Goal: Information Seeking & Learning: Learn about a topic

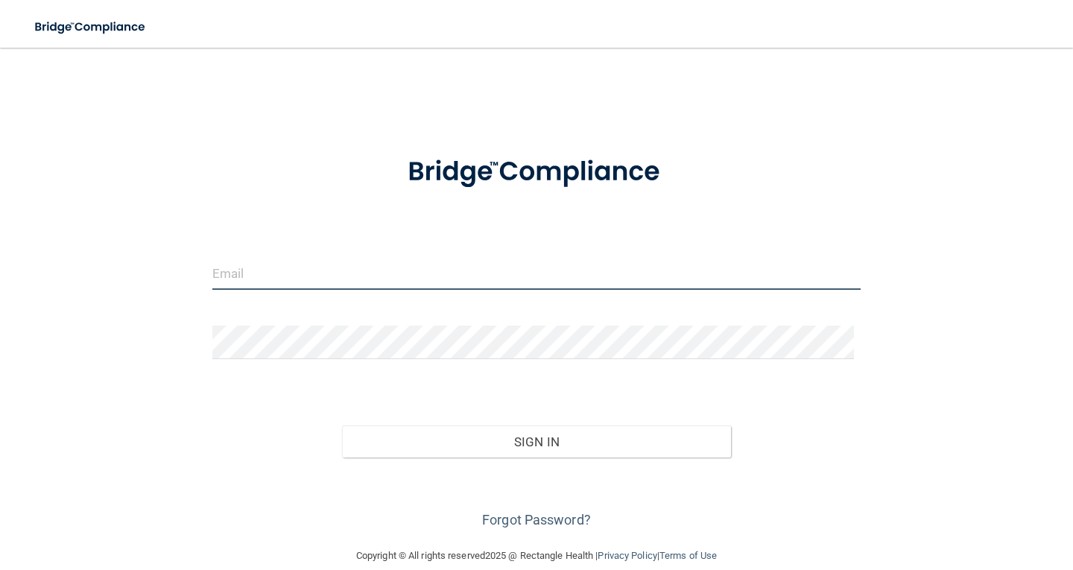
drag, startPoint x: 0, startPoint y: 0, endPoint x: 375, endPoint y: 267, distance: 459.9
click at [375, 267] on input "email" at bounding box center [536, 273] width 648 height 34
type input "[EMAIL_ADDRESS][DOMAIN_NAME]"
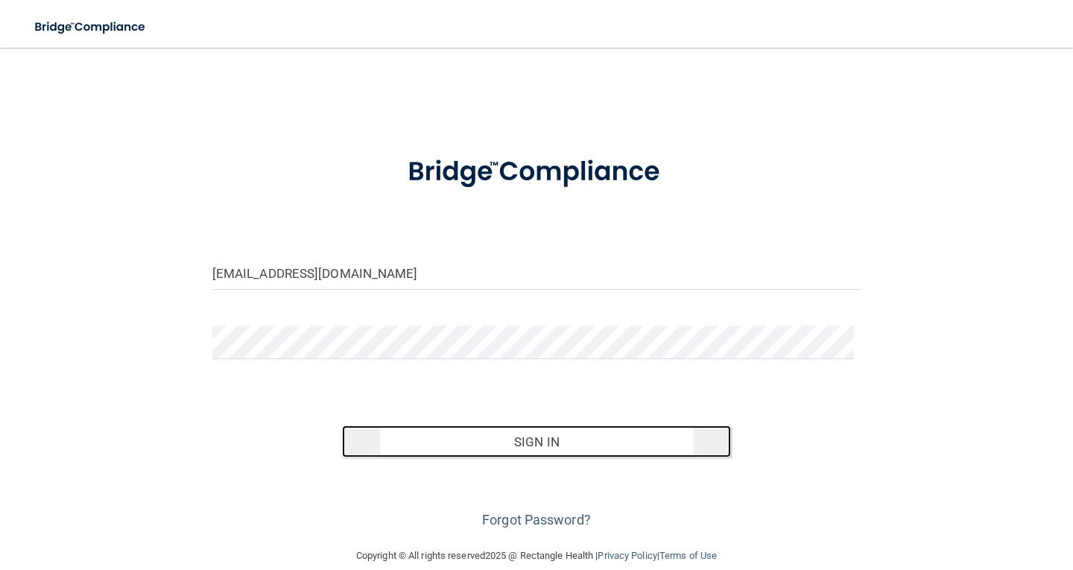
click at [530, 440] on button "Sign In" at bounding box center [536, 441] width 389 height 33
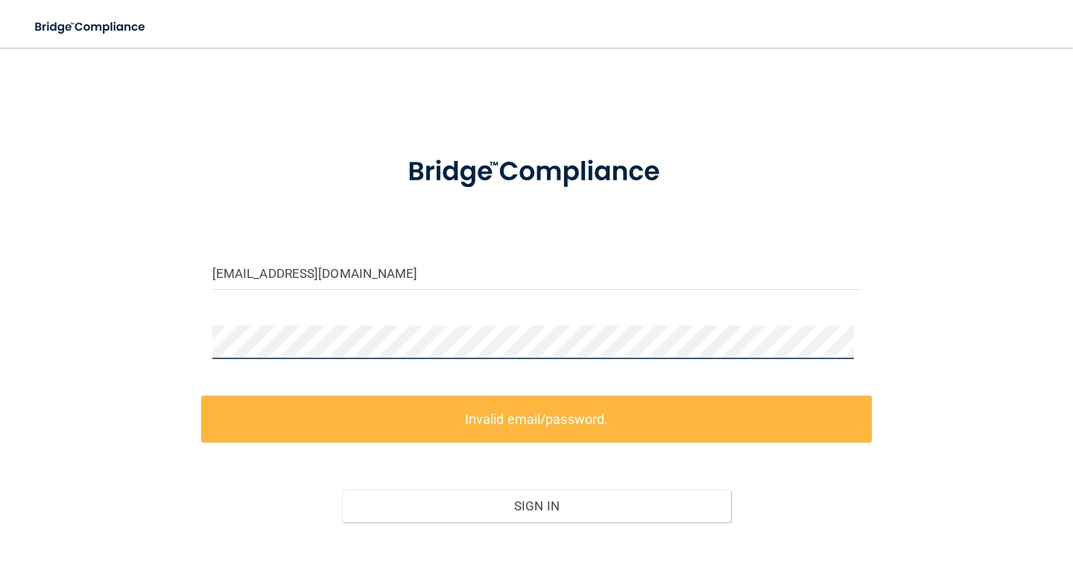
click at [78, 323] on div "kia3taylor@gmail.com Invalid email/password. You don't have permission to acces…" at bounding box center [536, 329] width 1013 height 533
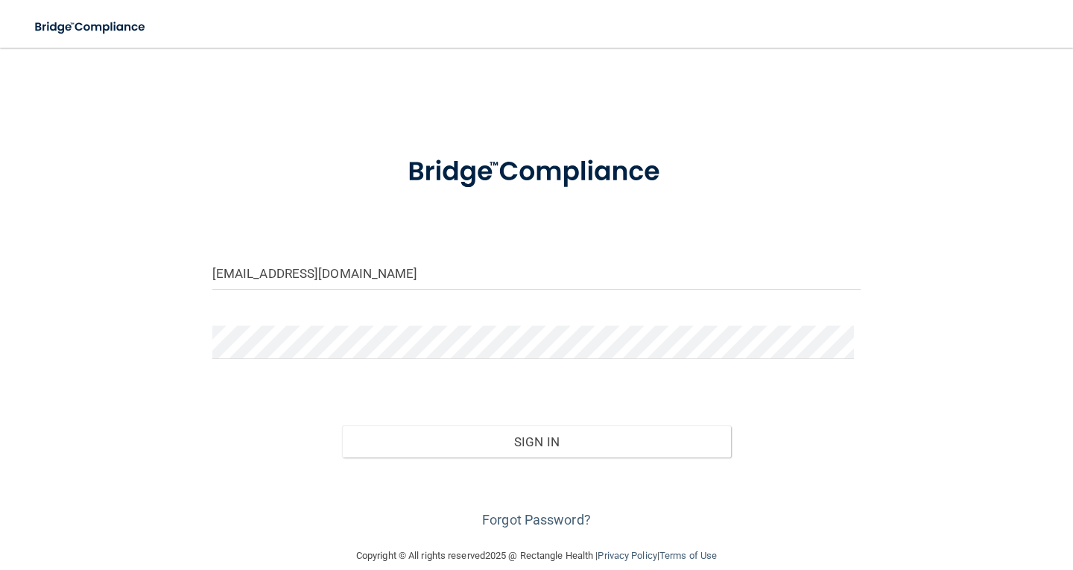
click at [536, 457] on div "Forgot Password?" at bounding box center [536, 494] width 670 height 74
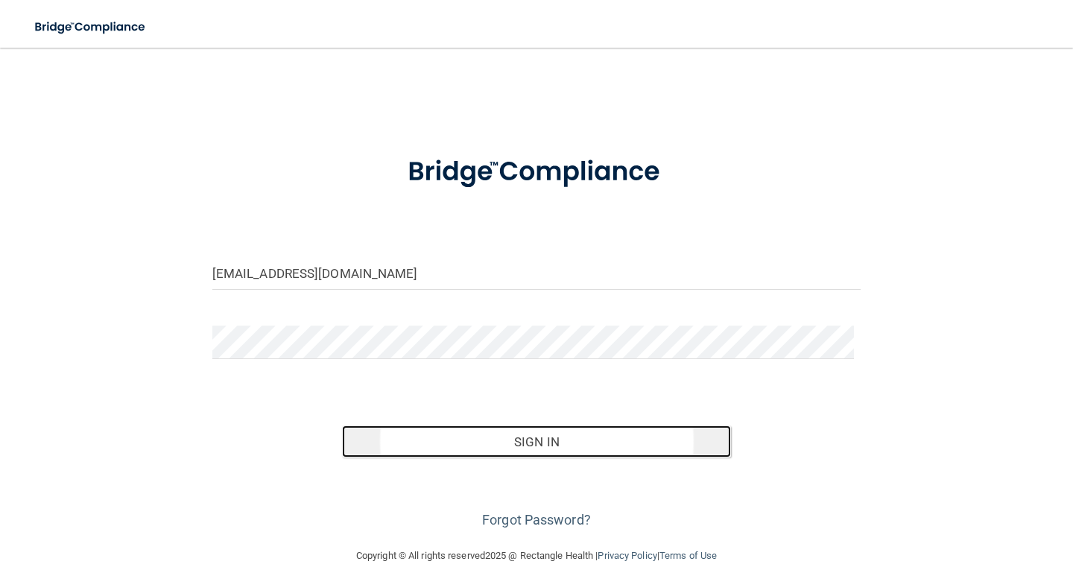
click at [523, 434] on button "Sign In" at bounding box center [536, 441] width 389 height 33
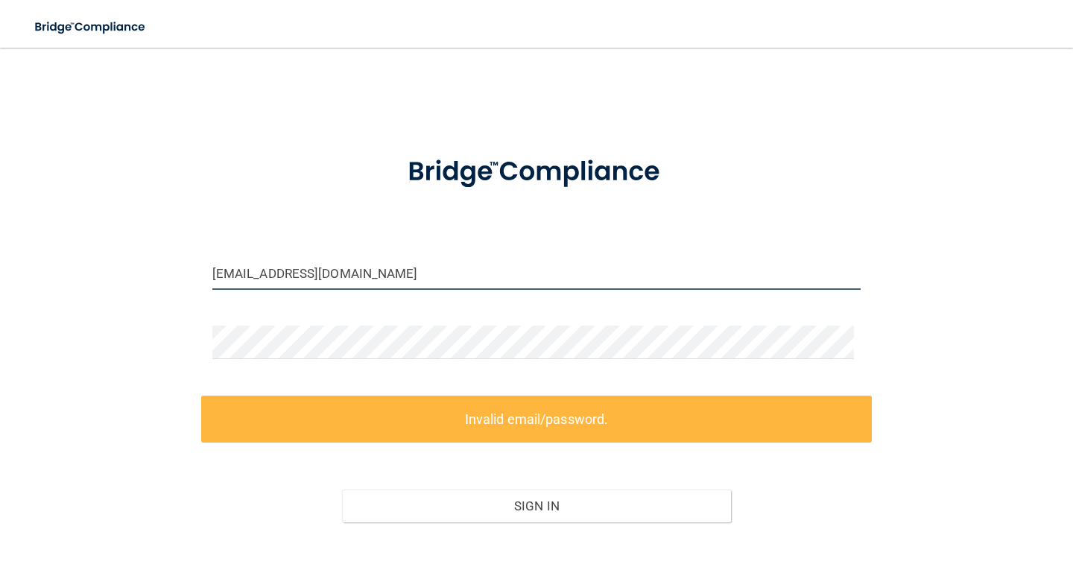
click at [459, 280] on input "[EMAIL_ADDRESS][DOMAIN_NAME]" at bounding box center [536, 273] width 648 height 34
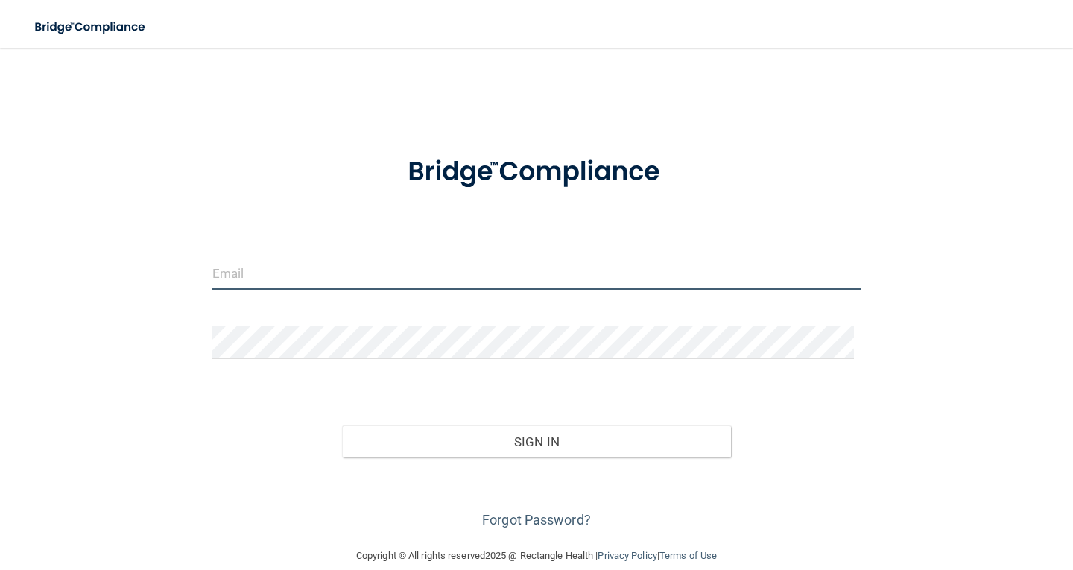
click at [402, 274] on input "email" at bounding box center [536, 273] width 648 height 34
type input "[EMAIL_ADDRESS][DOMAIN_NAME]"
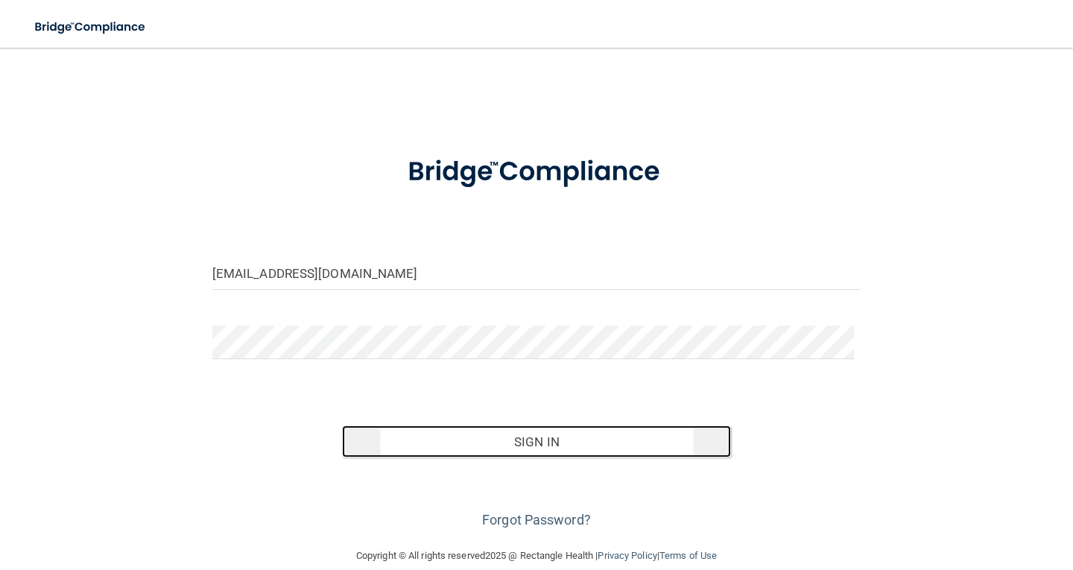
click at [526, 448] on button "Sign In" at bounding box center [536, 441] width 389 height 33
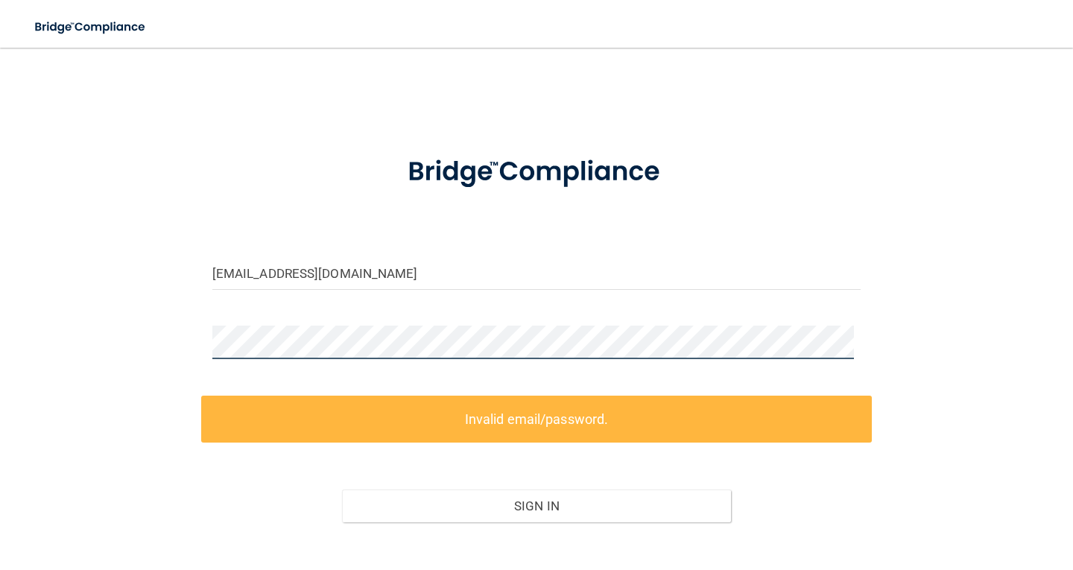
click at [83, 339] on div "kia3taylor@gmail.com Invalid email/password. You don't have permission to acces…" at bounding box center [536, 329] width 1013 height 533
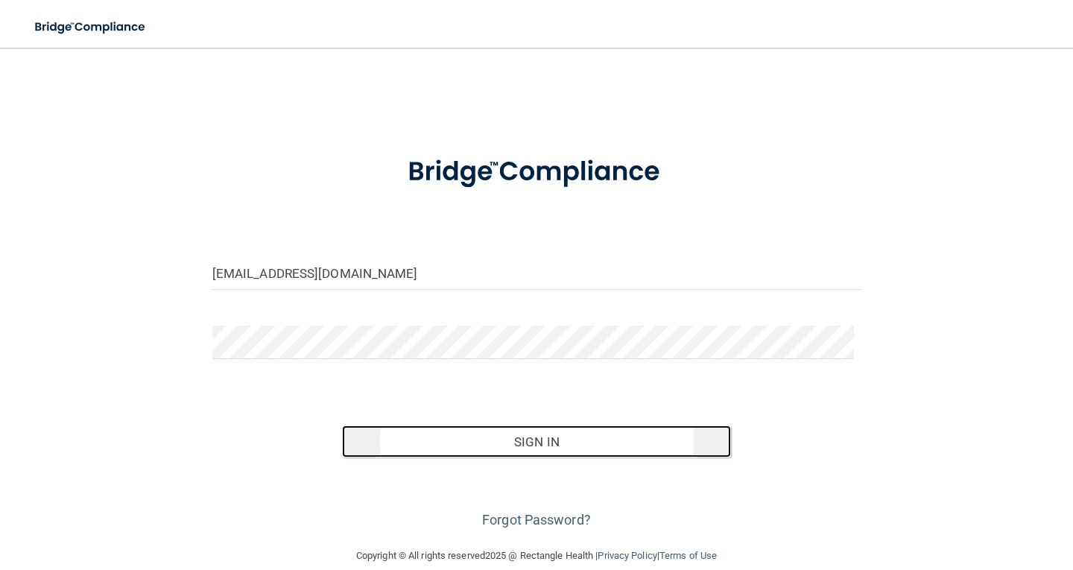
click at [611, 443] on button "Sign In" at bounding box center [536, 441] width 389 height 33
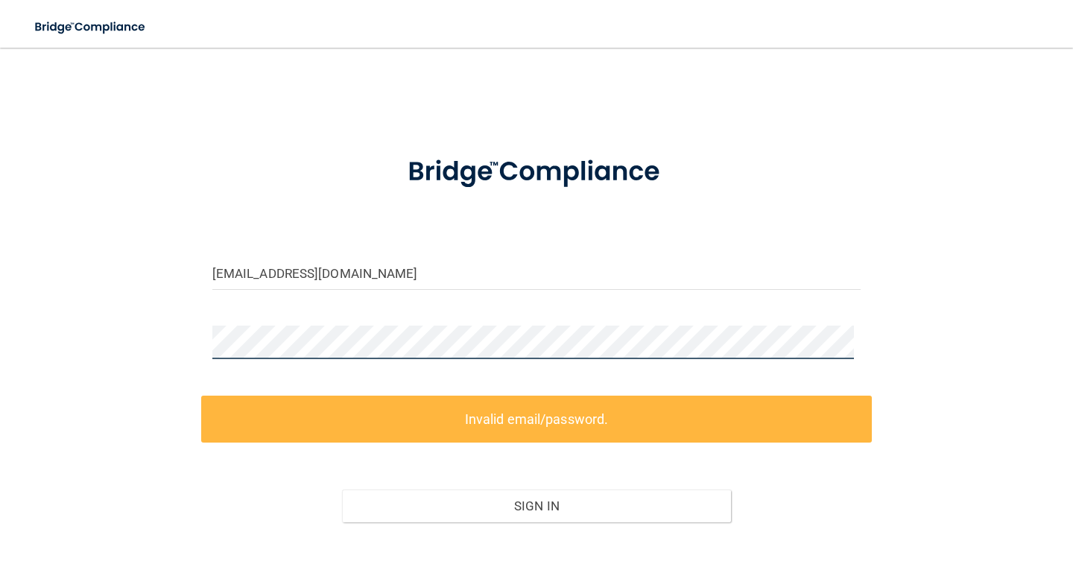
click at [16, 320] on main "kia3taylor@gmail.com Invalid email/password. You don't have permission to acces…" at bounding box center [536, 309] width 1073 height 522
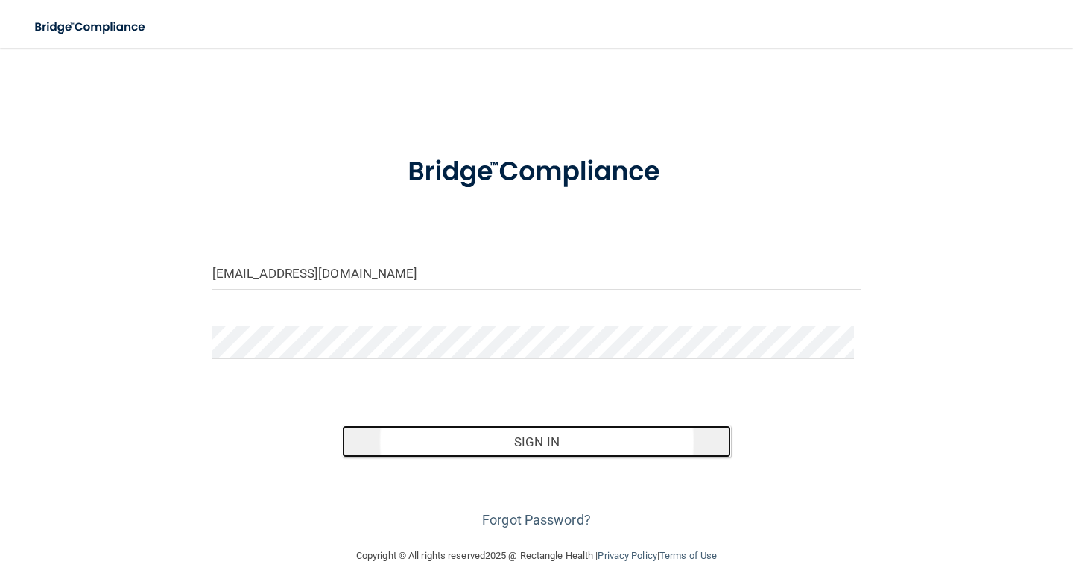
click at [470, 444] on button "Sign In" at bounding box center [536, 441] width 389 height 33
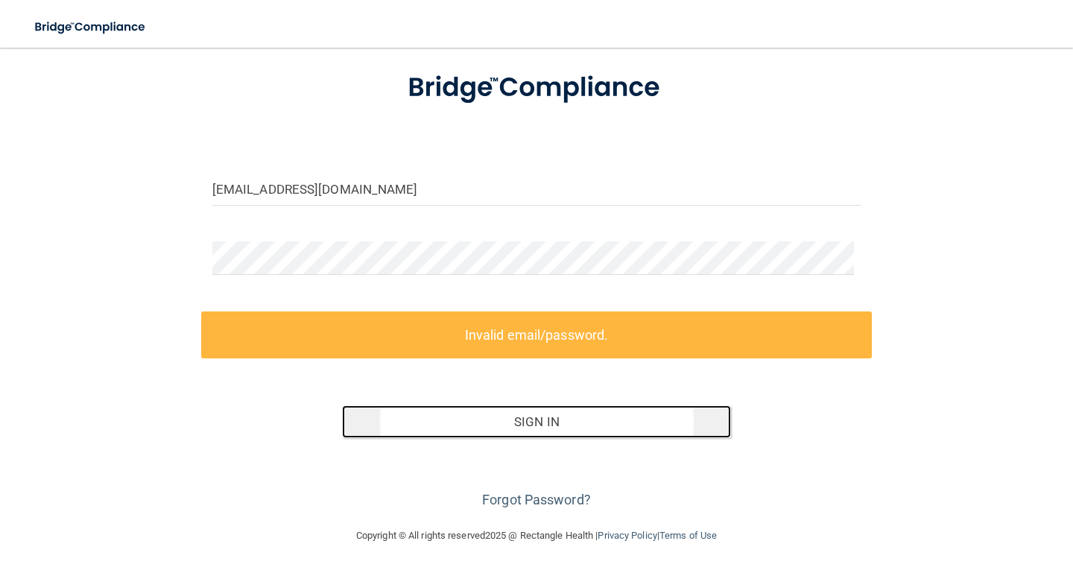
scroll to position [85, 0]
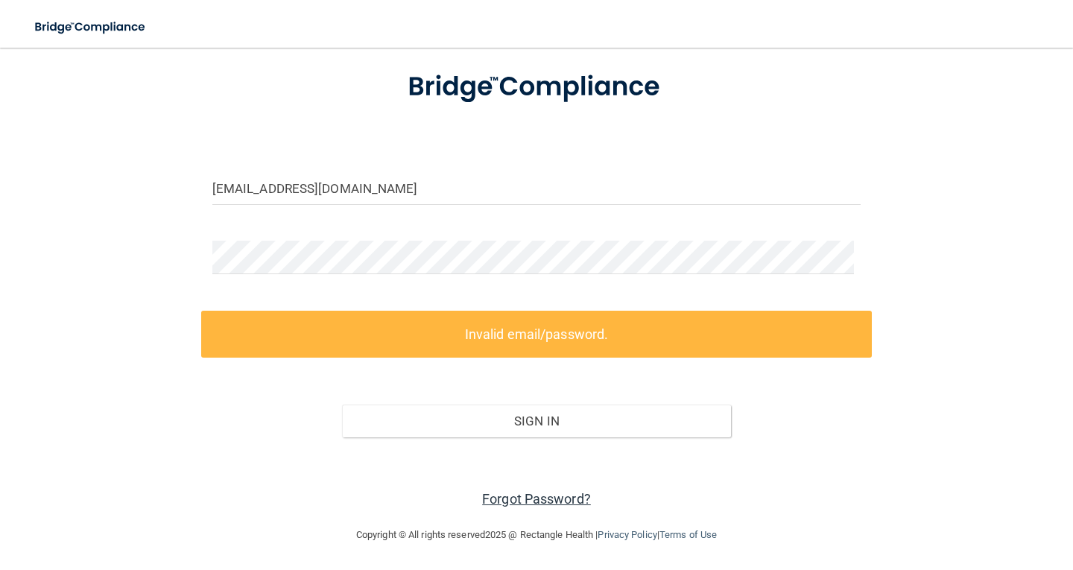
click at [570, 500] on link "Forgot Password?" at bounding box center [536, 499] width 109 height 16
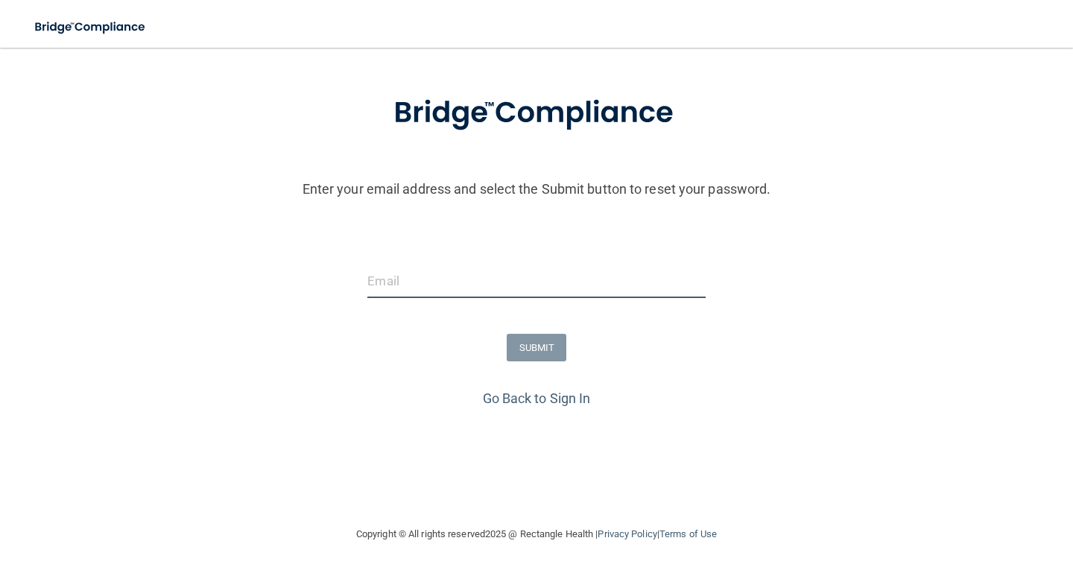
click at [374, 289] on input "email" at bounding box center [535, 281] width 337 height 34
type input "[EMAIL_ADDRESS][DOMAIN_NAME]"
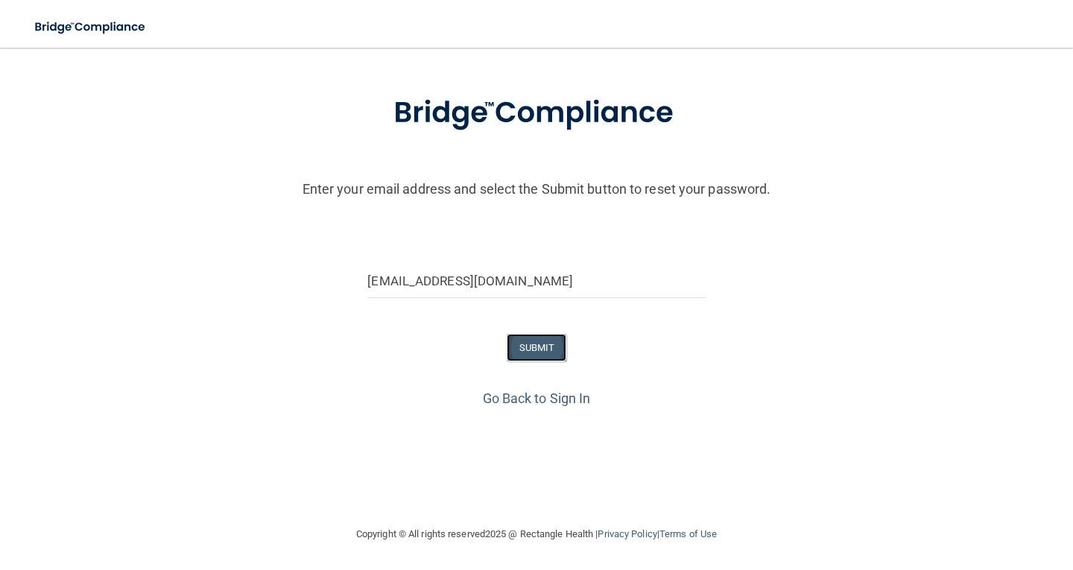
click at [534, 345] on button "SUBMIT" at bounding box center [537, 348] width 60 height 28
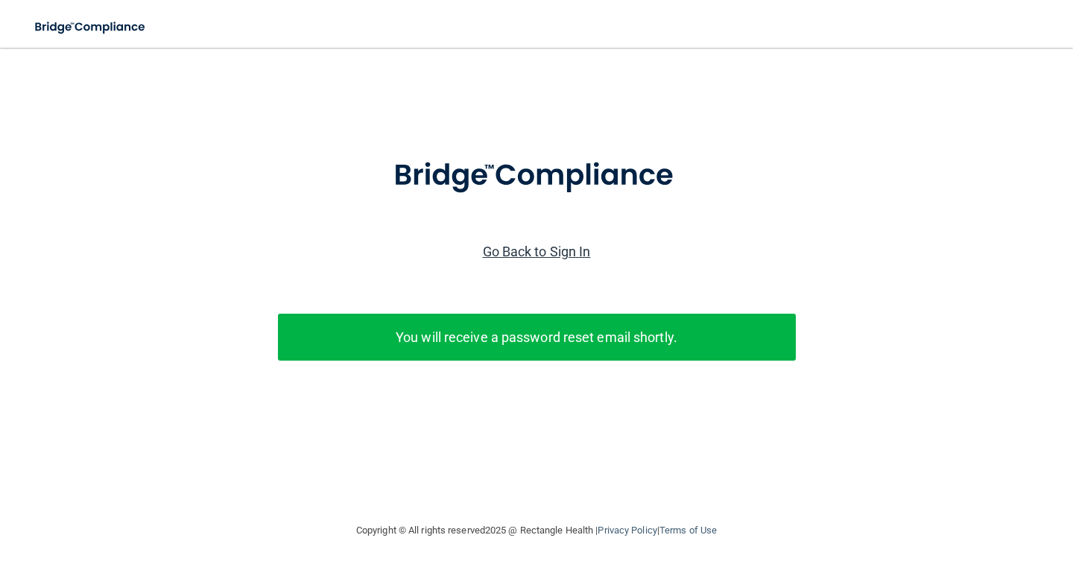
click at [551, 254] on link "Go Back to Sign In" at bounding box center [537, 252] width 108 height 16
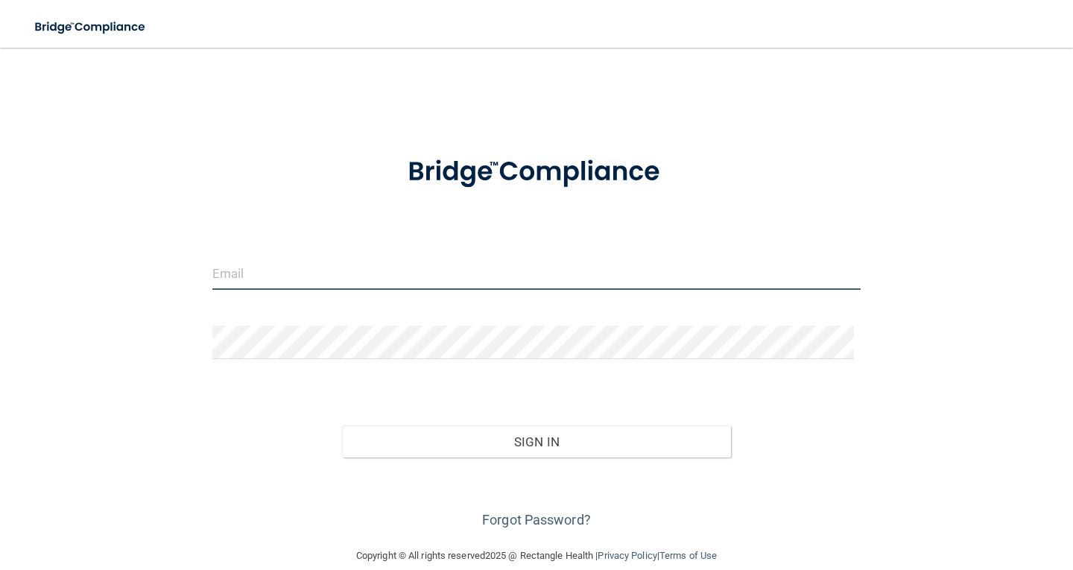
click at [326, 267] on input "email" at bounding box center [536, 273] width 648 height 34
type input "[EMAIL_ADDRESS][DOMAIN_NAME]"
click at [305, 268] on input "email" at bounding box center [536, 273] width 648 height 34
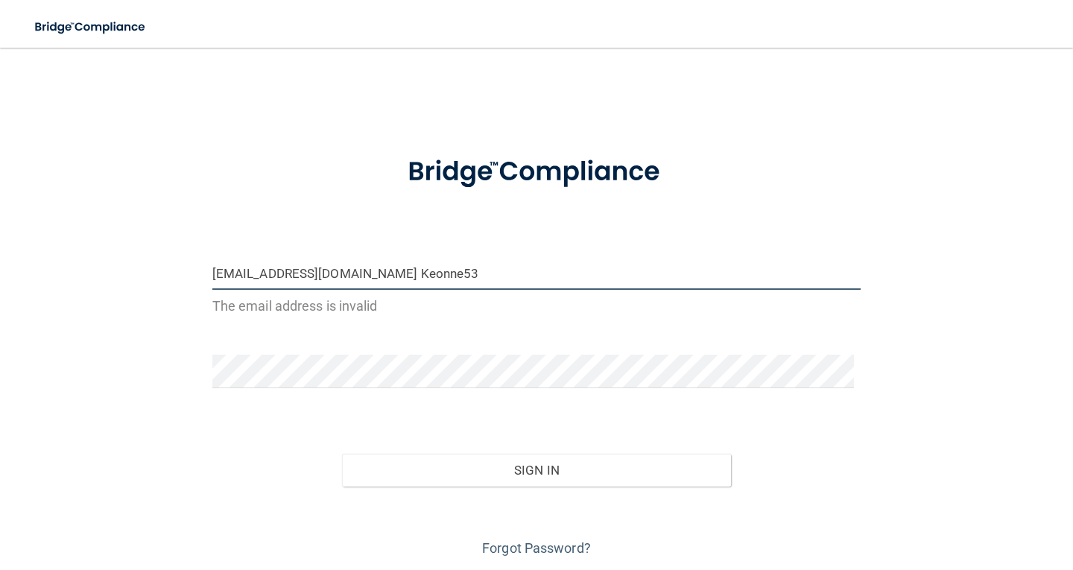
drag, startPoint x: 411, startPoint y: 269, endPoint x: 344, endPoint y: 275, distance: 67.3
click at [344, 275] on input "kia3taylor@gmail.com Keonne53" at bounding box center [536, 273] width 648 height 34
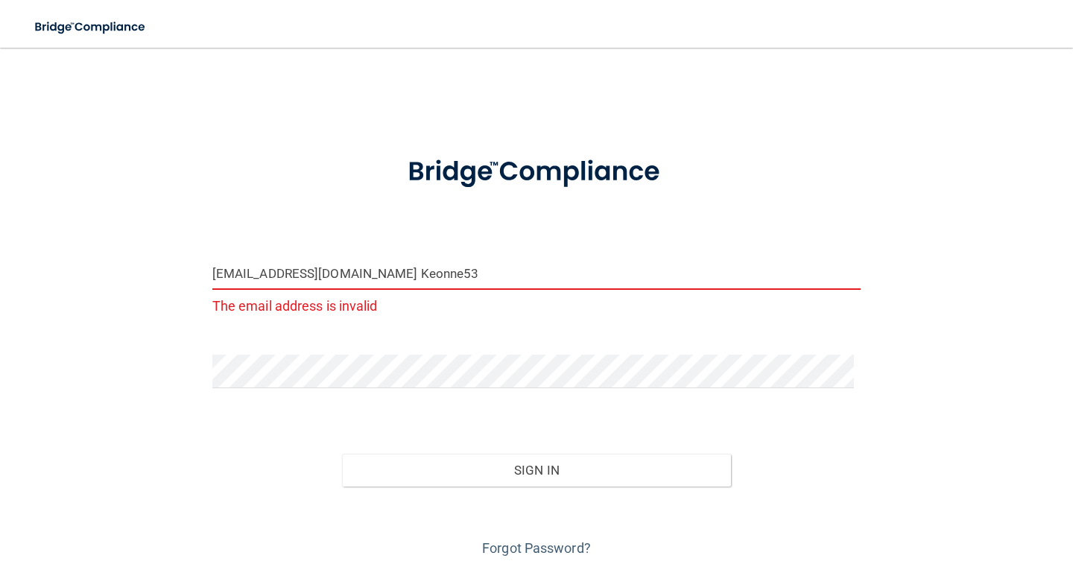
drag, startPoint x: 402, startPoint y: 269, endPoint x: 337, endPoint y: 270, distance: 64.8
click at [337, 270] on input "kia3taylor@gmail.com Keonne53" at bounding box center [536, 273] width 648 height 34
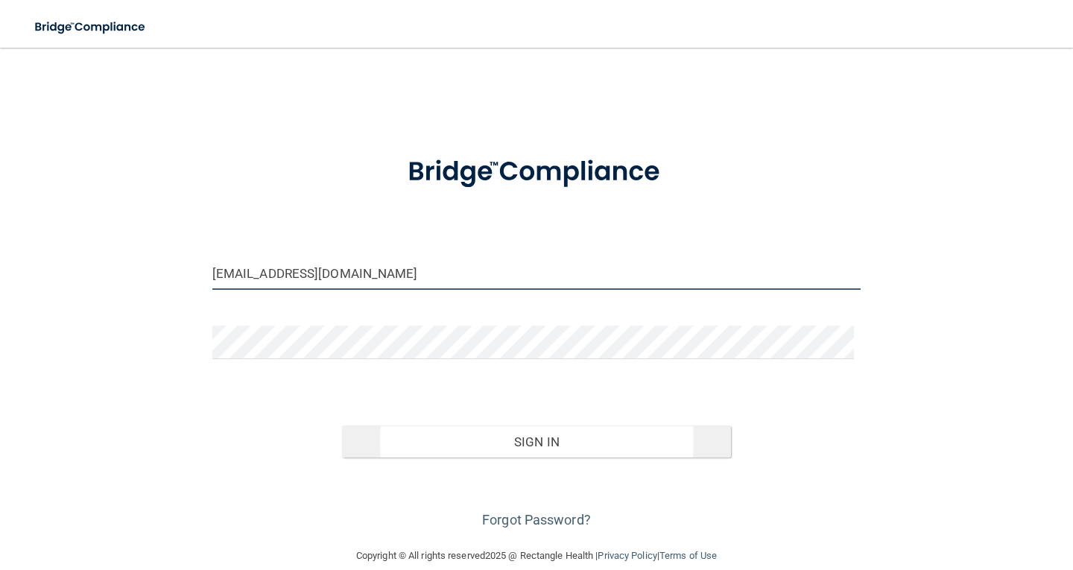
type input "[EMAIL_ADDRESS][DOMAIN_NAME]"
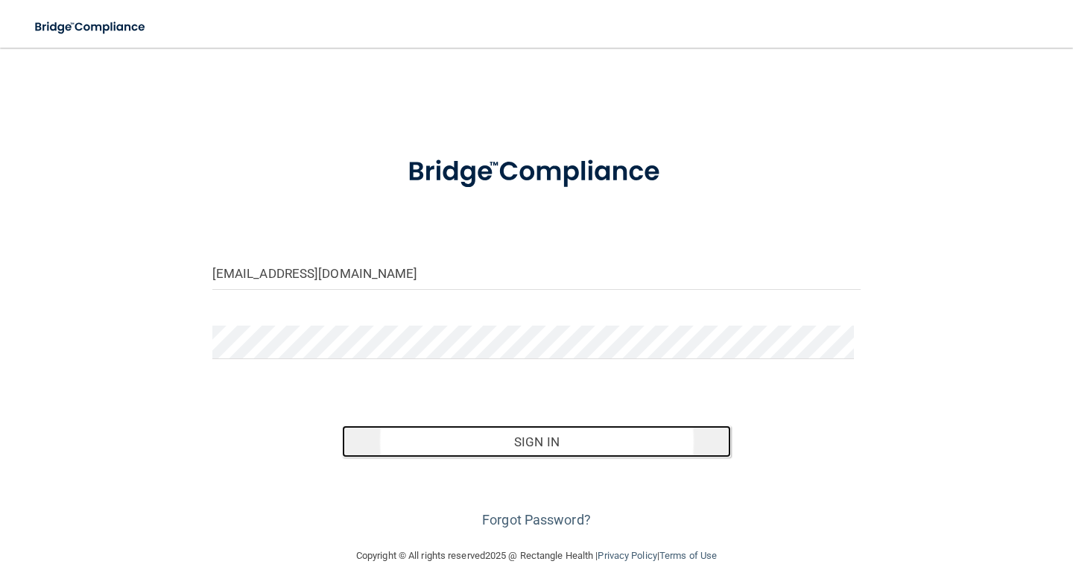
click at [521, 441] on button "Sign In" at bounding box center [536, 441] width 389 height 33
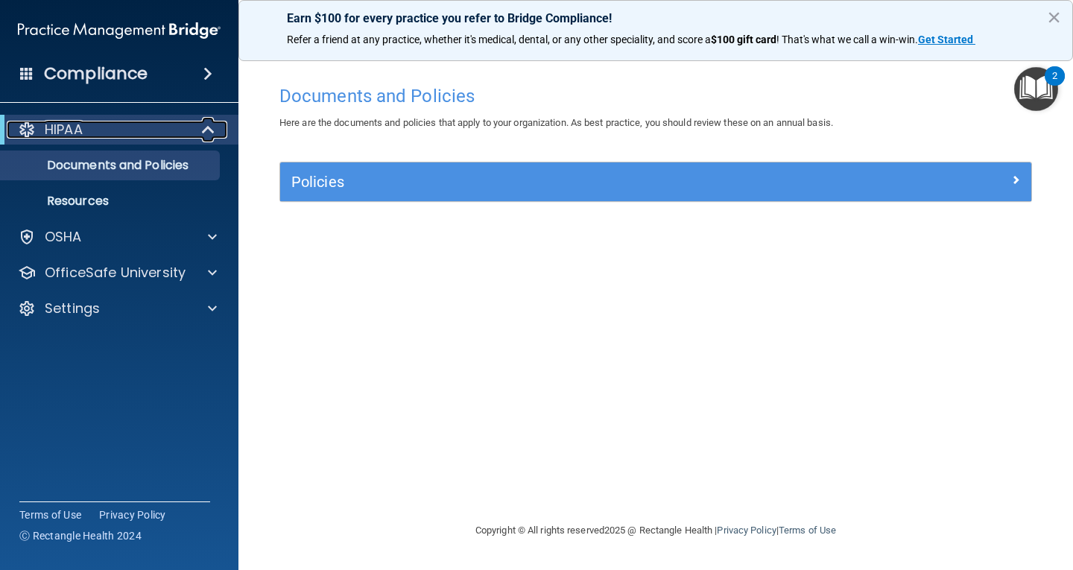
click at [159, 136] on div "HIPAA" at bounding box center [99, 130] width 184 height 18
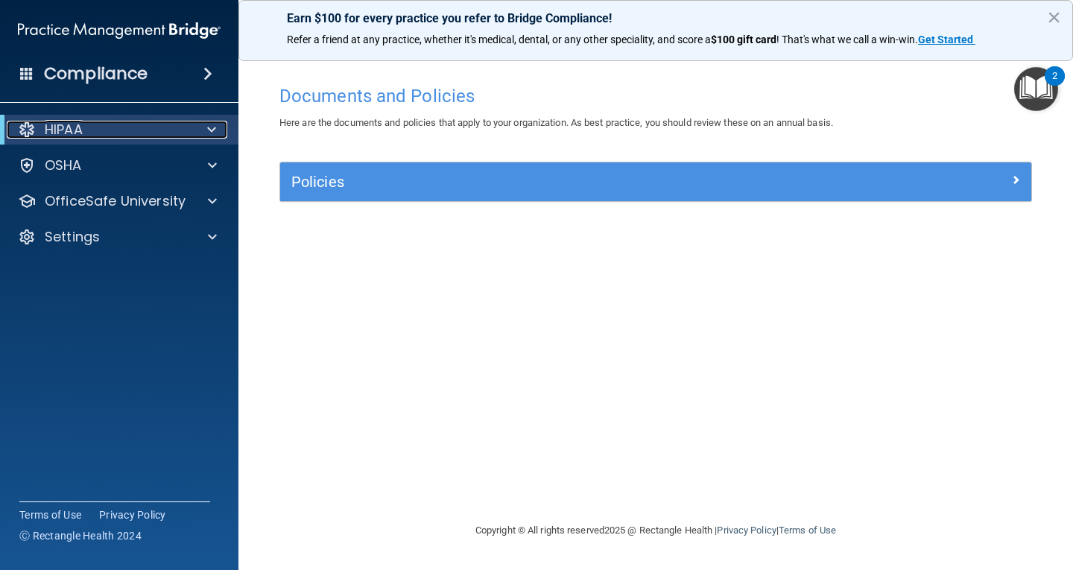
click at [203, 130] on div at bounding box center [209, 130] width 37 height 18
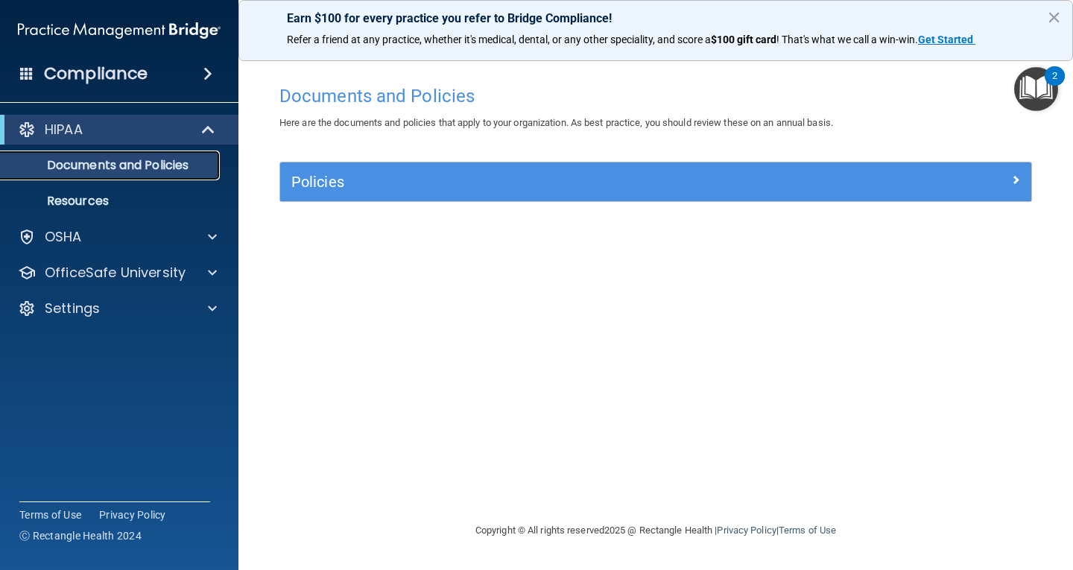
click at [159, 171] on p "Documents and Policies" at bounding box center [111, 165] width 203 height 15
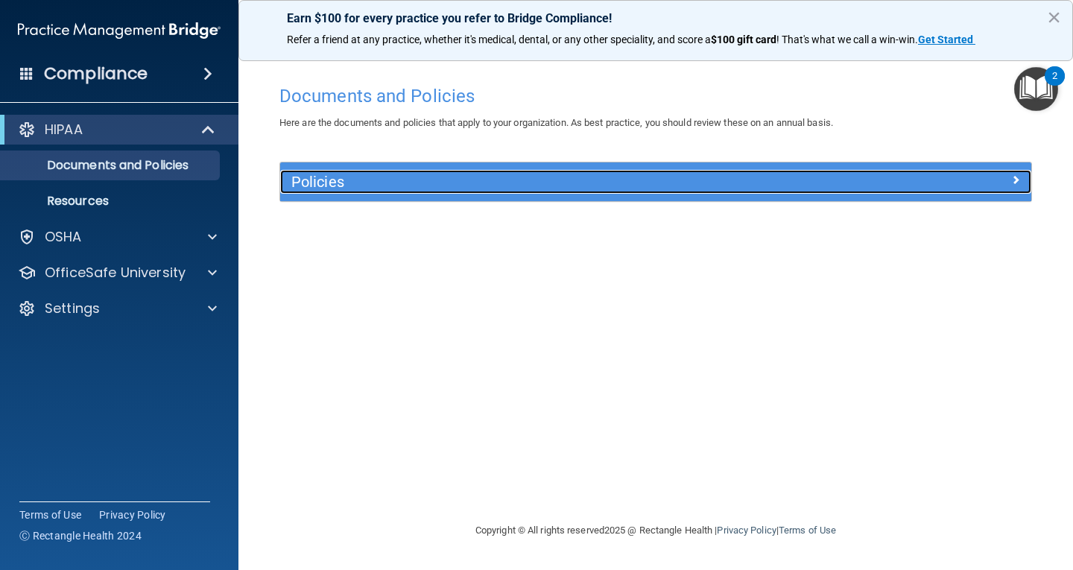
click at [354, 192] on div "Policies" at bounding box center [561, 182] width 563 height 24
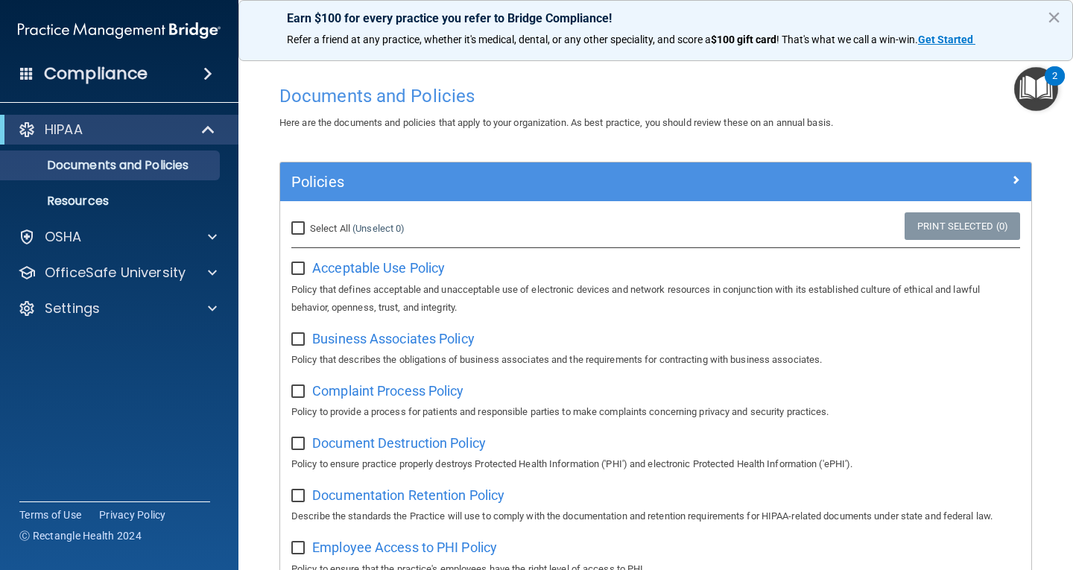
click at [301, 231] on input "Select All (Unselect 0) Unselect All" at bounding box center [299, 229] width 17 height 12
checkbox input "true"
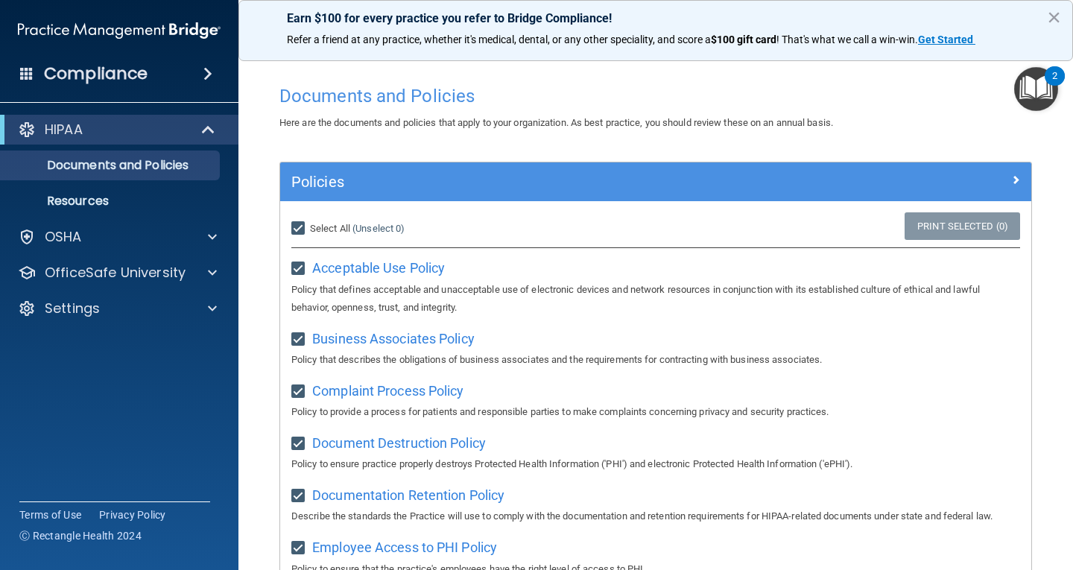
checkbox input "true"
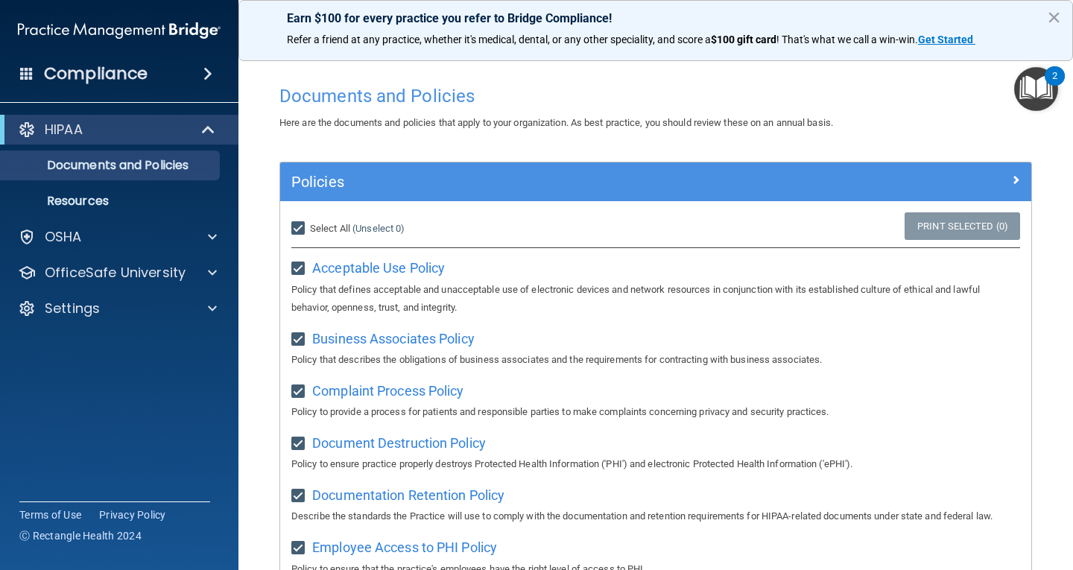
checkbox input "true"
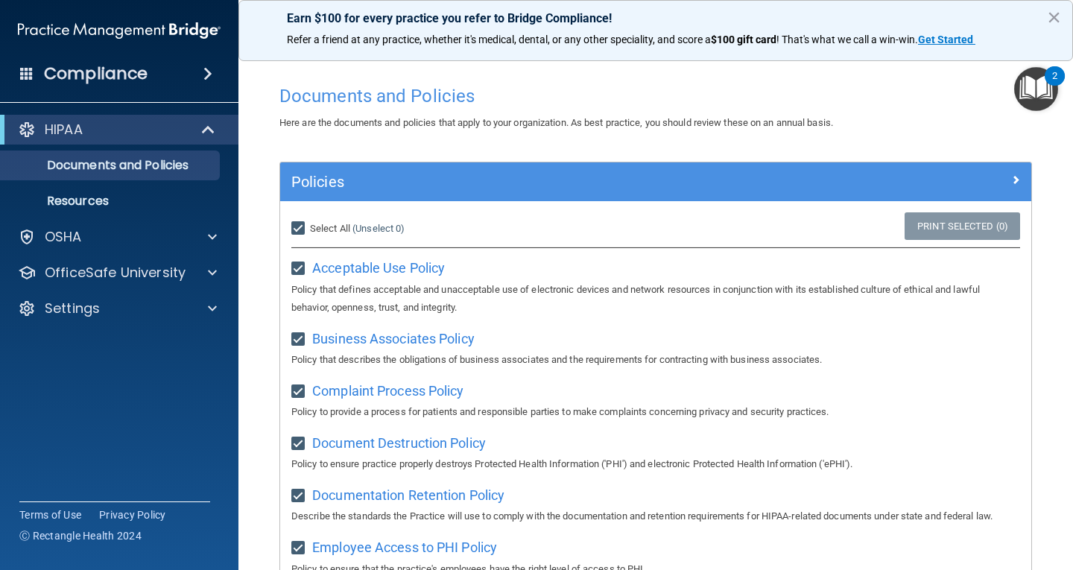
checkbox input "true"
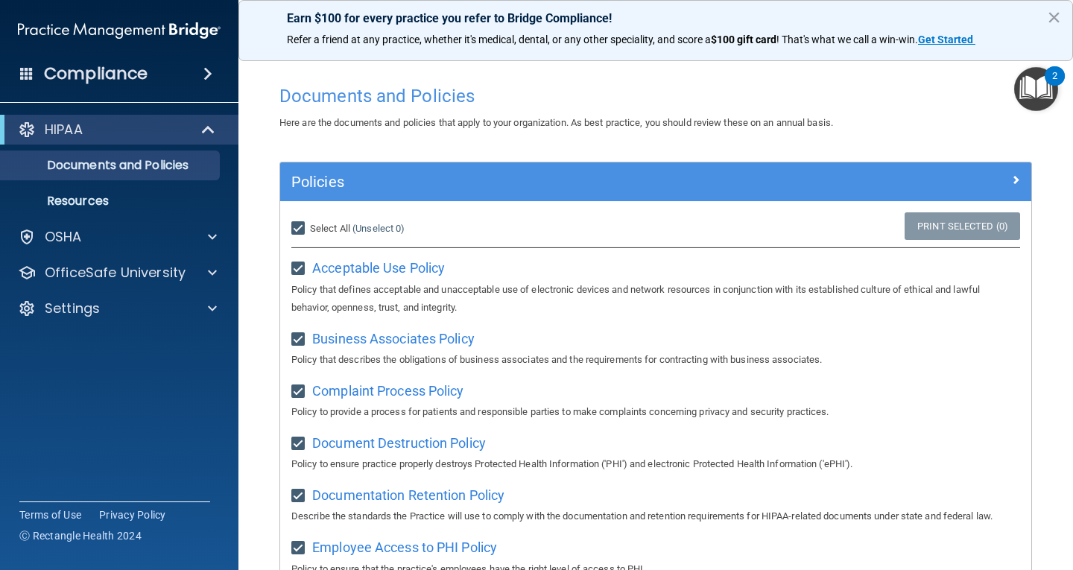
checkbox input "true"
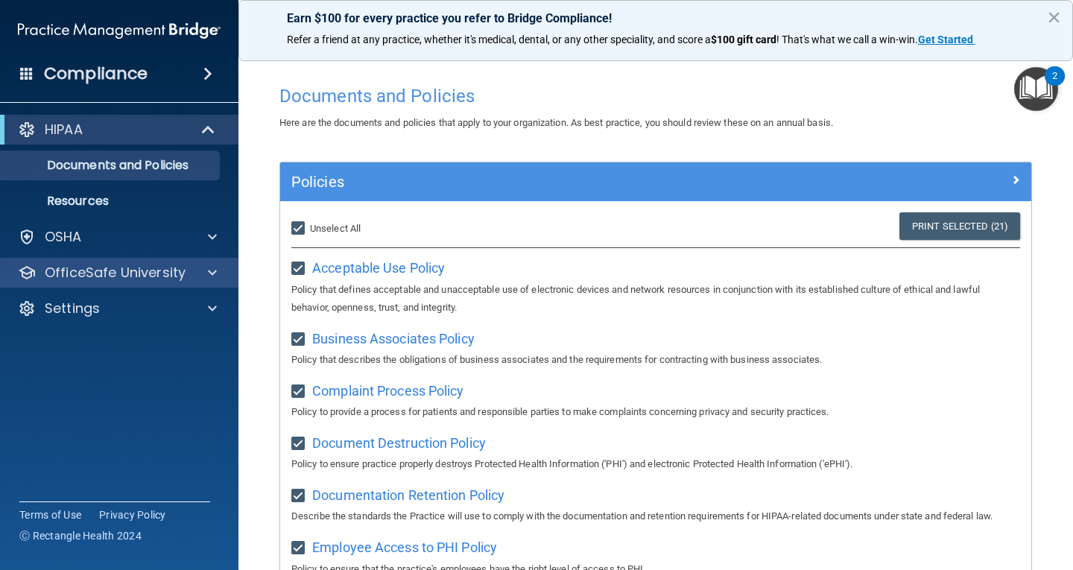
click at [212, 282] on div "OfficeSafe University" at bounding box center [119, 273] width 239 height 30
click at [214, 274] on span at bounding box center [212, 273] width 9 height 18
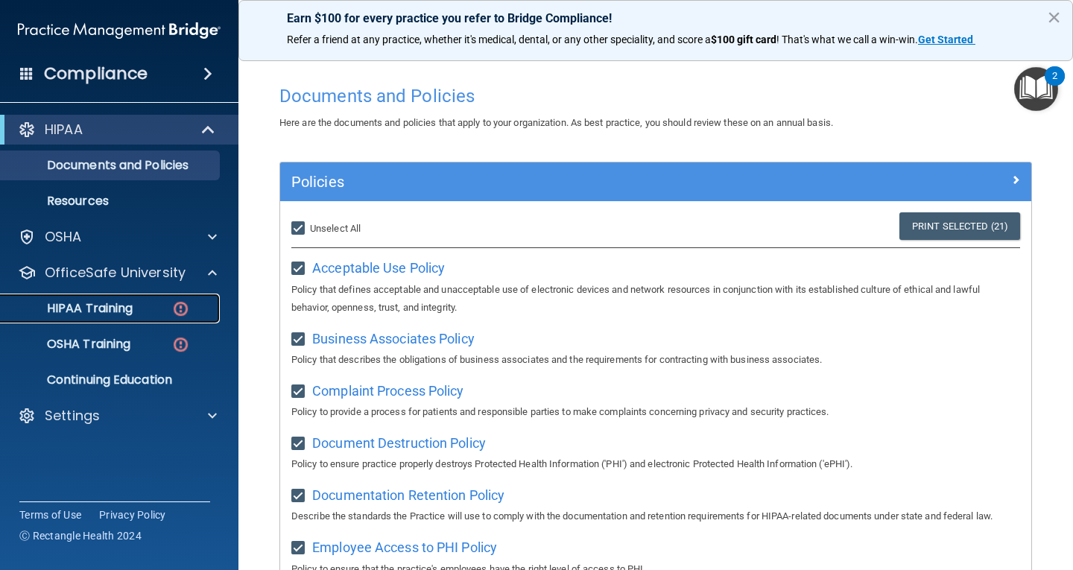
click at [117, 305] on p "HIPAA Training" at bounding box center [71, 308] width 123 height 15
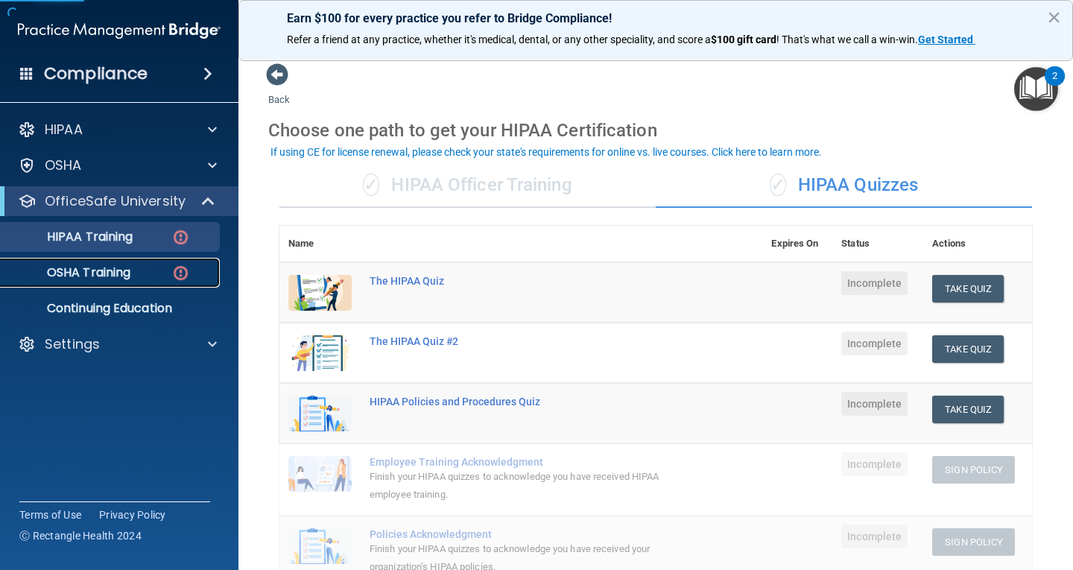
click at [127, 285] on link "OSHA Training" at bounding box center [102, 273] width 235 height 30
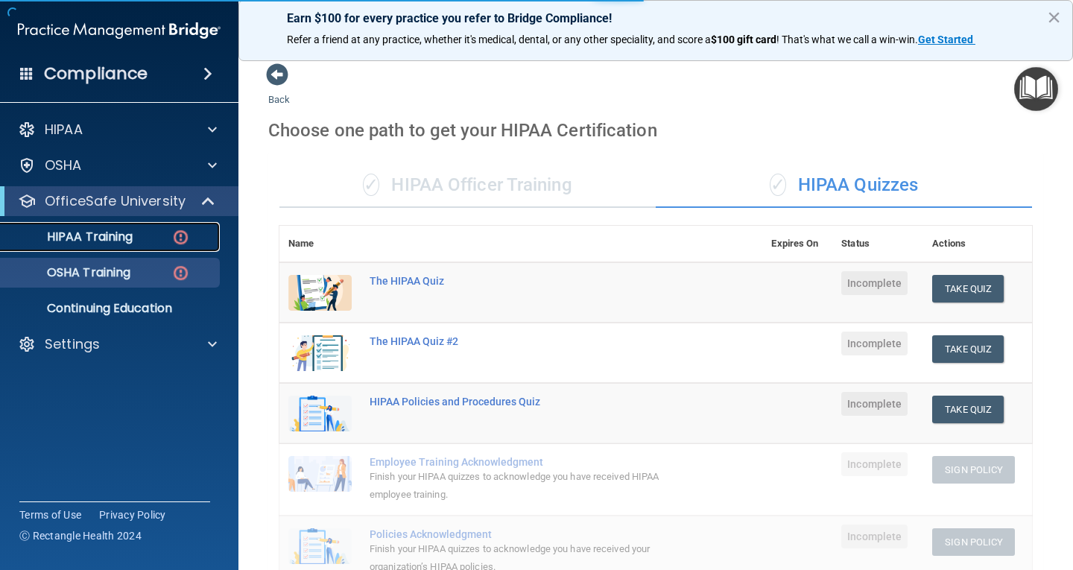
click at [144, 247] on link "HIPAA Training" at bounding box center [102, 237] width 235 height 30
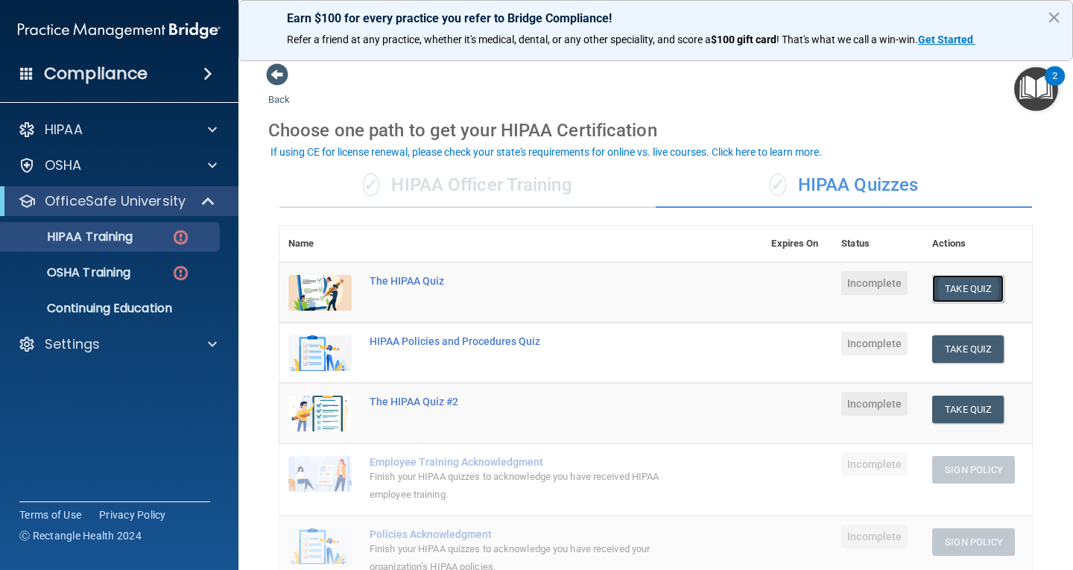
click at [972, 285] on button "Take Quiz" at bounding box center [968, 289] width 72 height 28
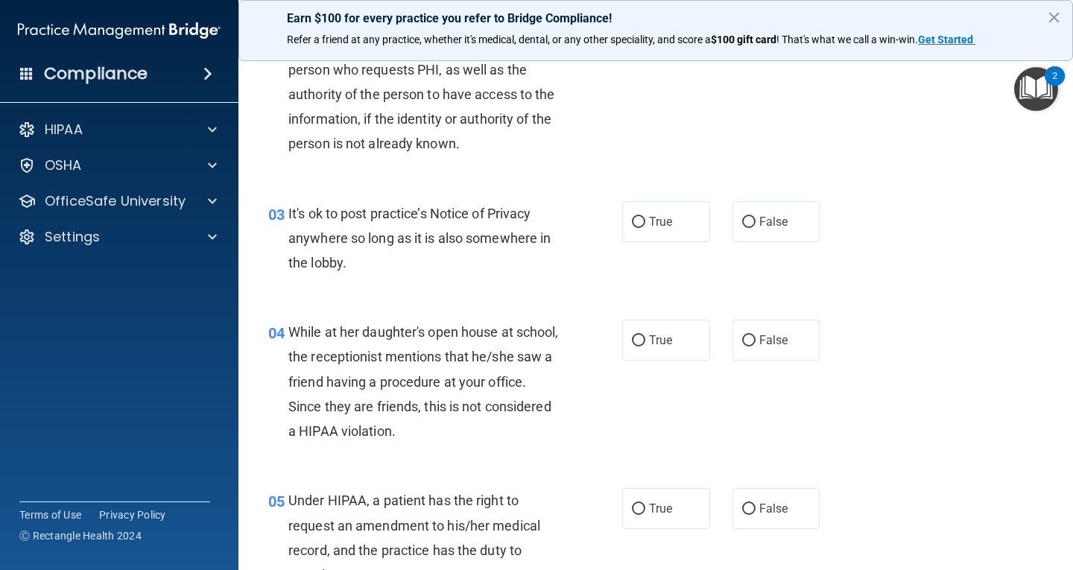
scroll to position [298, 0]
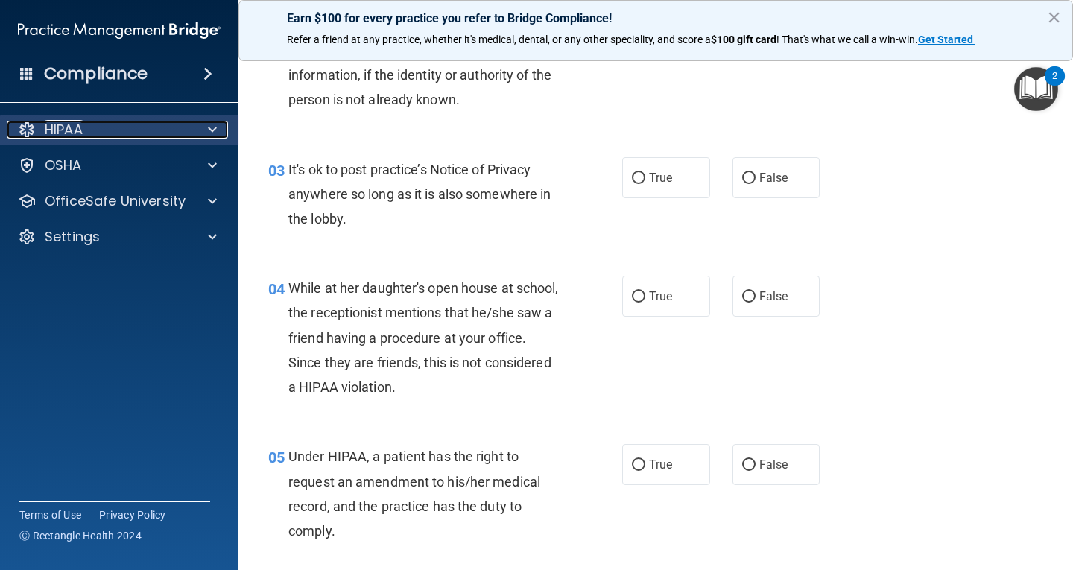
click at [124, 127] on div "HIPAA" at bounding box center [99, 130] width 185 height 18
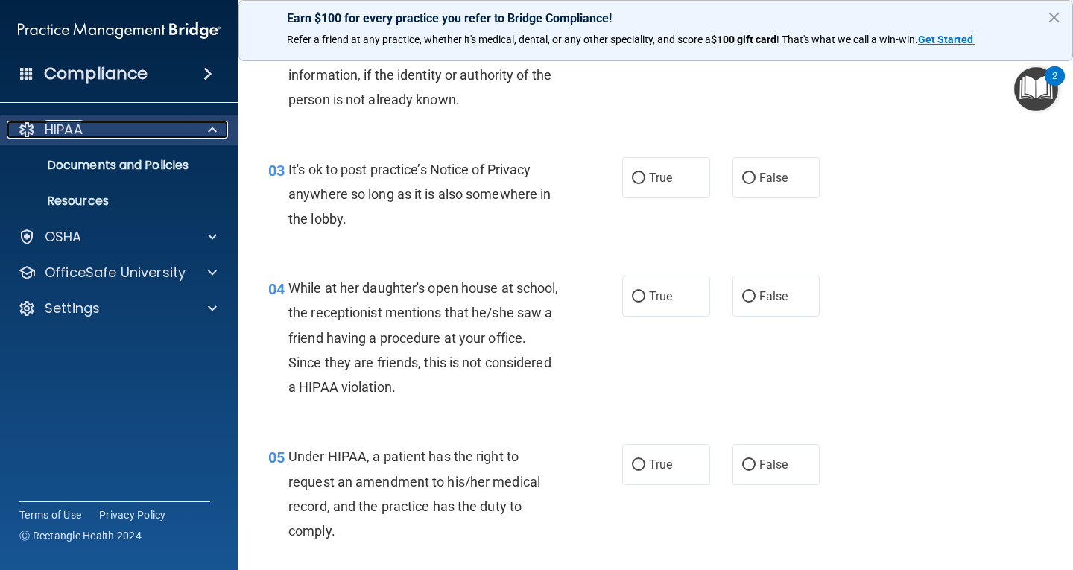
click at [140, 127] on div "HIPAA" at bounding box center [99, 130] width 185 height 18
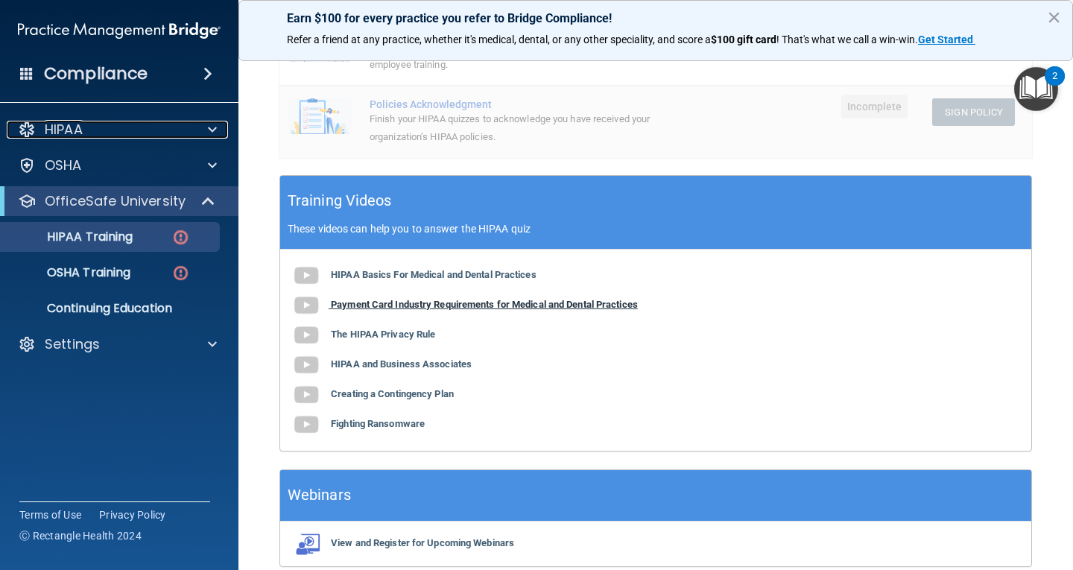
scroll to position [499, 0]
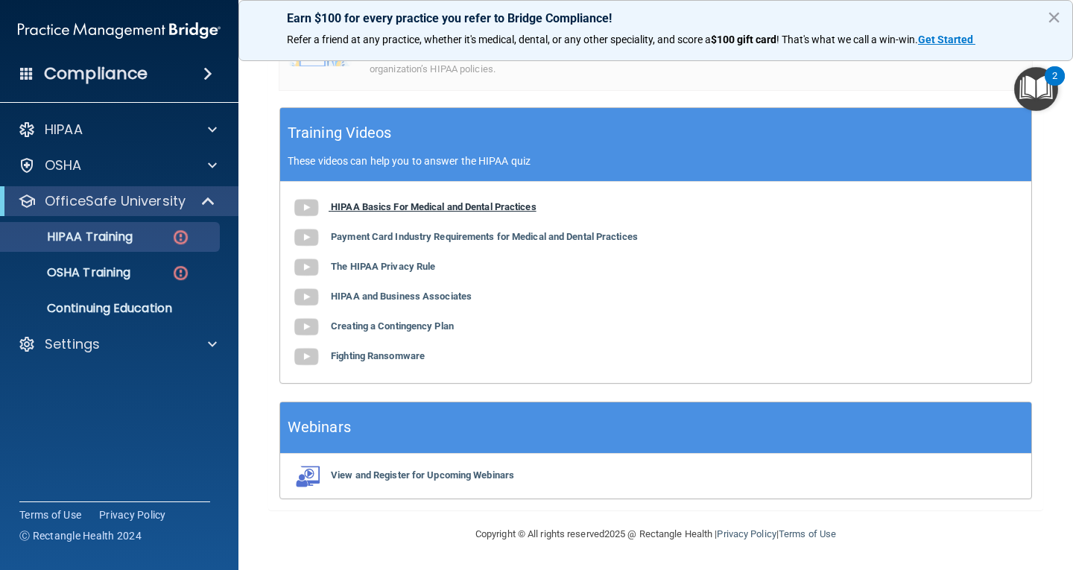
click at [413, 207] on b "HIPAA Basics For Medical and Dental Practices" at bounding box center [434, 206] width 206 height 11
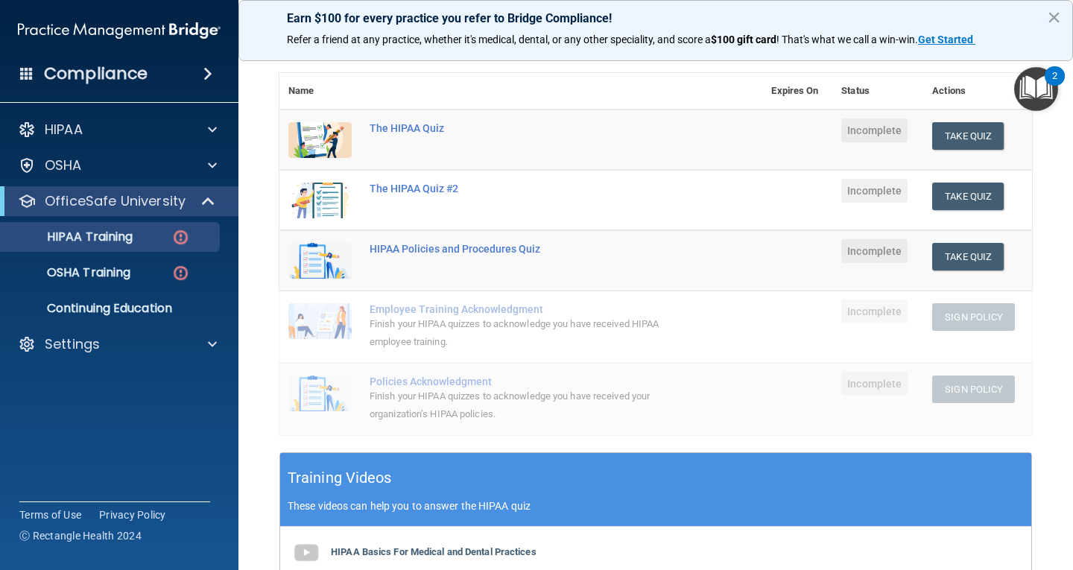
scroll to position [127, 0]
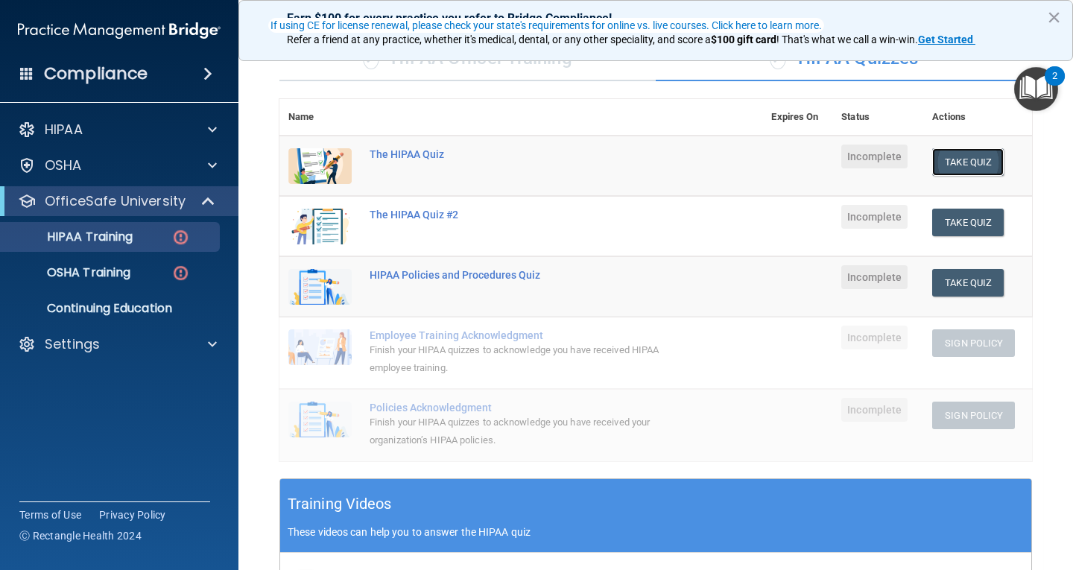
click at [974, 168] on button "Take Quiz" at bounding box center [968, 162] width 72 height 28
click at [969, 166] on button "Take Quiz" at bounding box center [968, 162] width 72 height 28
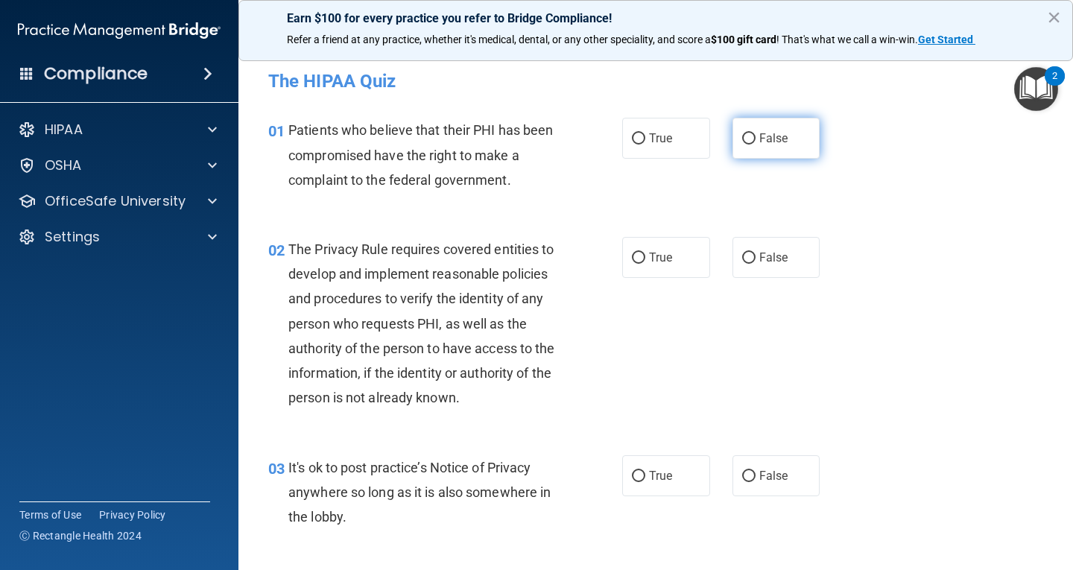
click at [743, 140] on input "False" at bounding box center [748, 138] width 13 height 11
radio input "true"
click at [632, 256] on input "True" at bounding box center [638, 258] width 13 height 11
radio input "true"
click at [742, 475] on input "False" at bounding box center [748, 476] width 13 height 11
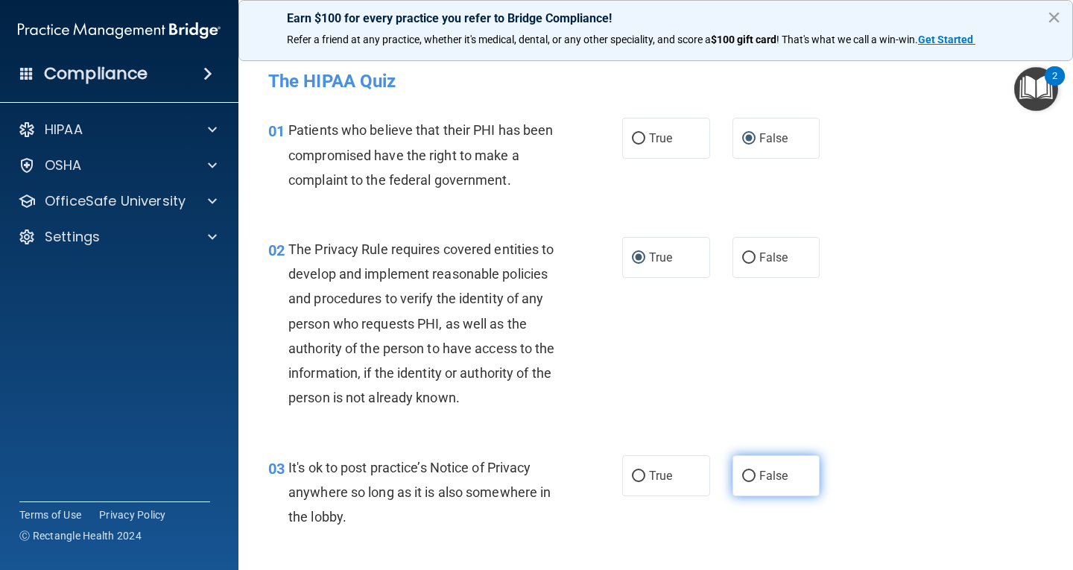
radio input "true"
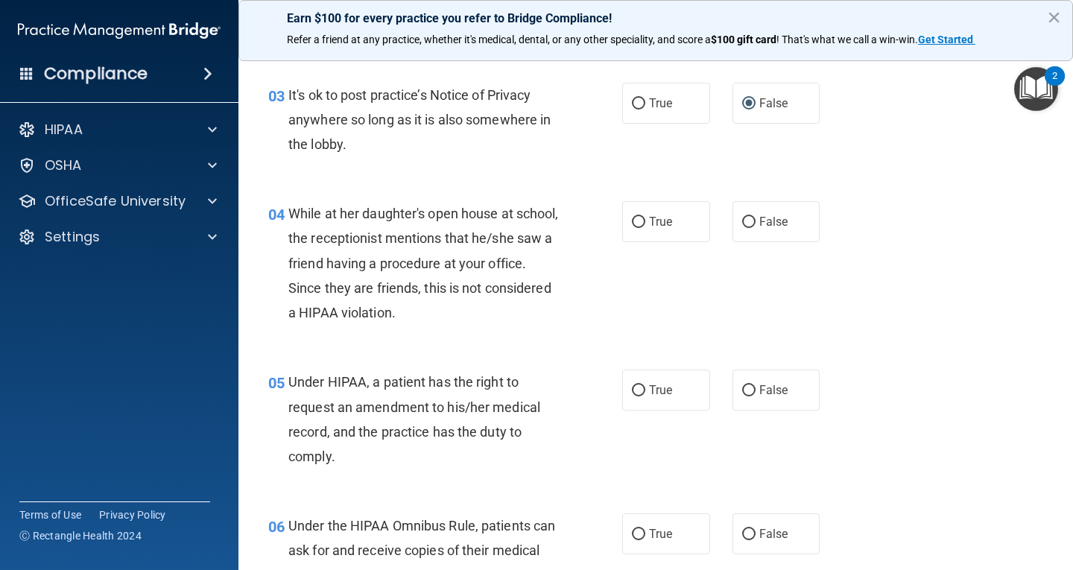
scroll to position [447, 0]
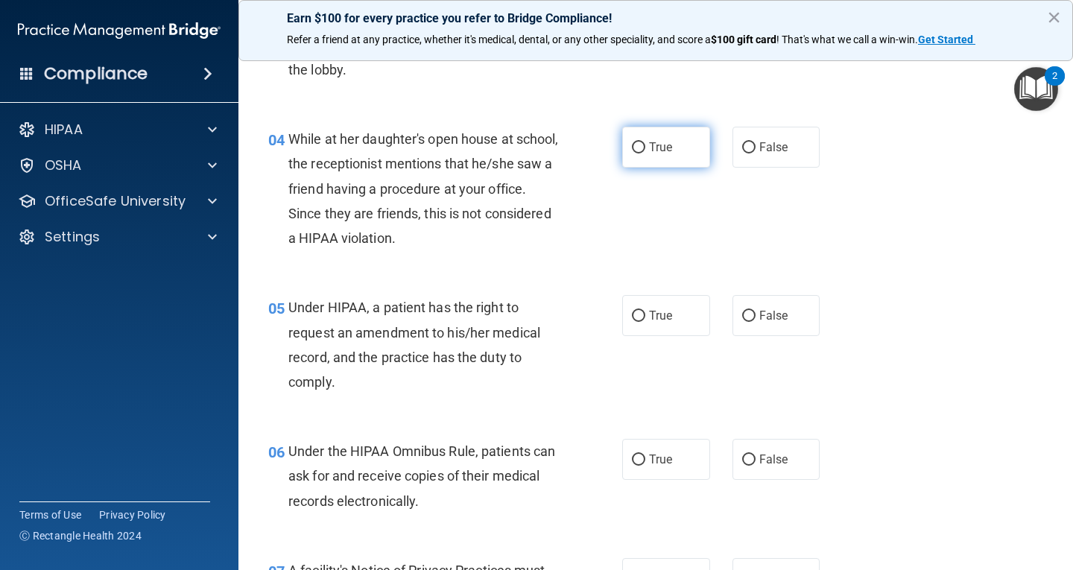
click at [634, 145] on input "True" at bounding box center [638, 147] width 13 height 11
radio input "true"
click at [665, 303] on label "True" at bounding box center [666, 315] width 88 height 41
click at [645, 311] on input "True" at bounding box center [638, 316] width 13 height 11
radio input "true"
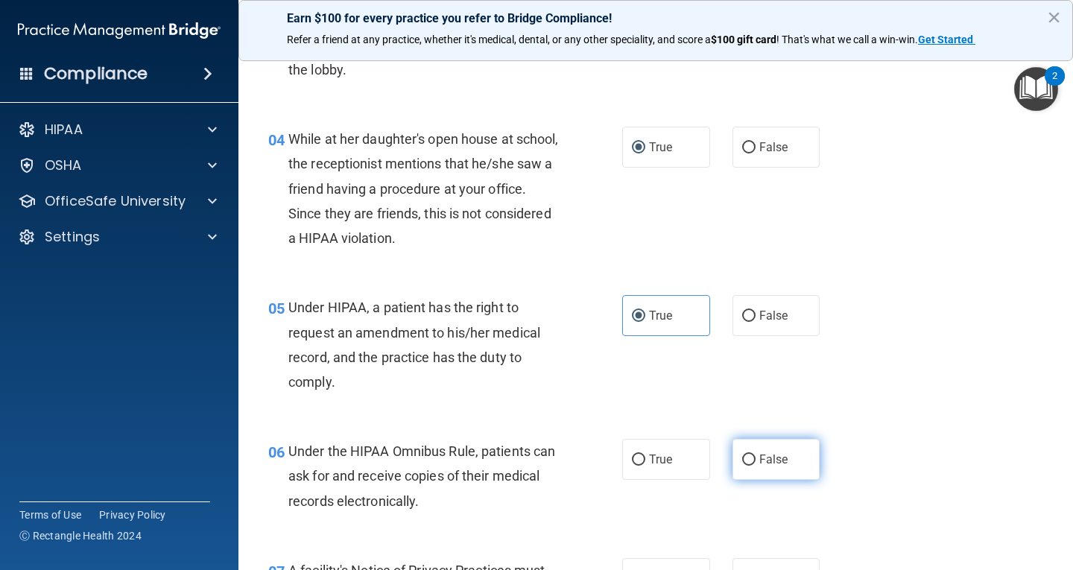
click at [762, 449] on label "False" at bounding box center [776, 459] width 88 height 41
click at [755, 454] on input "False" at bounding box center [748, 459] width 13 height 11
radio input "true"
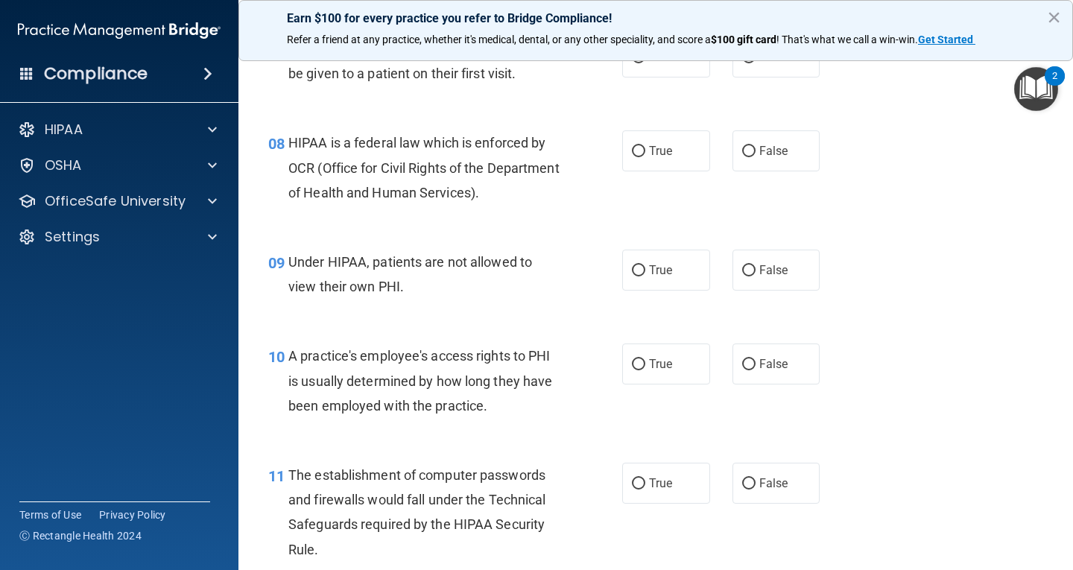
scroll to position [894, 0]
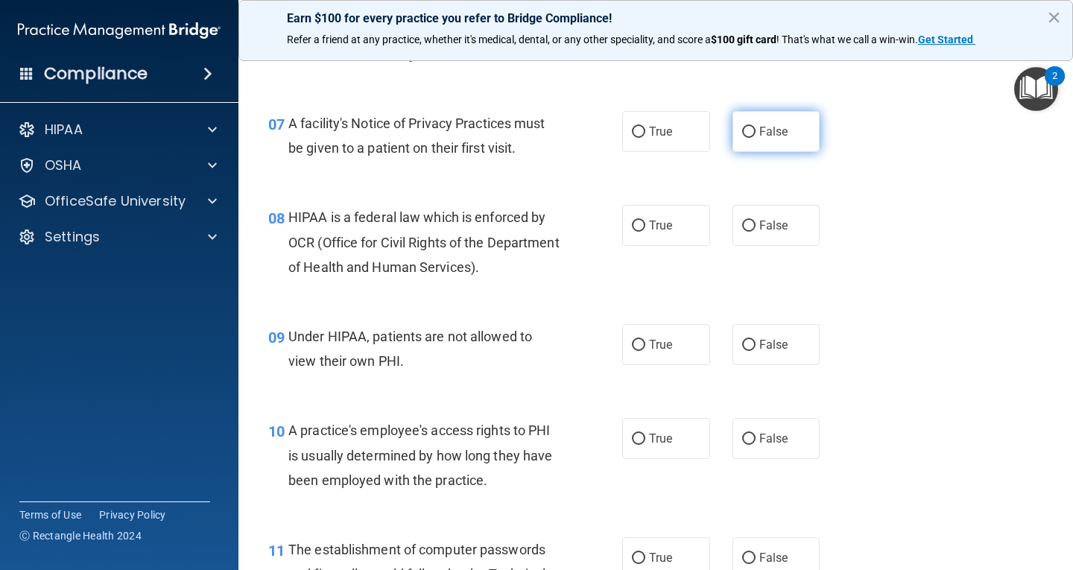
click at [746, 132] on input "False" at bounding box center [748, 132] width 13 height 11
radio input "true"
drag, startPoint x: 752, startPoint y: 232, endPoint x: 764, endPoint y: 298, distance: 66.8
click at [752, 233] on label "False" at bounding box center [776, 225] width 88 height 41
click at [752, 232] on input "False" at bounding box center [748, 226] width 13 height 11
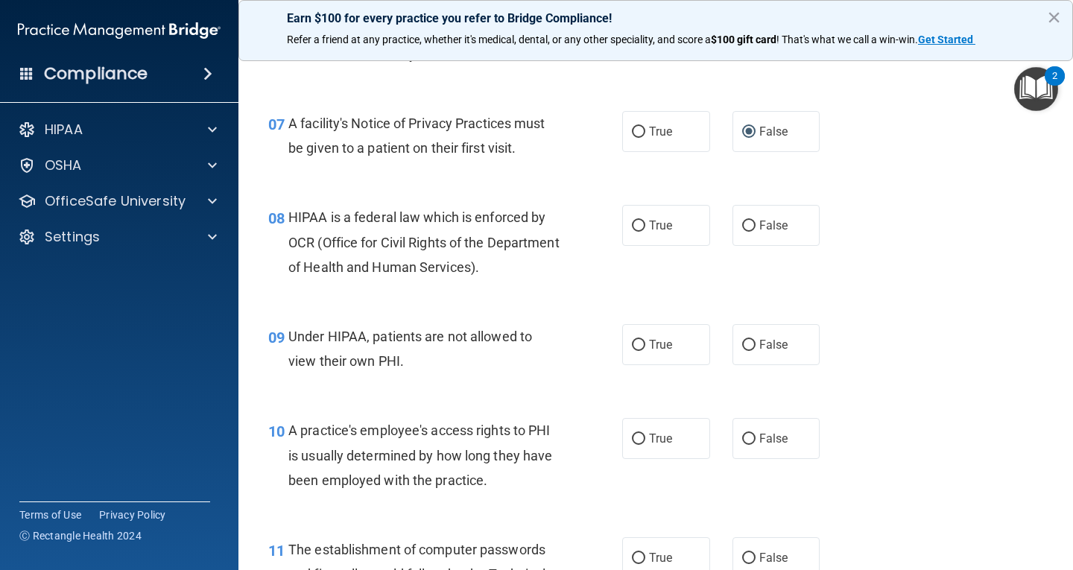
radio input "true"
click at [766, 345] on span "False" at bounding box center [773, 344] width 29 height 14
click at [755, 345] on input "False" at bounding box center [748, 345] width 13 height 11
radio input "true"
click at [655, 448] on label "True" at bounding box center [666, 438] width 88 height 41
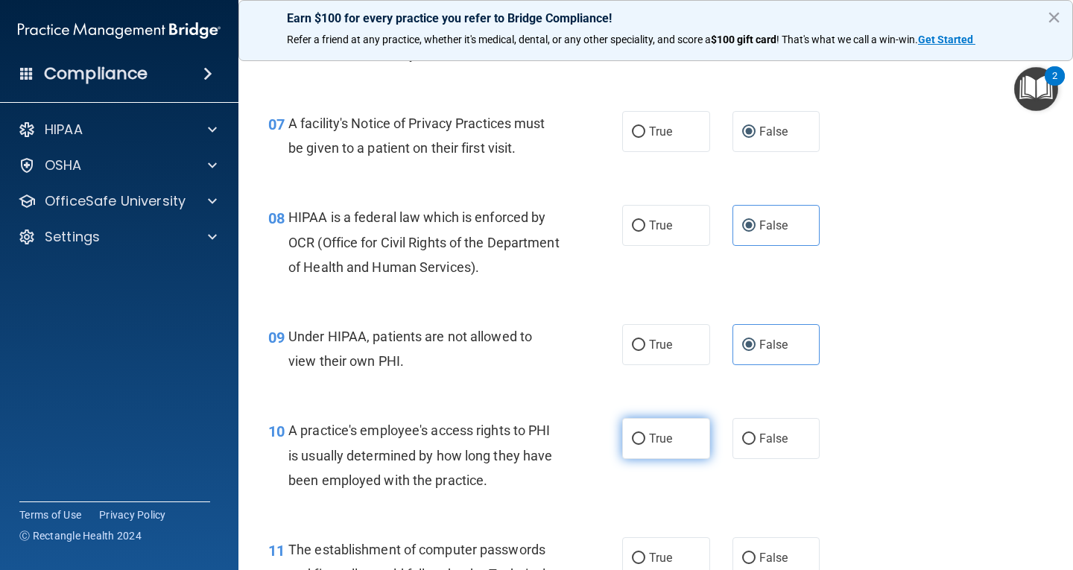
click at [645, 445] on input "True" at bounding box center [638, 439] width 13 height 11
radio input "true"
click at [662, 562] on span "True" at bounding box center [660, 558] width 23 height 14
click at [645, 562] on input "True" at bounding box center [638, 558] width 13 height 11
radio input "true"
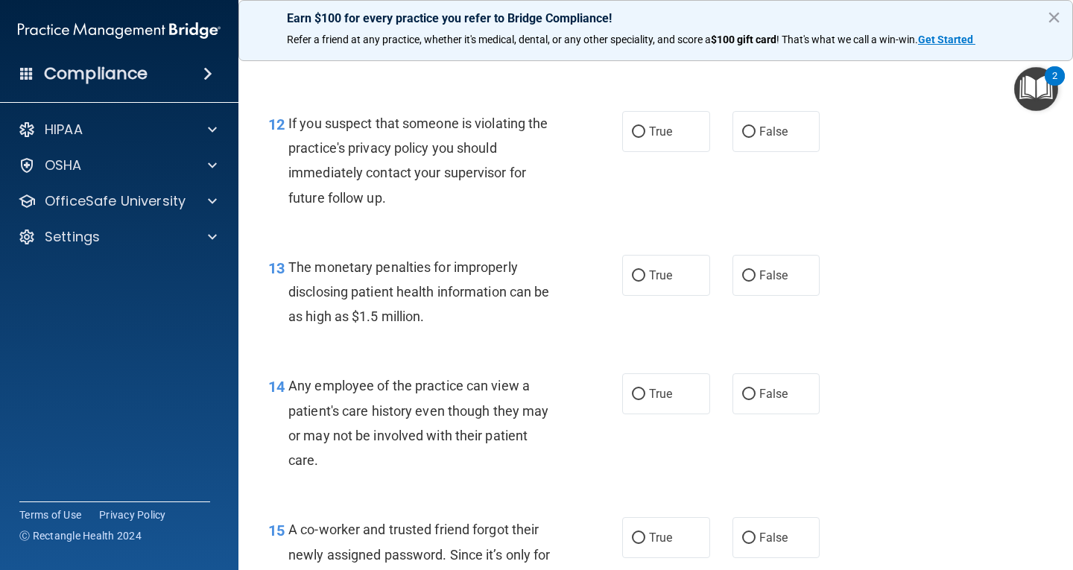
scroll to position [1490, 0]
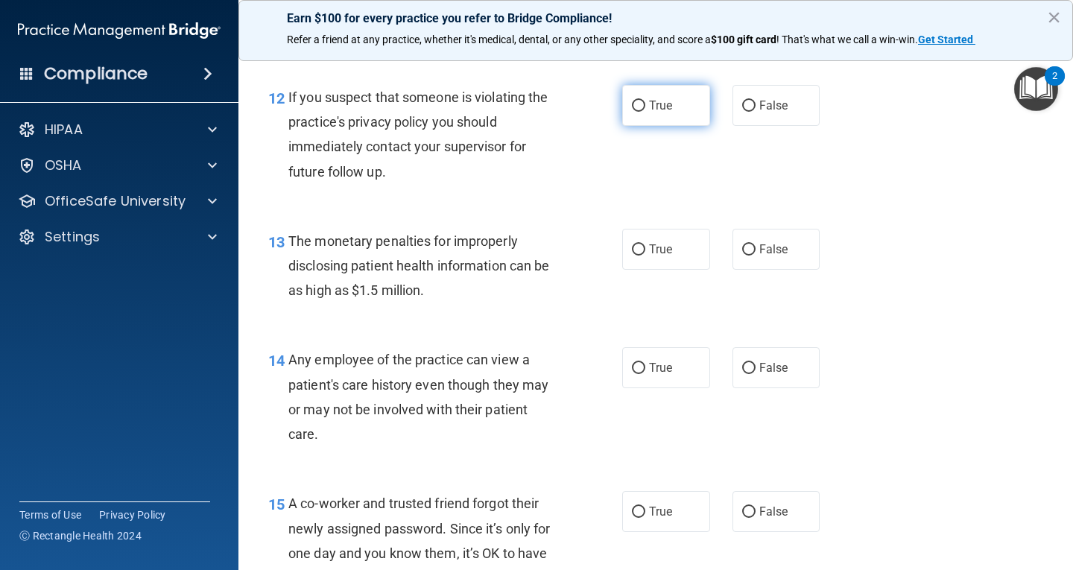
click at [677, 97] on label "True" at bounding box center [666, 105] width 88 height 41
click at [645, 101] on input "True" at bounding box center [638, 106] width 13 height 11
radio input "true"
click at [776, 242] on span "False" at bounding box center [773, 249] width 29 height 14
click at [755, 244] on input "False" at bounding box center [748, 249] width 13 height 11
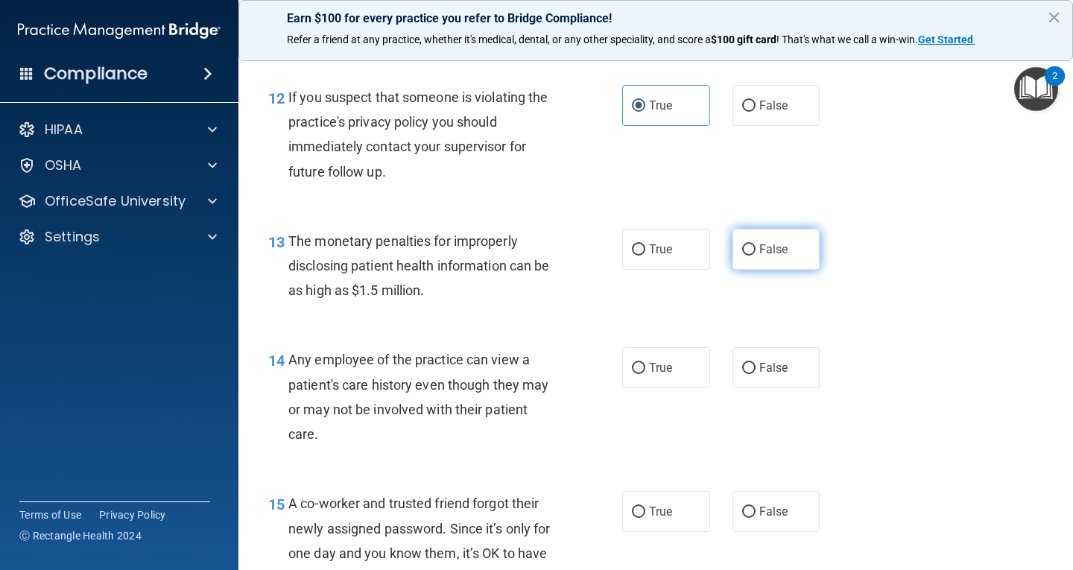
radio input "true"
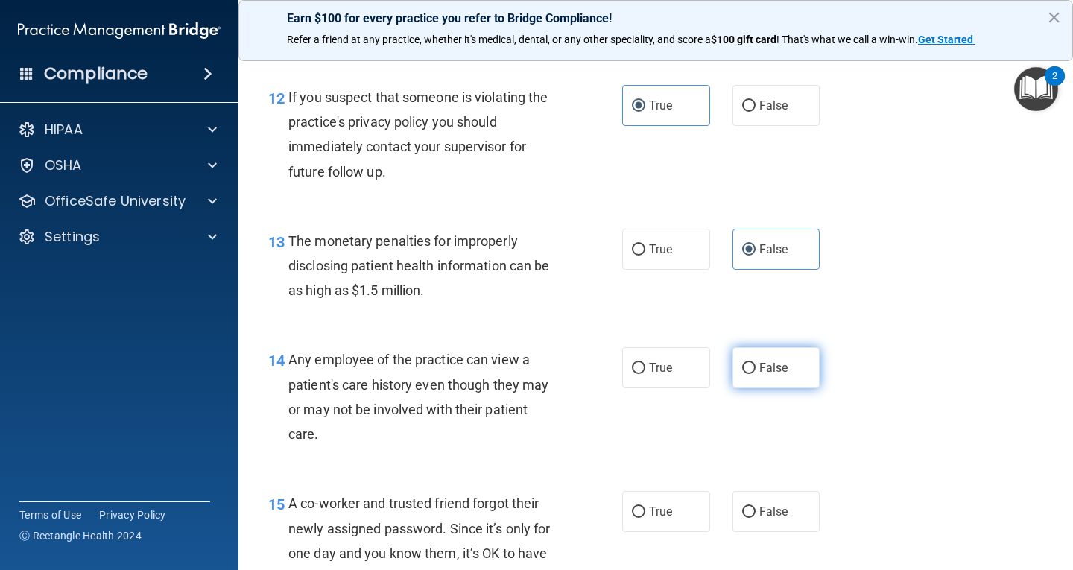
click at [781, 372] on label "False" at bounding box center [776, 367] width 88 height 41
click at [755, 372] on input "False" at bounding box center [748, 368] width 13 height 11
radio input "true"
click at [653, 515] on span "True" at bounding box center [660, 511] width 23 height 14
click at [645, 515] on input "True" at bounding box center [638, 512] width 13 height 11
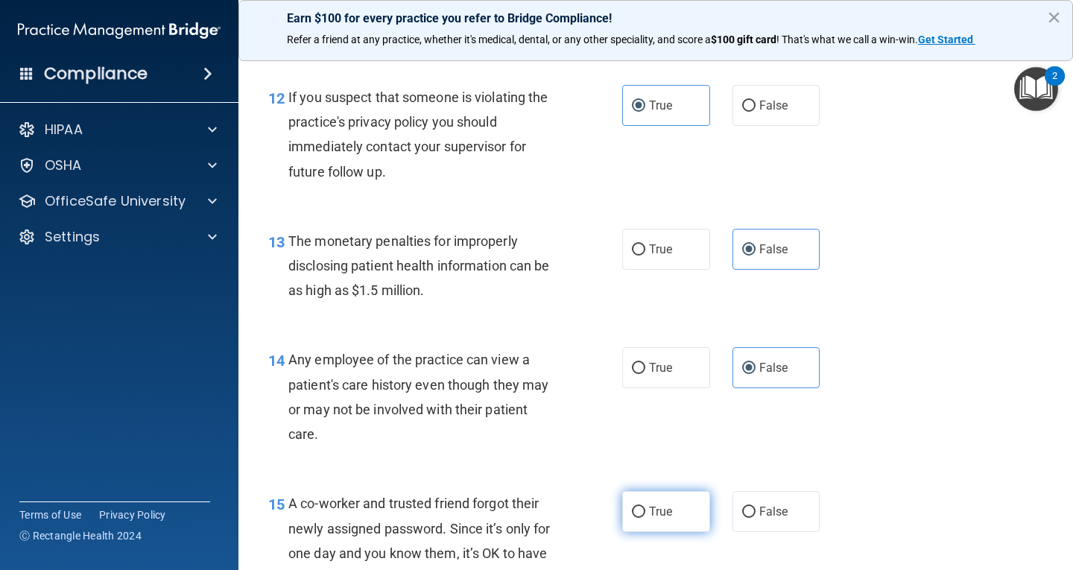
radio input "true"
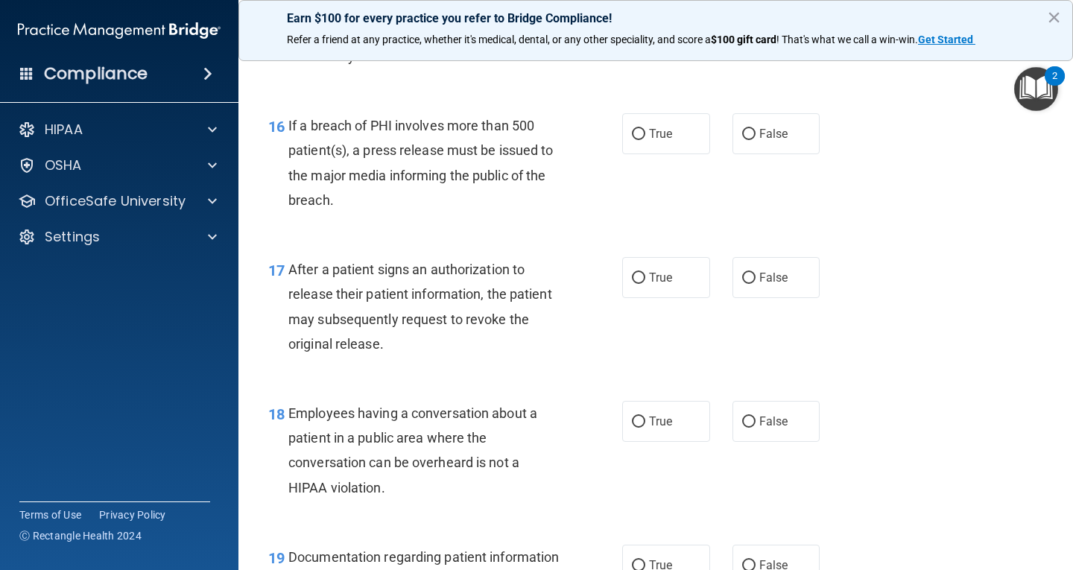
scroll to position [2086, 0]
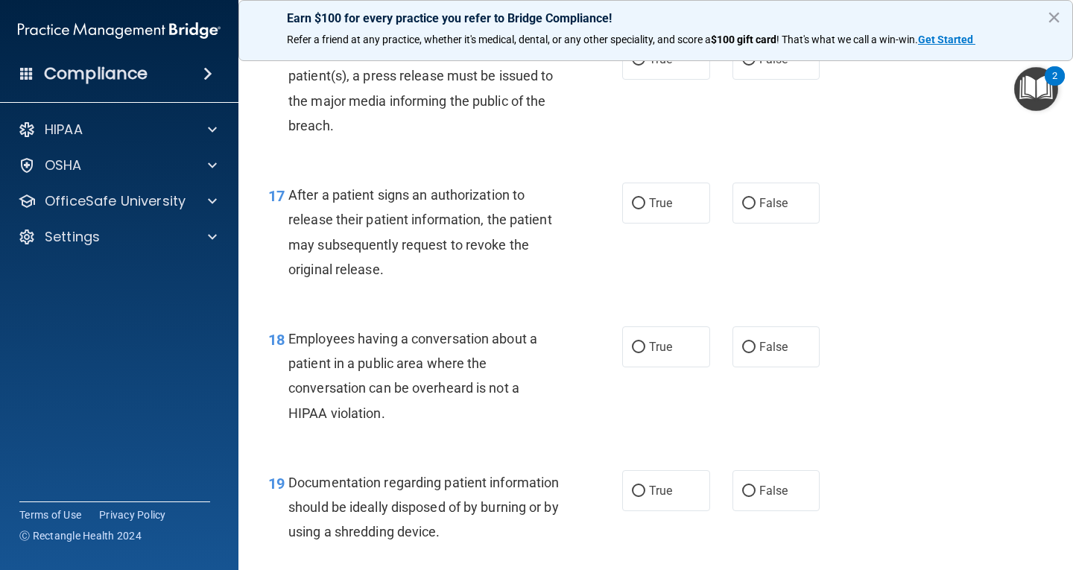
click at [754, 106] on div "16 If a breach of PHI involves more than 500 patient(s), a press release must b…" at bounding box center [655, 92] width 797 height 144
click at [764, 84] on div "16 If a breach of PHI involves more than 500 patient(s), a press release must b…" at bounding box center [655, 92] width 797 height 144
click at [767, 69] on label "False" at bounding box center [776, 59] width 88 height 41
click at [755, 66] on input "False" at bounding box center [748, 59] width 13 height 11
radio input "true"
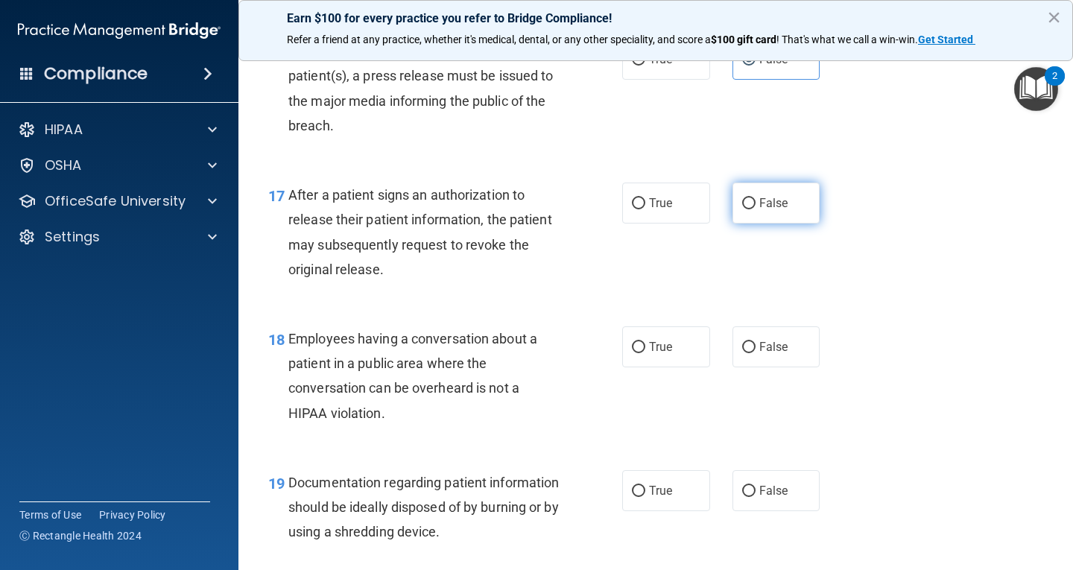
click at [781, 211] on label "False" at bounding box center [776, 203] width 88 height 41
click at [755, 209] on input "False" at bounding box center [748, 203] width 13 height 11
radio input "true"
click at [667, 212] on label "True" at bounding box center [666, 203] width 88 height 41
click at [645, 209] on input "True" at bounding box center [638, 203] width 13 height 11
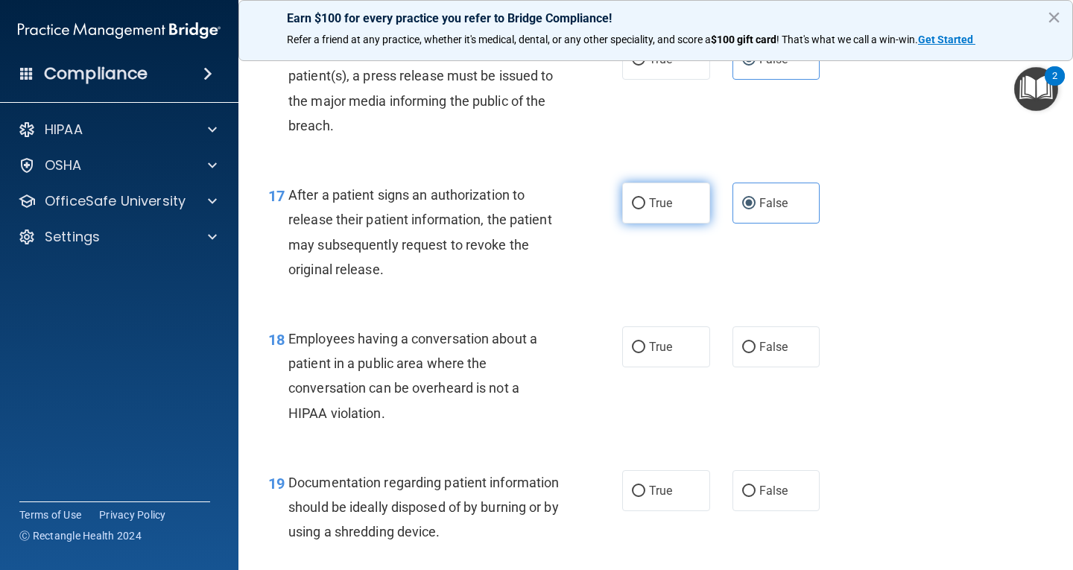
radio input "true"
radio input "false"
click at [667, 62] on label "True" at bounding box center [666, 59] width 88 height 41
click at [645, 62] on input "True" at bounding box center [638, 59] width 13 height 11
radio input "true"
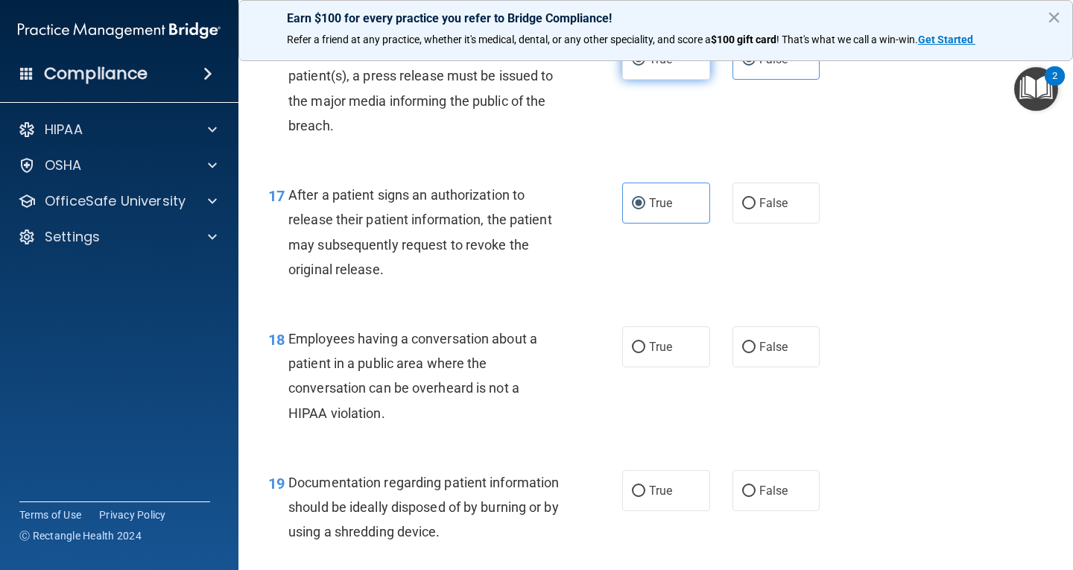
radio input "false"
click at [658, 365] on label "True" at bounding box center [666, 346] width 88 height 41
click at [645, 353] on input "True" at bounding box center [638, 347] width 13 height 11
radio input "true"
click at [659, 356] on label "True" at bounding box center [666, 346] width 88 height 41
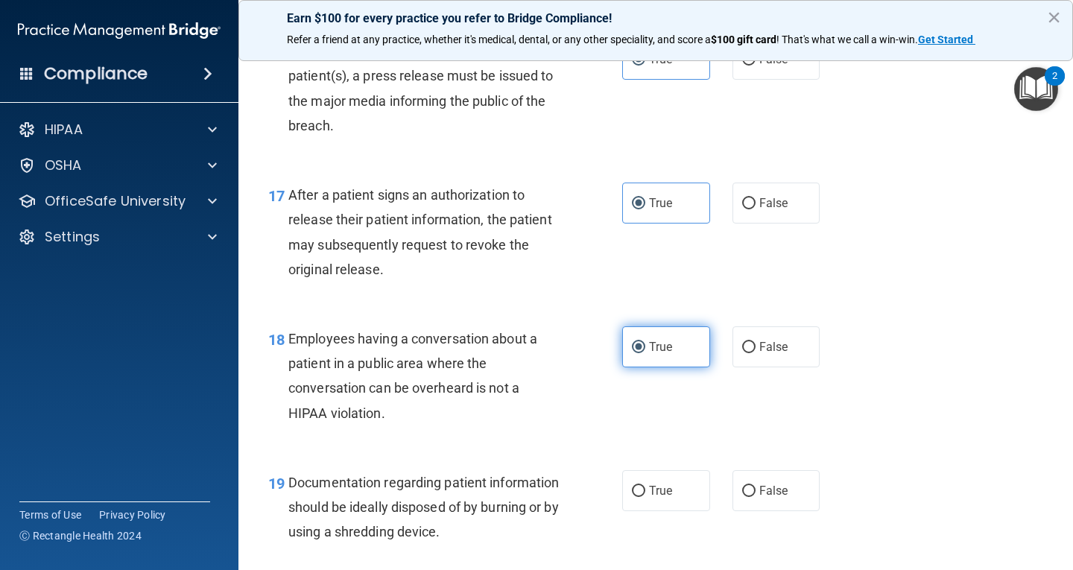
click at [645, 353] on input "True" at bounding box center [638, 347] width 13 height 11
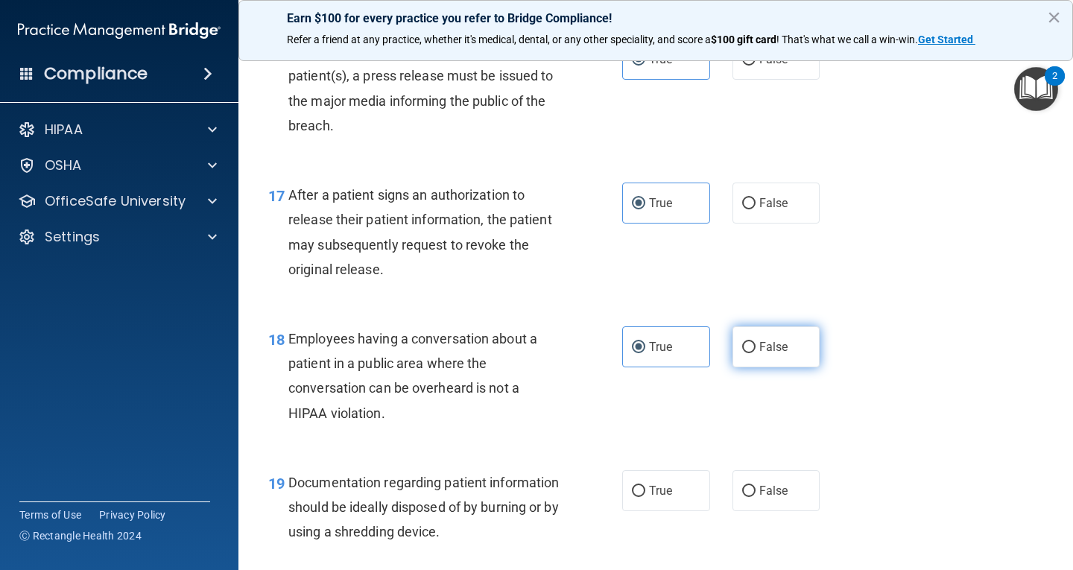
click at [787, 349] on label "False" at bounding box center [776, 346] width 88 height 41
click at [755, 349] on input "False" at bounding box center [748, 347] width 13 height 11
radio input "true"
radio input "false"
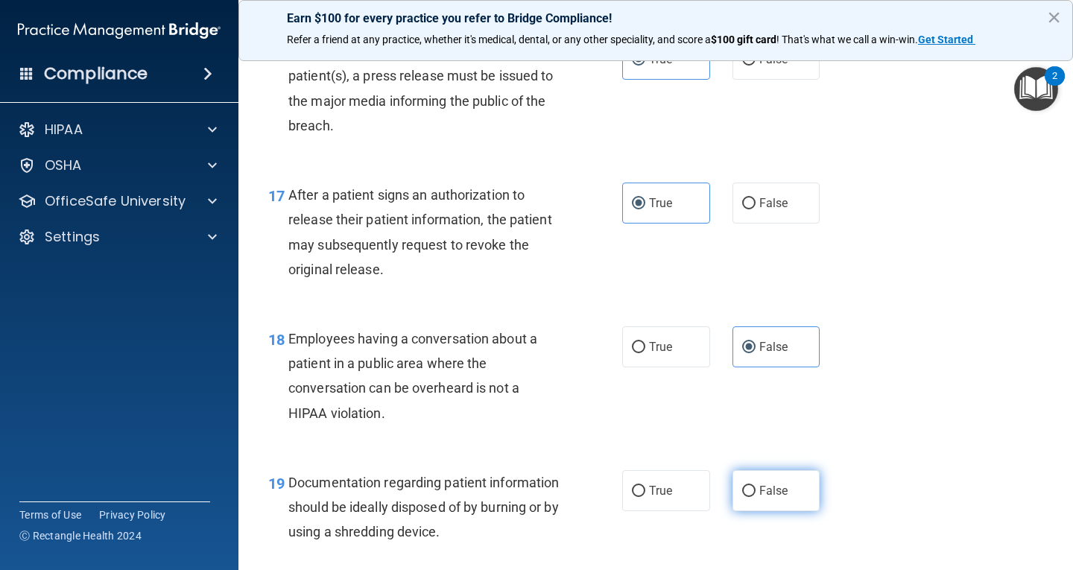
click at [771, 475] on label "False" at bounding box center [776, 490] width 88 height 41
click at [755, 486] on input "False" at bounding box center [748, 491] width 13 height 11
radio input "true"
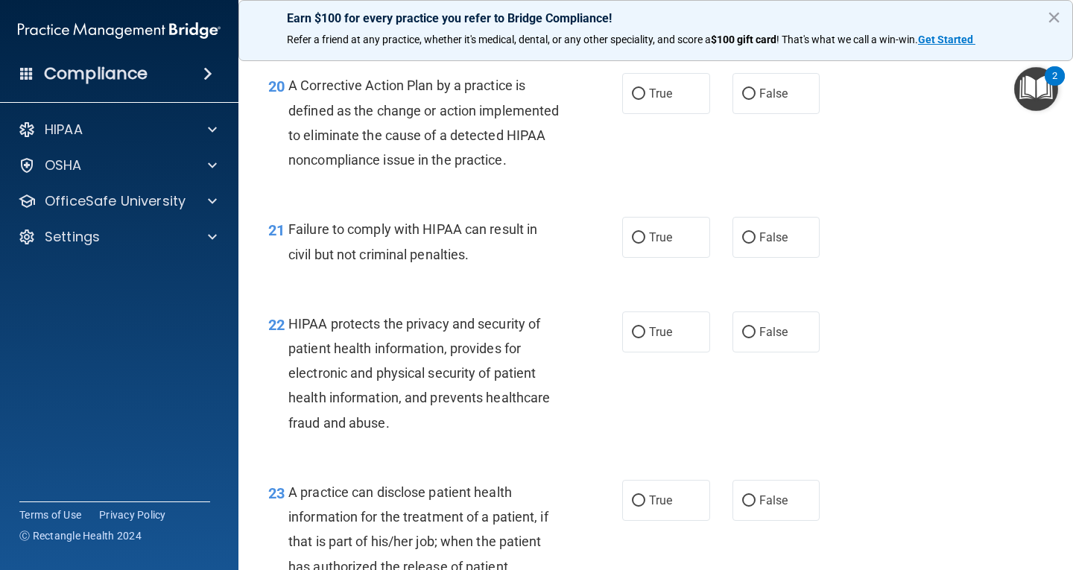
scroll to position [2607, 0]
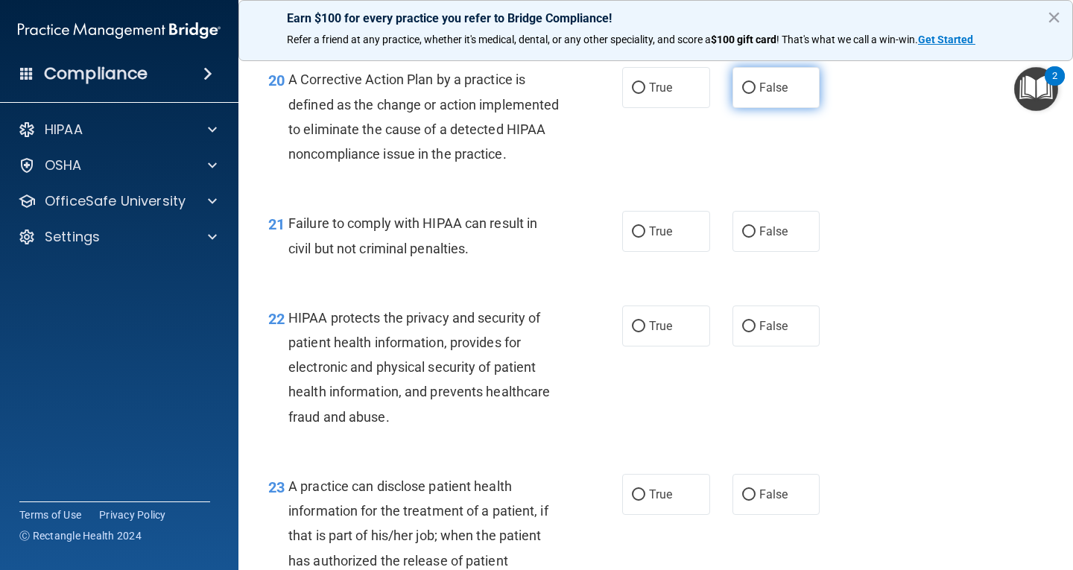
click at [781, 91] on label "False" at bounding box center [776, 87] width 88 height 41
click at [755, 91] on input "False" at bounding box center [748, 88] width 13 height 11
radio input "true"
click at [663, 252] on label "True" at bounding box center [666, 231] width 88 height 41
click at [645, 238] on input "True" at bounding box center [638, 231] width 13 height 11
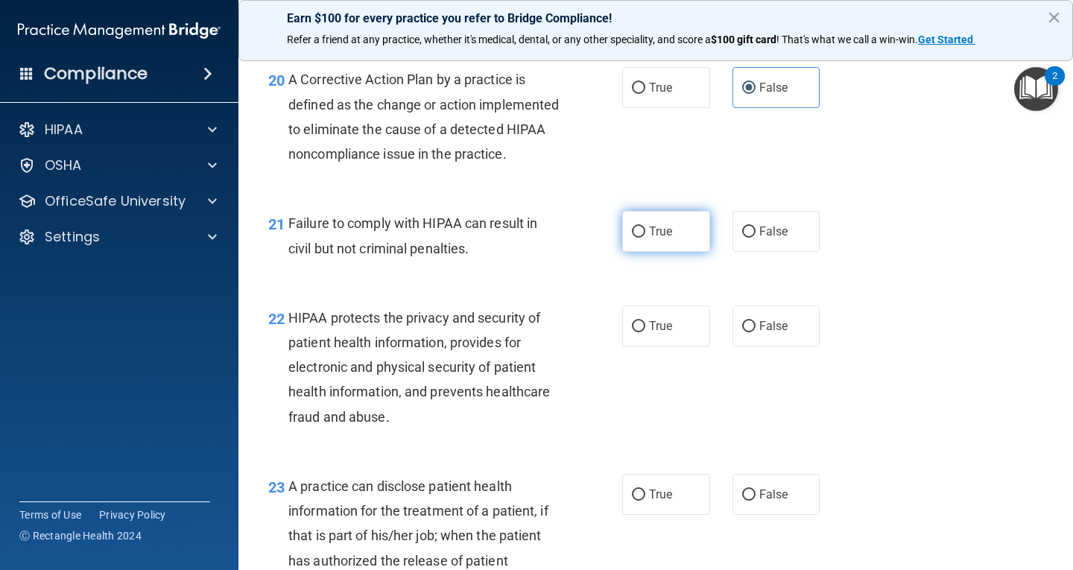
radio input "true"
click at [659, 329] on div "22 HIPAA protects the privacy and security of patient health information, provi…" at bounding box center [655, 371] width 797 height 168
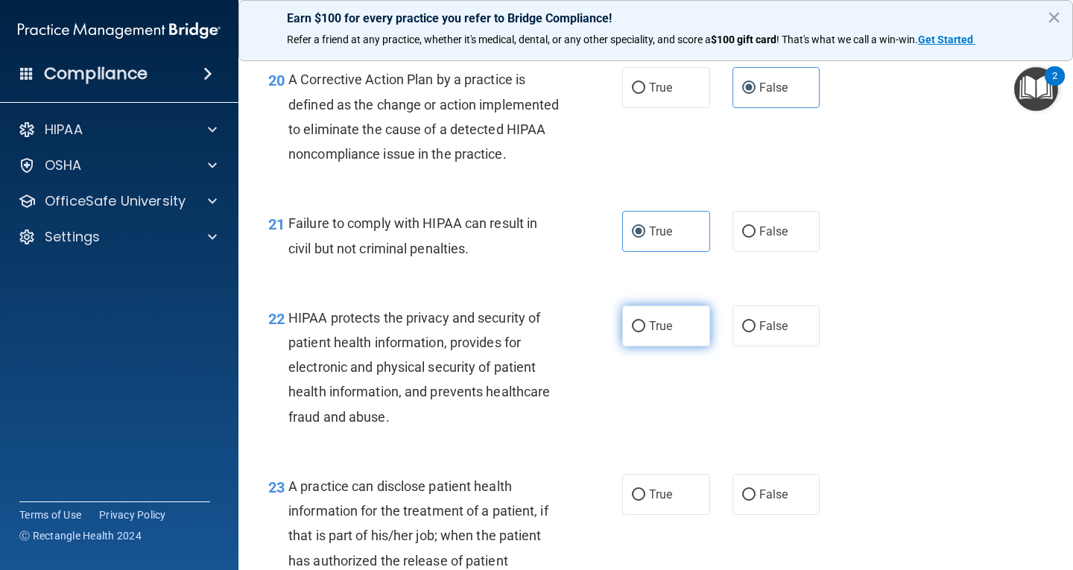
click at [660, 333] on span "True" at bounding box center [660, 326] width 23 height 14
click at [645, 332] on input "True" at bounding box center [638, 326] width 13 height 11
radio input "true"
click at [773, 515] on label "False" at bounding box center [776, 494] width 88 height 41
click at [755, 501] on input "False" at bounding box center [748, 494] width 13 height 11
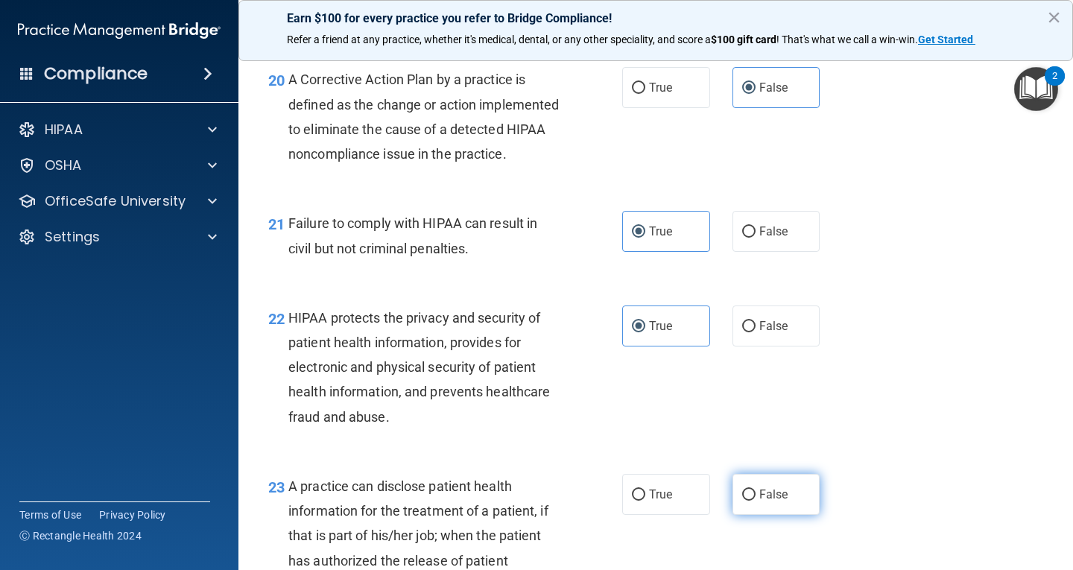
radio input "true"
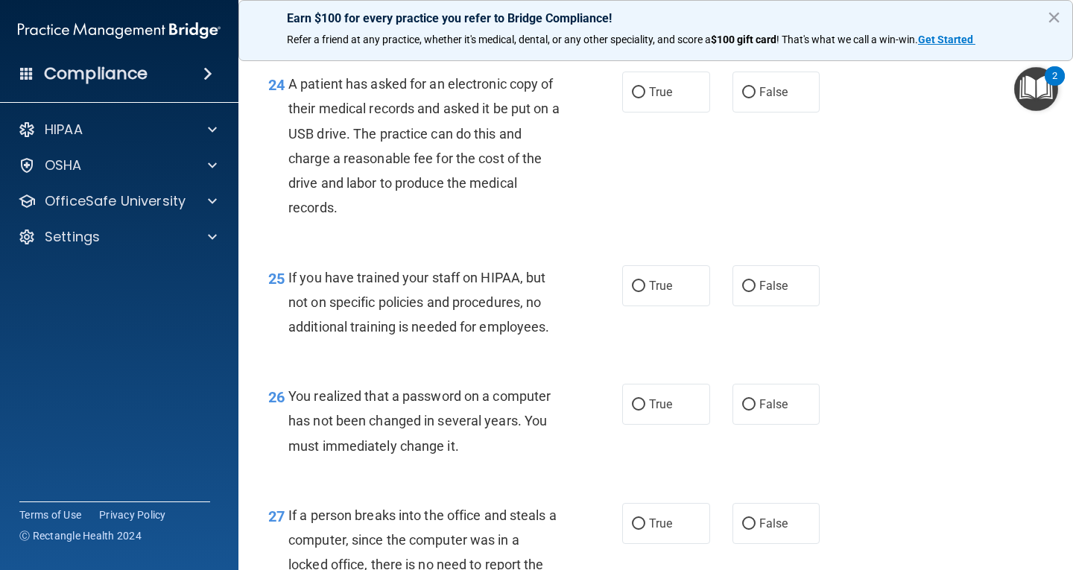
scroll to position [3203, 0]
click at [754, 112] on label "False" at bounding box center [776, 91] width 88 height 41
click at [754, 98] on input "False" at bounding box center [748, 91] width 13 height 11
radio input "true"
click at [670, 305] on label "True" at bounding box center [666, 284] width 88 height 41
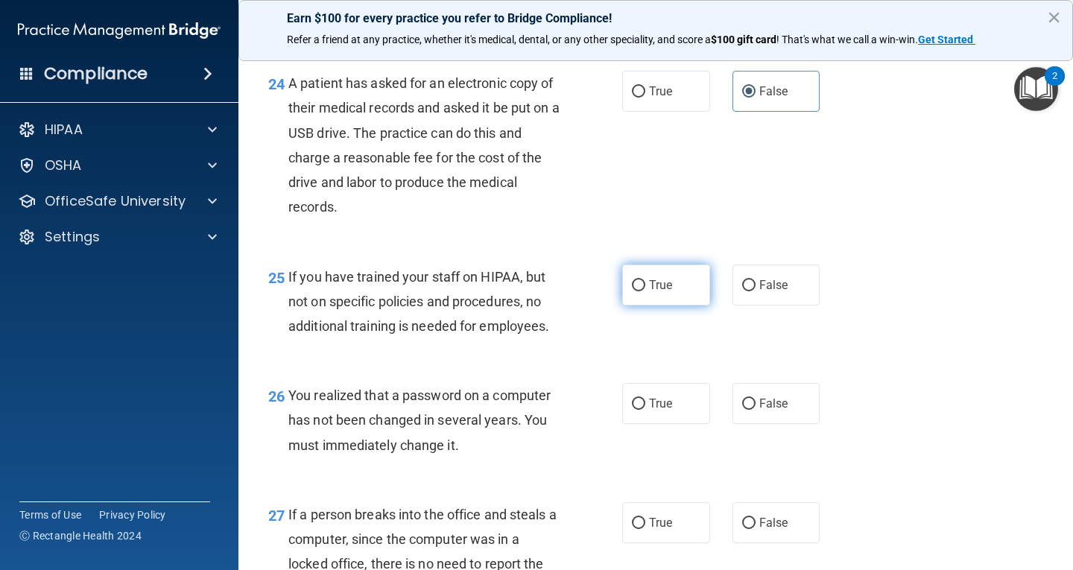
click at [645, 291] on input "True" at bounding box center [638, 285] width 13 height 11
radio input "true"
click at [746, 410] on input "False" at bounding box center [748, 404] width 13 height 11
radio input "true"
click at [762, 537] on label "False" at bounding box center [776, 522] width 88 height 41
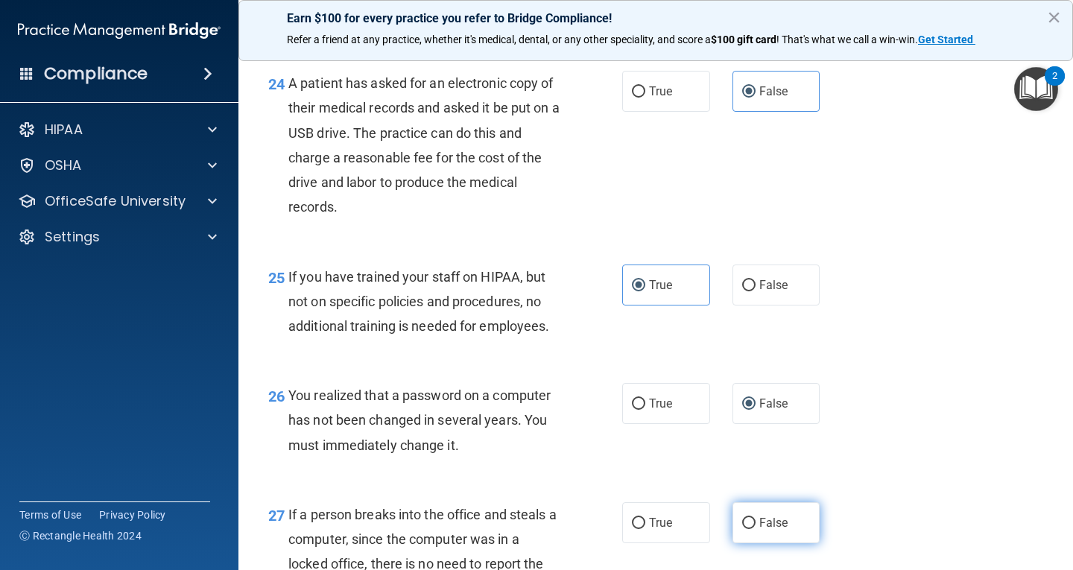
click at [755, 529] on input "False" at bounding box center [748, 523] width 13 height 11
radio input "true"
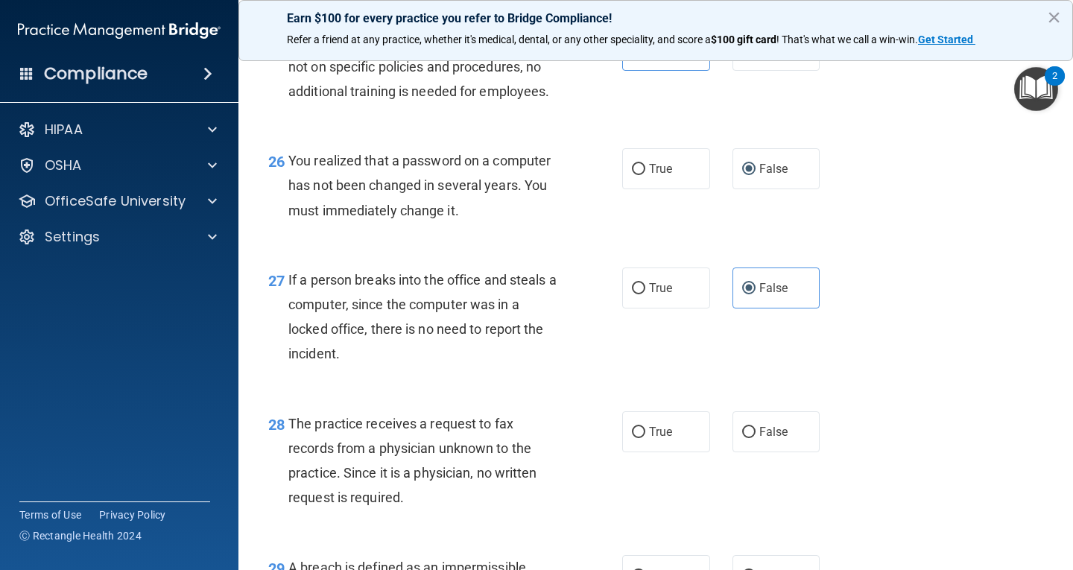
scroll to position [3576, 0]
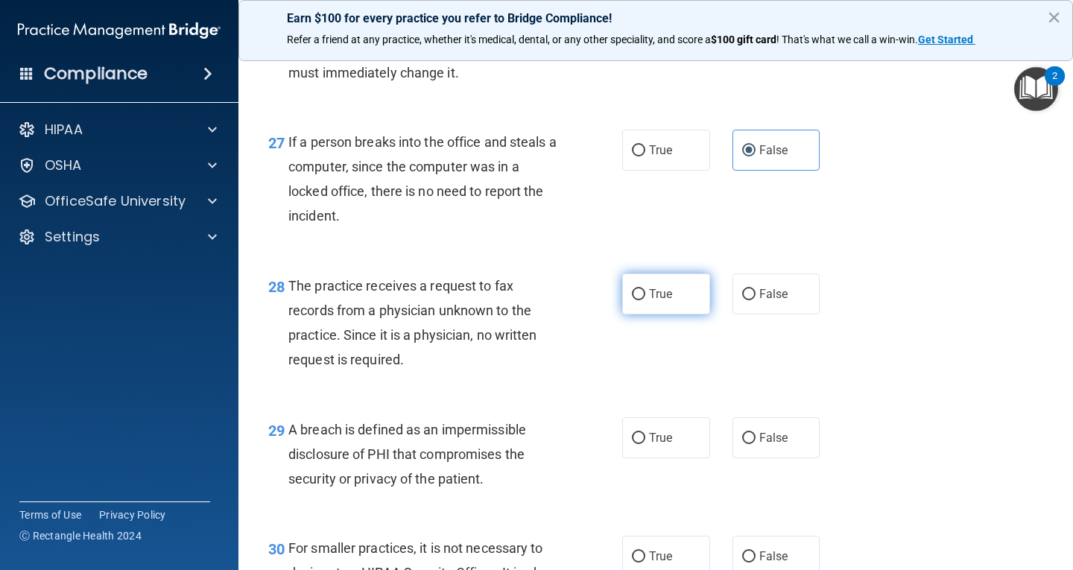
click at [667, 314] on label "True" at bounding box center [666, 293] width 88 height 41
click at [645, 300] on input "True" at bounding box center [638, 294] width 13 height 11
radio input "true"
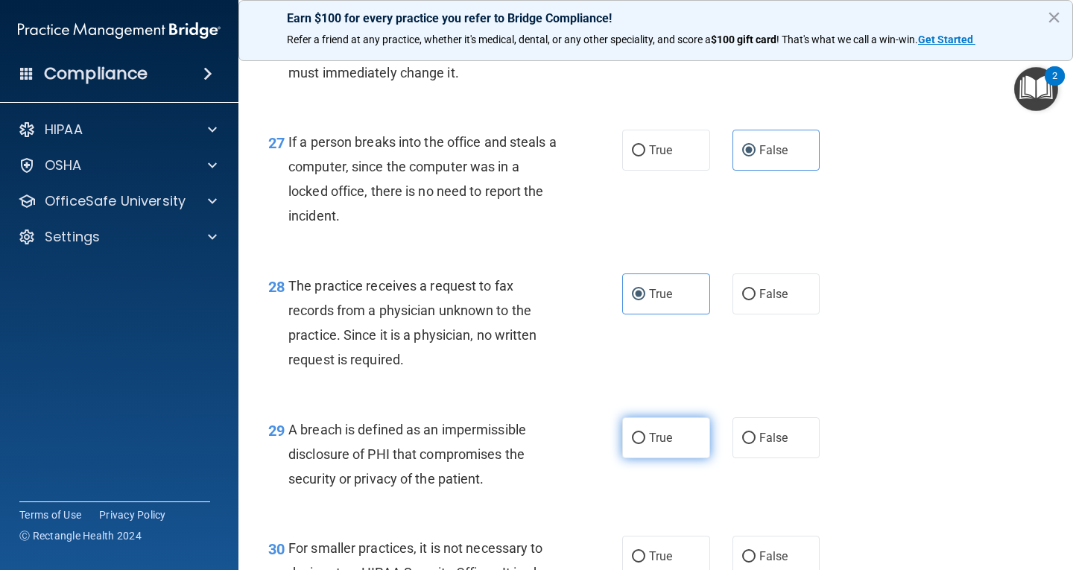
click at [667, 446] on label "True" at bounding box center [666, 437] width 88 height 41
click at [645, 444] on input "True" at bounding box center [638, 438] width 13 height 11
radio input "true"
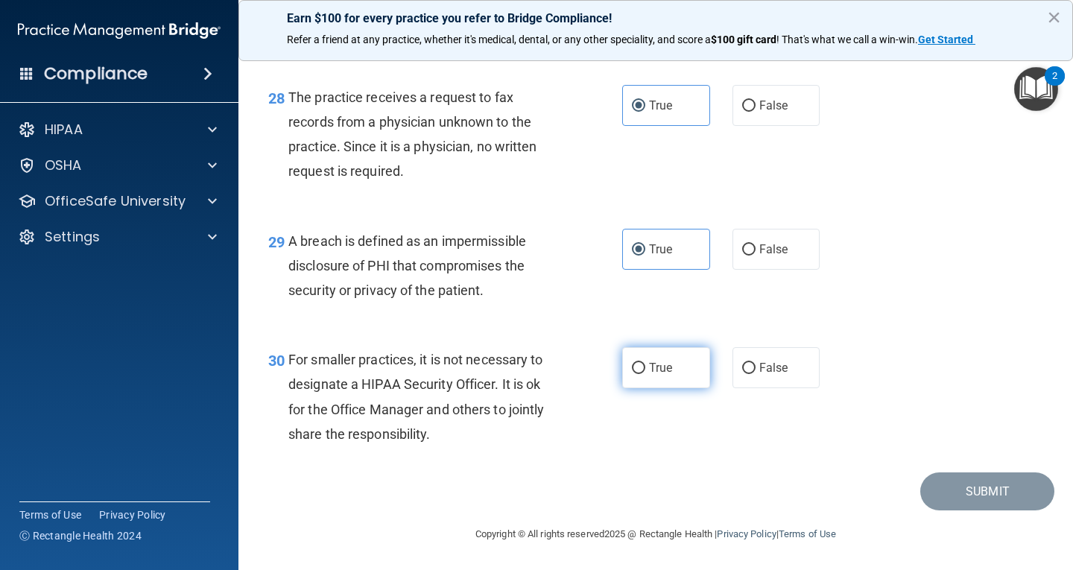
scroll to position [3789, 0]
click at [638, 372] on input "True" at bounding box center [638, 368] width 13 height 11
radio input "true"
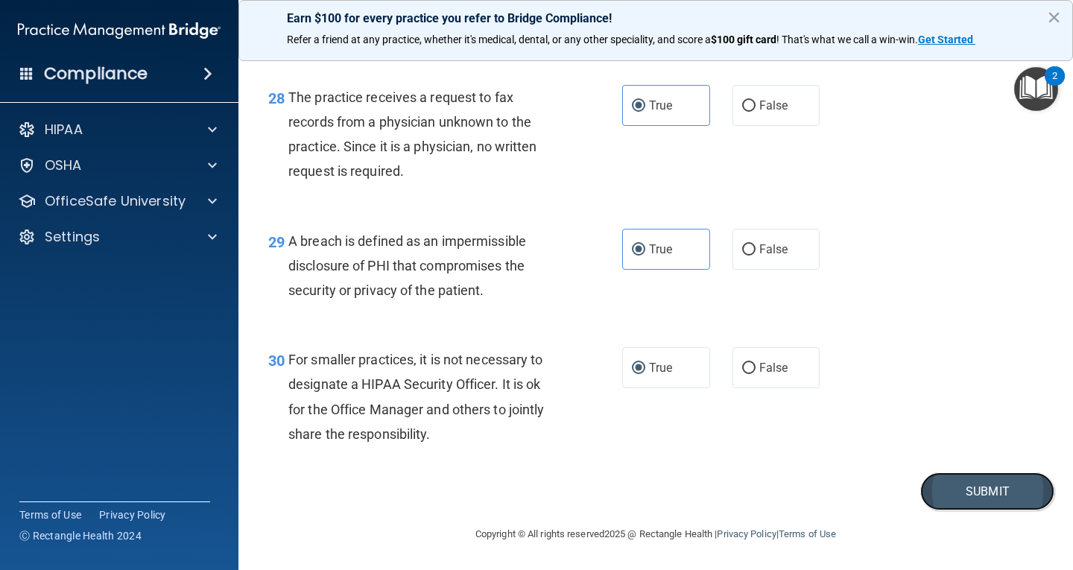
click at [1019, 501] on button "Submit" at bounding box center [987, 491] width 134 height 38
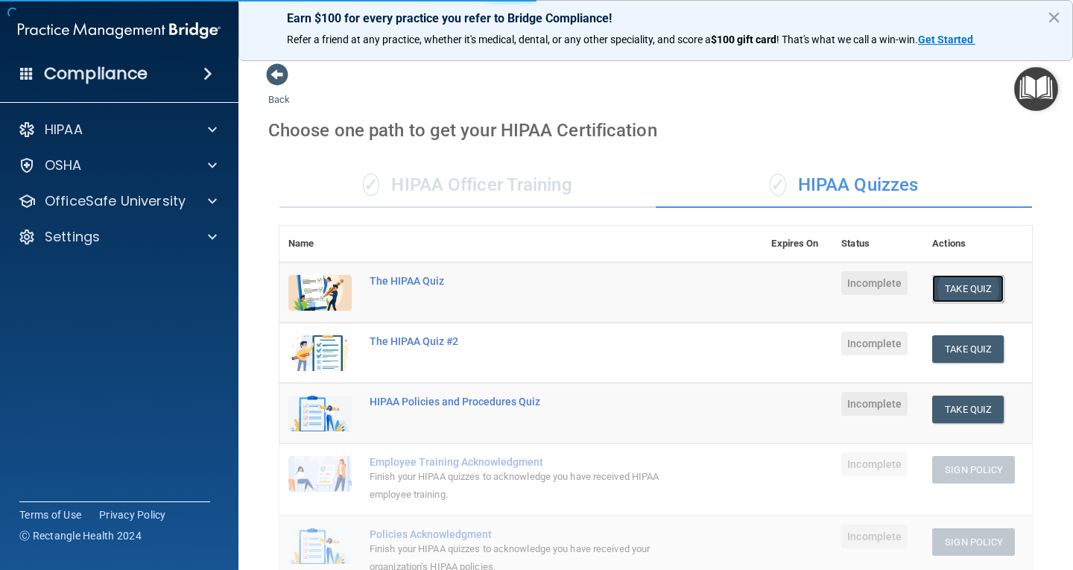
click at [948, 284] on button "Take Quiz" at bounding box center [968, 289] width 72 height 28
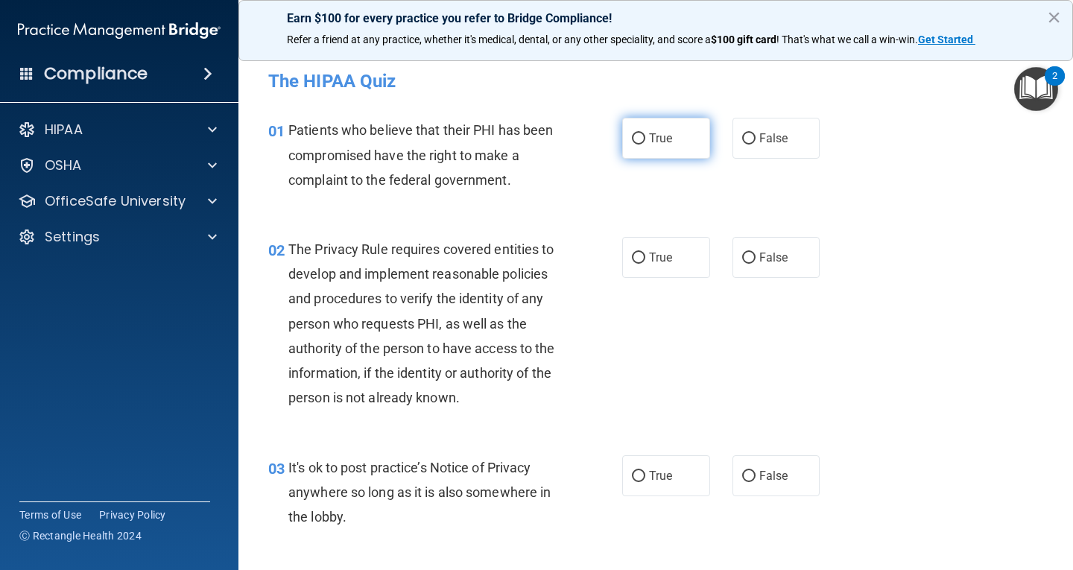
click at [634, 158] on label "True" at bounding box center [666, 138] width 88 height 41
click at [634, 145] on input "True" at bounding box center [638, 138] width 13 height 11
radio input "true"
drag, startPoint x: 653, startPoint y: 237, endPoint x: 653, endPoint y: 253, distance: 16.4
click at [653, 239] on label "True" at bounding box center [666, 257] width 88 height 41
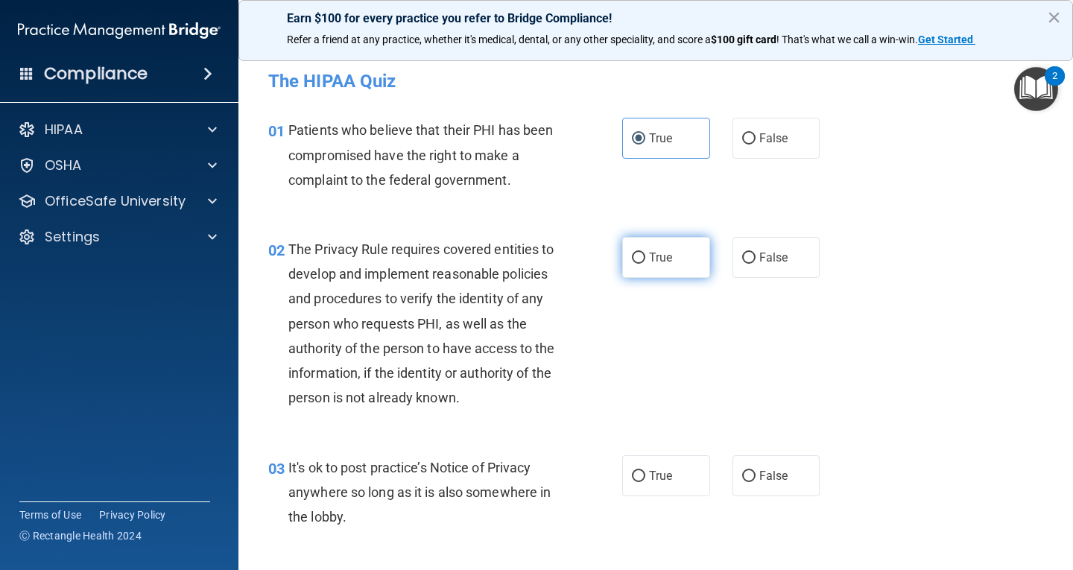
click at [645, 253] on input "True" at bounding box center [638, 258] width 13 height 11
radio input "true"
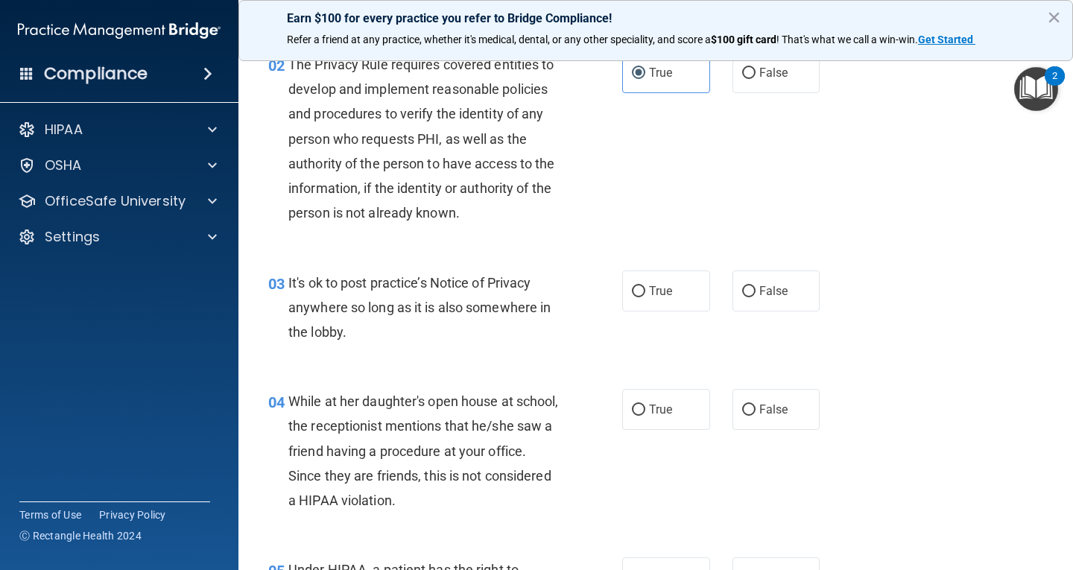
scroll to position [223, 0]
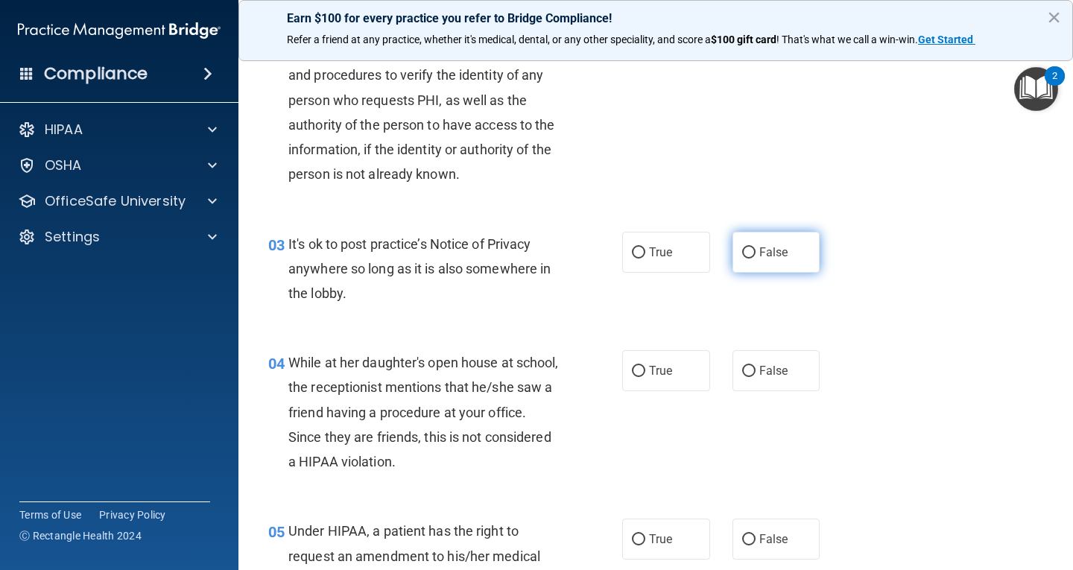
click at [759, 248] on span "False" at bounding box center [773, 252] width 29 height 14
click at [755, 248] on input "False" at bounding box center [748, 252] width 13 height 11
radio input "true"
click at [767, 352] on label "False" at bounding box center [776, 370] width 88 height 41
click at [755, 366] on input "False" at bounding box center [748, 371] width 13 height 11
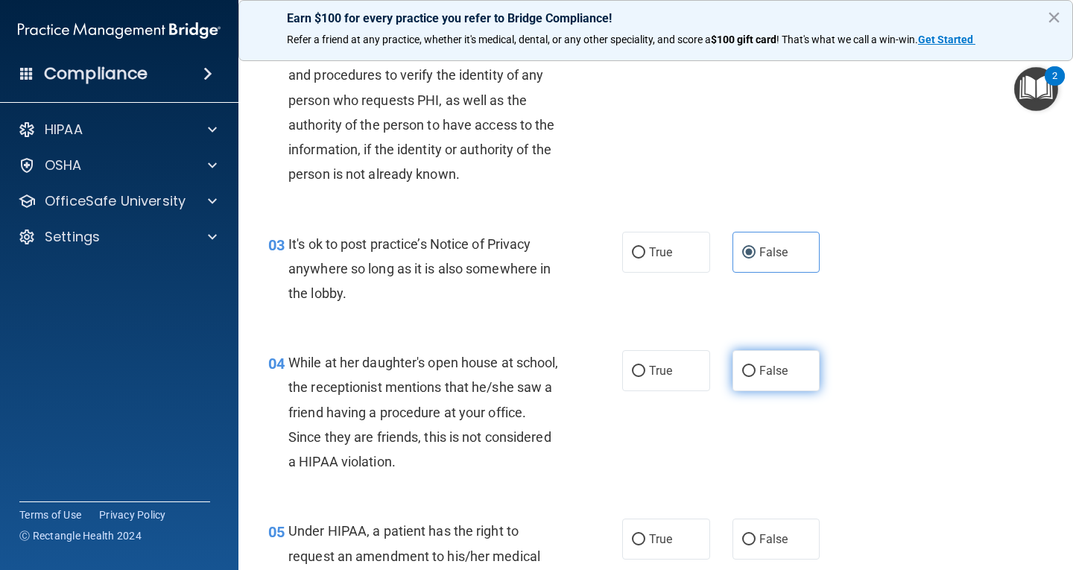
radio input "true"
click at [791, 536] on label "False" at bounding box center [776, 538] width 88 height 41
click at [755, 536] on input "False" at bounding box center [748, 539] width 13 height 11
radio input "true"
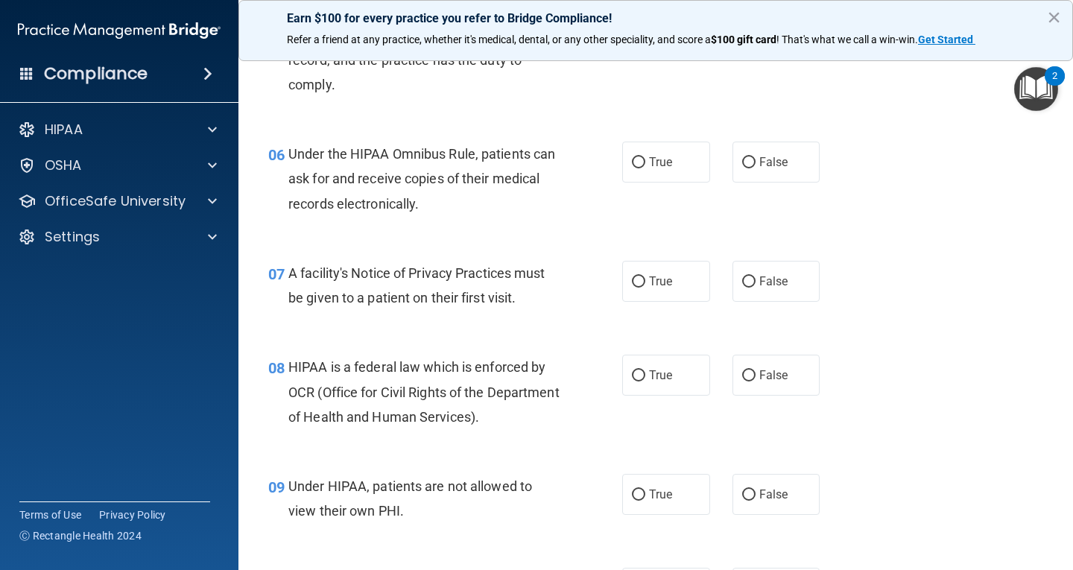
scroll to position [745, 0]
click at [685, 170] on label "True" at bounding box center [666, 161] width 88 height 41
click at [645, 168] on input "True" at bounding box center [638, 161] width 13 height 11
radio input "true"
click at [662, 270] on label "True" at bounding box center [666, 280] width 88 height 41
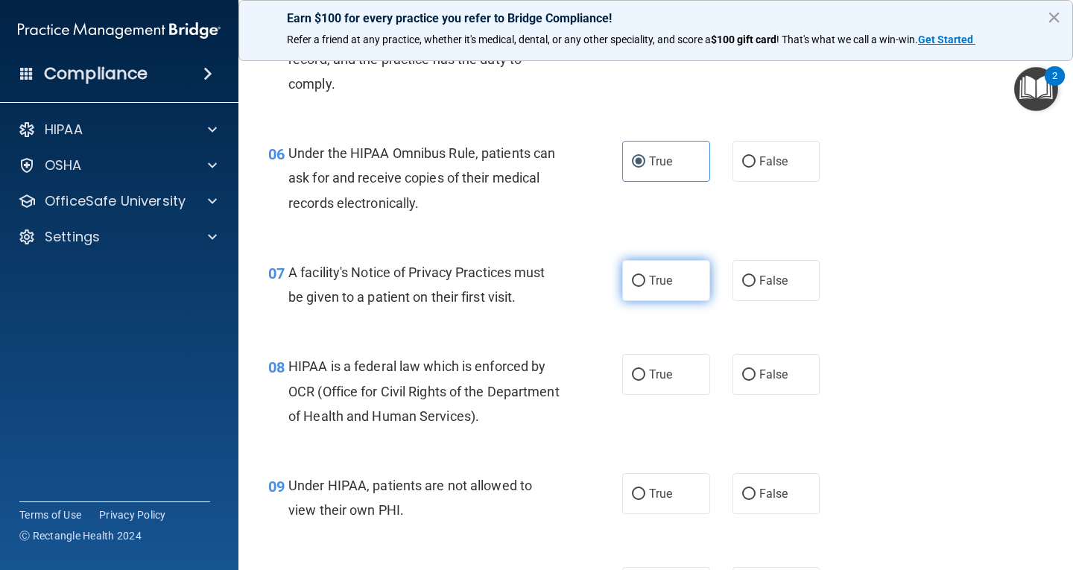
click at [645, 276] on input "True" at bounding box center [638, 281] width 13 height 11
radio input "true"
click at [663, 364] on label "True" at bounding box center [666, 374] width 88 height 41
click at [645, 370] on input "True" at bounding box center [638, 375] width 13 height 11
radio input "true"
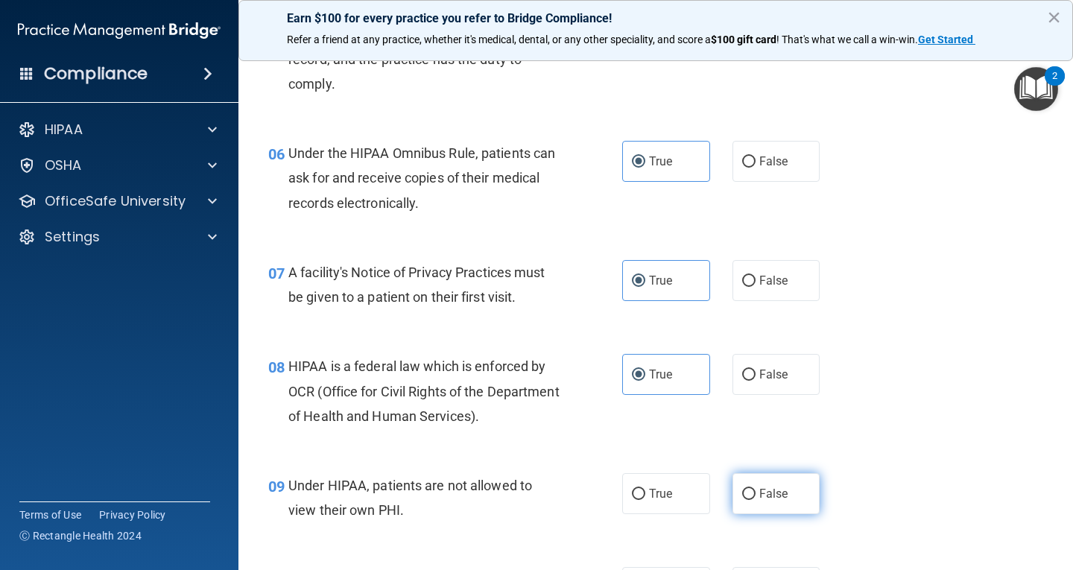
click at [773, 490] on span "False" at bounding box center [773, 493] width 29 height 14
click at [755, 490] on input "False" at bounding box center [748, 494] width 13 height 11
radio input "true"
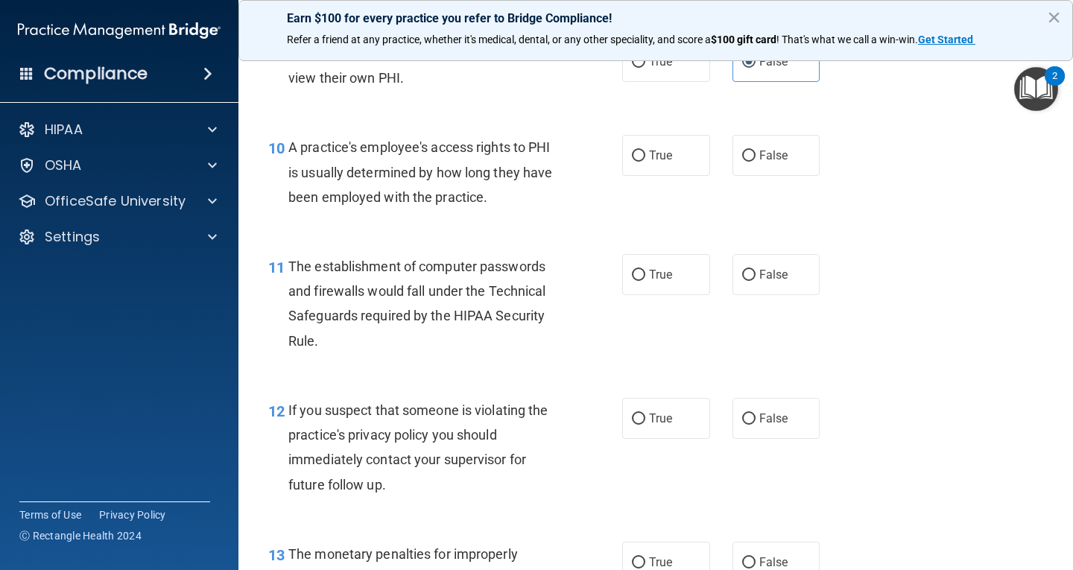
scroll to position [1192, 0]
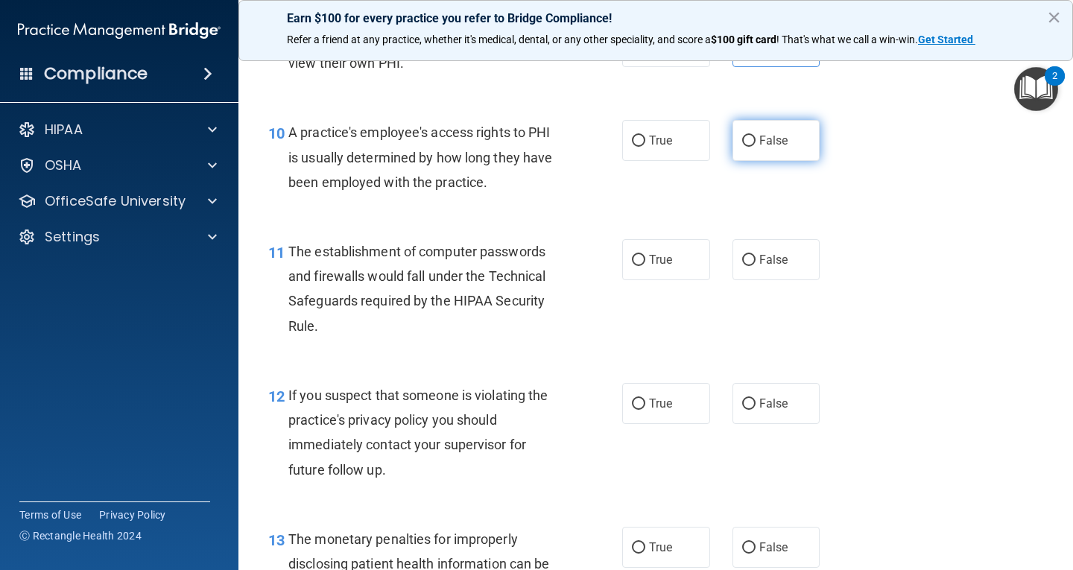
click at [773, 147] on span "False" at bounding box center [773, 140] width 29 height 14
click at [755, 147] on input "False" at bounding box center [748, 141] width 13 height 11
radio input "true"
click at [643, 285] on div "11 The establishment of computer passwords and firewalls would fall under the T…" at bounding box center [655, 293] width 797 height 144
click at [652, 270] on label "True" at bounding box center [666, 259] width 88 height 41
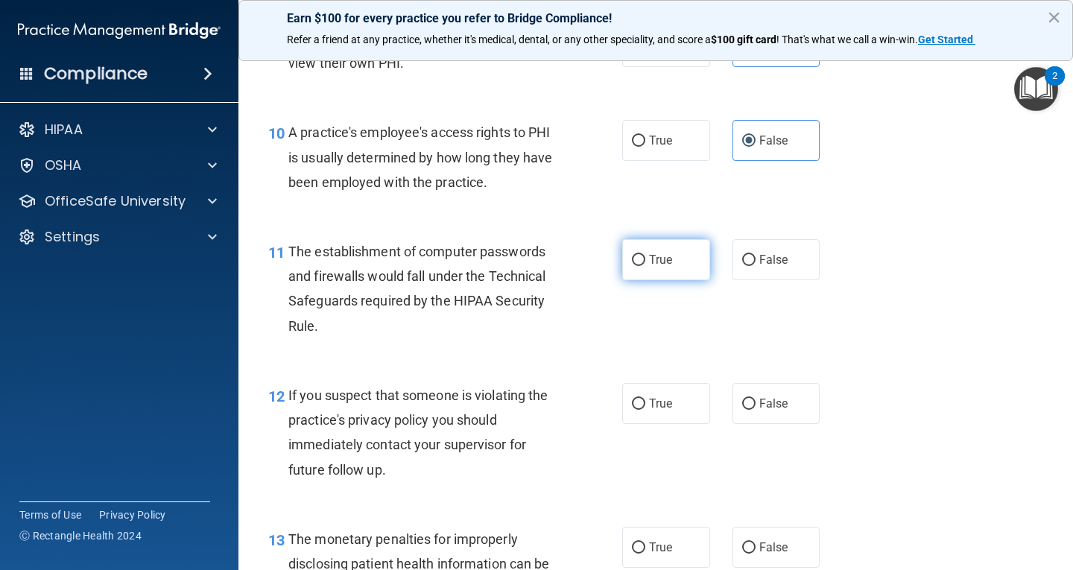
click at [645, 266] on input "True" at bounding box center [638, 260] width 13 height 11
radio input "true"
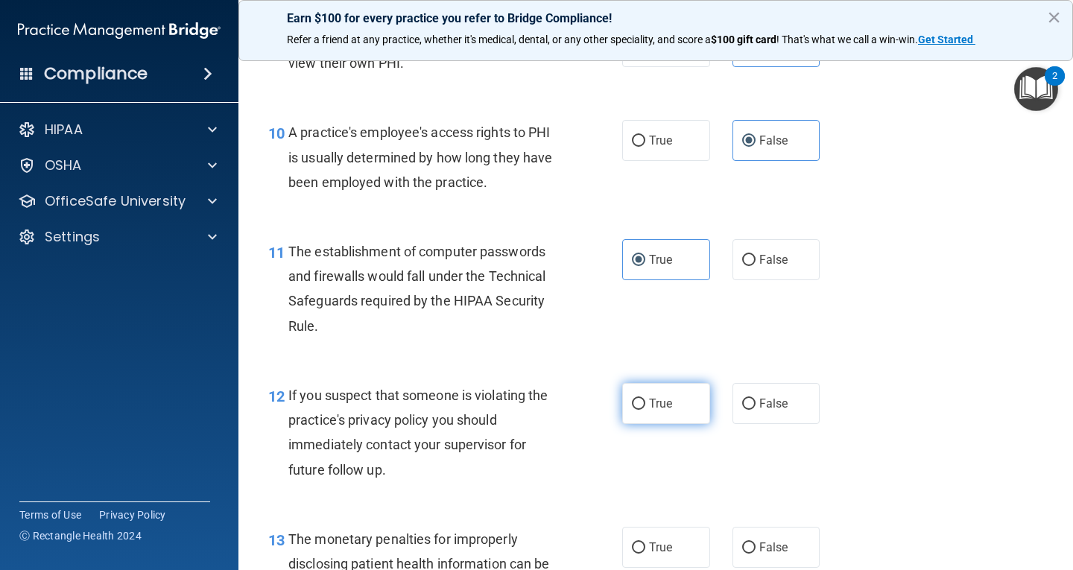
click at [643, 407] on label "True" at bounding box center [666, 403] width 88 height 41
click at [643, 407] on input "True" at bounding box center [638, 404] width 13 height 11
radio input "true"
click at [639, 539] on label "True" at bounding box center [666, 547] width 88 height 41
click at [639, 542] on input "True" at bounding box center [638, 547] width 13 height 11
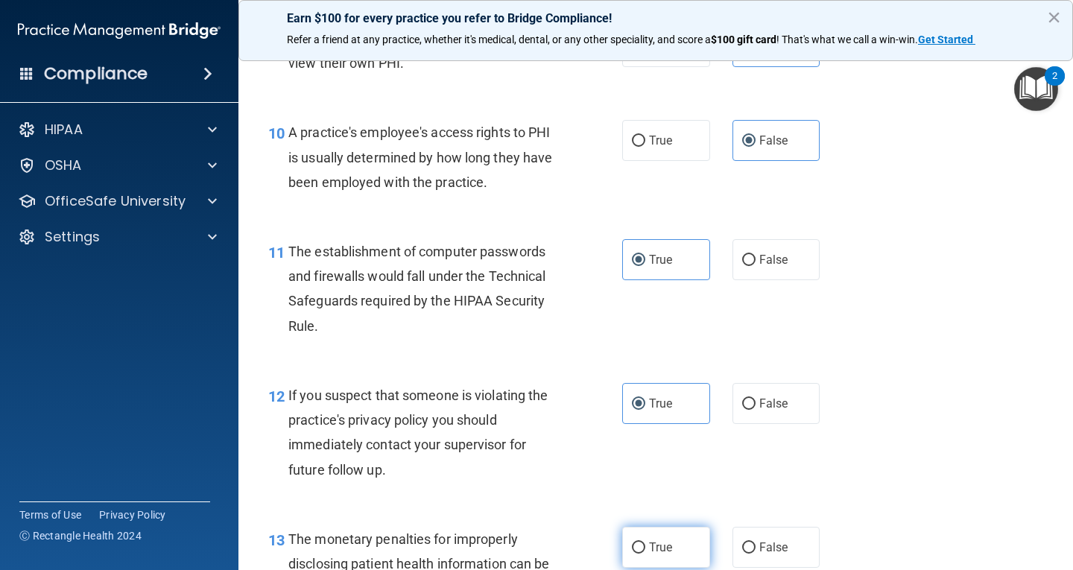
radio input "true"
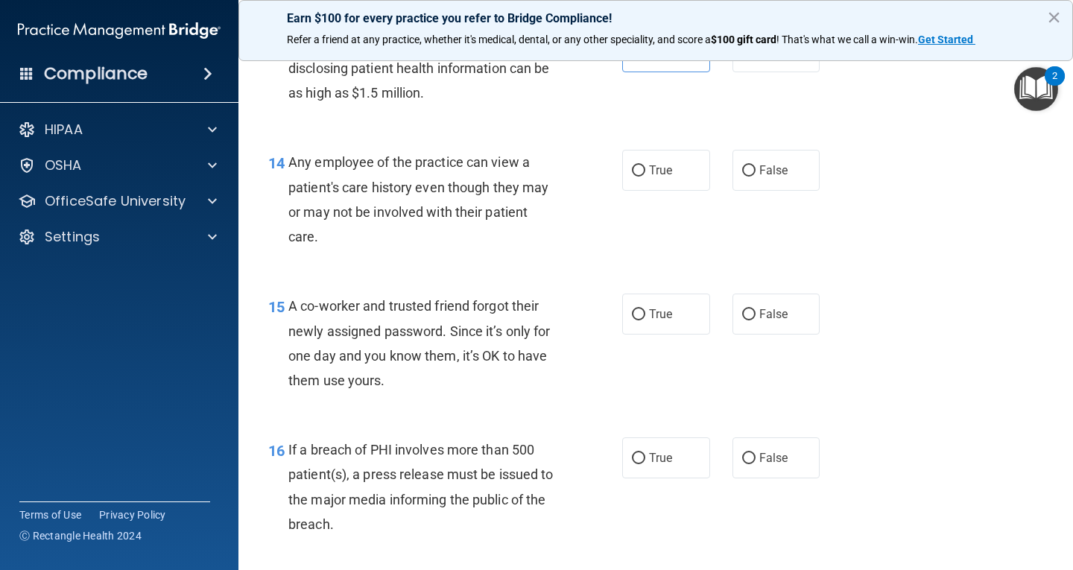
scroll to position [1713, 0]
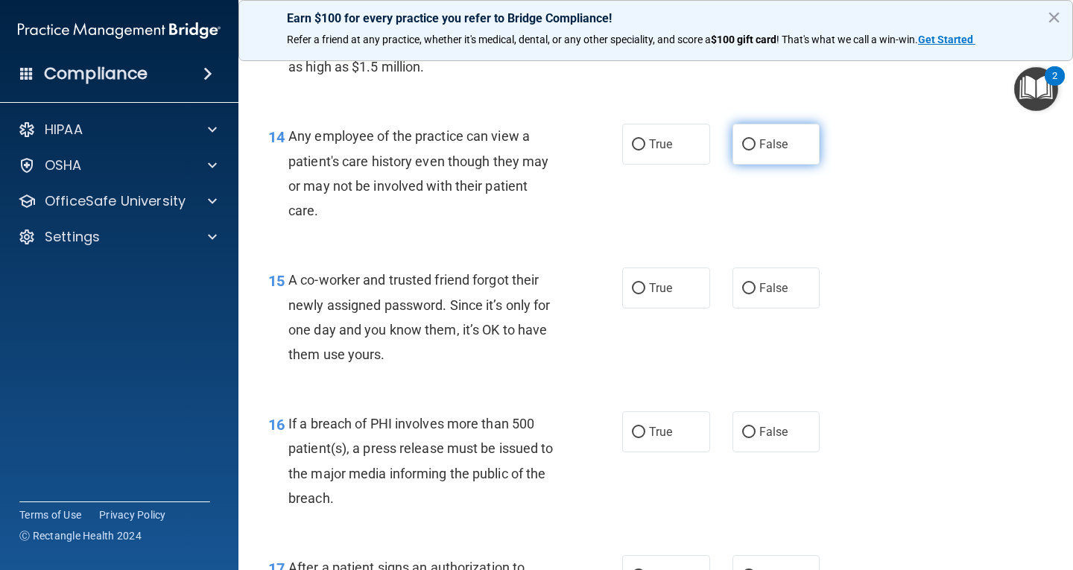
click at [767, 143] on span "False" at bounding box center [773, 144] width 29 height 14
click at [755, 143] on input "False" at bounding box center [748, 144] width 13 height 11
radio input "true"
click at [767, 286] on span "False" at bounding box center [773, 288] width 29 height 14
click at [755, 286] on input "False" at bounding box center [748, 288] width 13 height 11
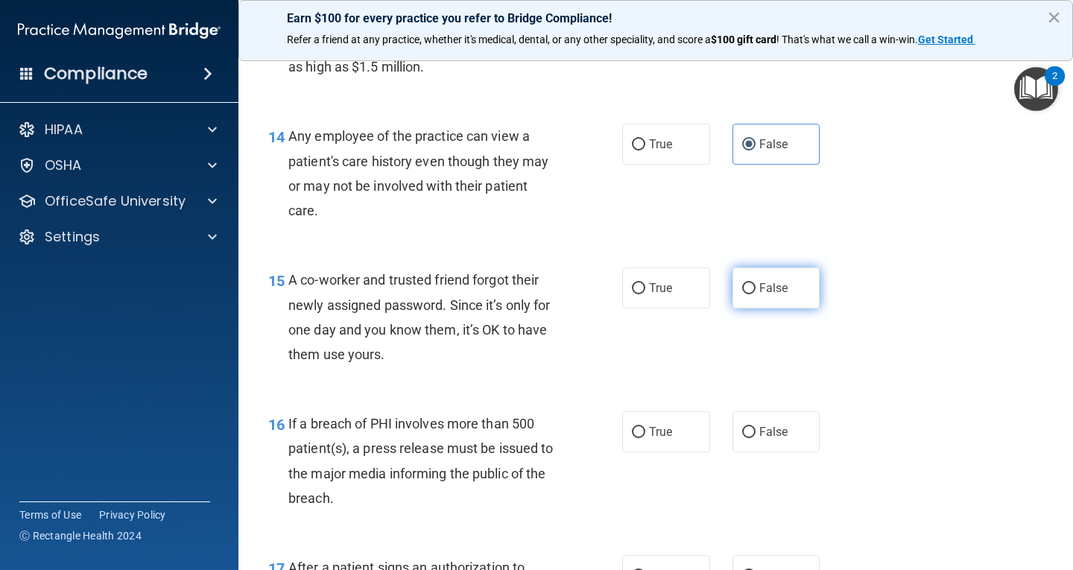
radio input "true"
click at [647, 439] on label "True" at bounding box center [666, 431] width 88 height 41
click at [645, 438] on input "True" at bounding box center [638, 432] width 13 height 11
radio input "true"
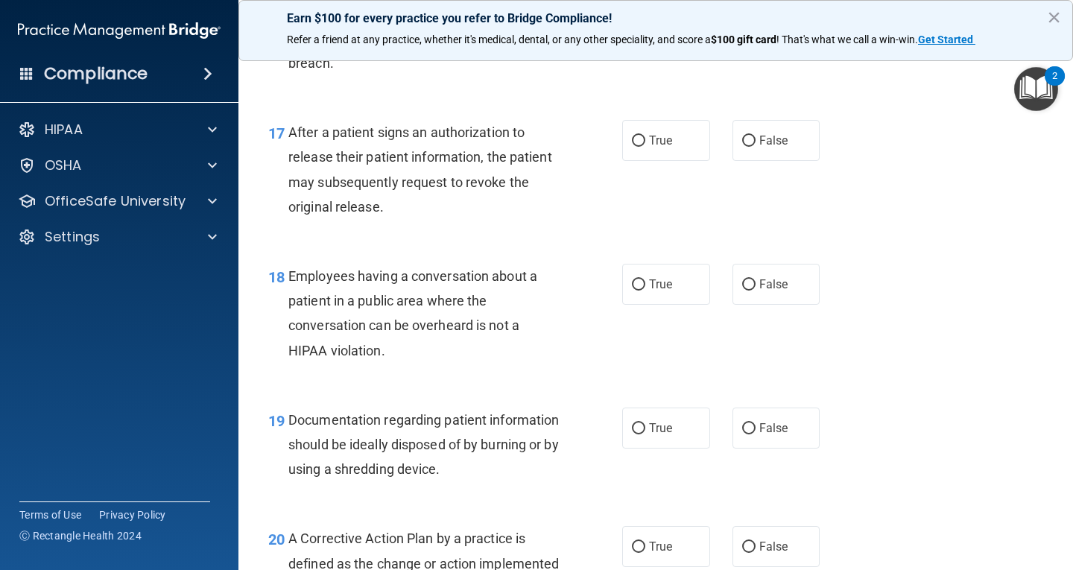
scroll to position [2160, 0]
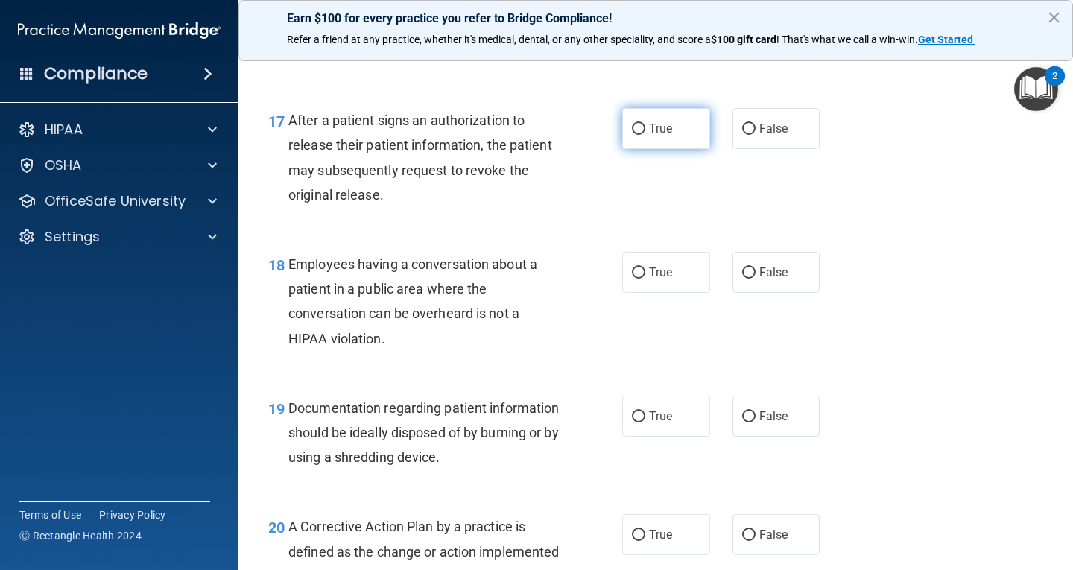
click at [656, 126] on span "True" at bounding box center [660, 128] width 23 height 14
click at [645, 126] on input "True" at bounding box center [638, 129] width 13 height 11
radio input "true"
click at [758, 287] on label "False" at bounding box center [776, 272] width 88 height 41
click at [755, 279] on input "False" at bounding box center [748, 272] width 13 height 11
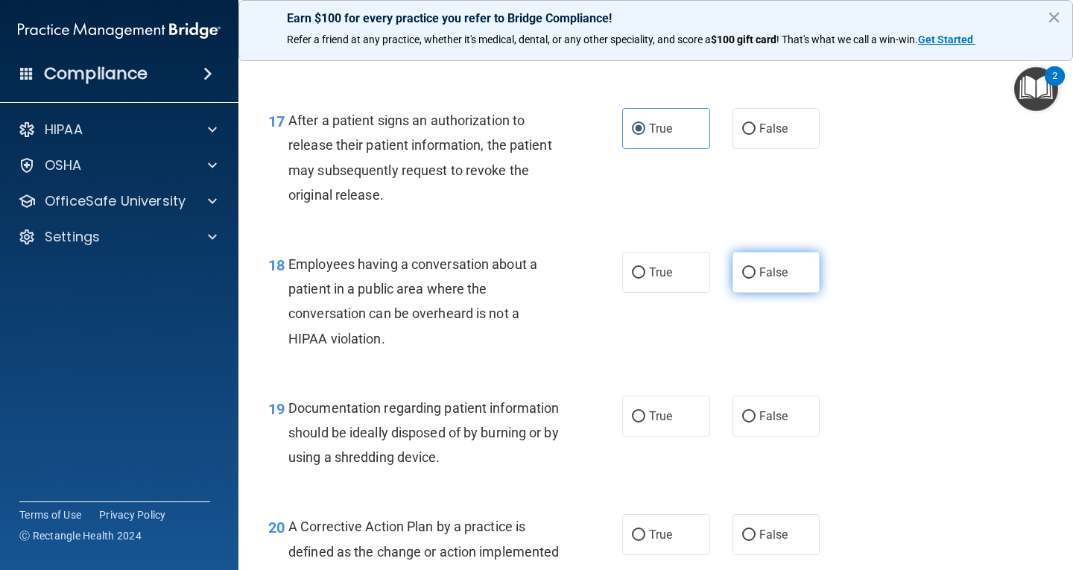
radio input "true"
drag, startPoint x: 695, startPoint y: 416, endPoint x: 673, endPoint y: 490, distance: 77.6
click at [694, 416] on label "True" at bounding box center [666, 416] width 88 height 41
click at [645, 416] on input "True" at bounding box center [638, 416] width 13 height 11
radio input "true"
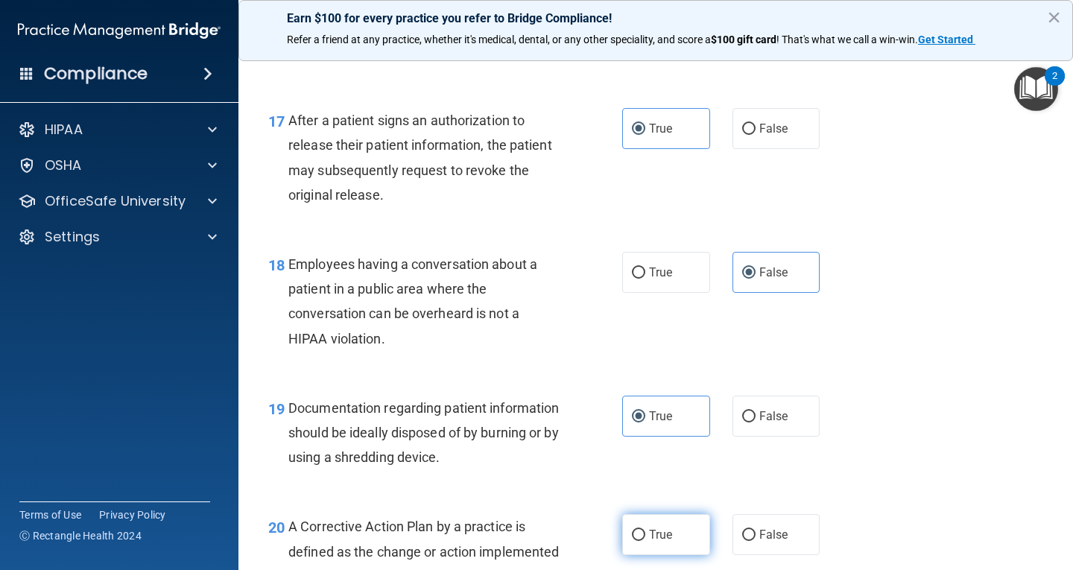
click at [656, 533] on span "True" at bounding box center [660, 534] width 23 height 14
click at [645, 533] on input "True" at bounding box center [638, 535] width 13 height 11
radio input "true"
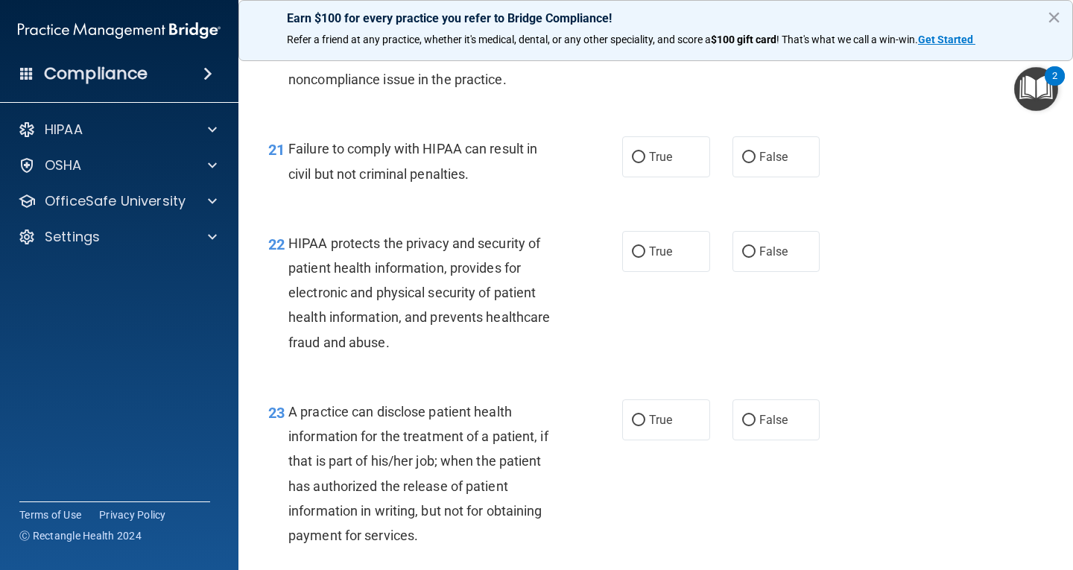
scroll to position [2756, 0]
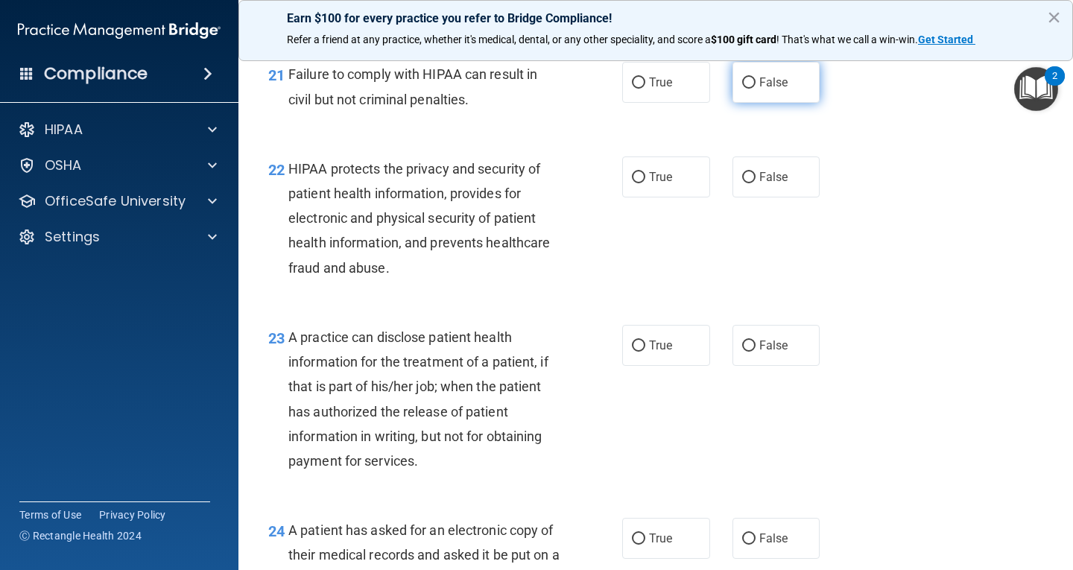
click at [761, 89] on span "False" at bounding box center [773, 82] width 29 height 14
click at [755, 89] on input "False" at bounding box center [748, 82] width 13 height 11
radio input "true"
click at [667, 197] on label "True" at bounding box center [666, 176] width 88 height 41
click at [645, 183] on input "True" at bounding box center [638, 177] width 13 height 11
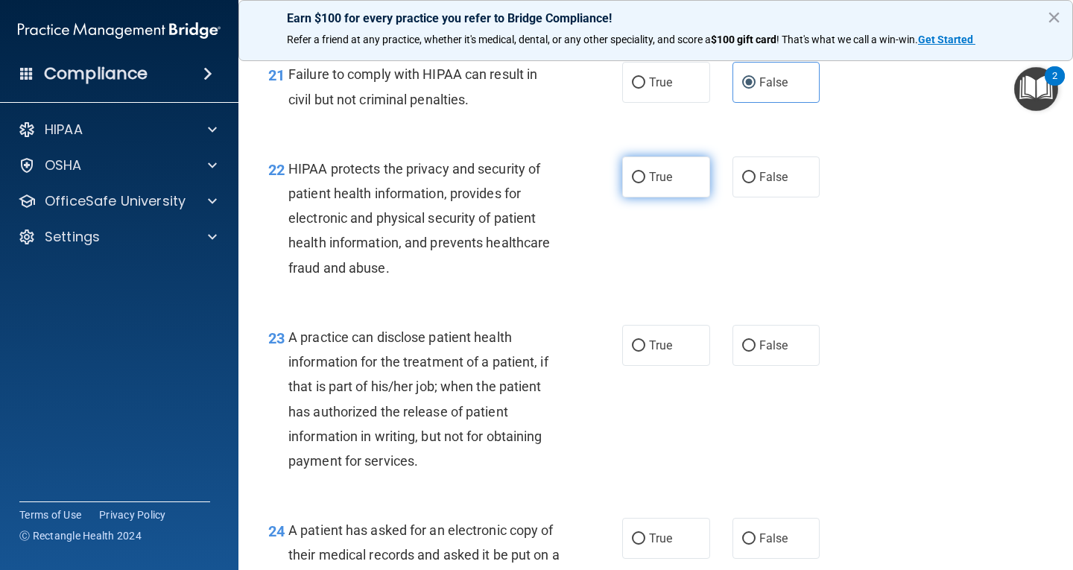
radio input "true"
click at [749, 366] on label "False" at bounding box center [776, 345] width 88 height 41
click at [749, 352] on input "False" at bounding box center [748, 345] width 13 height 11
radio input "true"
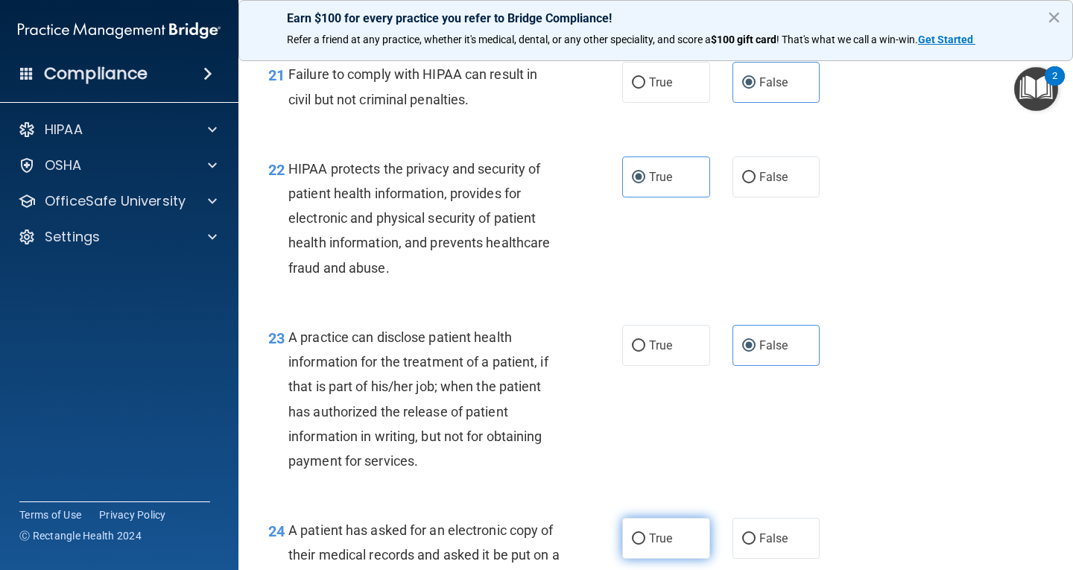
click at [678, 551] on label "True" at bounding box center [666, 538] width 88 height 41
click at [645, 545] on input "True" at bounding box center [638, 538] width 13 height 11
radio input "true"
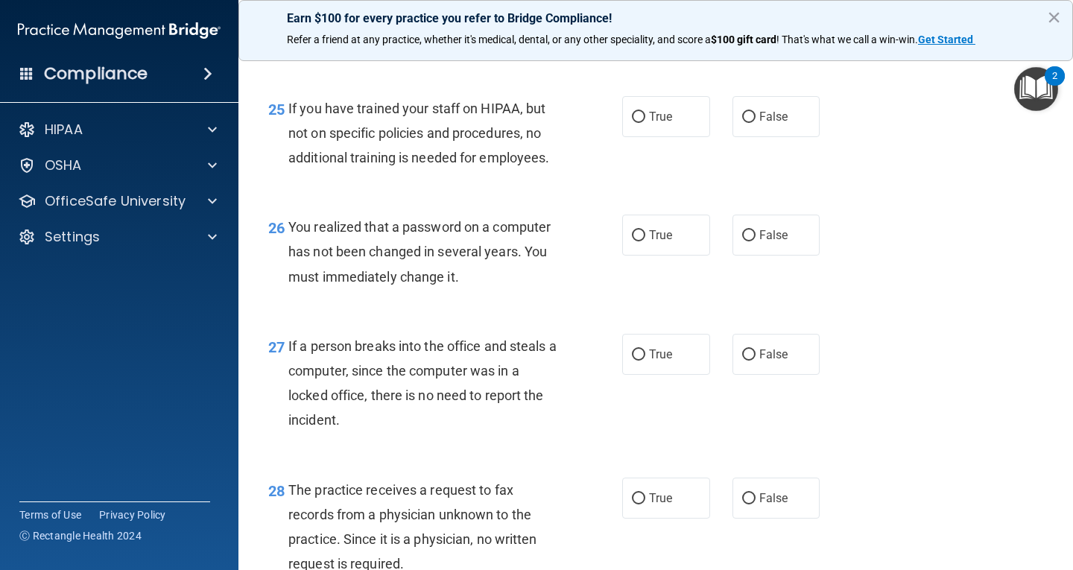
scroll to position [3427, 0]
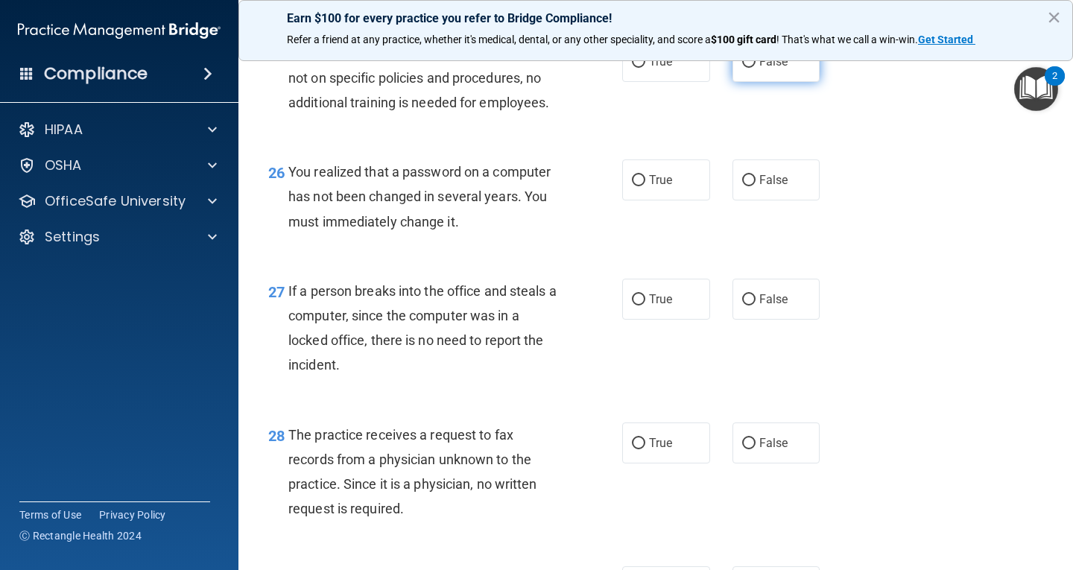
click at [796, 82] on label "False" at bounding box center [776, 61] width 88 height 41
click at [755, 68] on input "False" at bounding box center [748, 62] width 13 height 11
radio input "true"
click at [653, 200] on label "True" at bounding box center [666, 179] width 88 height 41
click at [645, 186] on input "True" at bounding box center [638, 180] width 13 height 11
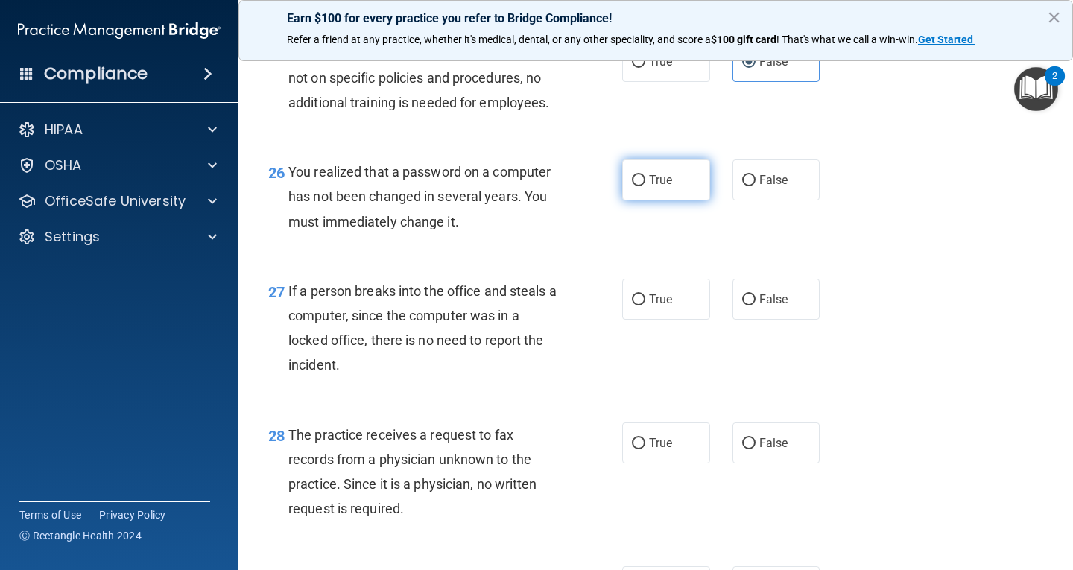
radio input "true"
click at [746, 305] on input "False" at bounding box center [748, 299] width 13 height 11
radio input "true"
click at [759, 450] on span "False" at bounding box center [773, 443] width 29 height 14
click at [755, 449] on input "False" at bounding box center [748, 443] width 13 height 11
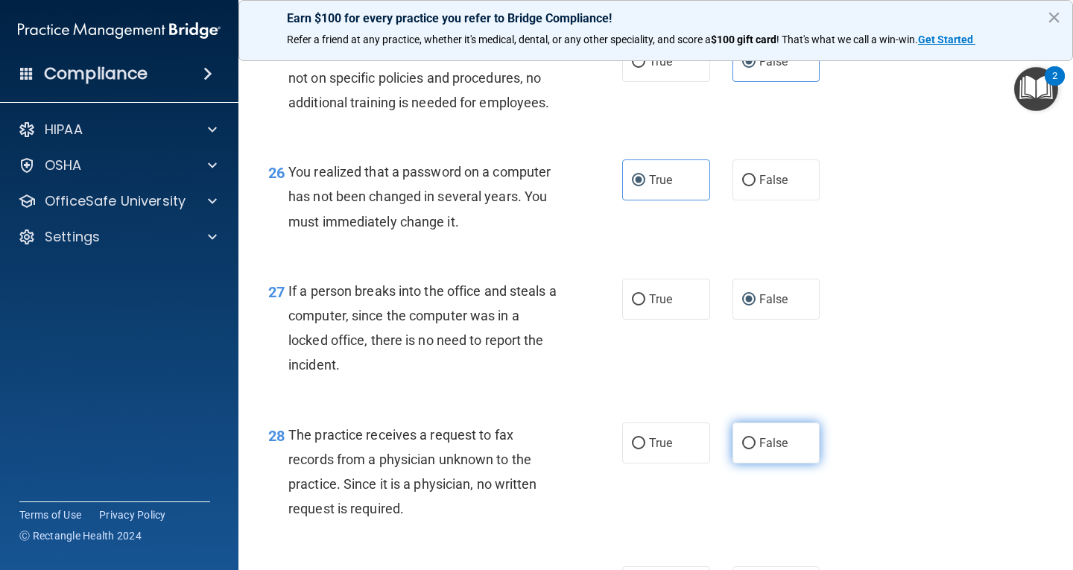
radio input "true"
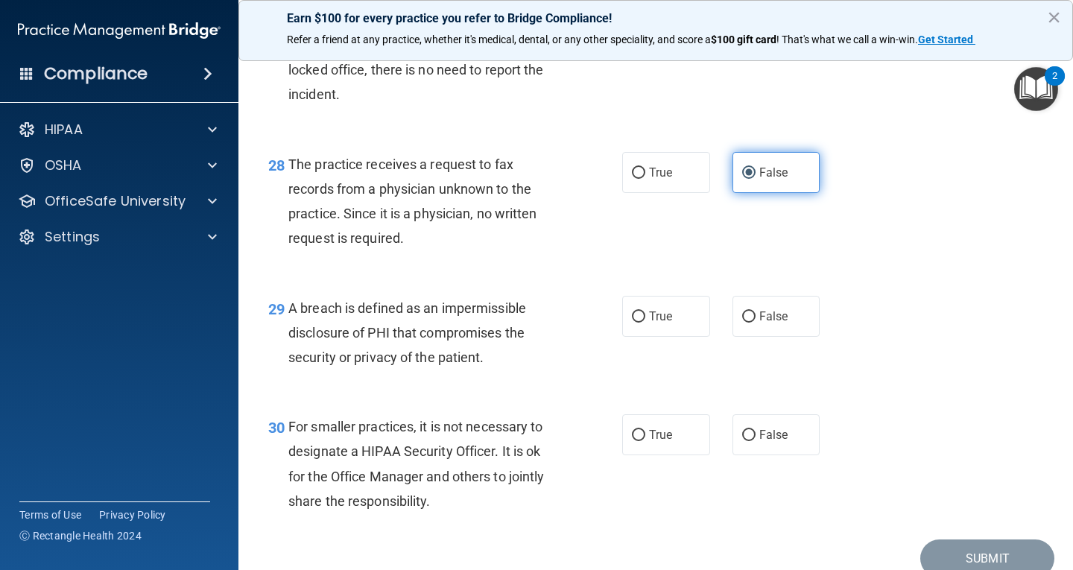
scroll to position [3789, 0]
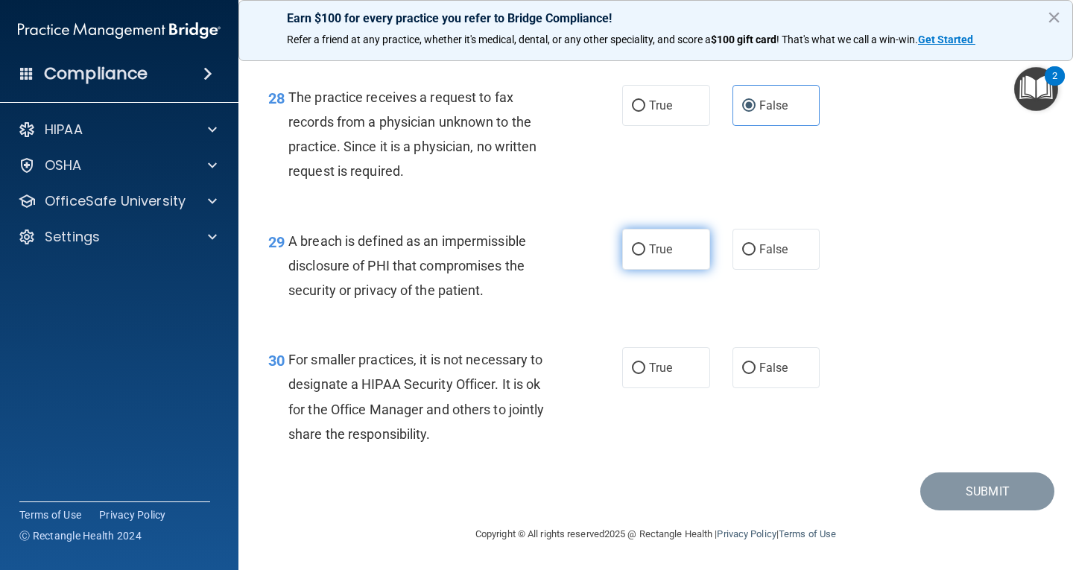
click at [663, 249] on span "True" at bounding box center [660, 249] width 23 height 14
click at [645, 249] on input "True" at bounding box center [638, 249] width 13 height 11
radio input "true"
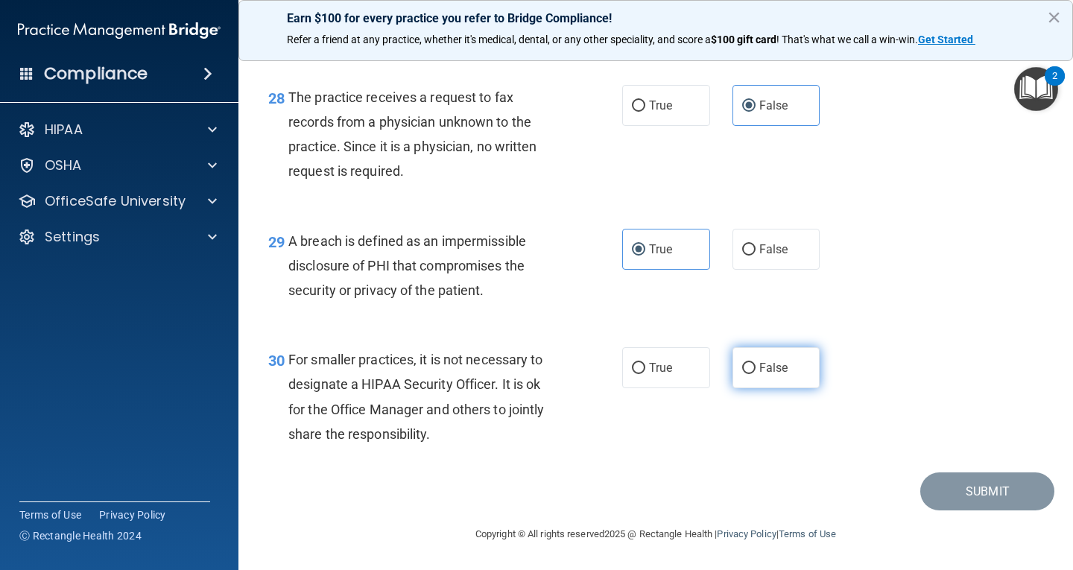
click at [765, 370] on span "False" at bounding box center [773, 368] width 29 height 14
click at [755, 370] on input "False" at bounding box center [748, 368] width 13 height 11
radio input "true"
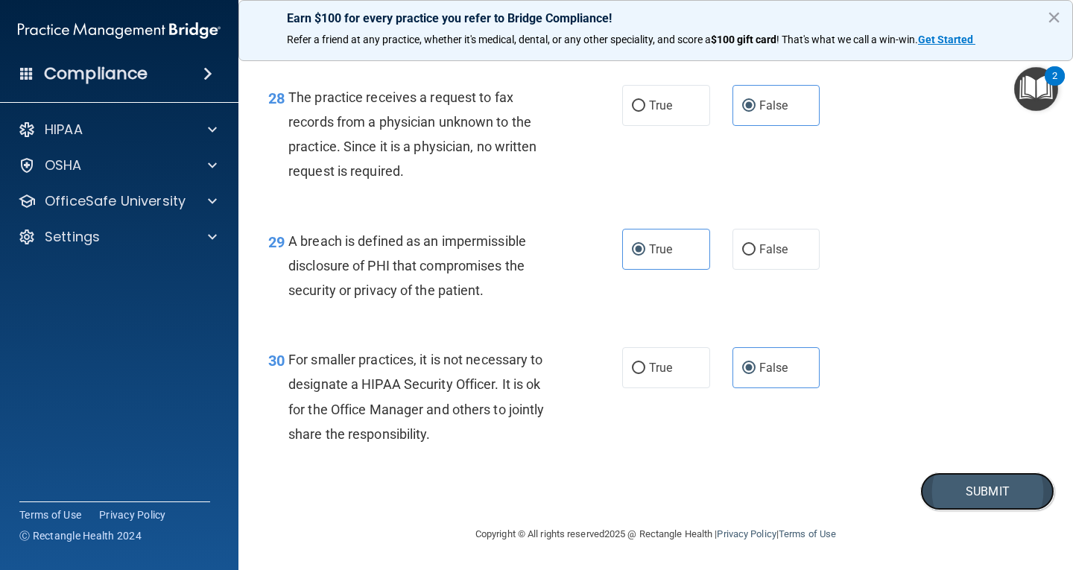
click at [948, 482] on button "Submit" at bounding box center [987, 491] width 134 height 38
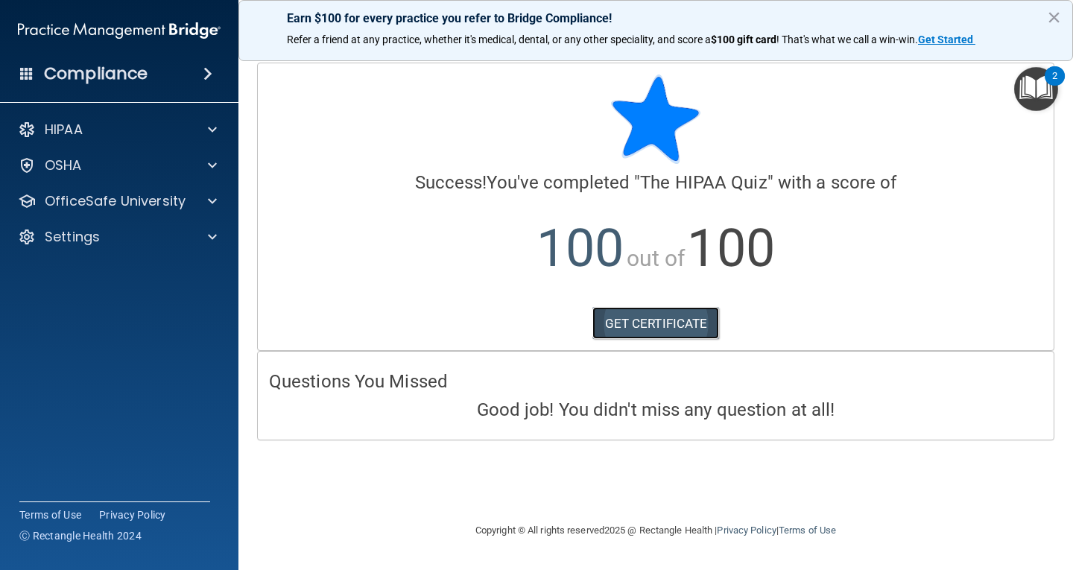
click at [665, 317] on link "GET CERTIFICATE" at bounding box center [655, 323] width 127 height 33
click at [184, 139] on div "HIPAA" at bounding box center [119, 130] width 239 height 30
click at [223, 121] on div at bounding box center [209, 130] width 37 height 18
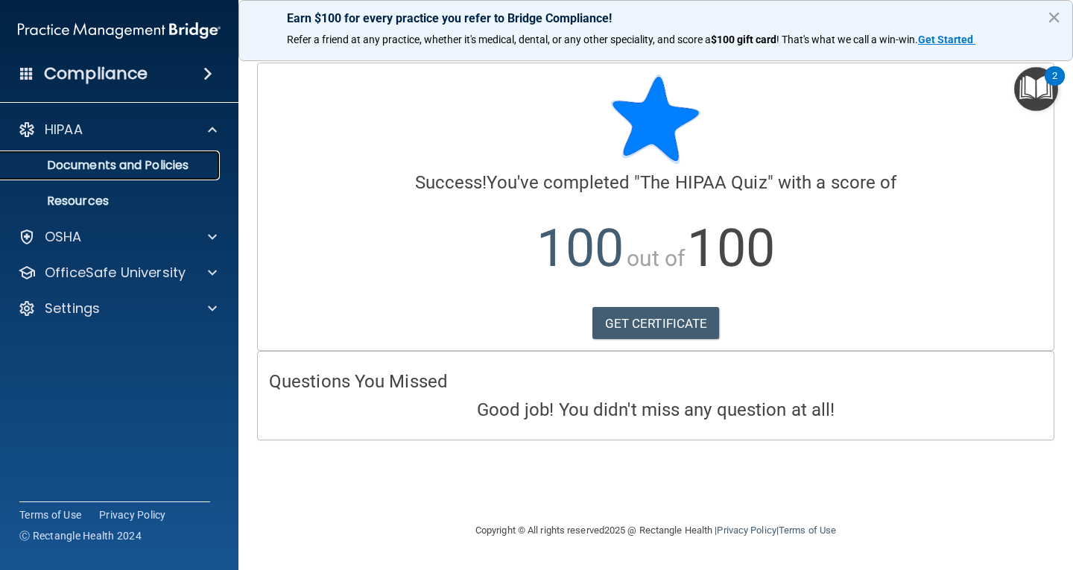
click at [159, 168] on p "Documents and Policies" at bounding box center [111, 165] width 203 height 15
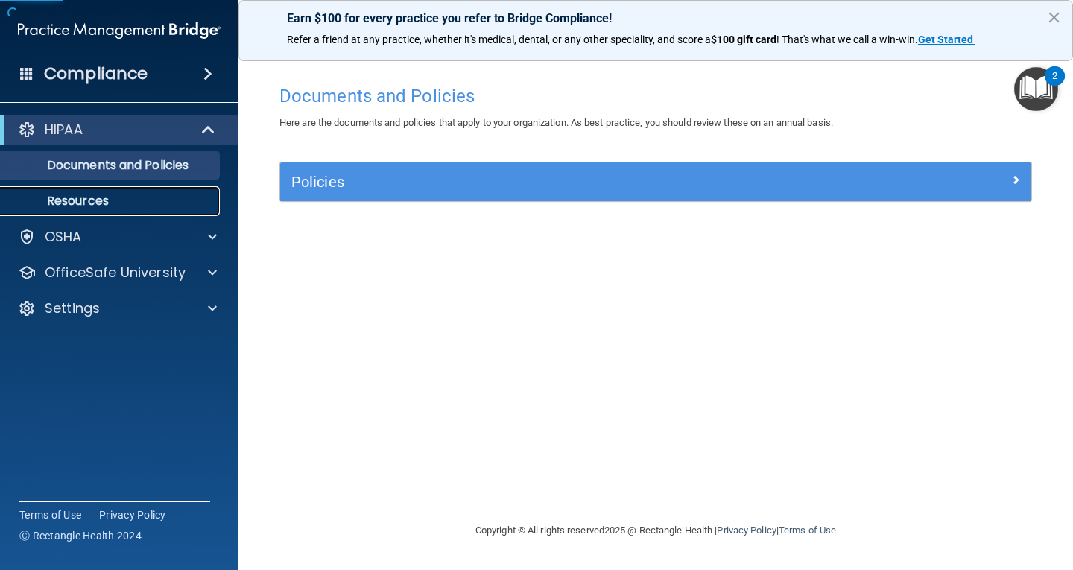
click at [133, 206] on p "Resources" at bounding box center [111, 201] width 203 height 15
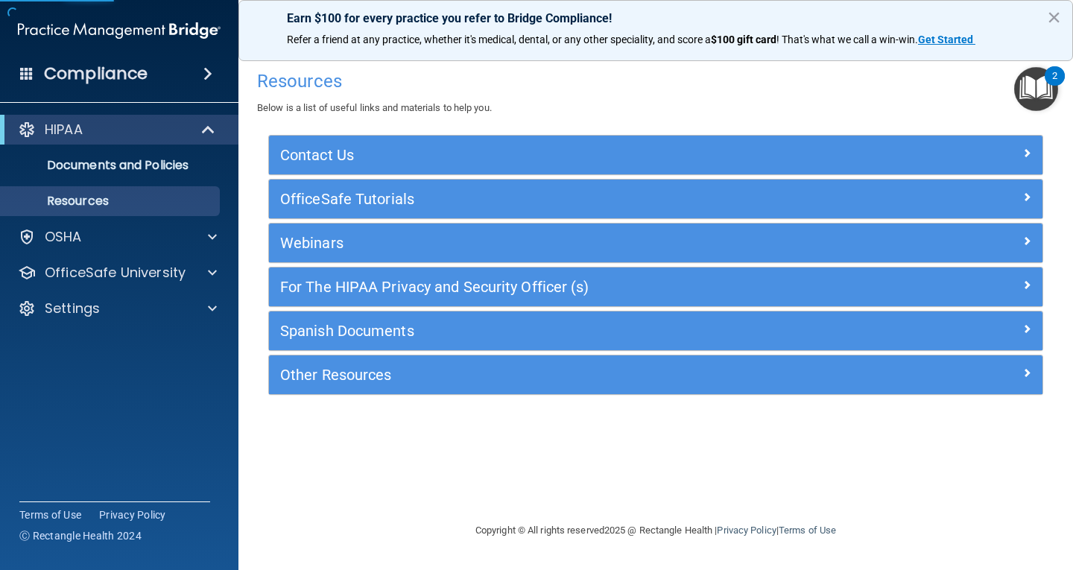
click at [204, 67] on span at bounding box center [207, 74] width 9 height 18
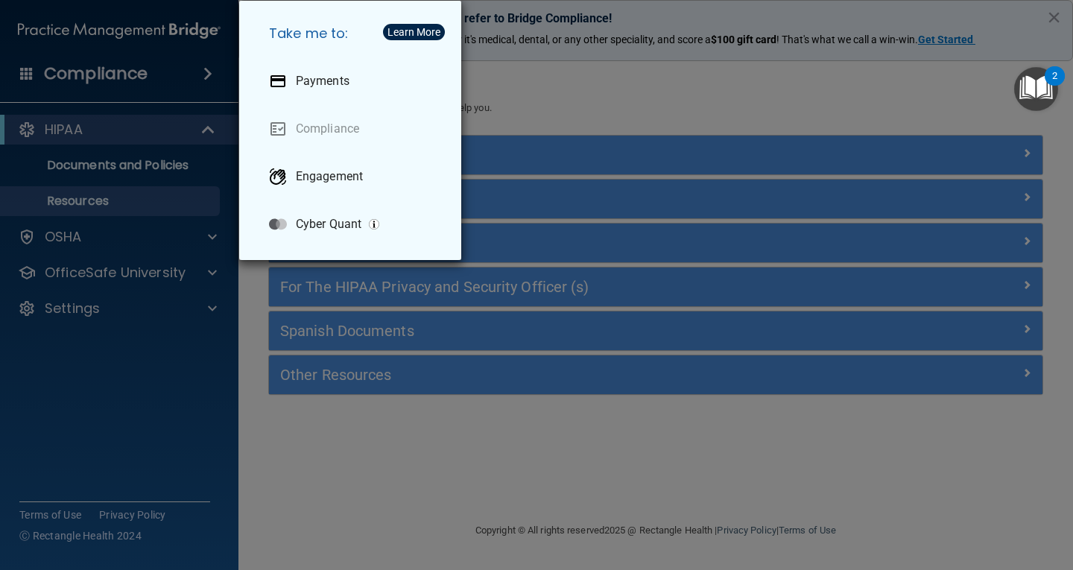
click at [205, 78] on div "Take me to: Payments Compliance Engagement Cyber Quant" at bounding box center [536, 285] width 1073 height 570
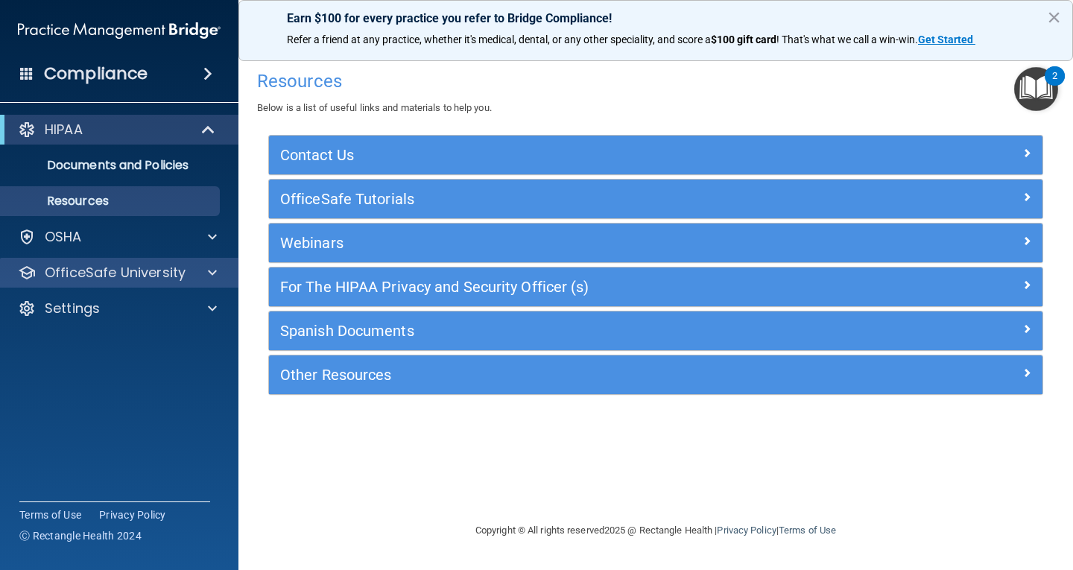
click at [204, 284] on div "OfficeSafe University" at bounding box center [119, 273] width 239 height 30
click at [212, 273] on span at bounding box center [212, 273] width 9 height 18
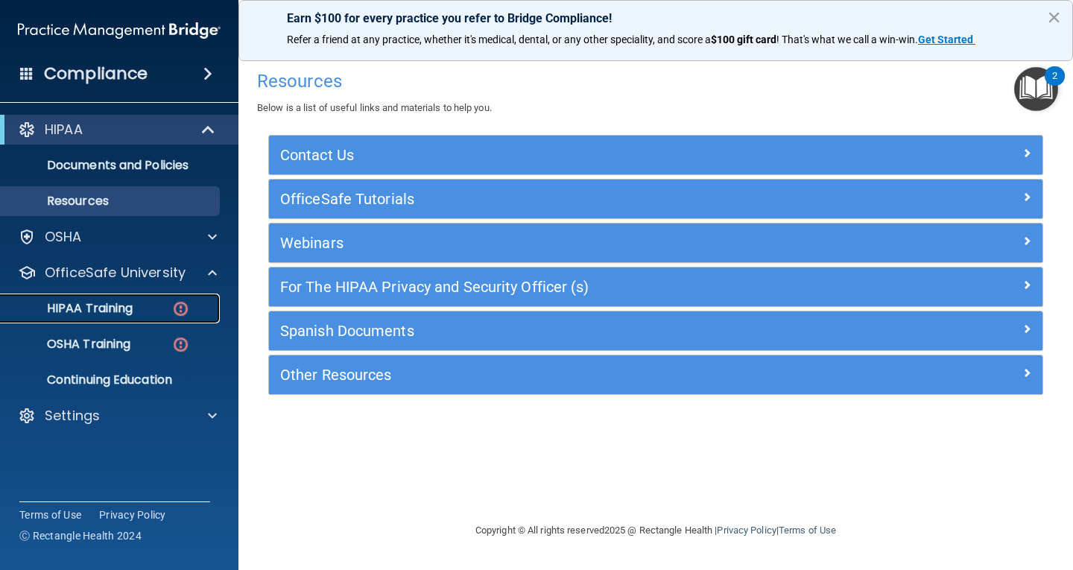
click at [139, 308] on div "HIPAA Training" at bounding box center [111, 308] width 203 height 15
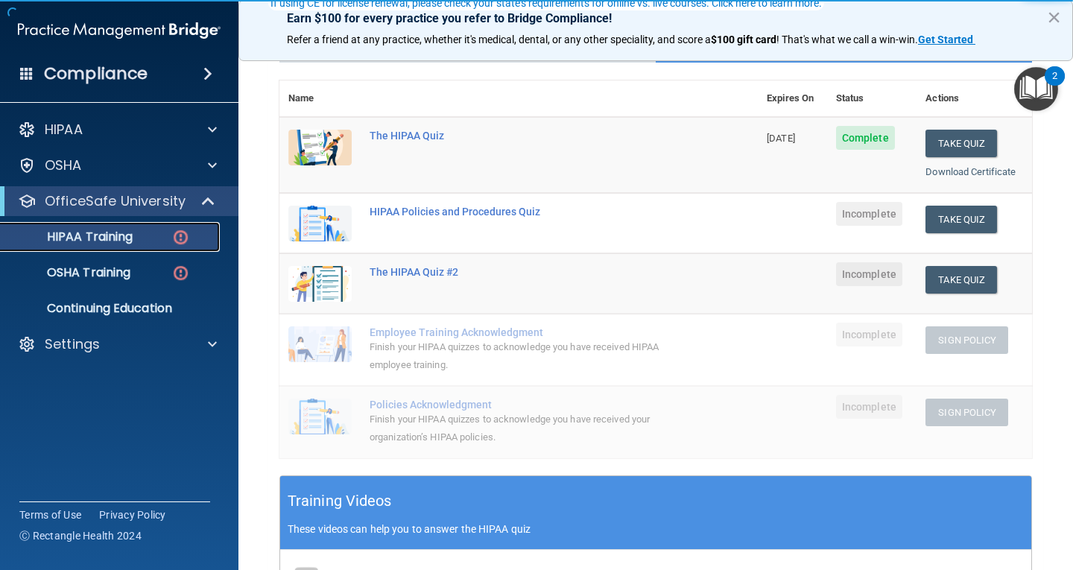
scroll to position [149, 0]
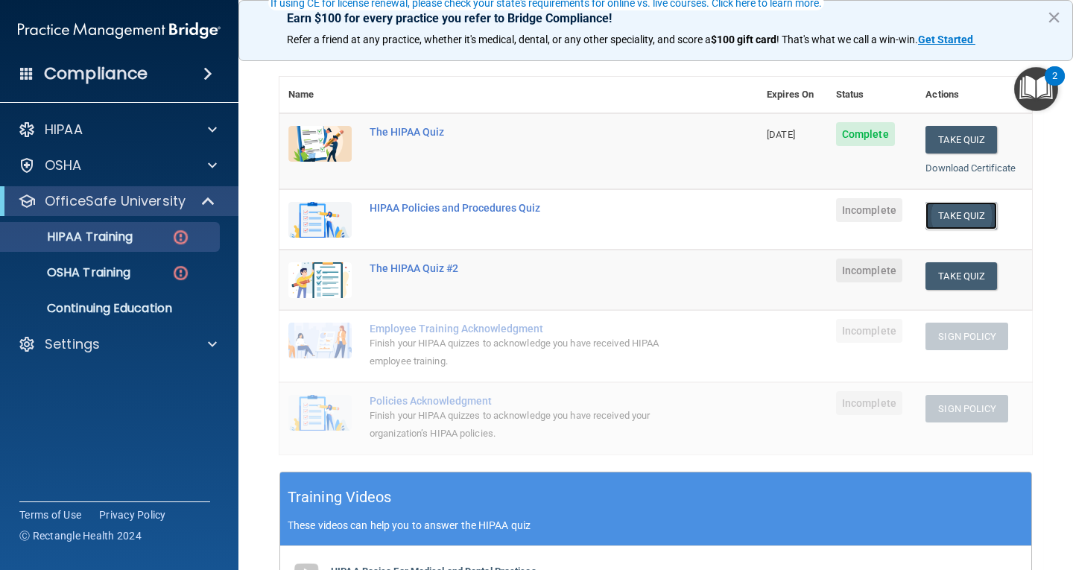
click at [937, 213] on button "Take Quiz" at bounding box center [961, 216] width 72 height 28
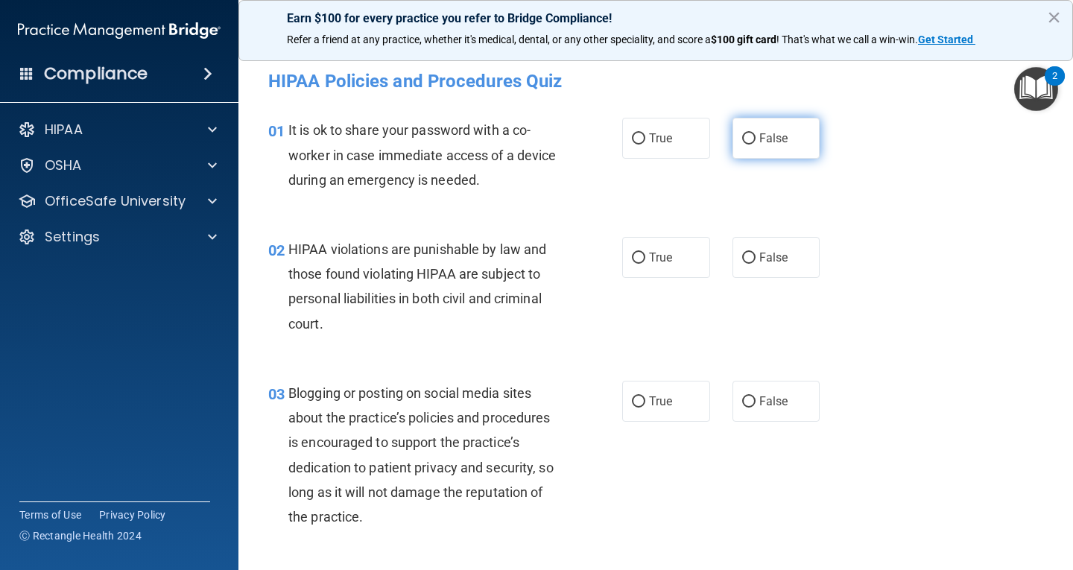
click at [739, 147] on label "False" at bounding box center [776, 138] width 88 height 41
click at [742, 145] on input "False" at bounding box center [748, 138] width 13 height 11
radio input "true"
click at [629, 239] on label "True" at bounding box center [666, 257] width 88 height 41
click at [632, 253] on input "True" at bounding box center [638, 258] width 13 height 11
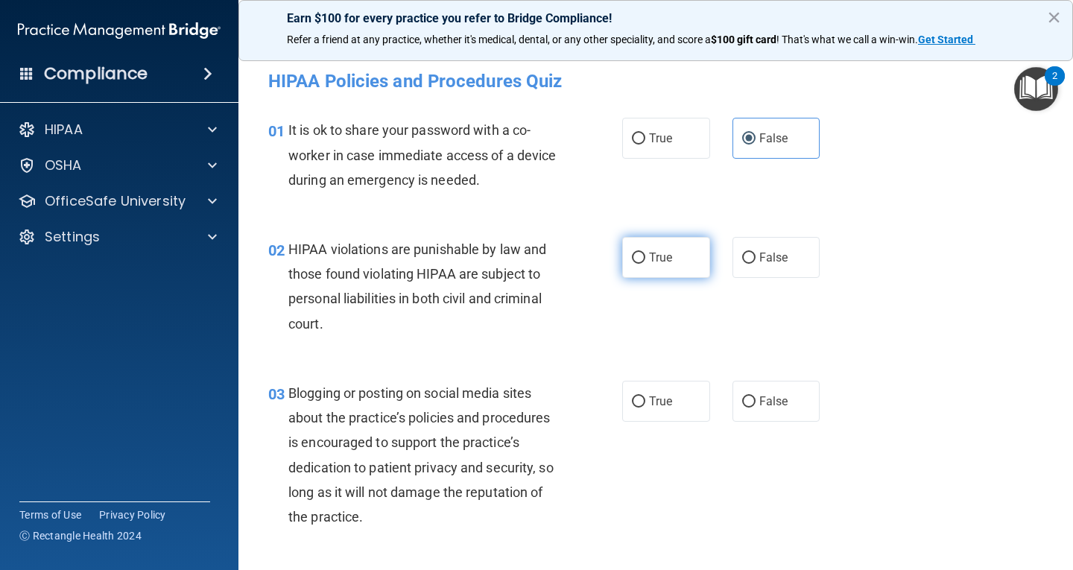
radio input "true"
click at [746, 405] on input "False" at bounding box center [748, 401] width 13 height 11
radio input "true"
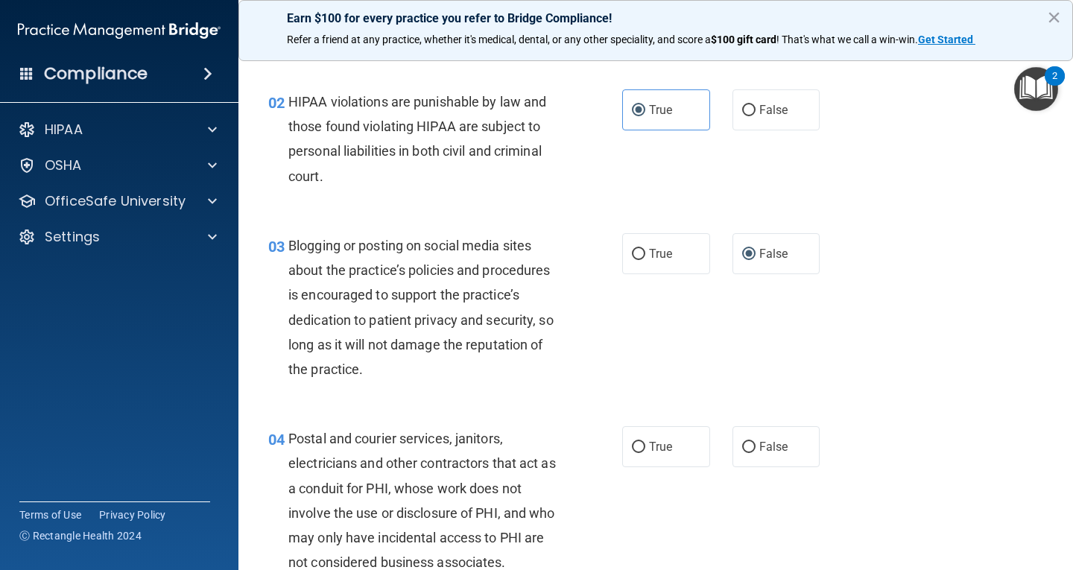
scroll to position [149, 0]
click at [614, 456] on div "04 Postal and courier services, janitors, electricians and other contractors th…" at bounding box center [445, 503] width 399 height 156
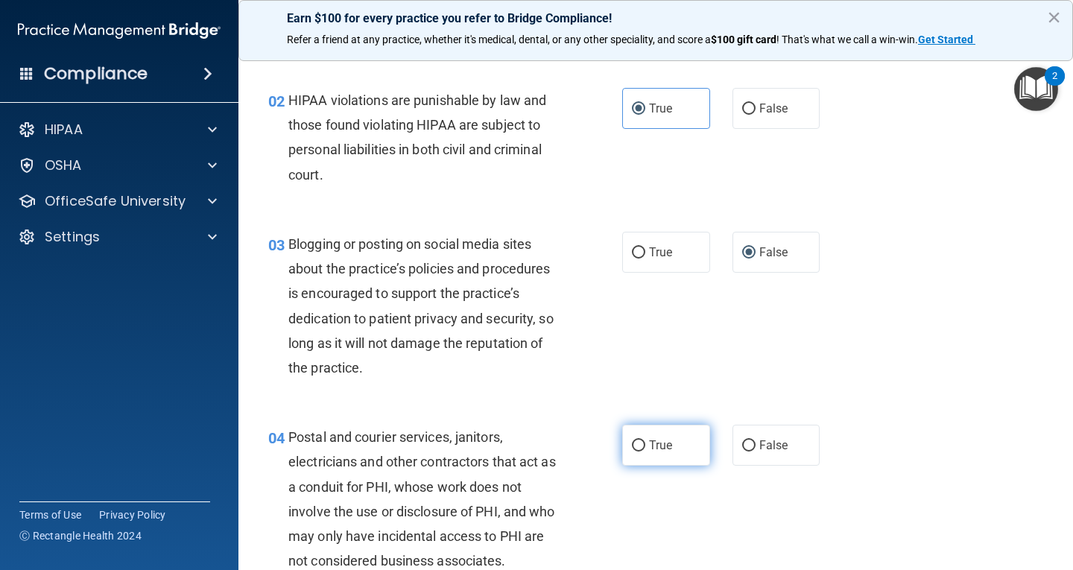
click at [636, 450] on input "True" at bounding box center [638, 445] width 13 height 11
radio input "true"
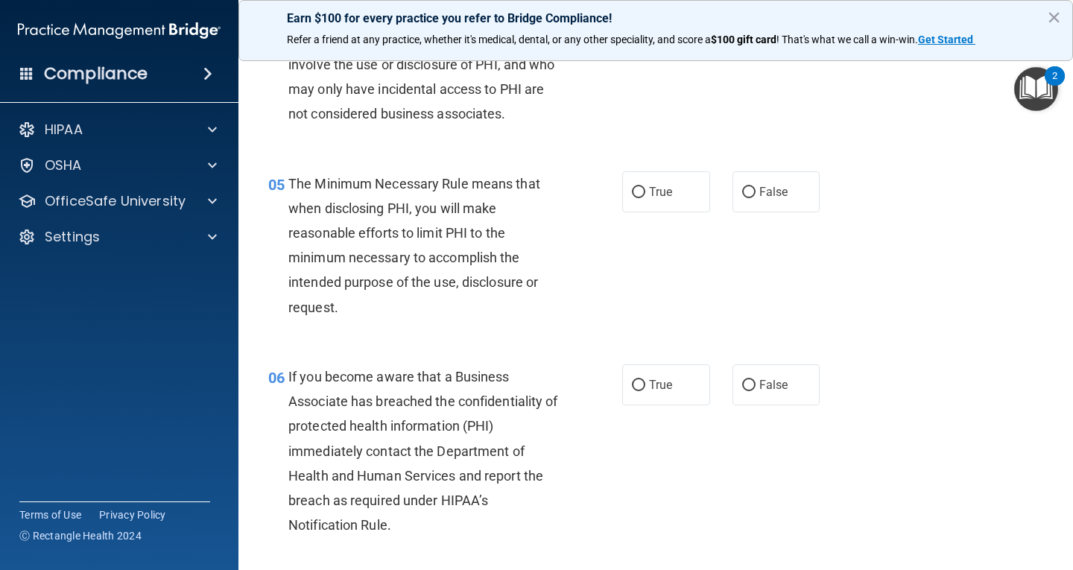
scroll to position [670, 0]
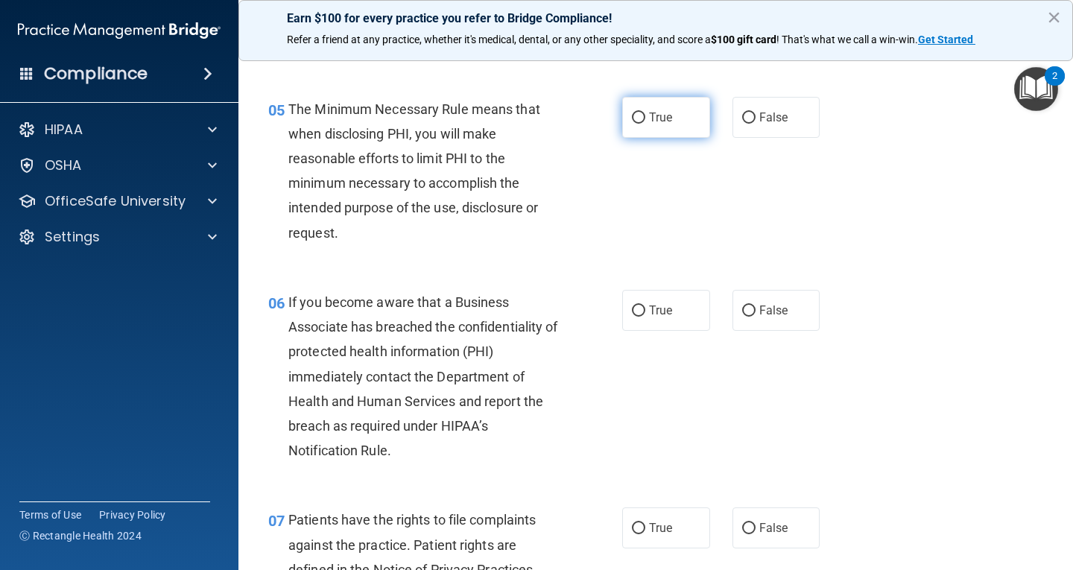
click at [632, 113] on input "True" at bounding box center [638, 117] width 13 height 11
radio input "true"
click at [752, 303] on label "False" at bounding box center [776, 310] width 88 height 41
click at [752, 305] on input "False" at bounding box center [748, 310] width 13 height 11
radio input "true"
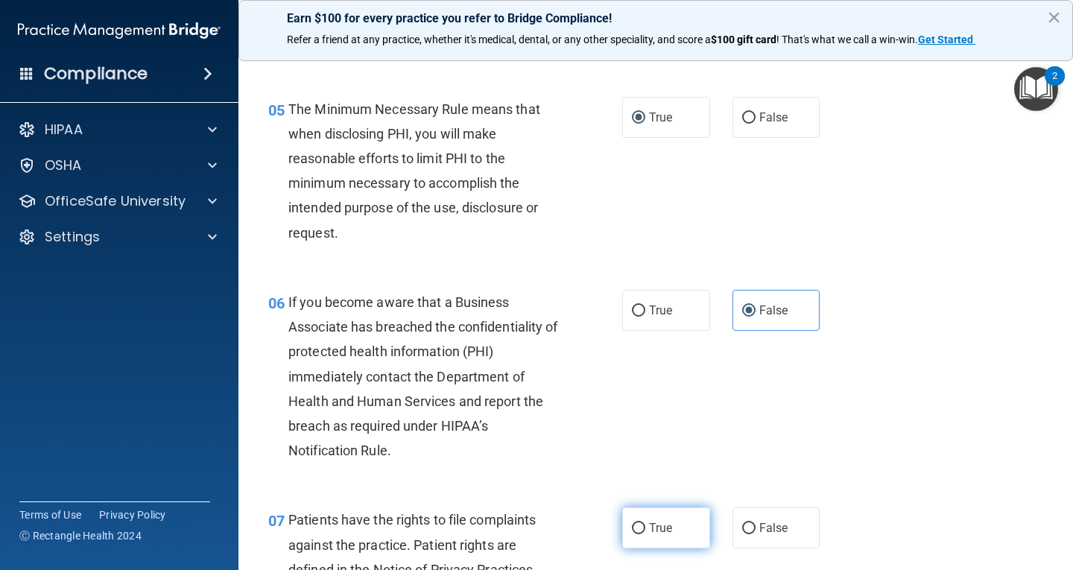
click at [656, 527] on span "True" at bounding box center [660, 528] width 23 height 14
click at [645, 527] on input "True" at bounding box center [638, 528] width 13 height 11
radio input "true"
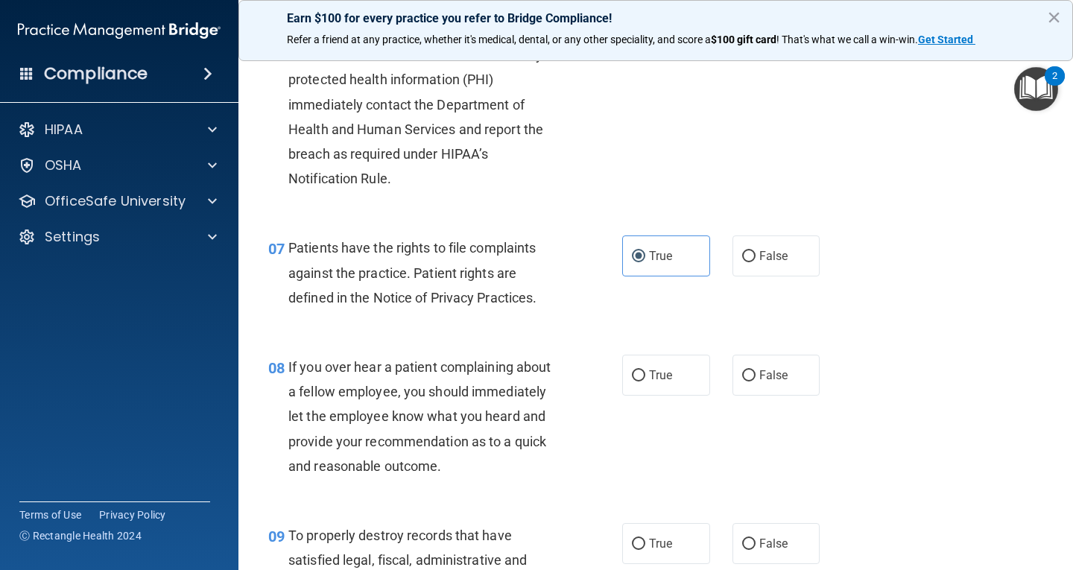
scroll to position [968, 0]
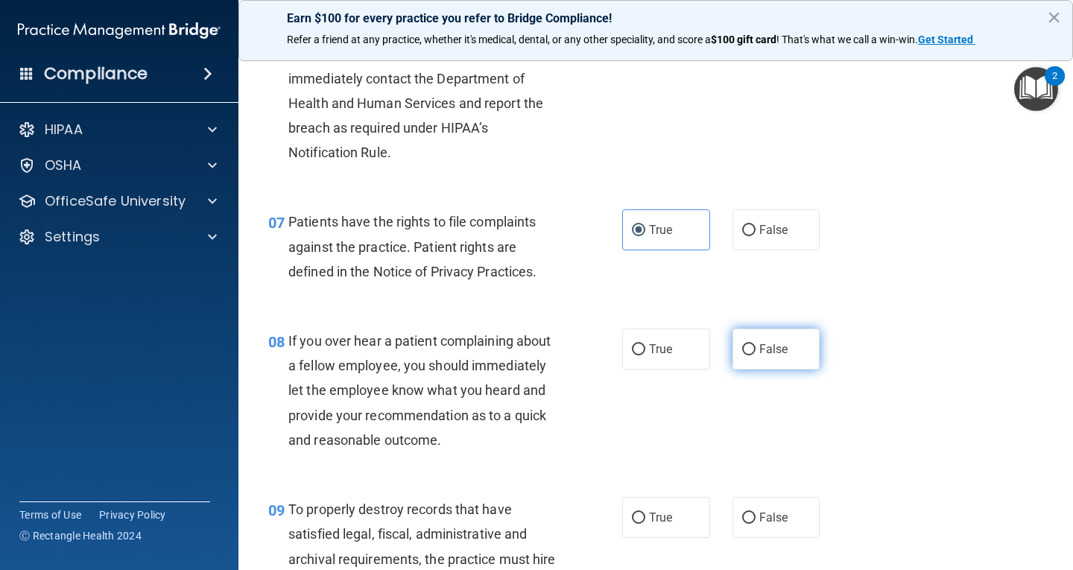
click at [762, 346] on span "False" at bounding box center [773, 349] width 29 height 14
click at [755, 346] on input "False" at bounding box center [748, 349] width 13 height 11
radio input "true"
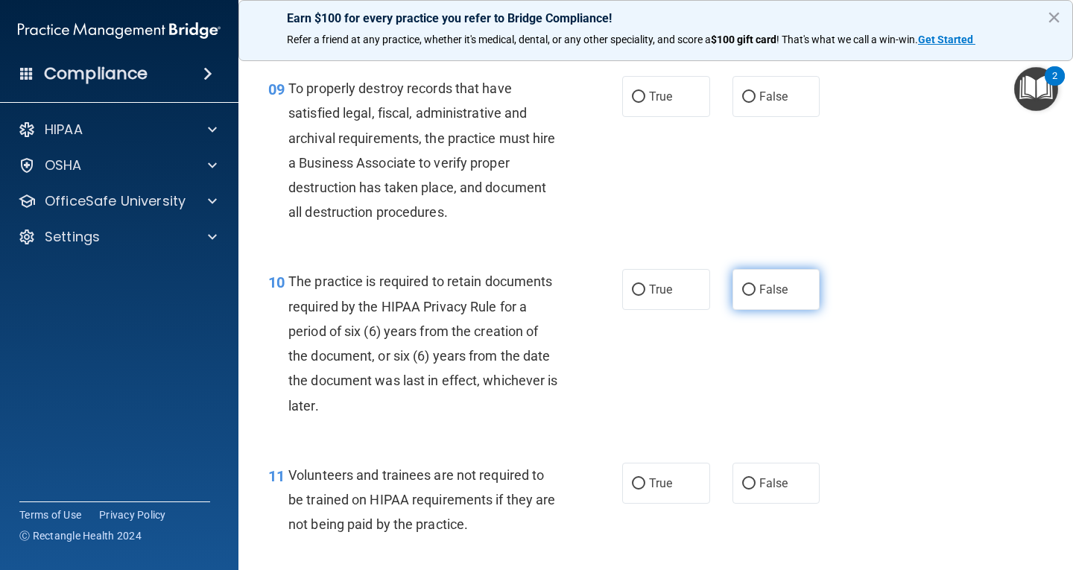
scroll to position [1415, 0]
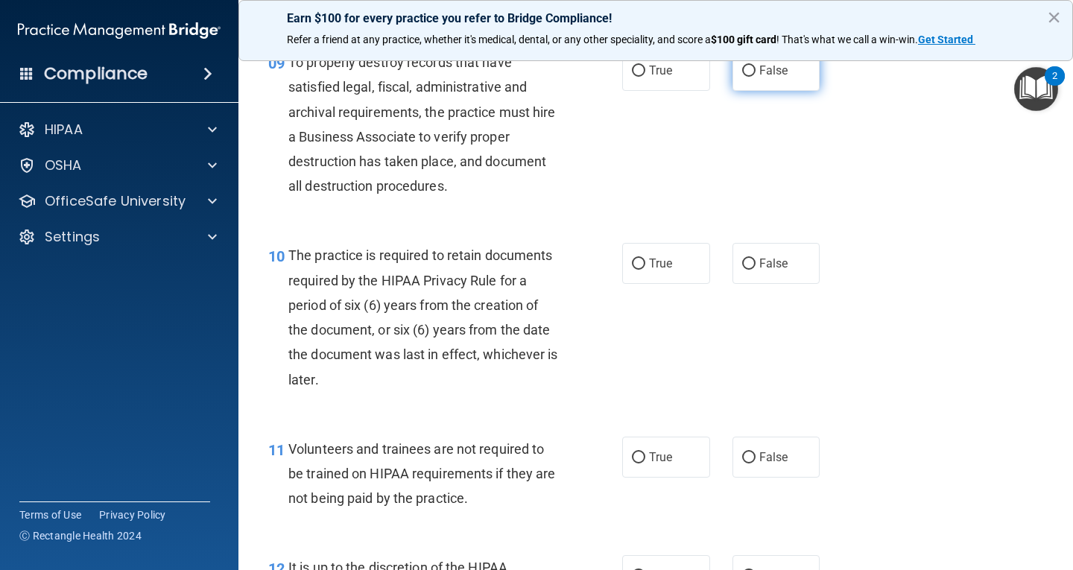
click at [761, 76] on span "False" at bounding box center [773, 70] width 29 height 14
click at [755, 76] on input "False" at bounding box center [748, 71] width 13 height 11
radio input "true"
click at [653, 276] on label "True" at bounding box center [666, 263] width 88 height 41
click at [645, 270] on input "True" at bounding box center [638, 264] width 13 height 11
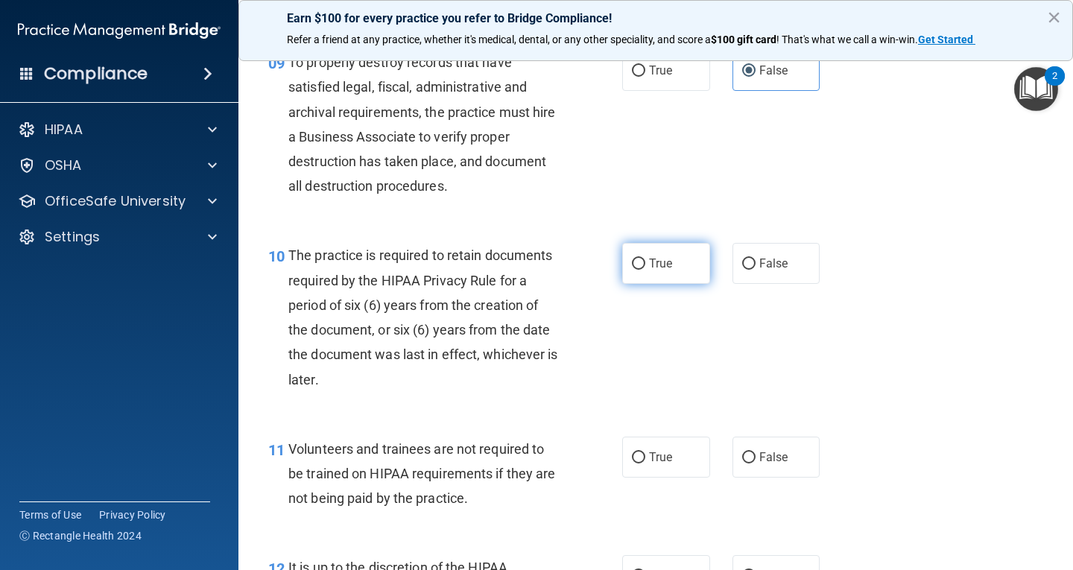
radio input "true"
click at [770, 457] on span "False" at bounding box center [773, 457] width 29 height 14
click at [755, 457] on input "False" at bounding box center [748, 457] width 13 height 11
radio input "true"
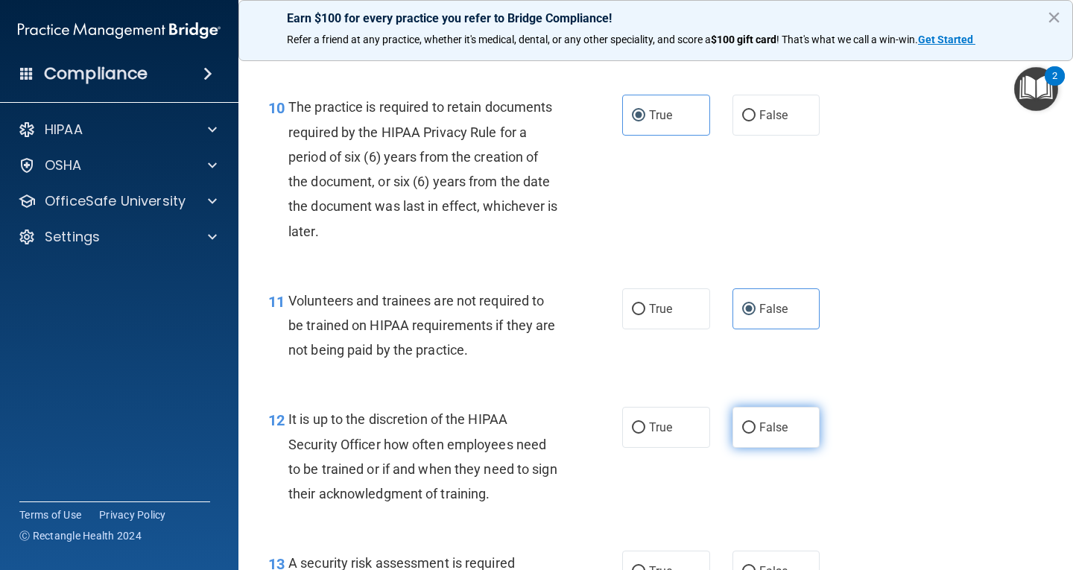
scroll to position [1564, 0]
click at [776, 423] on span "False" at bounding box center [773, 426] width 29 height 14
click at [755, 423] on input "False" at bounding box center [748, 427] width 13 height 11
radio input "true"
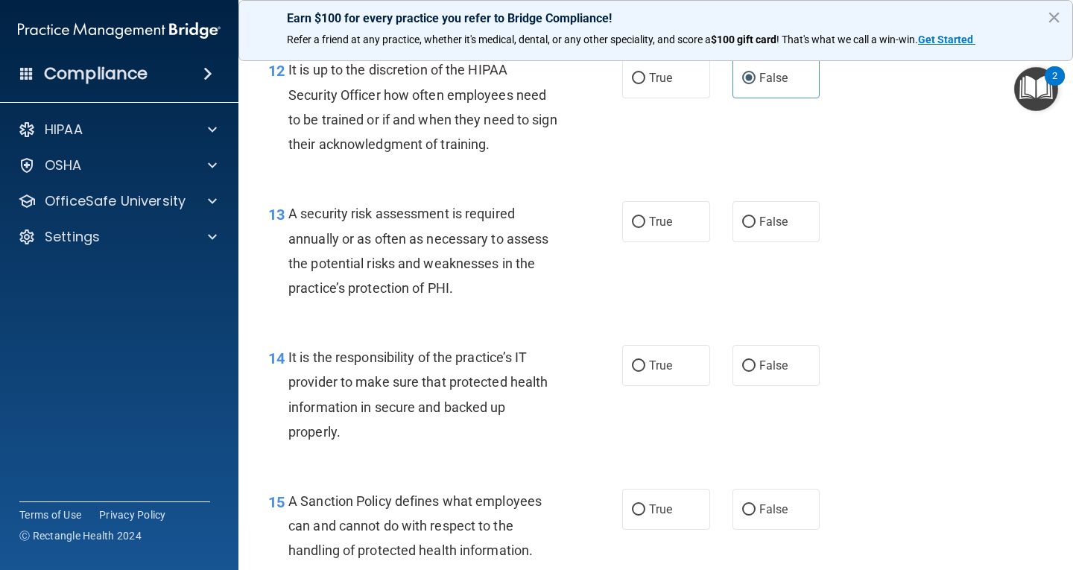
scroll to position [2011, 0]
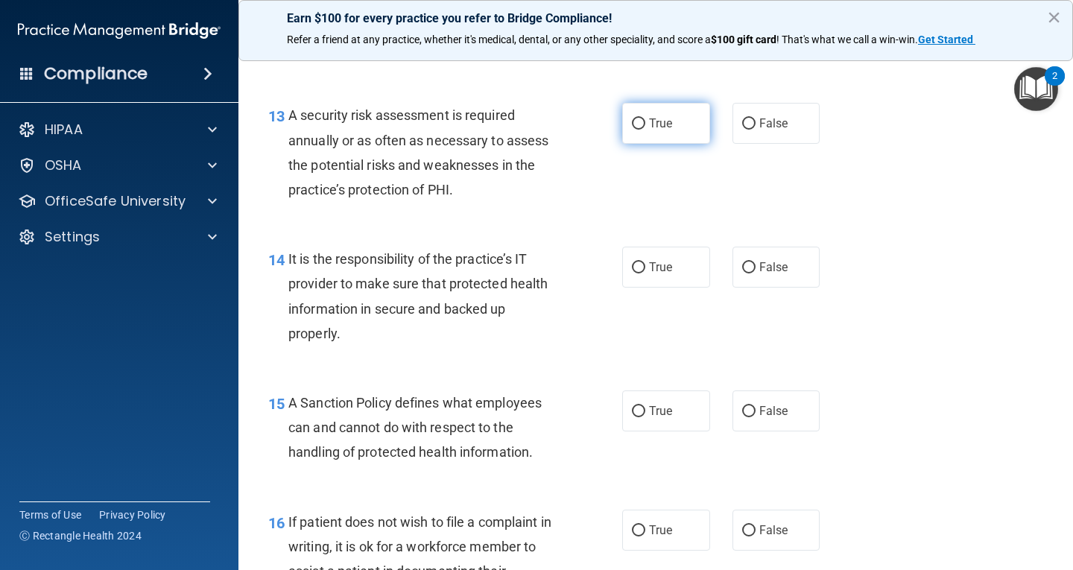
click at [660, 121] on span "True" at bounding box center [660, 123] width 23 height 14
click at [645, 121] on input "True" at bounding box center [638, 123] width 13 height 11
radio input "true"
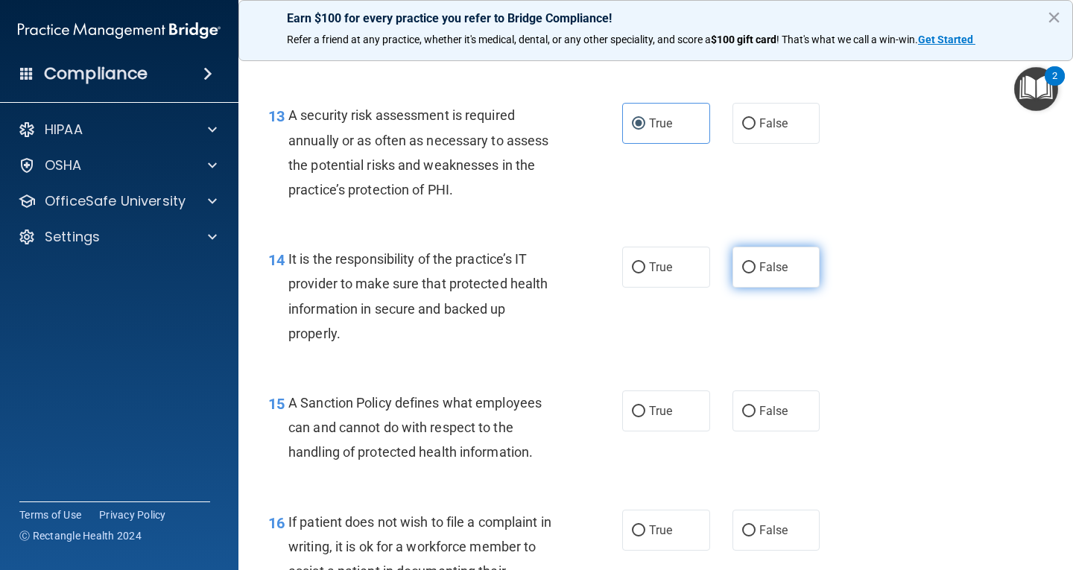
click at [758, 276] on label "False" at bounding box center [776, 267] width 88 height 41
click at [755, 273] on input "False" at bounding box center [748, 267] width 13 height 11
radio input "true"
click at [771, 367] on div "14 It is the responsibility of the practice’s IT provider to make sure that pro…" at bounding box center [655, 300] width 797 height 144
click at [763, 395] on label "False" at bounding box center [776, 410] width 88 height 41
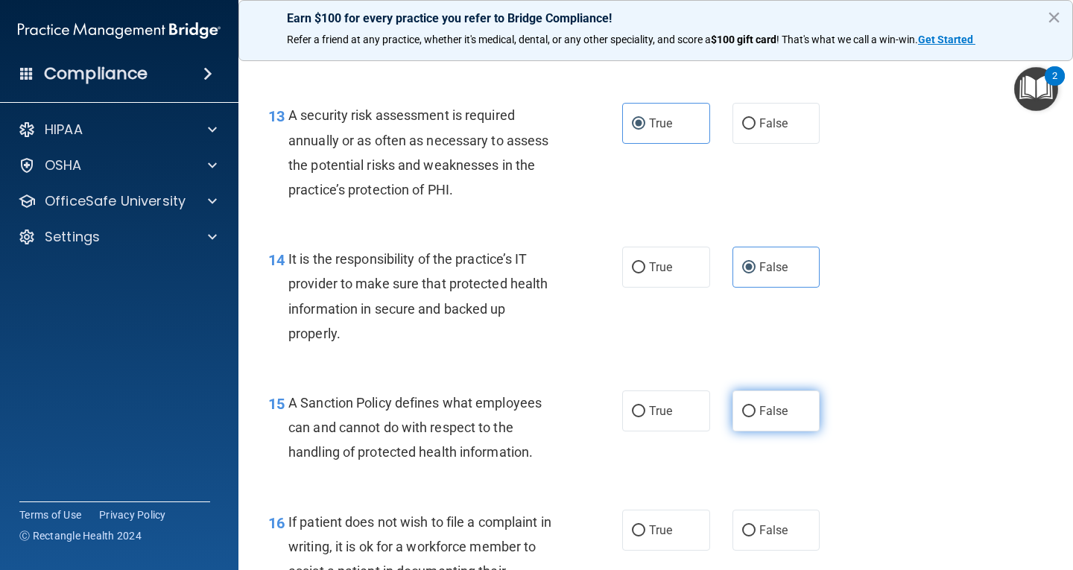
click at [755, 406] on input "False" at bounding box center [748, 411] width 13 height 11
radio input "true"
click at [653, 523] on span "True" at bounding box center [660, 530] width 23 height 14
click at [645, 525] on input "True" at bounding box center [638, 530] width 13 height 11
radio input "true"
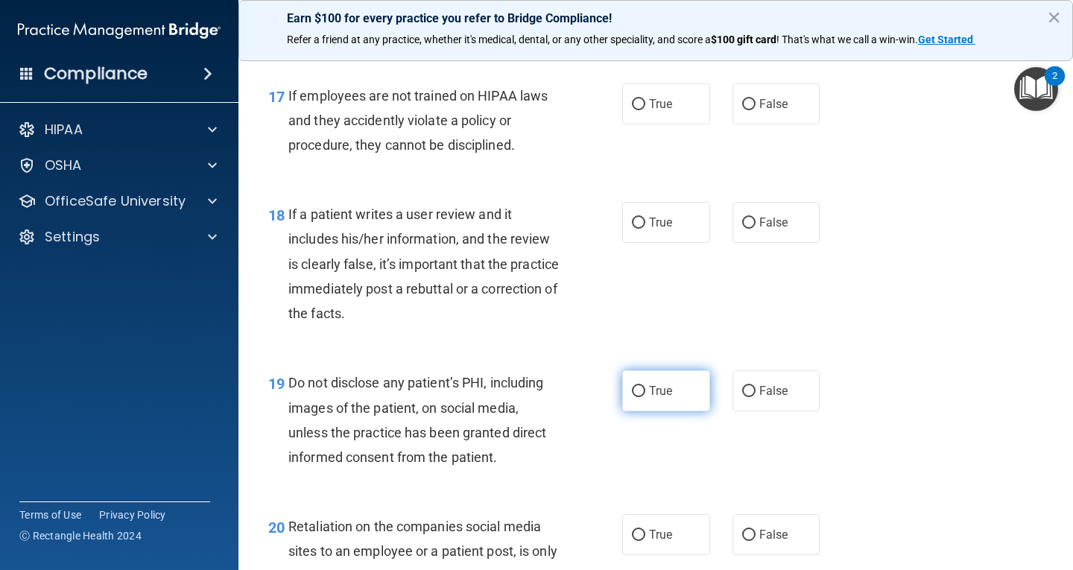
scroll to position [2607, 0]
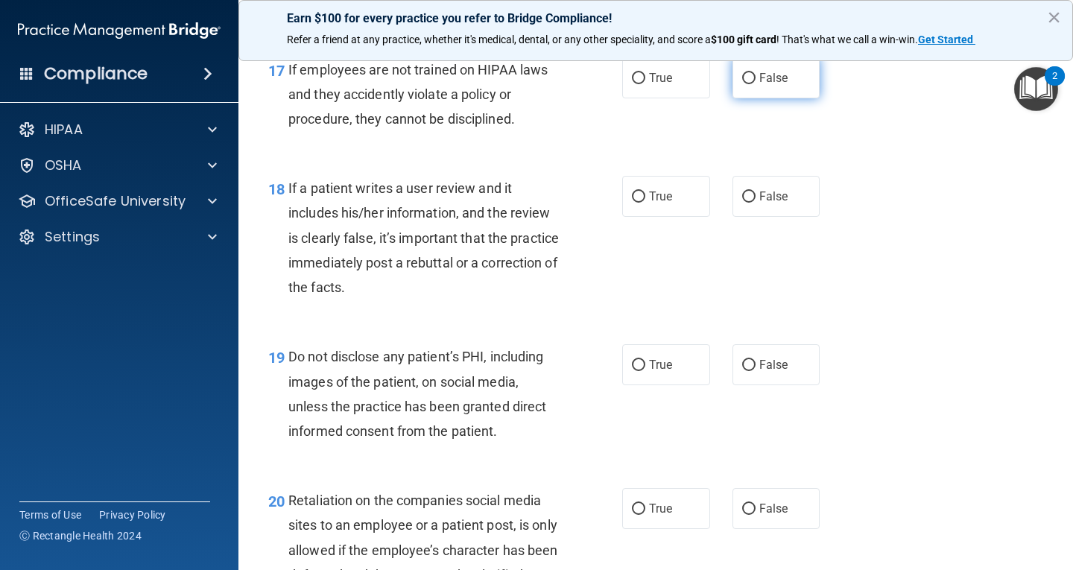
click at [796, 84] on label "False" at bounding box center [776, 77] width 88 height 41
click at [755, 84] on input "False" at bounding box center [748, 78] width 13 height 11
radio input "true"
click at [764, 212] on label "False" at bounding box center [776, 196] width 88 height 41
click at [755, 203] on input "False" at bounding box center [748, 196] width 13 height 11
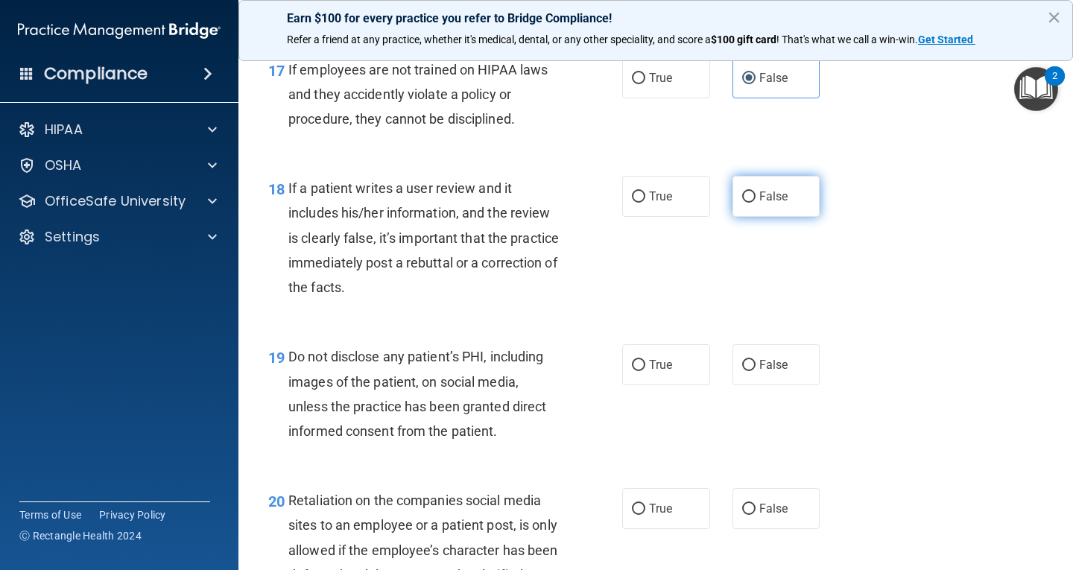
radio input "true"
click at [664, 337] on div "19 Do not disclose any patient’s PHI, including images of the patient, on socia…" at bounding box center [655, 398] width 797 height 144
click at [664, 358] on span "True" at bounding box center [660, 365] width 23 height 14
click at [645, 360] on input "True" at bounding box center [638, 365] width 13 height 11
radio input "true"
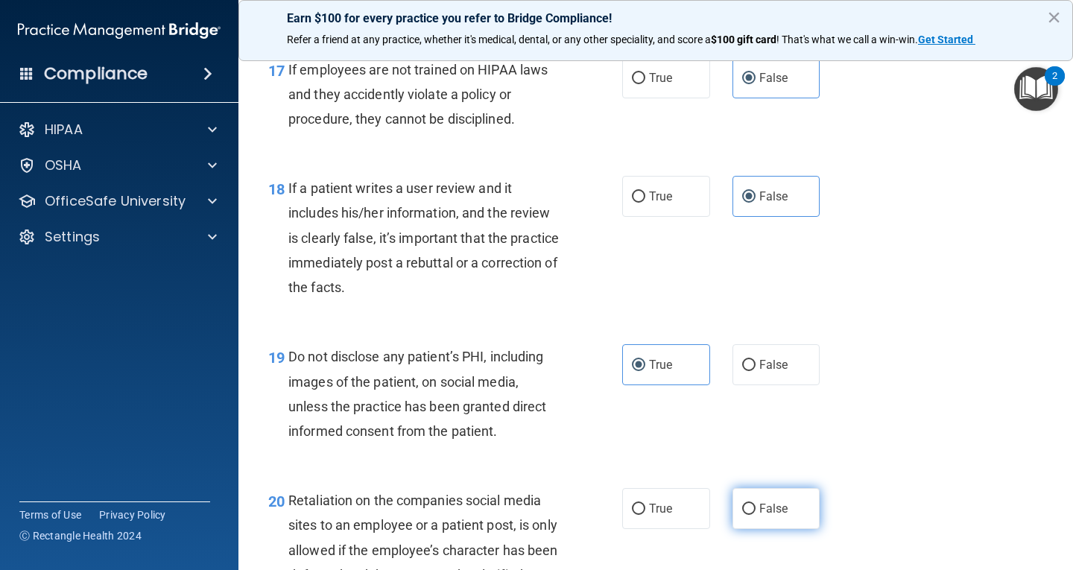
click at [766, 516] on label "False" at bounding box center [776, 508] width 88 height 41
click at [755, 515] on input "False" at bounding box center [748, 509] width 13 height 11
radio input "true"
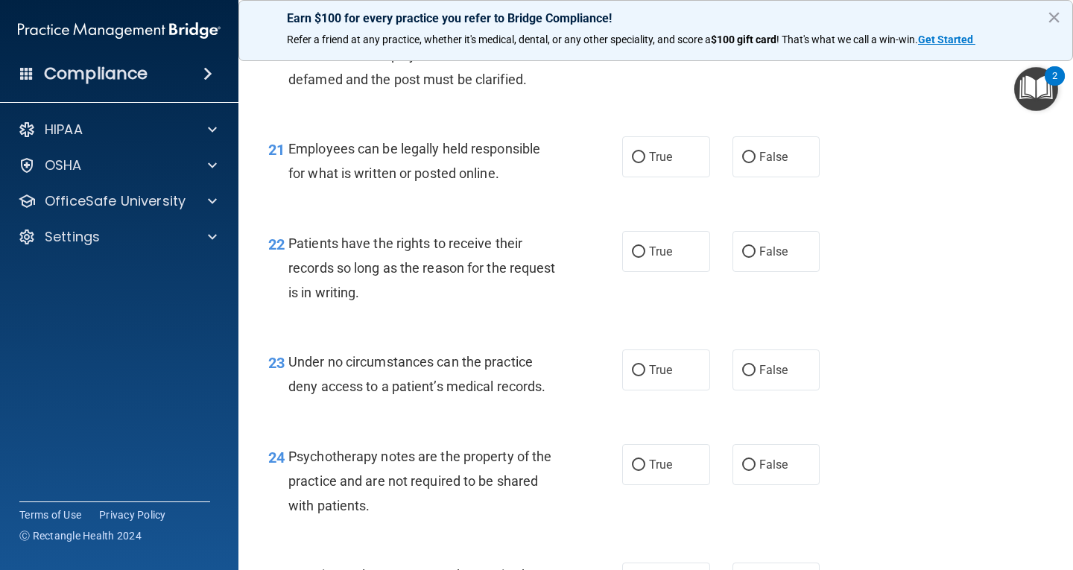
scroll to position [3129, 0]
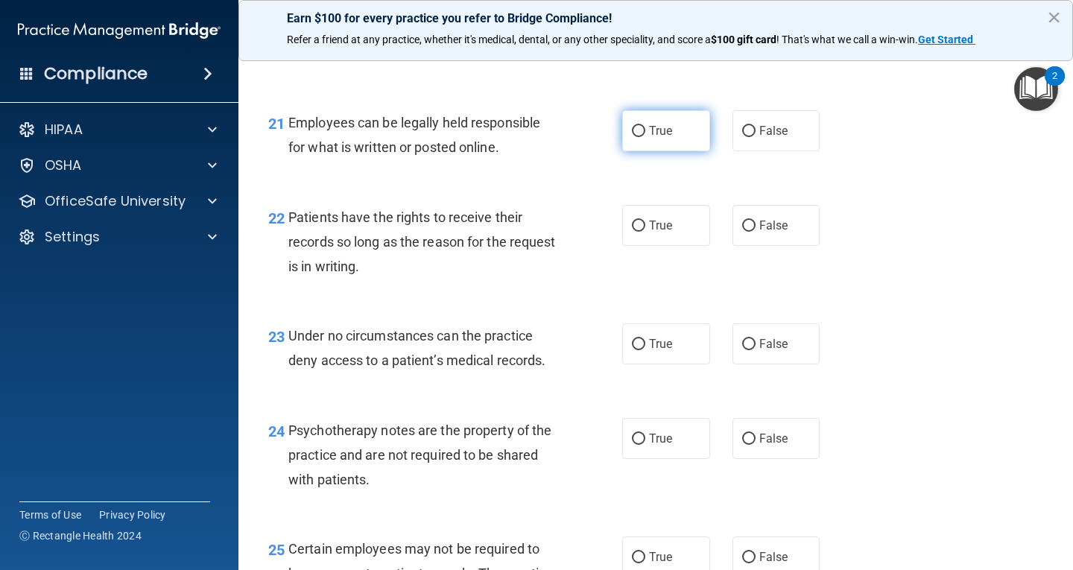
click at [639, 137] on input "True" at bounding box center [638, 131] width 13 height 11
radio input "true"
click at [732, 244] on label "False" at bounding box center [776, 225] width 88 height 41
click at [742, 232] on input "False" at bounding box center [748, 226] width 13 height 11
radio input "true"
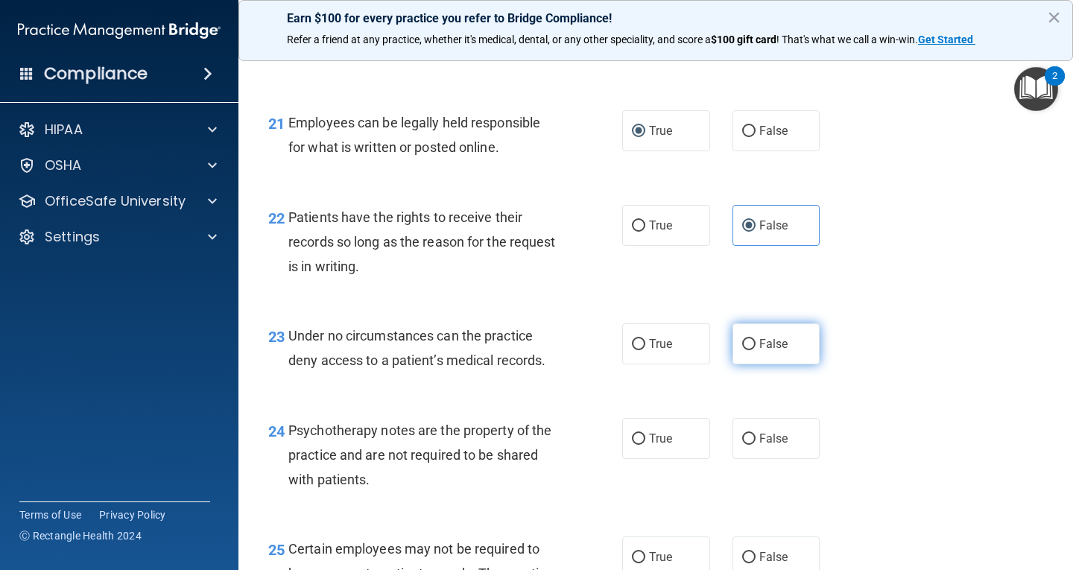
click at [766, 351] on span "False" at bounding box center [773, 344] width 29 height 14
click at [755, 350] on input "False" at bounding box center [748, 344] width 13 height 11
radio input "true"
click at [675, 456] on label "True" at bounding box center [666, 438] width 88 height 41
click at [645, 445] on input "True" at bounding box center [638, 439] width 13 height 11
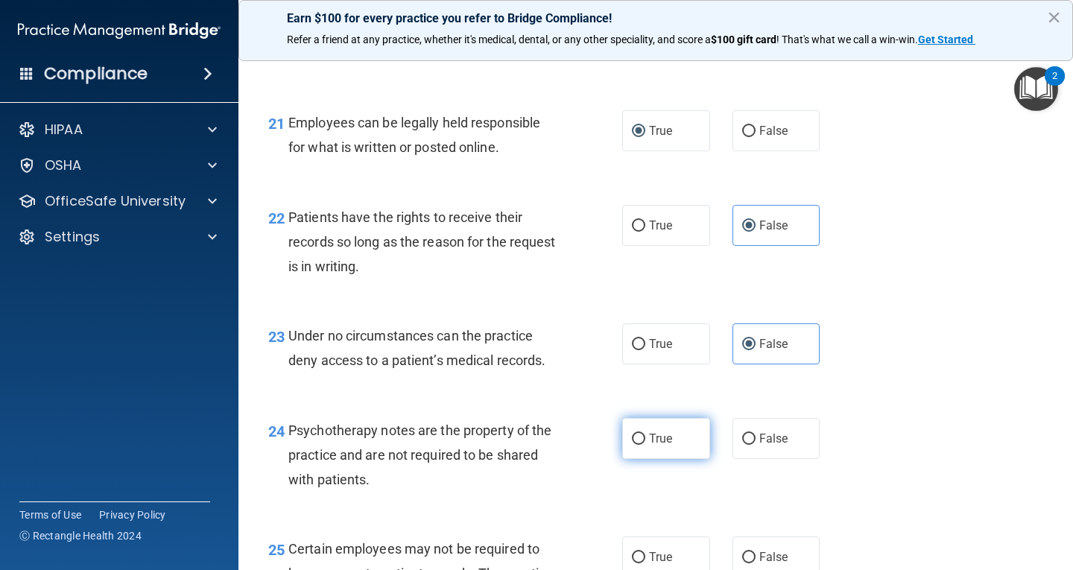
radio input "true"
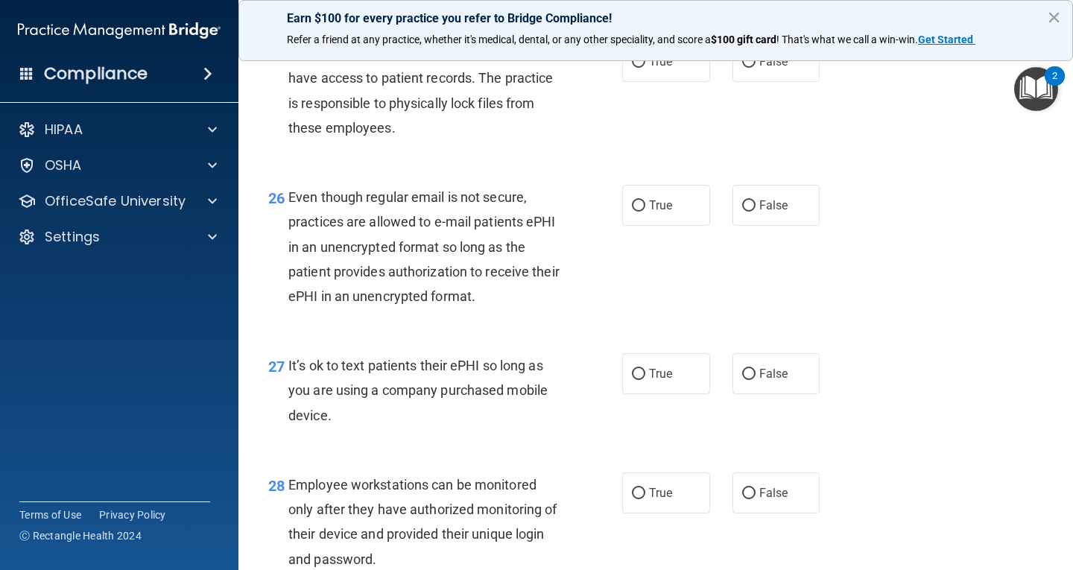
scroll to position [3650, 0]
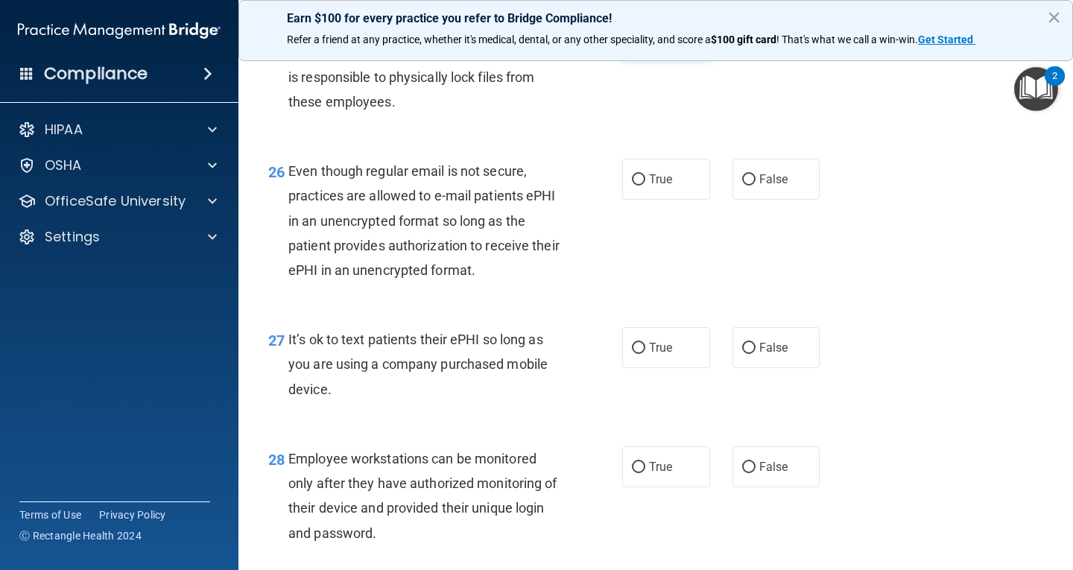
click at [677, 56] on label "True" at bounding box center [666, 35] width 88 height 41
click at [645, 42] on input "True" at bounding box center [638, 36] width 13 height 11
radio input "true"
click at [649, 232] on div "26 Even though regular email is not secure, practices are allowed to e-mail pat…" at bounding box center [655, 224] width 797 height 168
click at [660, 200] on label "True" at bounding box center [666, 179] width 88 height 41
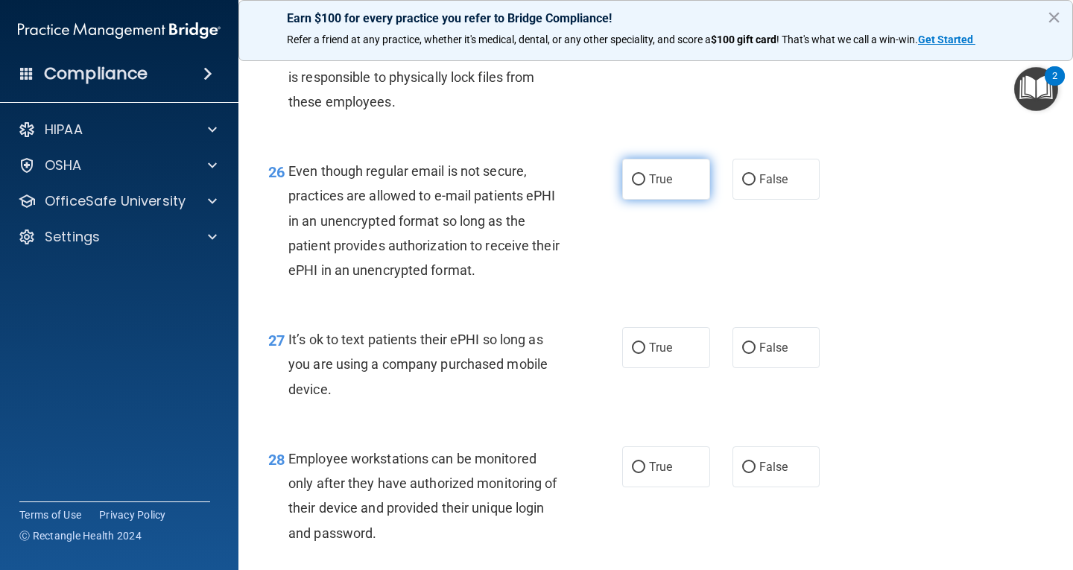
click at [645, 185] on input "True" at bounding box center [638, 179] width 13 height 11
radio input "true"
drag, startPoint x: 764, startPoint y: 381, endPoint x: 770, endPoint y: 406, distance: 25.5
click at [764, 368] on label "False" at bounding box center [776, 347] width 88 height 41
click at [755, 354] on input "False" at bounding box center [748, 348] width 13 height 11
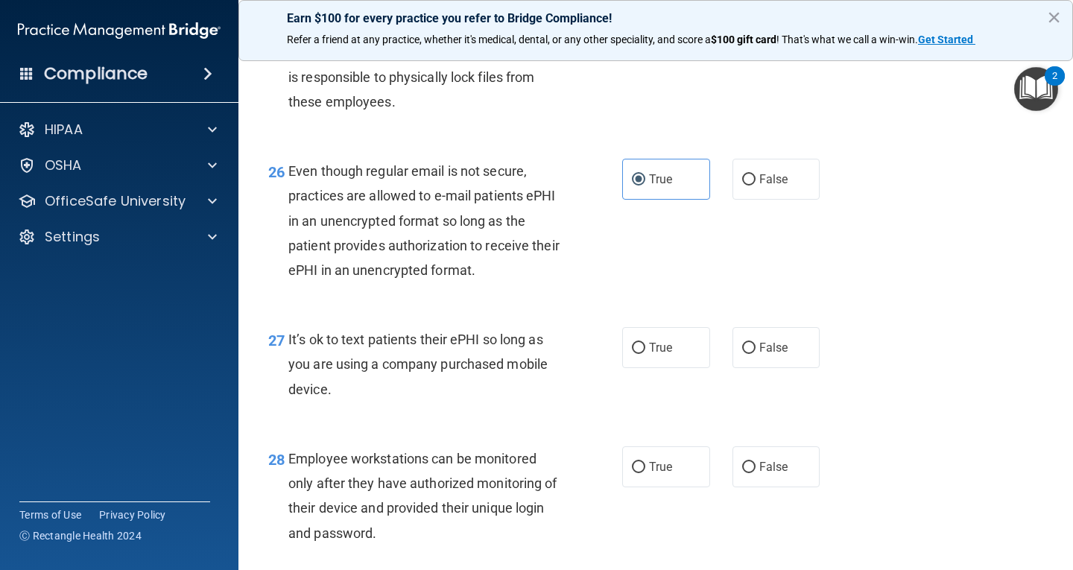
radio input "true"
click at [769, 478] on label "False" at bounding box center [776, 466] width 88 height 41
click at [755, 473] on input "False" at bounding box center [748, 467] width 13 height 11
radio input "true"
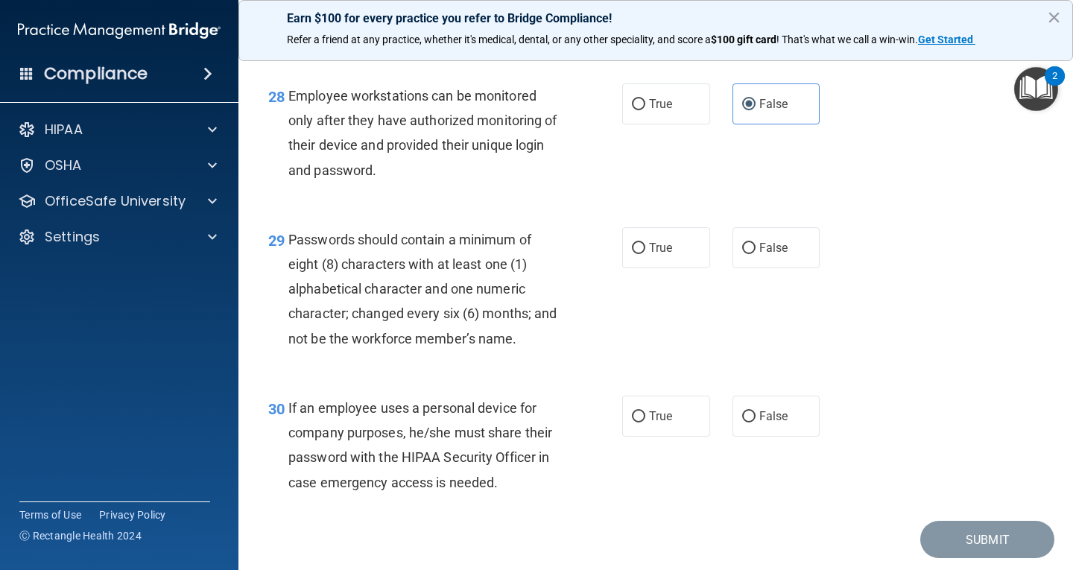
scroll to position [4023, 0]
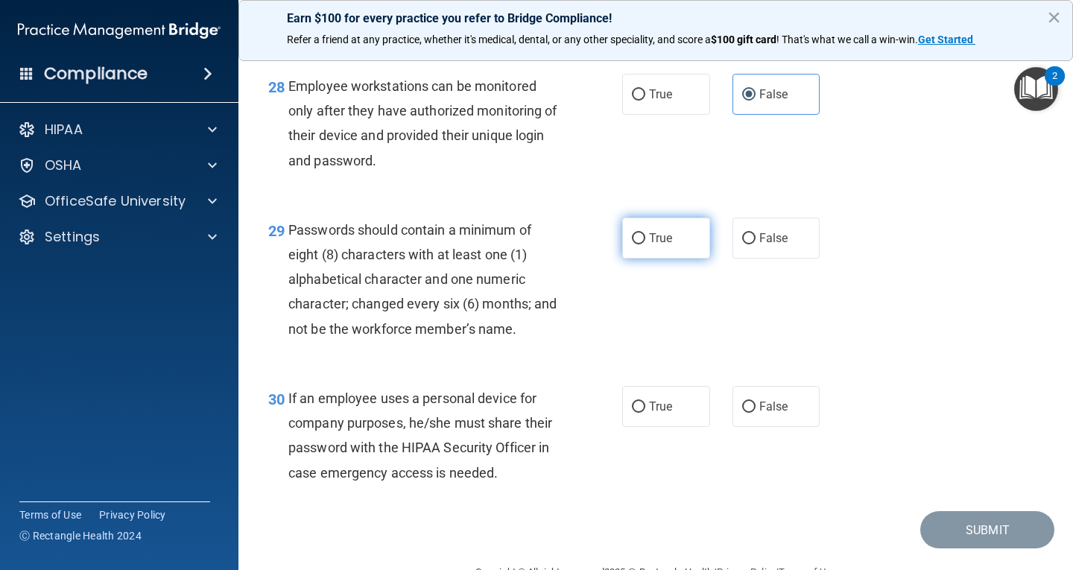
click at [649, 245] on span "True" at bounding box center [660, 238] width 23 height 14
click at [645, 244] on input "True" at bounding box center [638, 238] width 13 height 11
radio input "true"
click at [759, 413] on span "False" at bounding box center [773, 406] width 29 height 14
click at [753, 413] on input "False" at bounding box center [748, 407] width 13 height 11
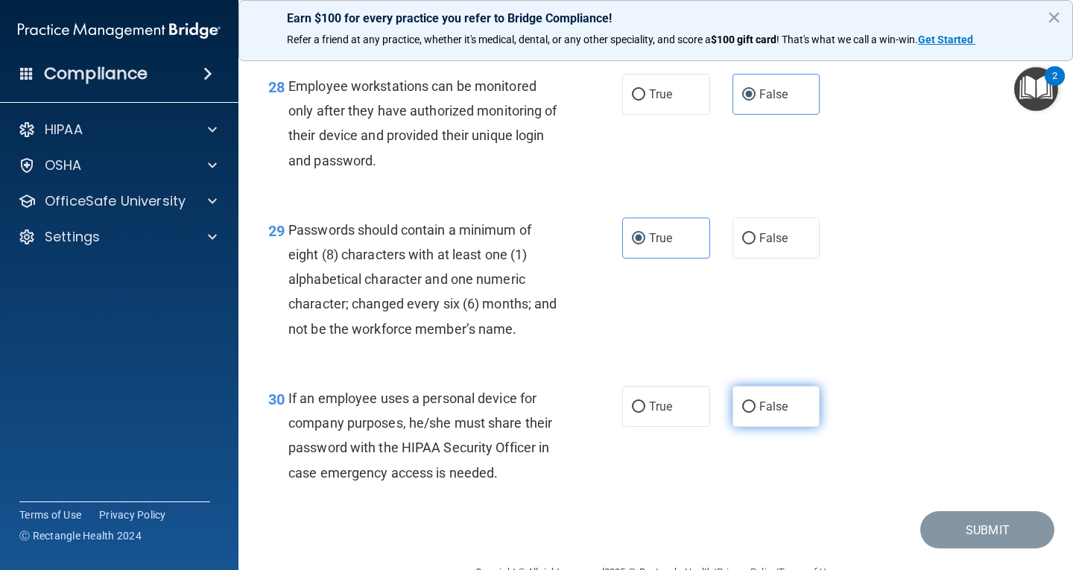
radio input "true"
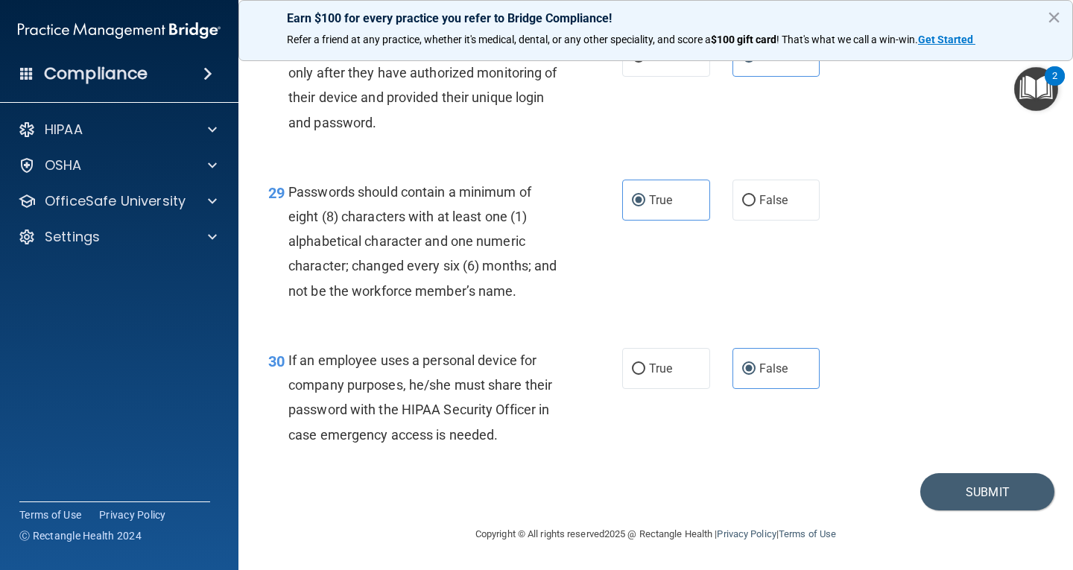
scroll to position [4085, 0]
click at [948, 498] on button "Submit" at bounding box center [987, 492] width 134 height 38
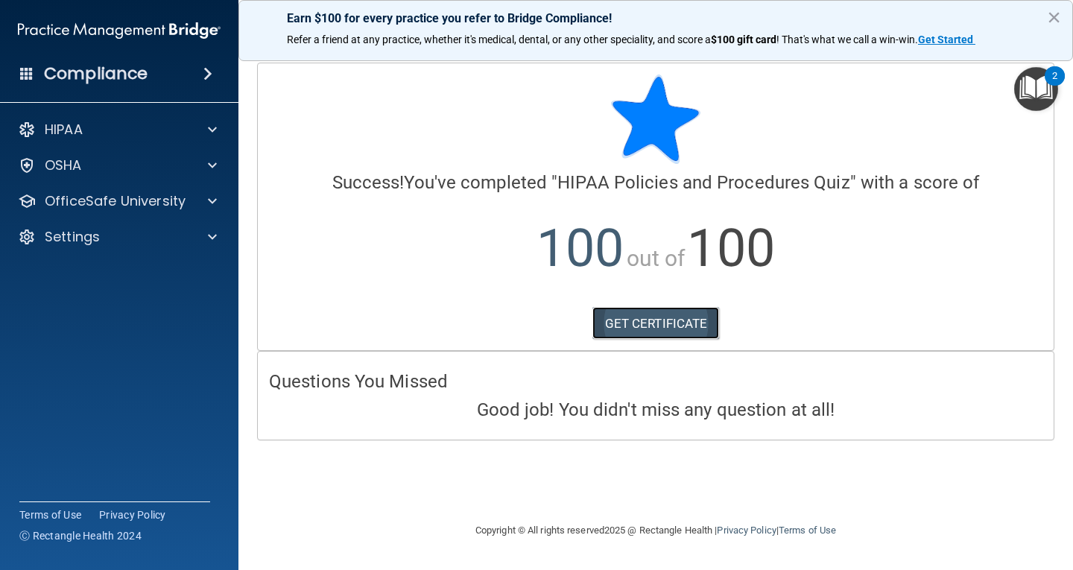
click at [630, 317] on link "GET CERTIFICATE" at bounding box center [655, 323] width 127 height 33
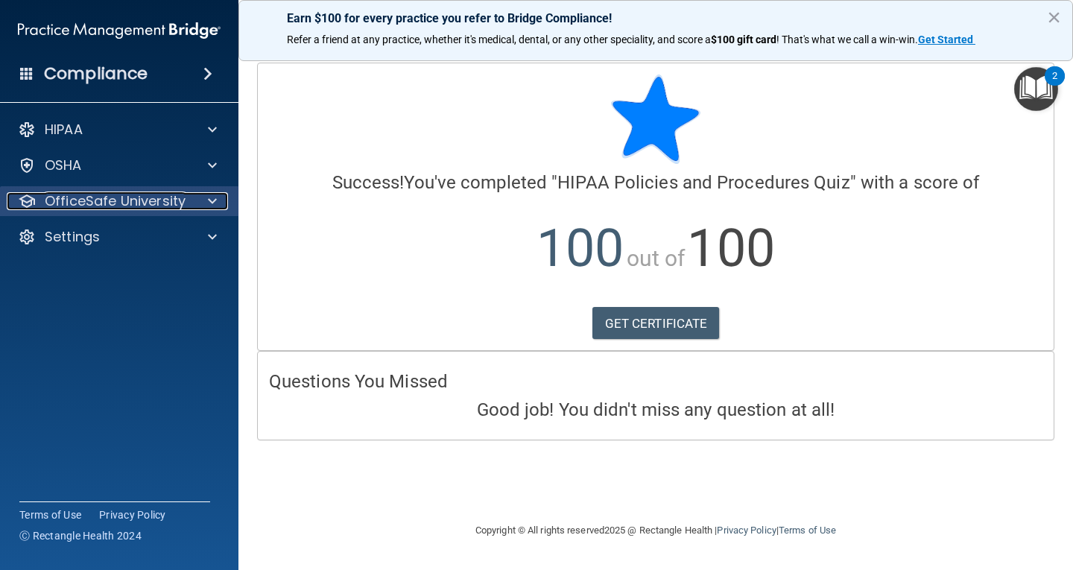
click at [209, 202] on span at bounding box center [212, 201] width 9 height 18
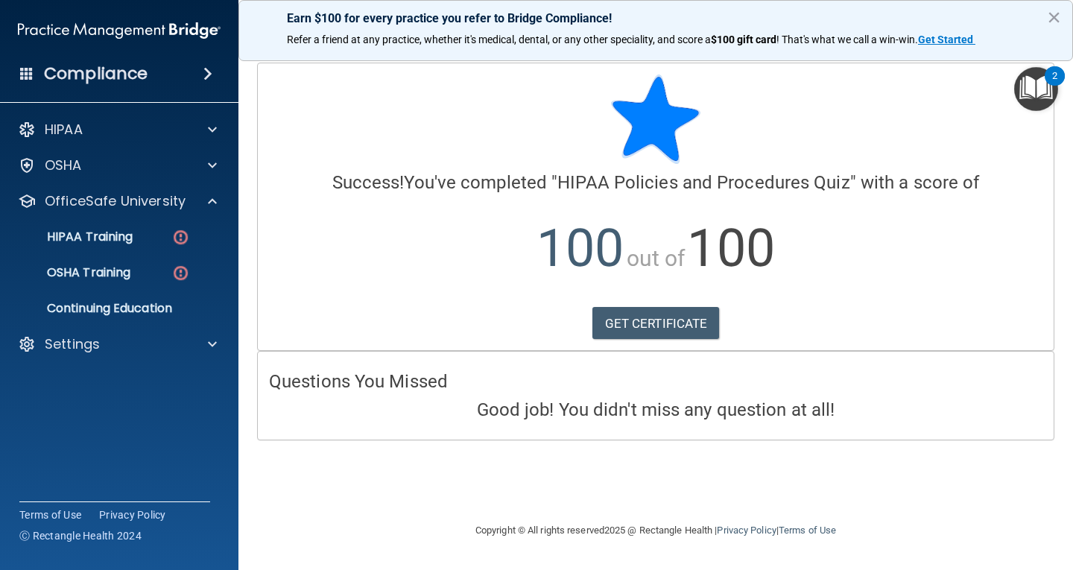
click at [184, 253] on ul "HIPAA Training OSHA Training Continuing Education" at bounding box center [120, 269] width 270 height 107
click at [186, 244] on img at bounding box center [180, 237] width 19 height 19
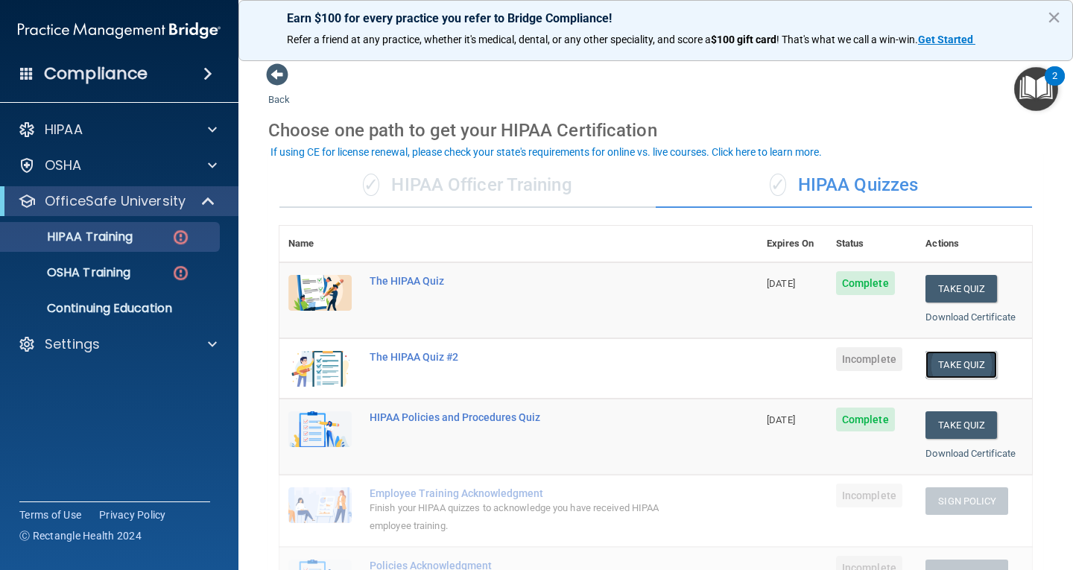
click at [937, 367] on button "Take Quiz" at bounding box center [961, 365] width 72 height 28
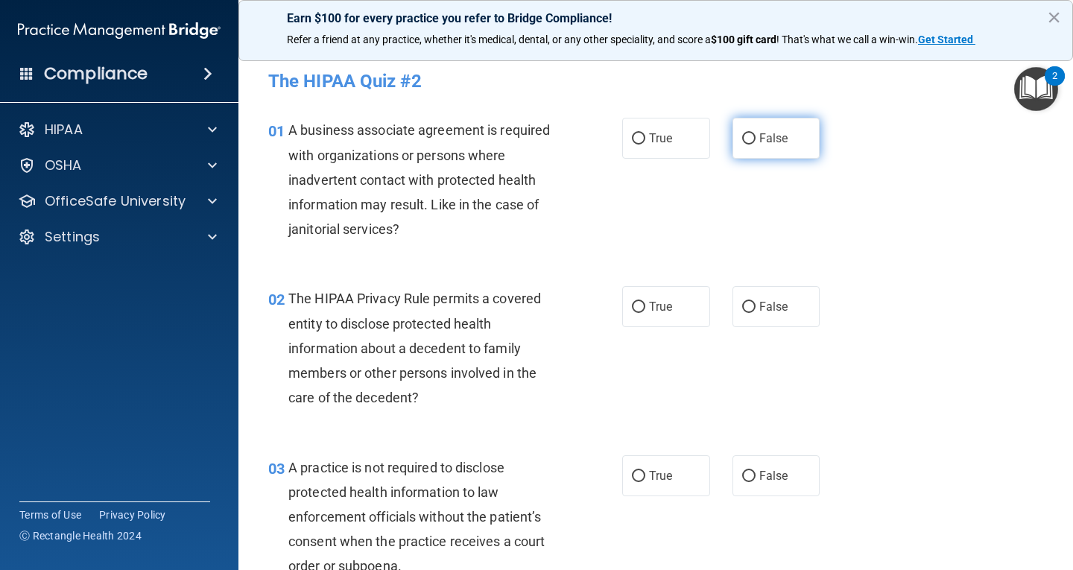
click at [768, 145] on span "False" at bounding box center [773, 138] width 29 height 14
click at [755, 145] on input "False" at bounding box center [748, 138] width 13 height 11
radio input "true"
click at [635, 299] on label "True" at bounding box center [666, 306] width 88 height 41
click at [635, 302] on input "True" at bounding box center [638, 307] width 13 height 11
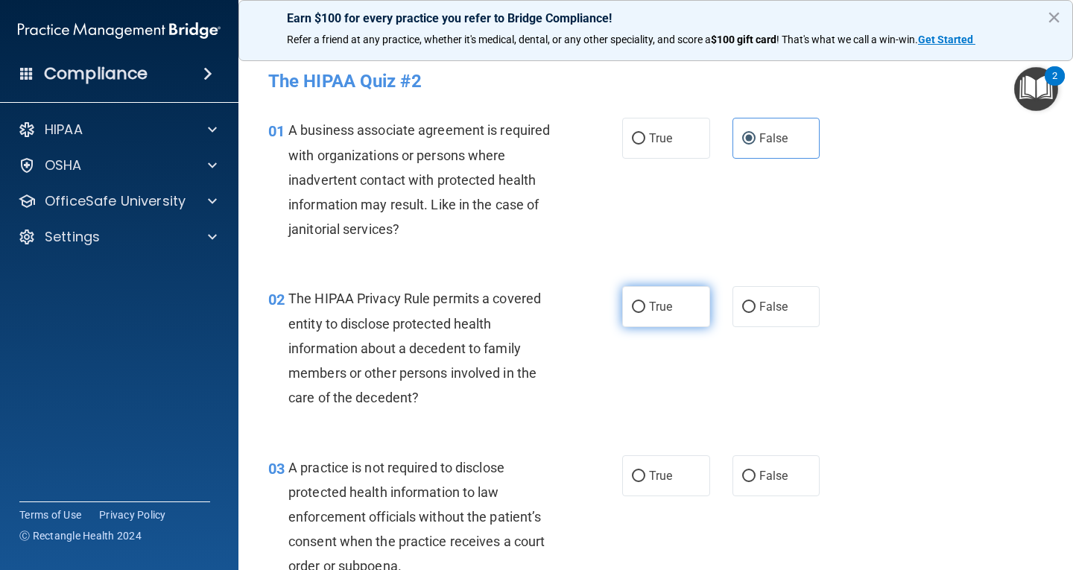
radio input "true"
click at [763, 478] on span "False" at bounding box center [773, 476] width 29 height 14
click at [755, 478] on input "False" at bounding box center [748, 476] width 13 height 11
radio input "true"
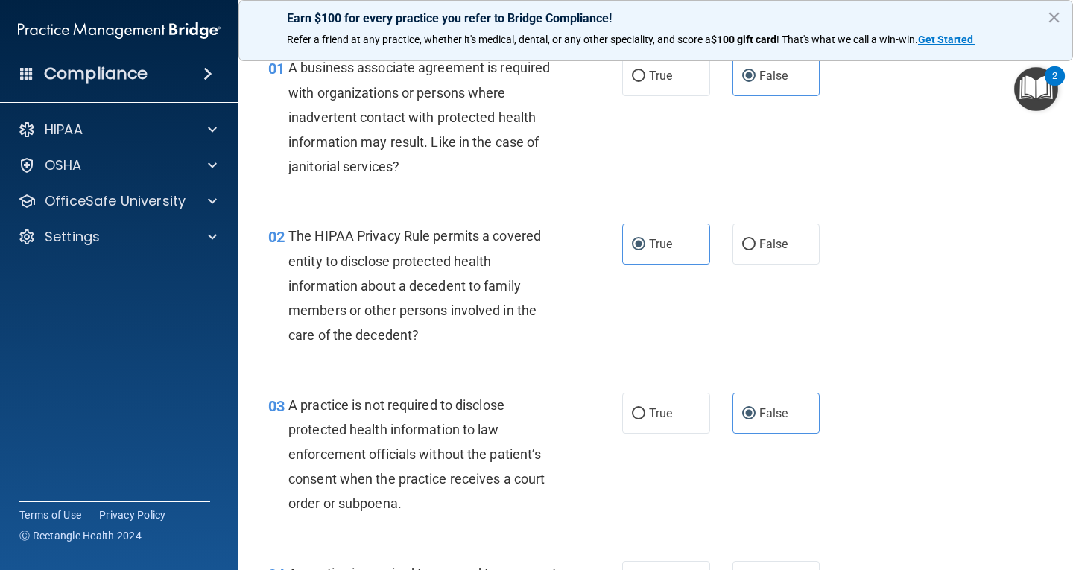
scroll to position [149, 0]
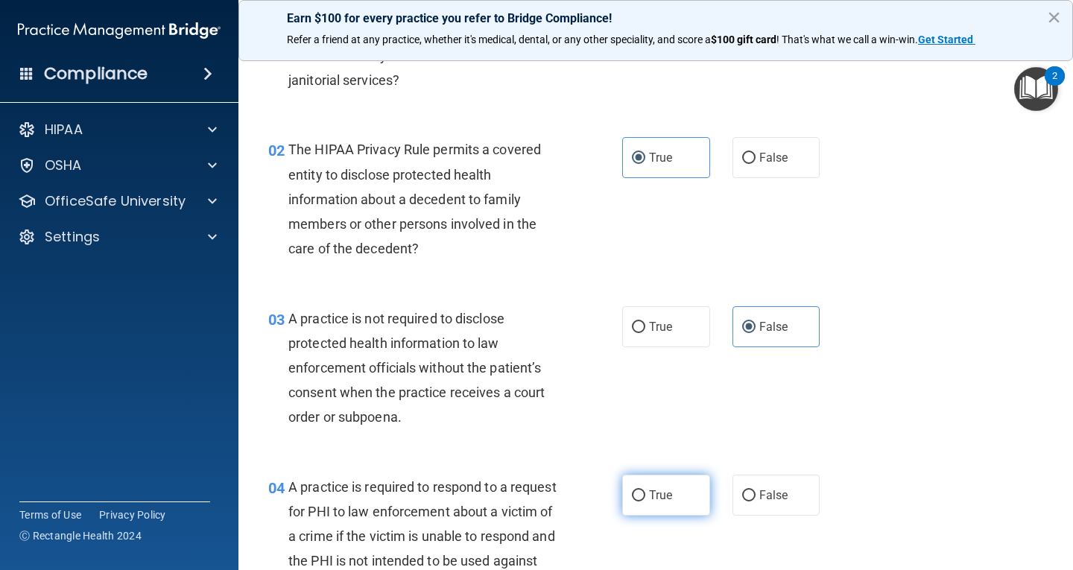
click at [653, 495] on span "True" at bounding box center [660, 495] width 23 height 14
click at [645, 495] on input "True" at bounding box center [638, 495] width 13 height 11
radio input "true"
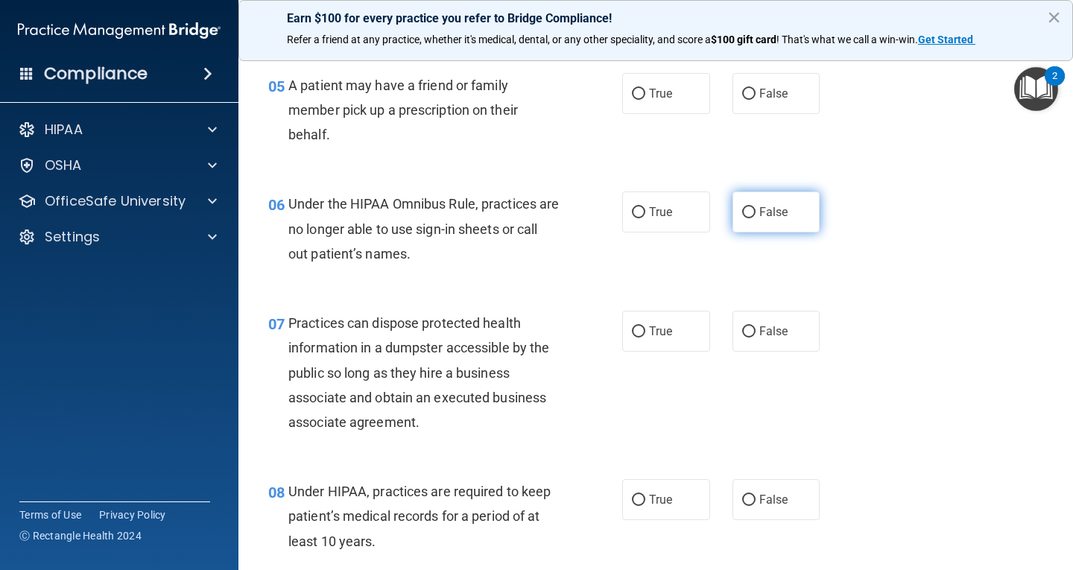
scroll to position [745, 0]
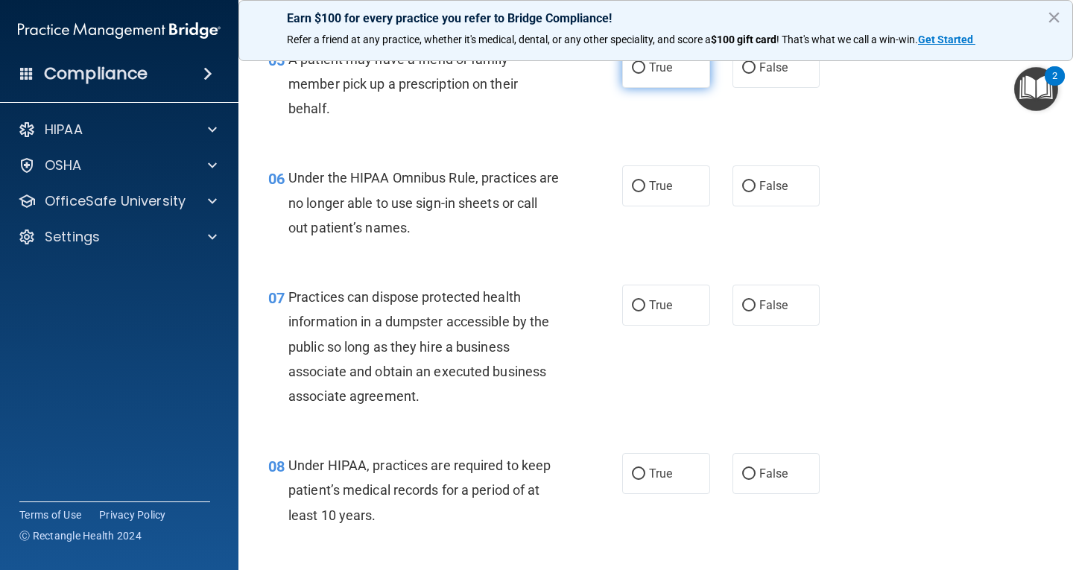
click at [653, 74] on span "True" at bounding box center [660, 67] width 23 height 14
click at [645, 74] on input "True" at bounding box center [638, 68] width 13 height 11
radio input "true"
drag, startPoint x: 736, startPoint y: 168, endPoint x: 754, endPoint y: 233, distance: 68.0
click at [736, 168] on label "False" at bounding box center [776, 185] width 88 height 41
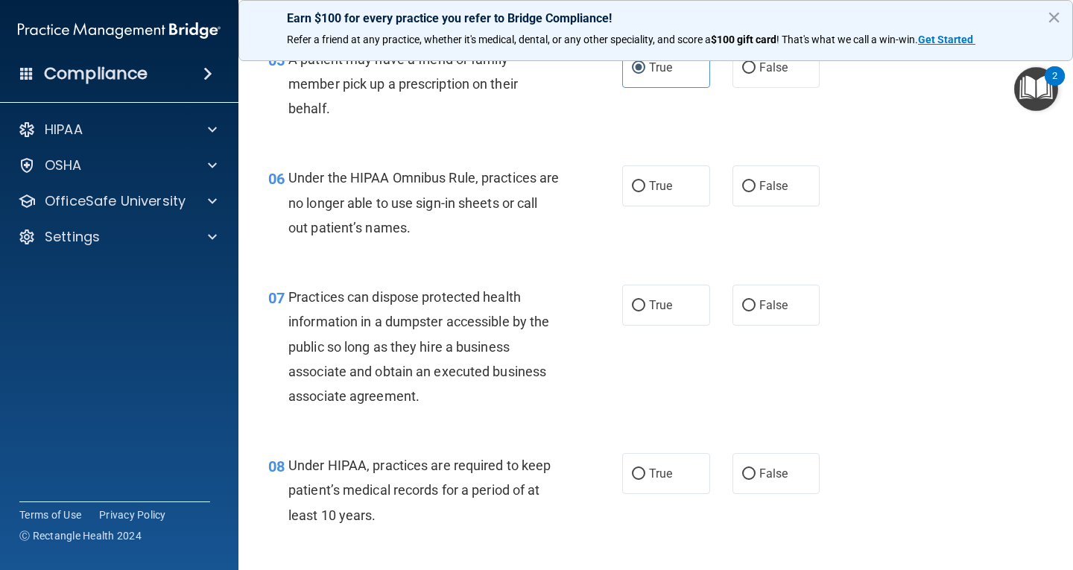
click at [742, 181] on input "False" at bounding box center [748, 186] width 13 height 11
radio input "true"
click at [767, 285] on label "False" at bounding box center [776, 305] width 88 height 41
click at [755, 300] on input "False" at bounding box center [748, 305] width 13 height 11
radio input "true"
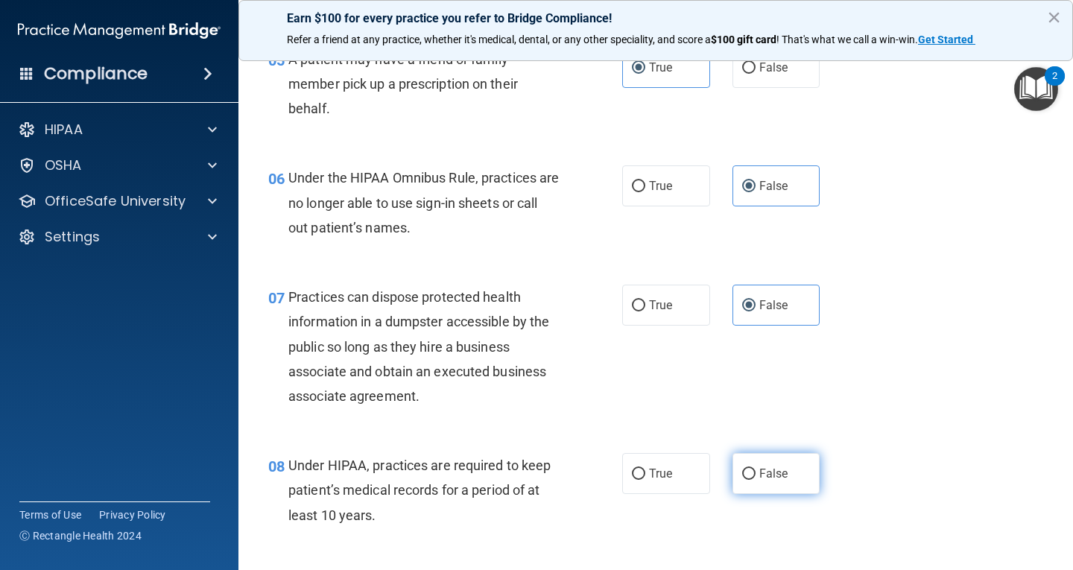
click at [774, 451] on div "08 Under HIPAA, practices are required to keep patient’s medical records for a …" at bounding box center [655, 493] width 797 height 119
click at [773, 462] on label "False" at bounding box center [776, 473] width 88 height 41
click at [755, 469] on input "False" at bounding box center [748, 474] width 13 height 11
radio input "true"
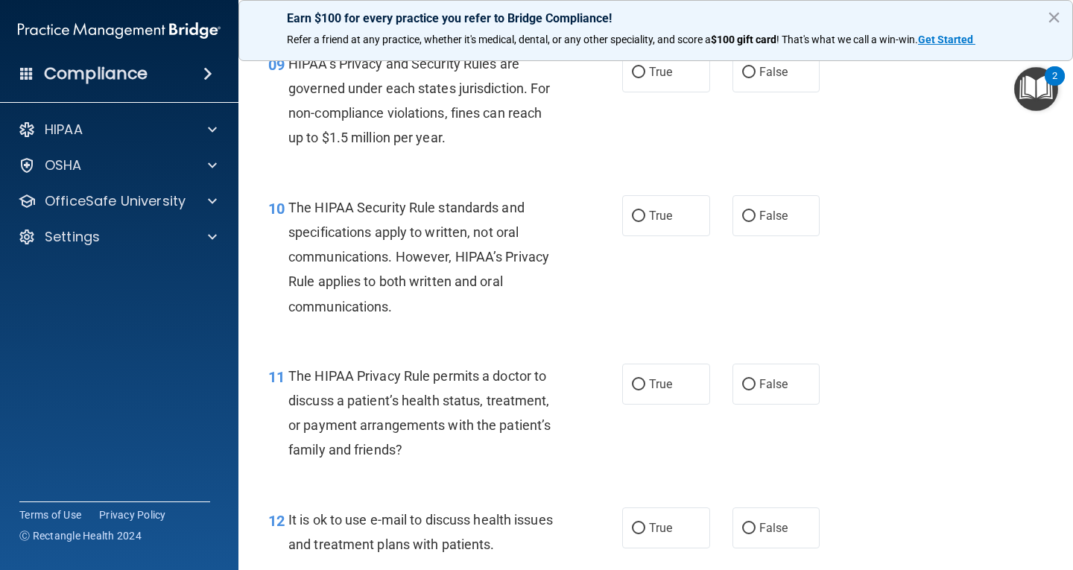
scroll to position [1266, 0]
click at [761, 78] on label "False" at bounding box center [776, 71] width 88 height 41
click at [755, 77] on input "False" at bounding box center [748, 71] width 13 height 11
radio input "true"
click at [670, 218] on label "True" at bounding box center [666, 214] width 88 height 41
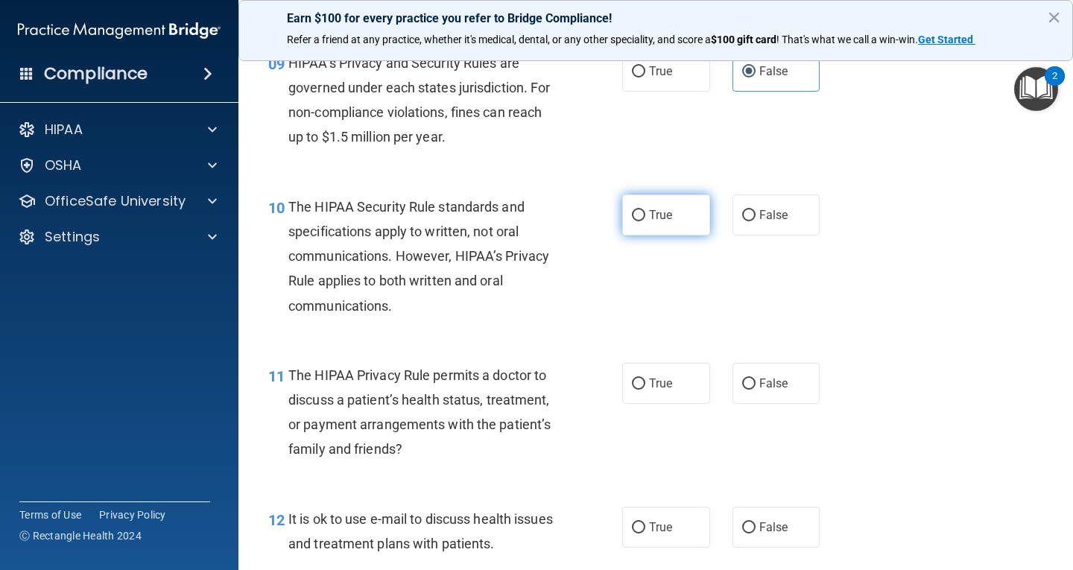
click at [645, 218] on input "True" at bounding box center [638, 215] width 13 height 11
radio input "true"
click at [648, 413] on div "11 The HIPAA Privacy Rule permits a doctor to discuss a patient’s health status…" at bounding box center [655, 416] width 797 height 144
click at [656, 400] on label "True" at bounding box center [666, 383] width 88 height 41
click at [645, 390] on input "True" at bounding box center [638, 383] width 13 height 11
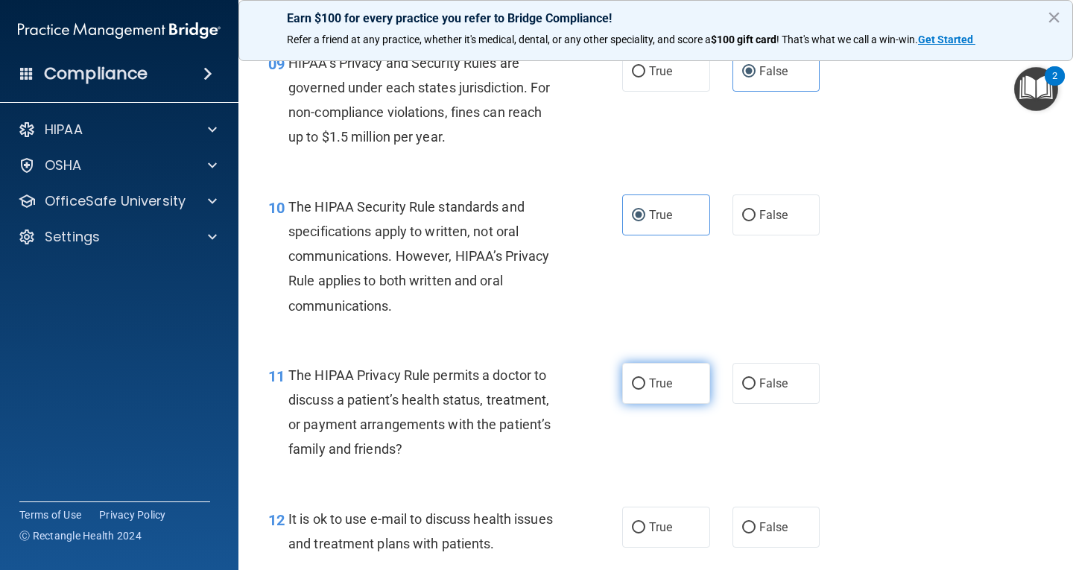
radio input "true"
click at [647, 518] on label "True" at bounding box center [666, 527] width 88 height 41
click at [645, 522] on input "True" at bounding box center [638, 527] width 13 height 11
radio input "true"
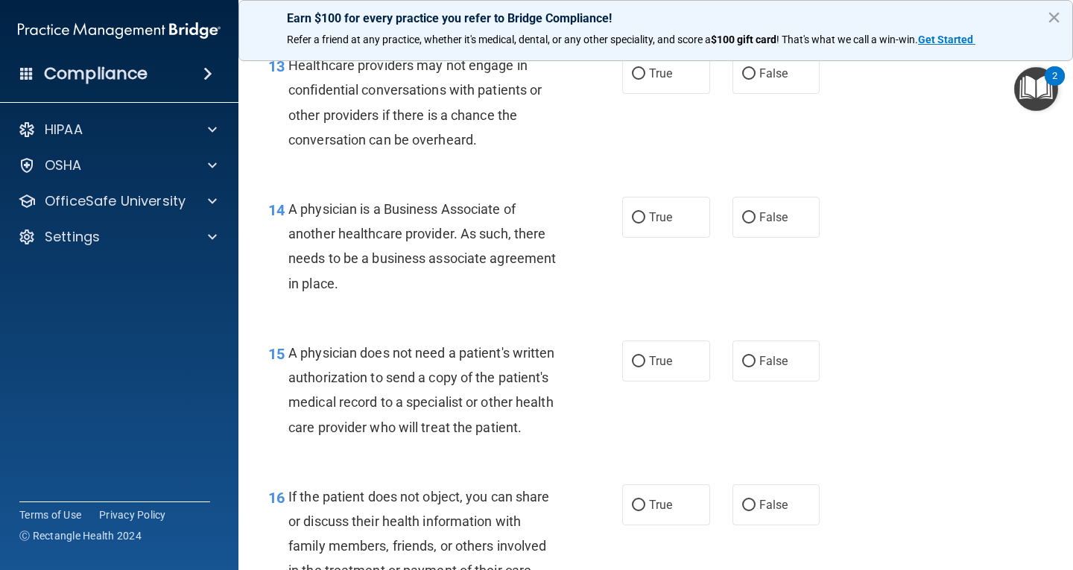
scroll to position [1788, 0]
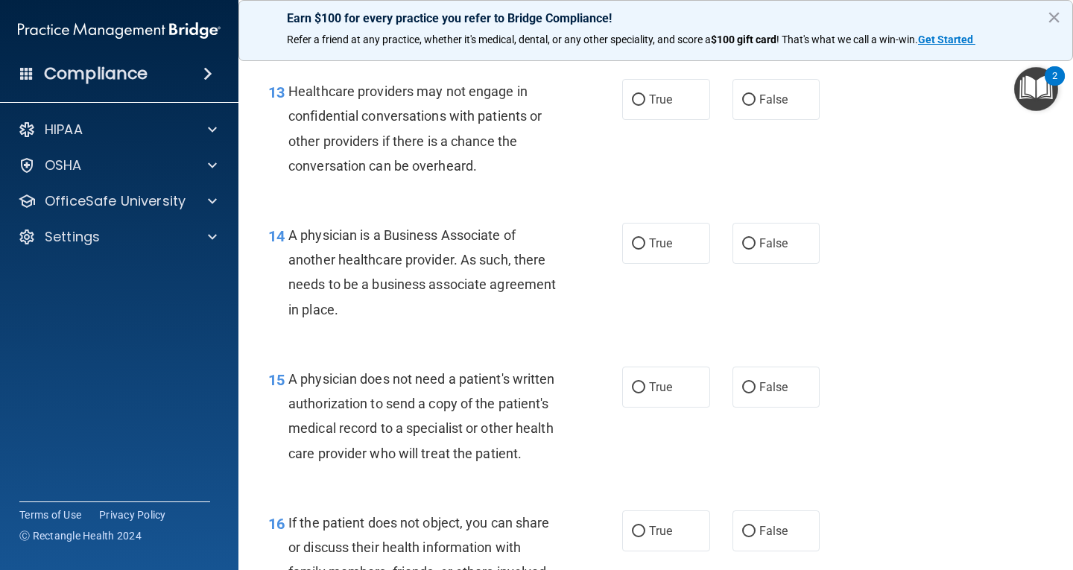
click at [751, 100] on label "False" at bounding box center [776, 99] width 88 height 41
click at [751, 100] on input "False" at bounding box center [748, 100] width 13 height 11
radio input "true"
click at [747, 250] on label "False" at bounding box center [776, 243] width 88 height 41
click at [747, 250] on input "False" at bounding box center [748, 243] width 13 height 11
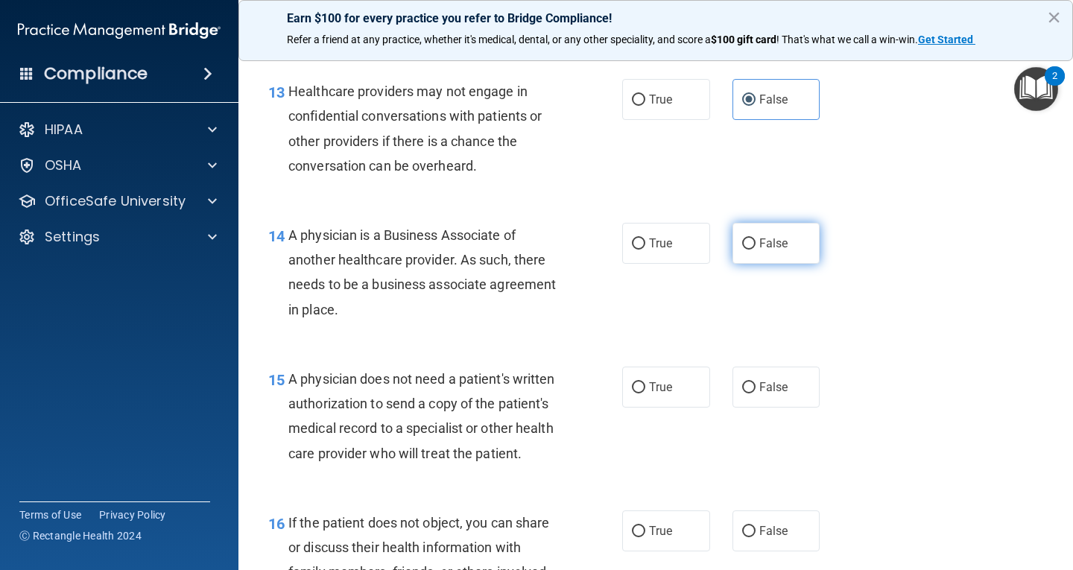
radio input "true"
drag, startPoint x: 679, startPoint y: 392, endPoint x: 673, endPoint y: 399, distance: 9.0
click at [678, 392] on label "True" at bounding box center [666, 387] width 88 height 41
click at [645, 392] on input "True" at bounding box center [638, 387] width 13 height 11
radio input "true"
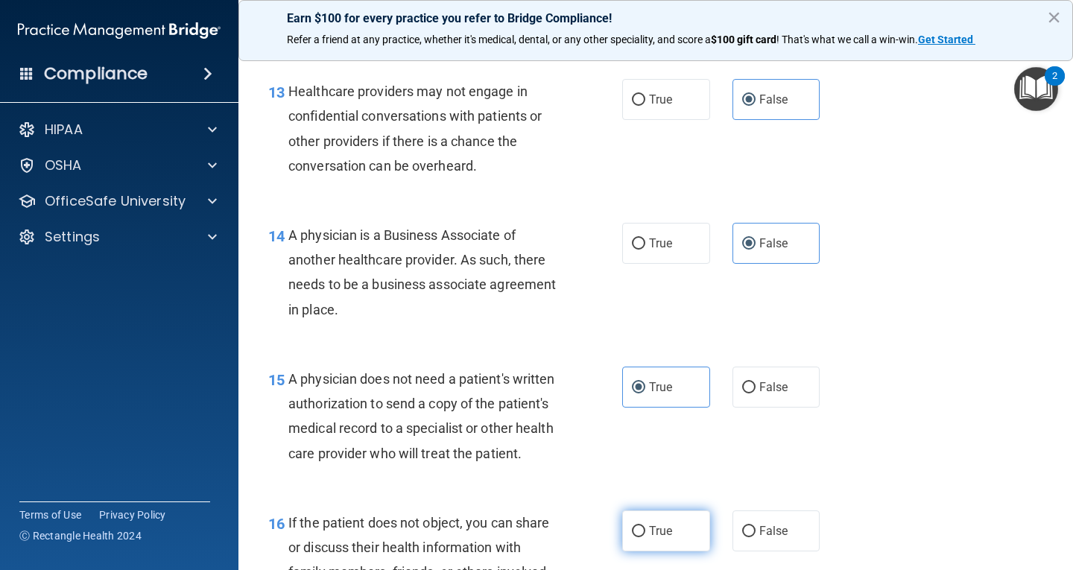
click at [656, 538] on span "True" at bounding box center [660, 531] width 23 height 14
click at [645, 537] on input "True" at bounding box center [638, 531] width 13 height 11
radio input "true"
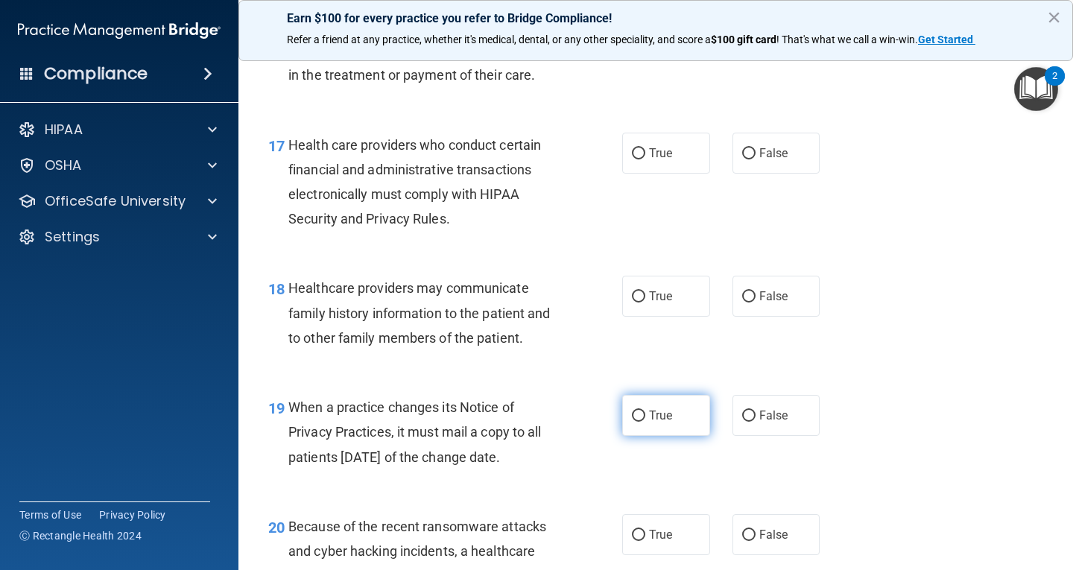
scroll to position [2384, 0]
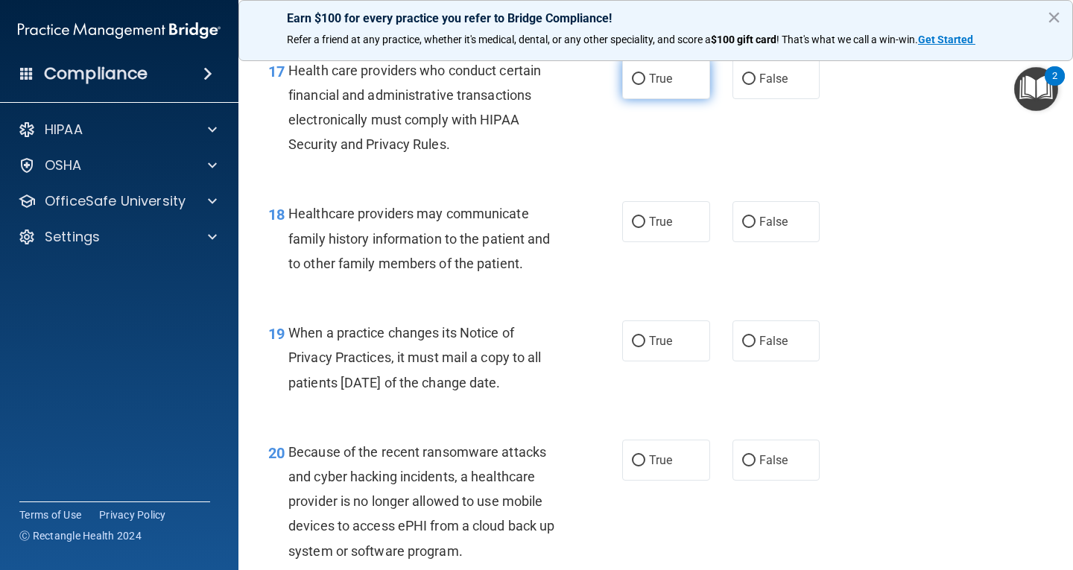
click at [632, 85] on input "True" at bounding box center [638, 79] width 13 height 11
radio input "true"
click at [754, 231] on label "False" at bounding box center [776, 221] width 88 height 41
click at [754, 228] on input "False" at bounding box center [748, 222] width 13 height 11
radio input "true"
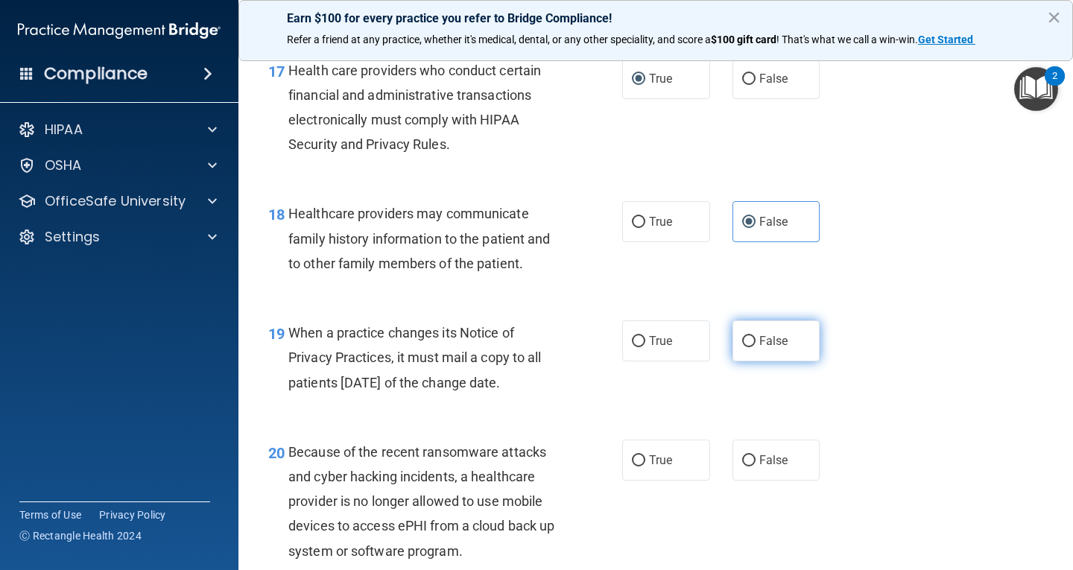
click at [767, 348] on span "False" at bounding box center [773, 341] width 29 height 14
click at [755, 347] on input "False" at bounding box center [748, 341] width 13 height 11
radio input "true"
click at [752, 476] on label "False" at bounding box center [776, 460] width 88 height 41
click at [752, 466] on input "False" at bounding box center [748, 460] width 13 height 11
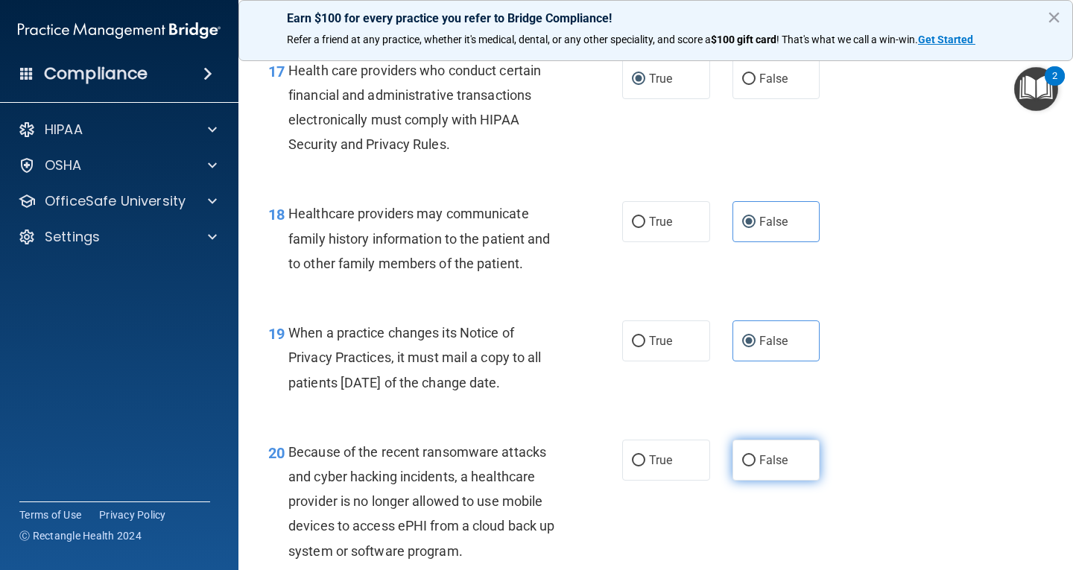
radio input "true"
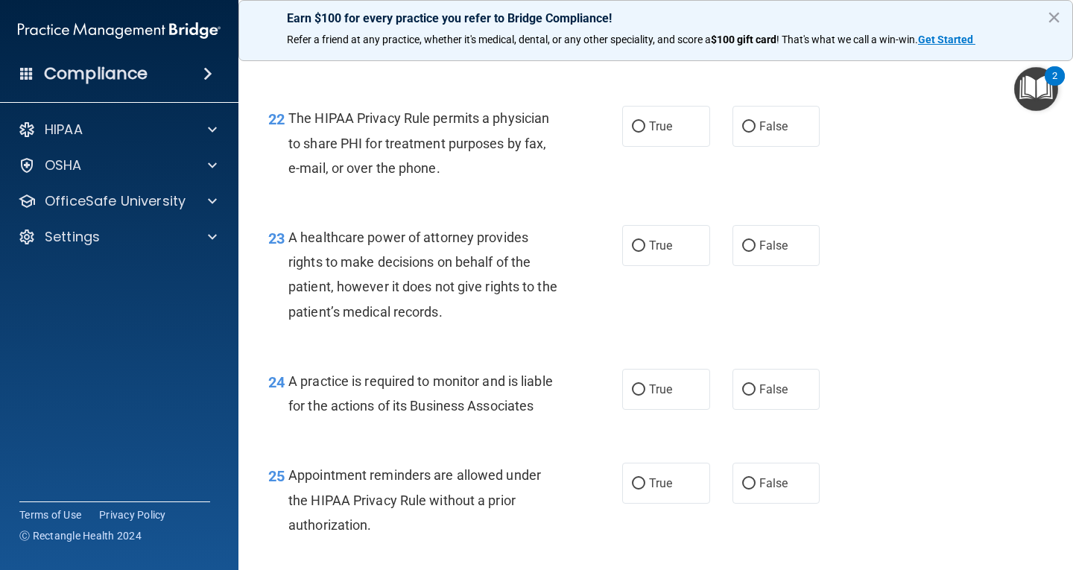
scroll to position [2905, 0]
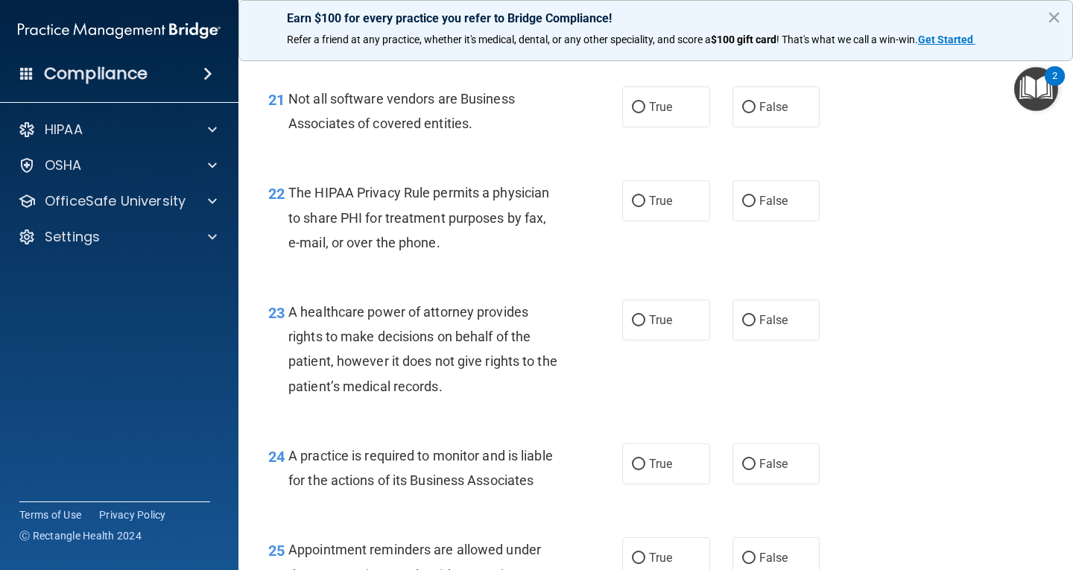
drag, startPoint x: 679, startPoint y: 134, endPoint x: 679, endPoint y: 158, distance: 23.9
click at [679, 127] on label "True" at bounding box center [666, 106] width 88 height 41
click at [645, 113] on input "True" at bounding box center [638, 107] width 13 height 11
radio input "true"
click at [676, 221] on label "True" at bounding box center [666, 200] width 88 height 41
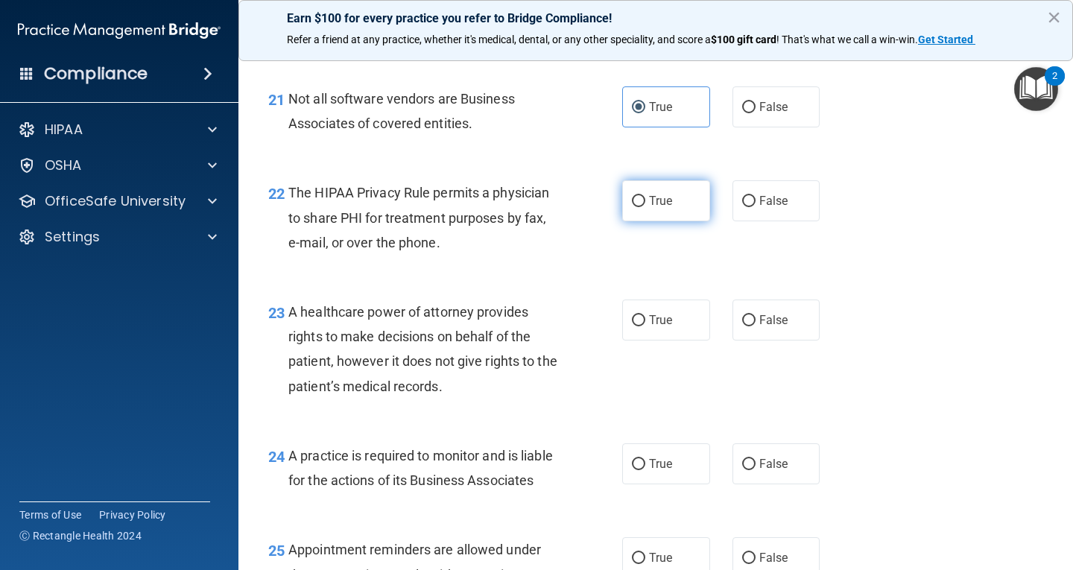
click at [645, 207] on input "True" at bounding box center [638, 201] width 13 height 11
radio input "true"
click at [765, 334] on label "False" at bounding box center [776, 319] width 88 height 41
click at [755, 326] on input "False" at bounding box center [748, 320] width 13 height 11
radio input "true"
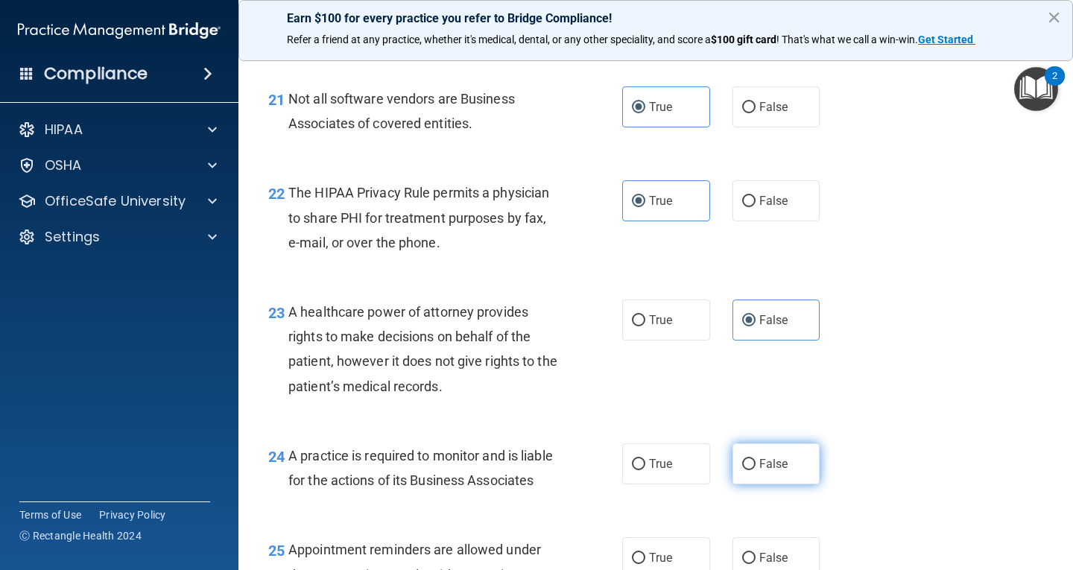
click at [791, 484] on label "False" at bounding box center [776, 463] width 88 height 41
click at [755, 470] on input "False" at bounding box center [748, 464] width 13 height 11
radio input "true"
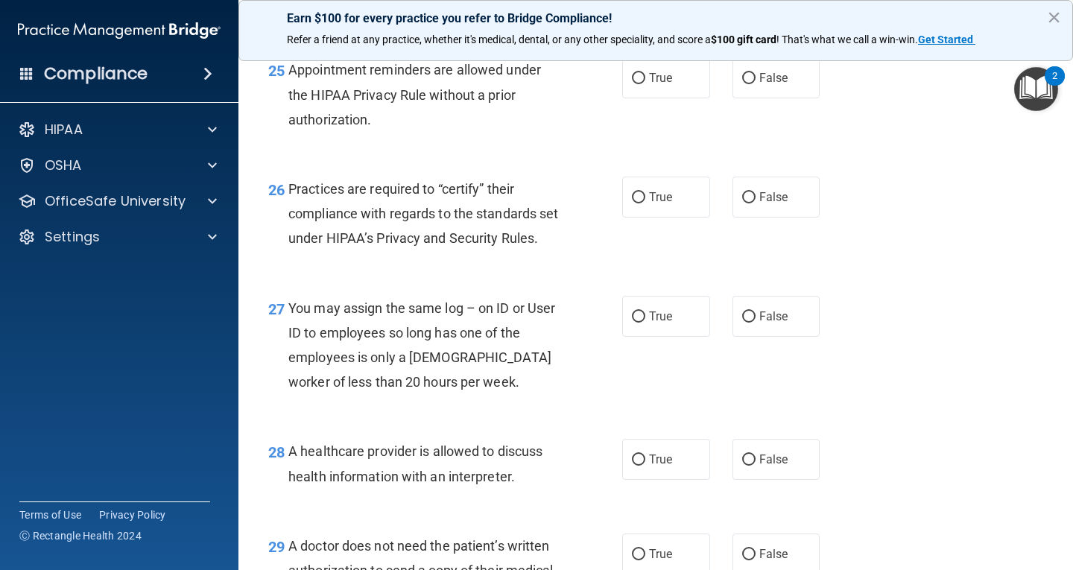
scroll to position [3427, 0]
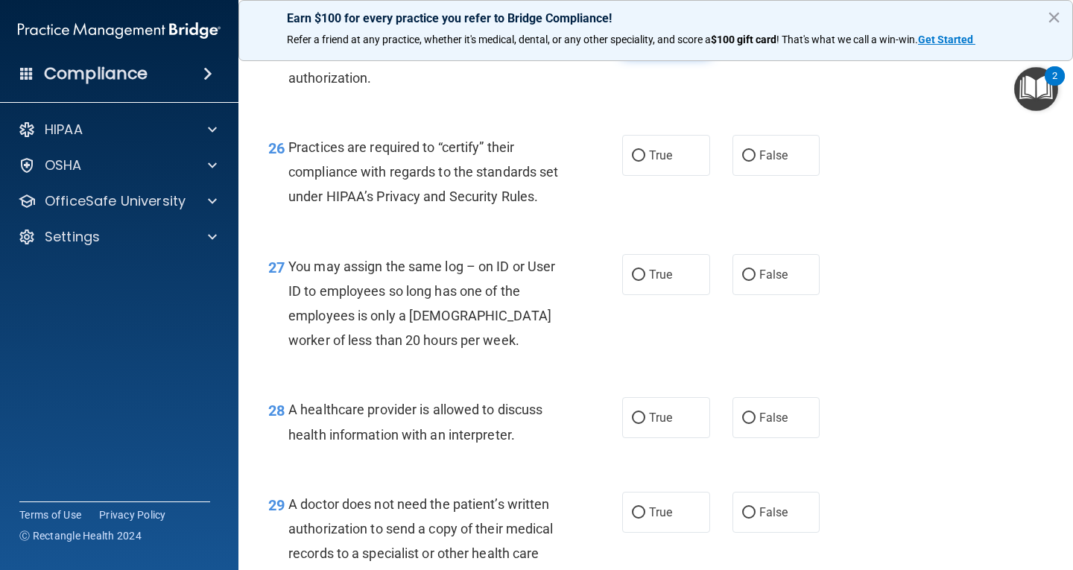
click at [635, 57] on label "True" at bounding box center [666, 36] width 88 height 41
click at [635, 42] on input "True" at bounding box center [638, 36] width 13 height 11
radio input "true"
click at [743, 176] on label "False" at bounding box center [776, 155] width 88 height 41
click at [743, 162] on input "False" at bounding box center [748, 155] width 13 height 11
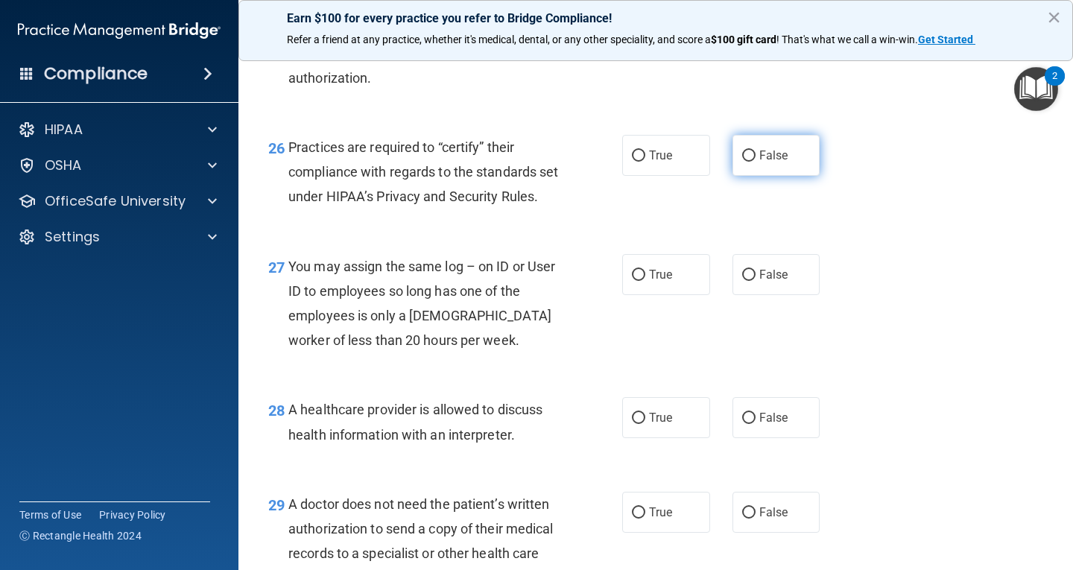
radio input "true"
click at [781, 370] on div "27 You may assign the same log – on ID or User ID to employees so long has one …" at bounding box center [655, 307] width 797 height 144
click at [767, 295] on label "False" at bounding box center [776, 274] width 88 height 41
click at [755, 281] on input "False" at bounding box center [748, 275] width 13 height 11
radio input "true"
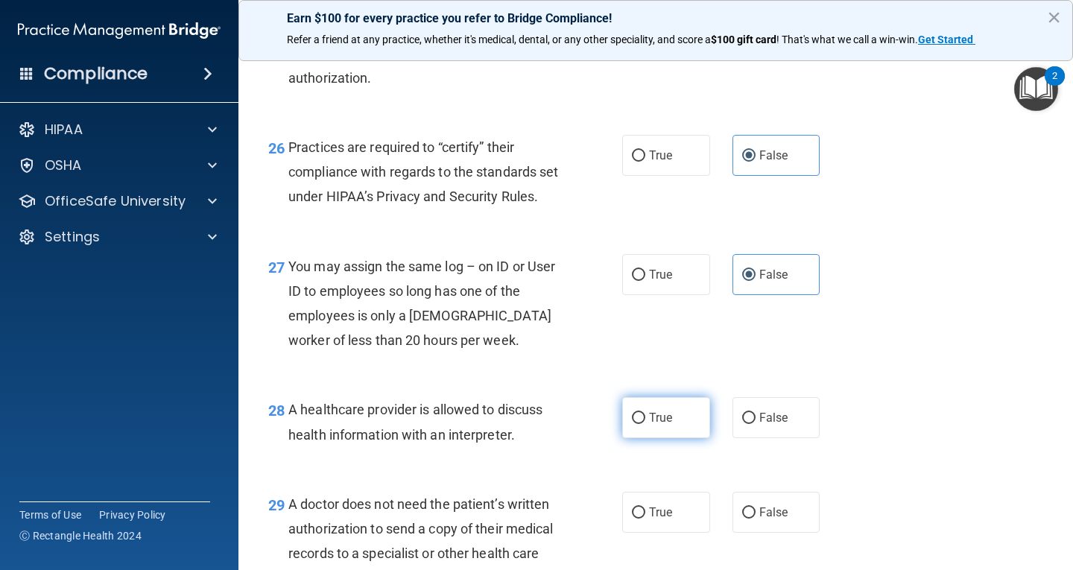
click at [670, 438] on label "True" at bounding box center [666, 417] width 88 height 41
click at [645, 424] on input "True" at bounding box center [638, 418] width 13 height 11
radio input "true"
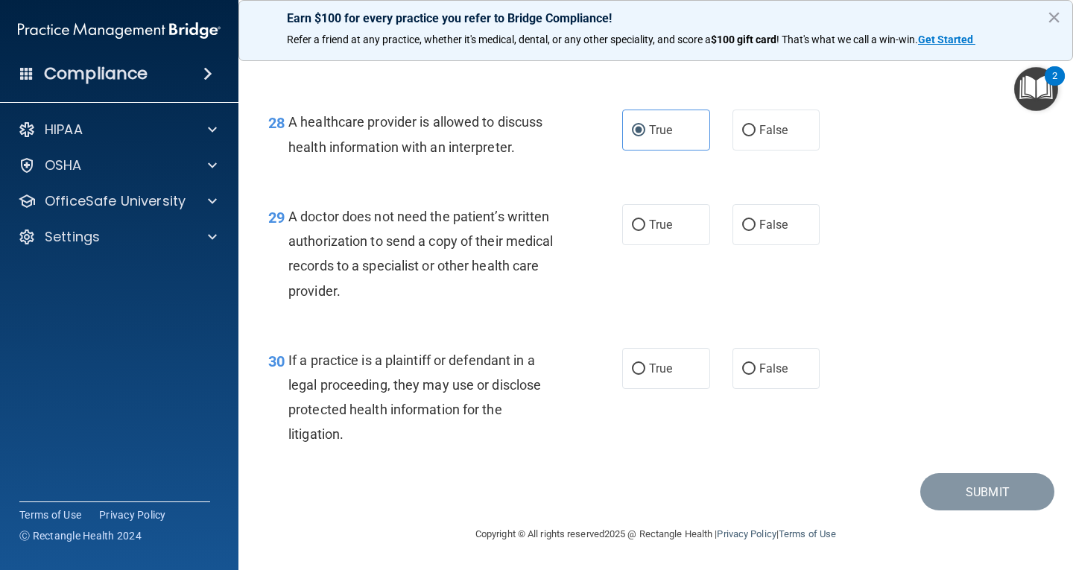
scroll to position [3789, 0]
click at [649, 224] on span "True" at bounding box center [660, 225] width 23 height 14
click at [644, 224] on input "True" at bounding box center [638, 225] width 13 height 11
radio input "true"
click at [653, 369] on span "True" at bounding box center [660, 368] width 23 height 14
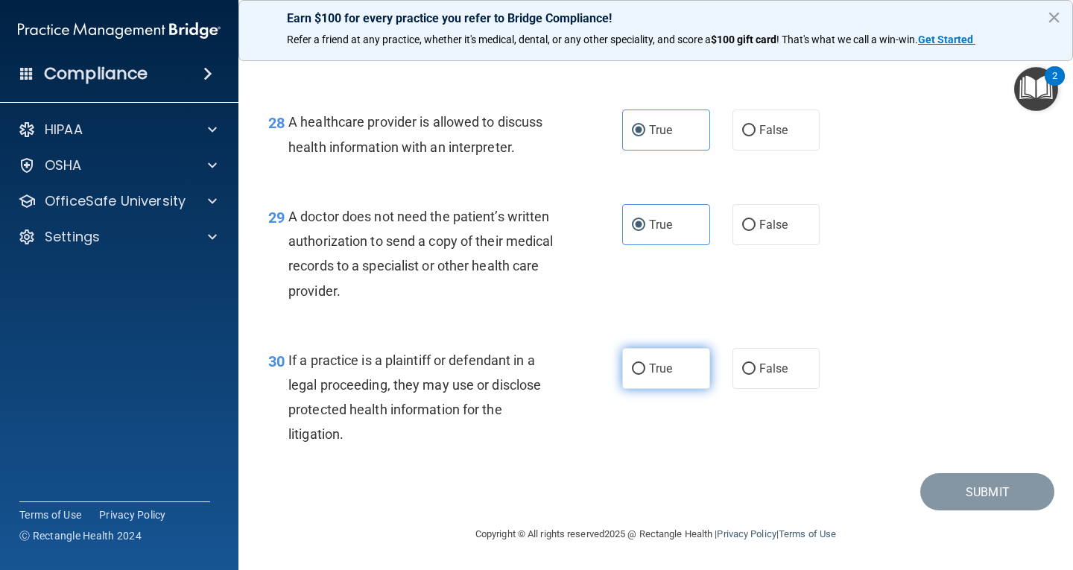
click at [645, 369] on input "True" at bounding box center [638, 369] width 13 height 11
radio input "true"
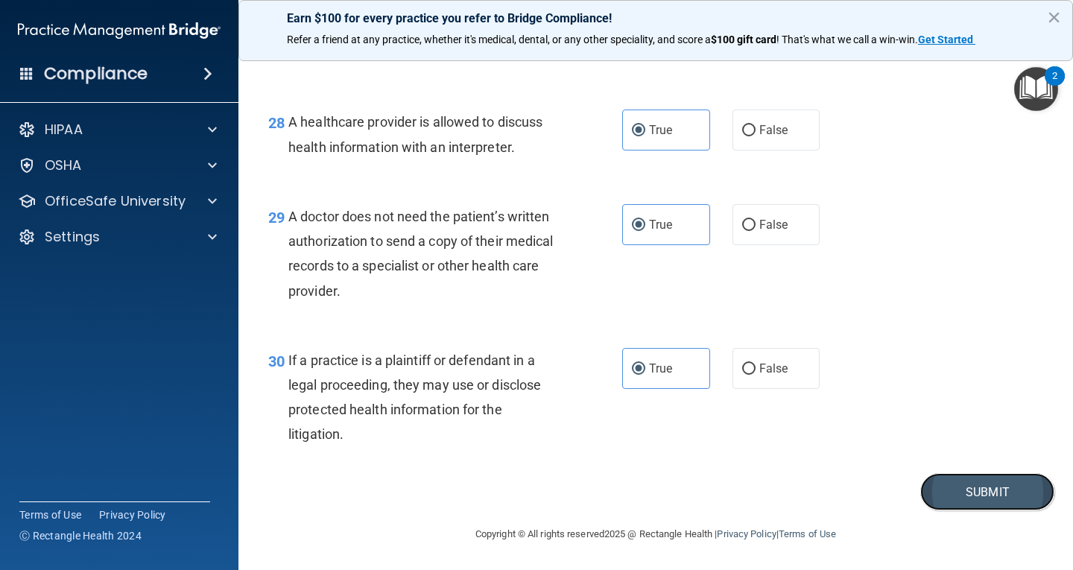
click at [992, 492] on button "Submit" at bounding box center [987, 492] width 134 height 38
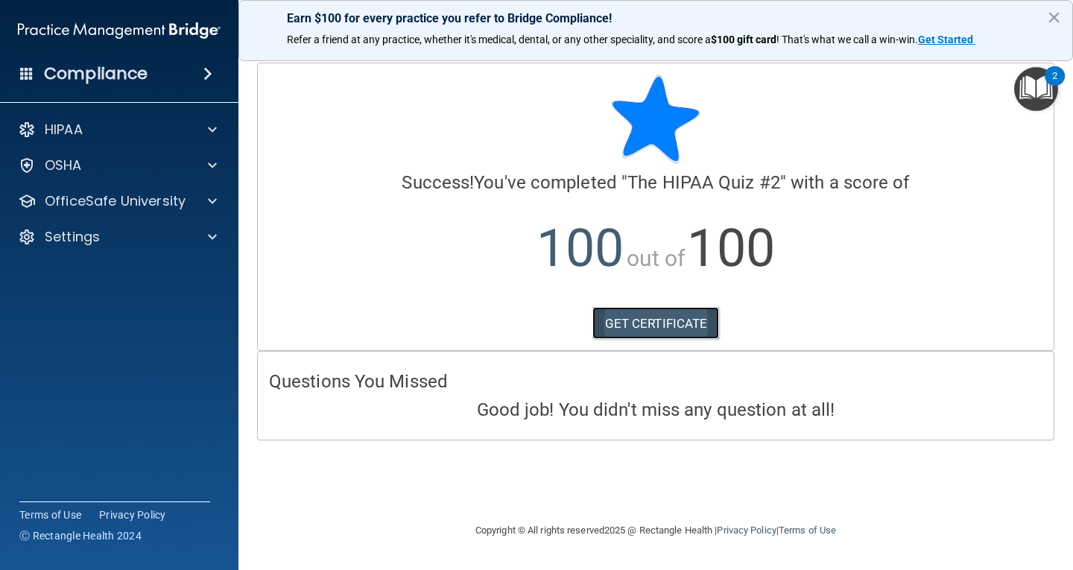
click at [656, 326] on link "GET CERTIFICATE" at bounding box center [655, 323] width 127 height 33
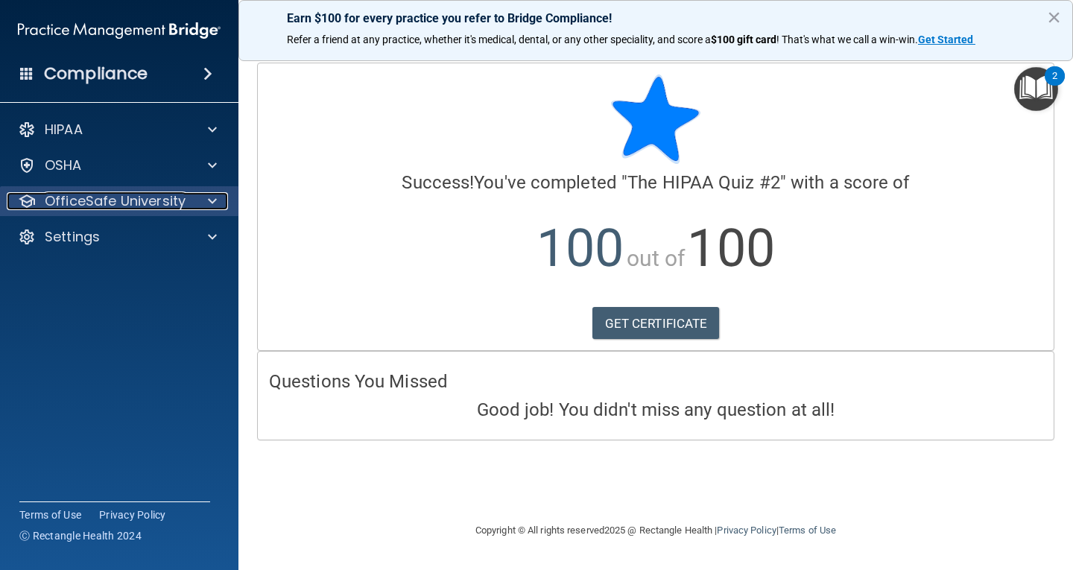
click at [202, 204] on div at bounding box center [209, 201] width 37 height 18
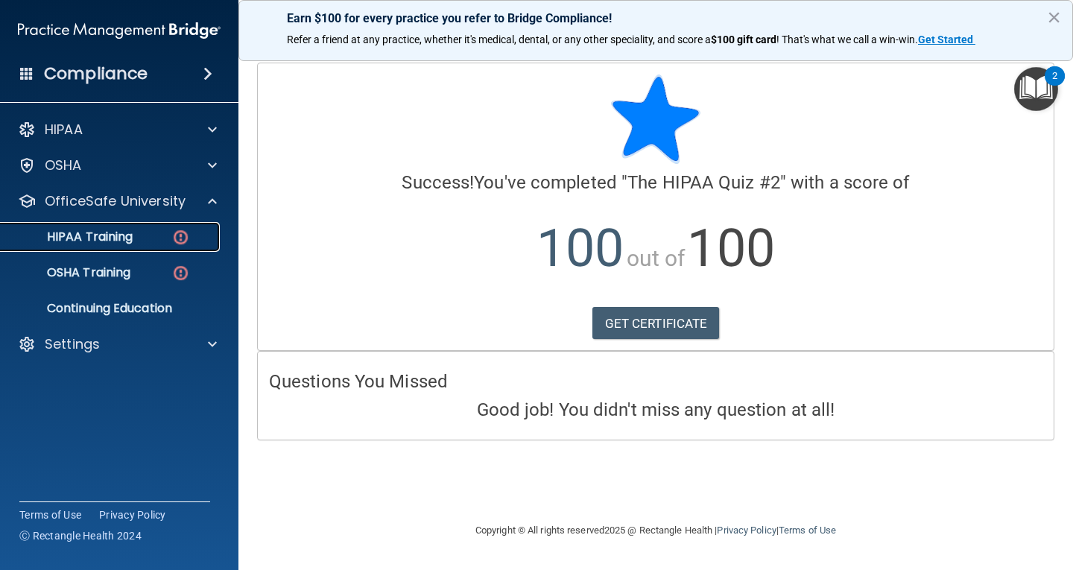
click at [165, 237] on div "HIPAA Training" at bounding box center [111, 236] width 203 height 15
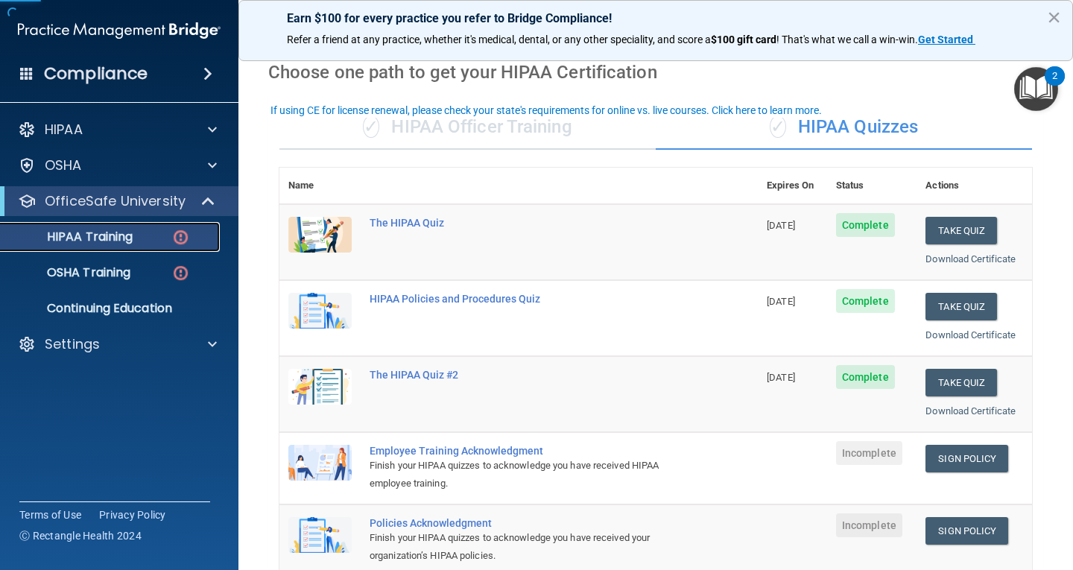
scroll to position [223, 0]
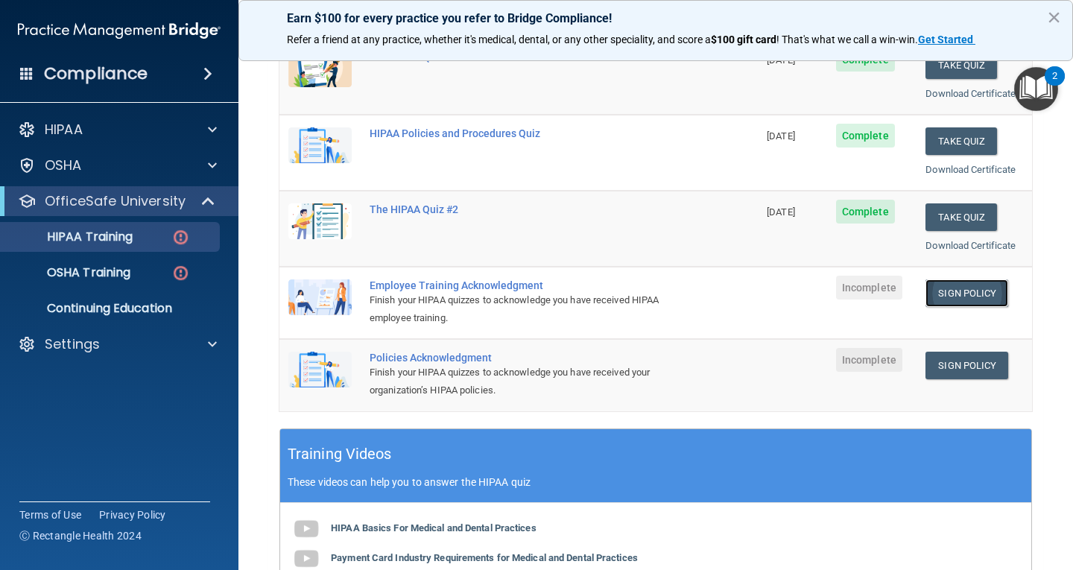
click at [977, 292] on link "Sign Policy" at bounding box center [966, 293] width 83 height 28
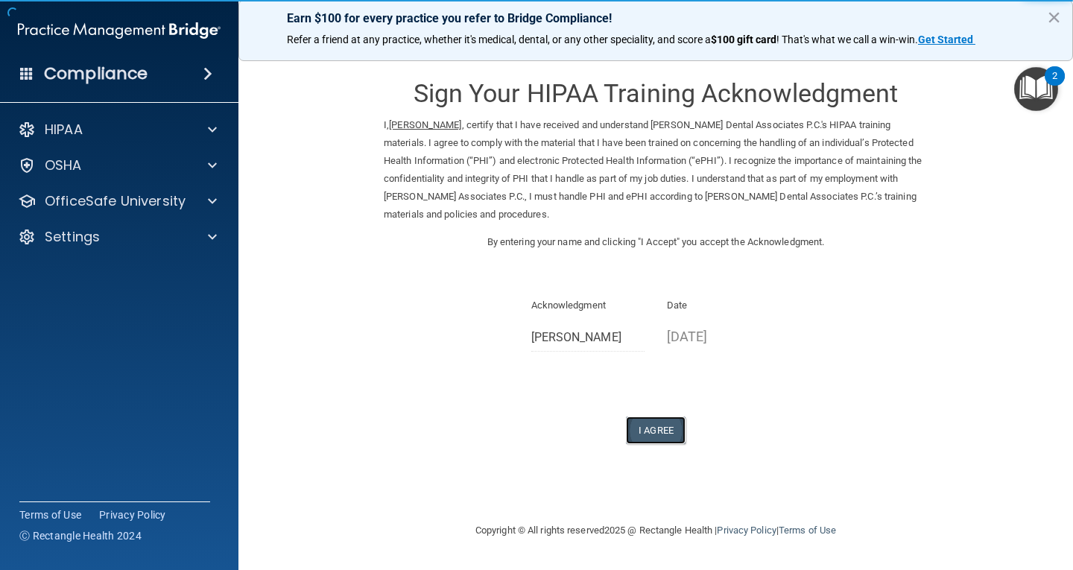
click at [670, 432] on button "I Agree" at bounding box center [656, 430] width 60 height 28
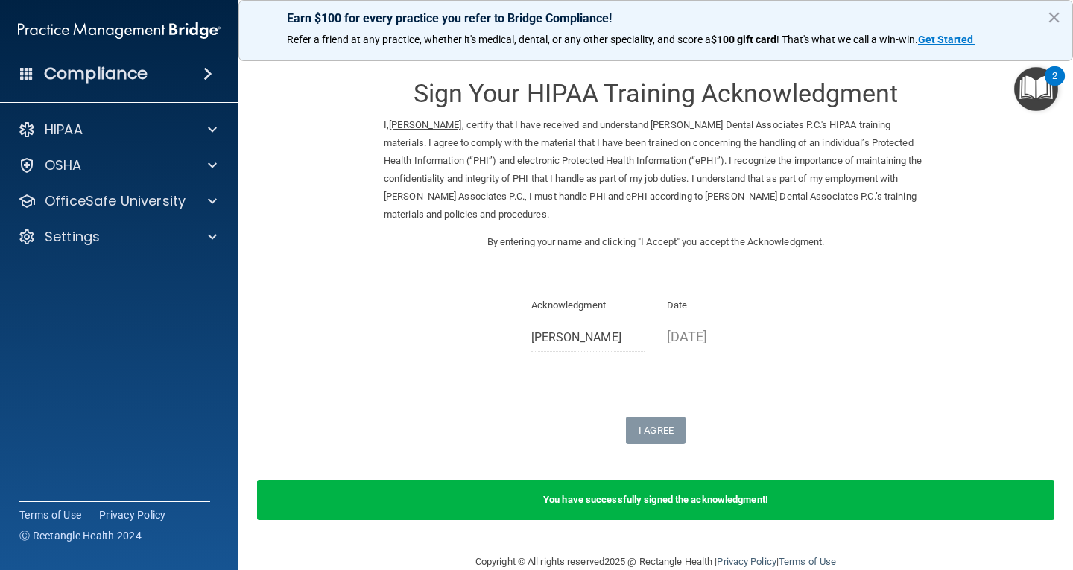
scroll to position [28, 0]
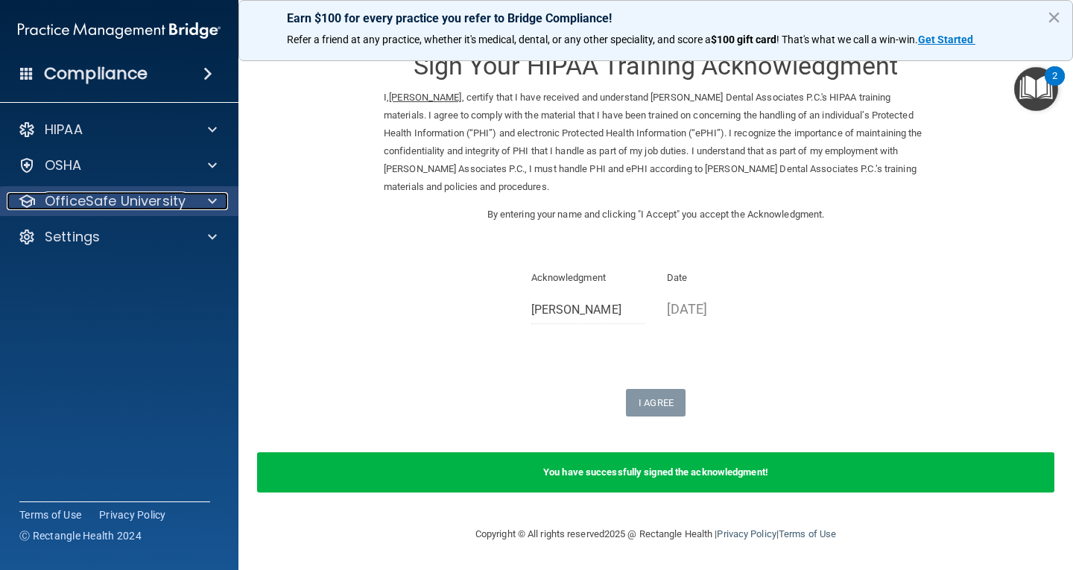
click at [214, 209] on span at bounding box center [212, 201] width 9 height 18
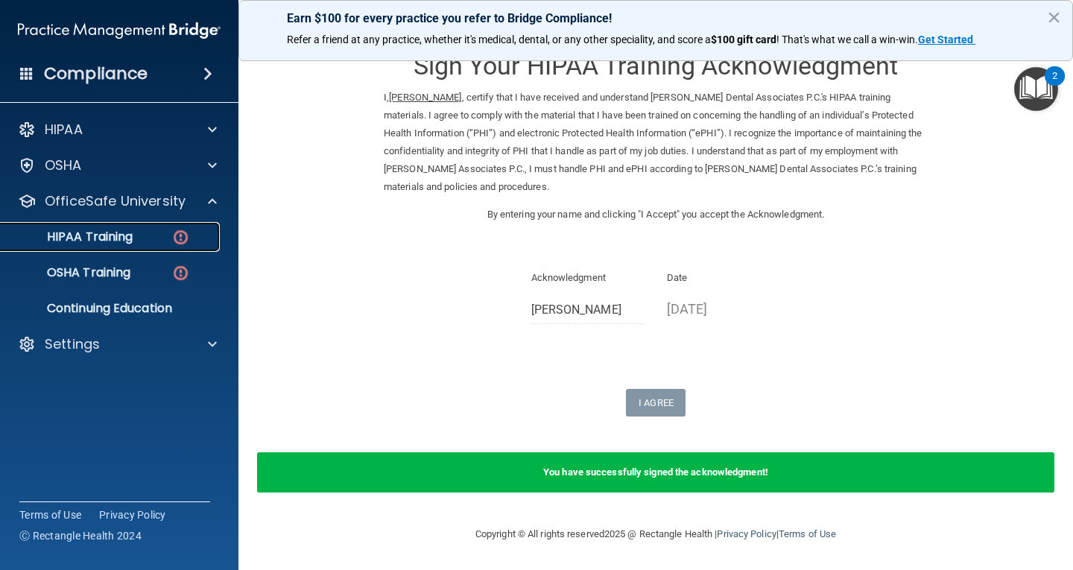
click at [163, 235] on div "HIPAA Training" at bounding box center [111, 236] width 203 height 15
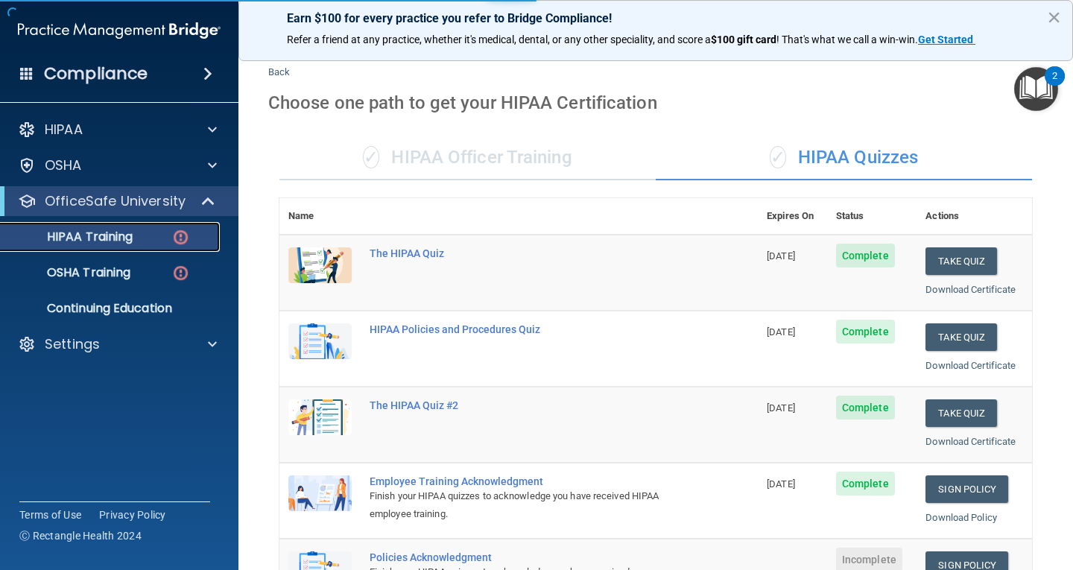
scroll to position [549, 0]
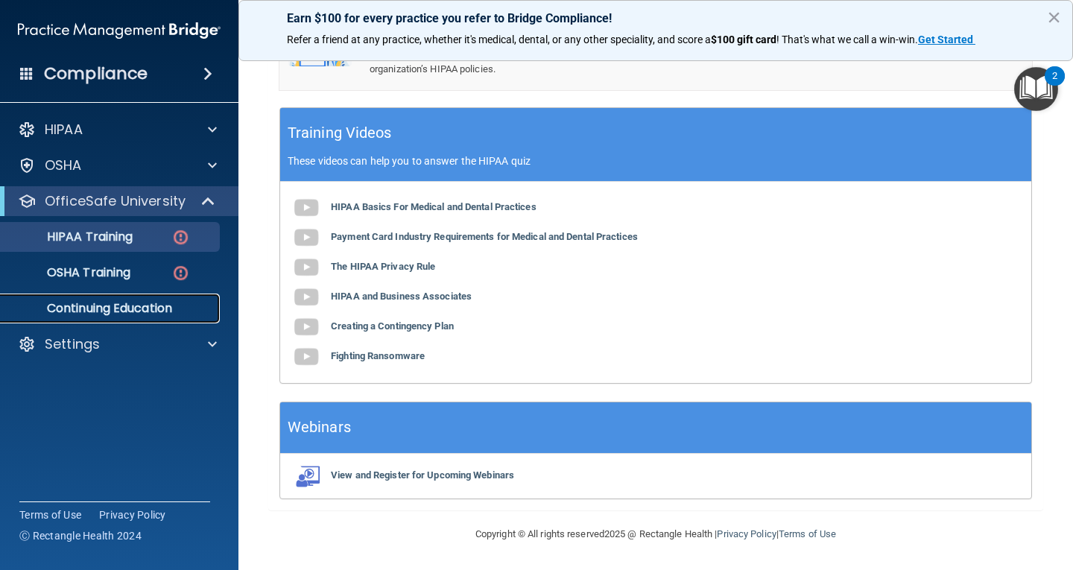
click at [155, 317] on link "Continuing Education" at bounding box center [102, 309] width 235 height 30
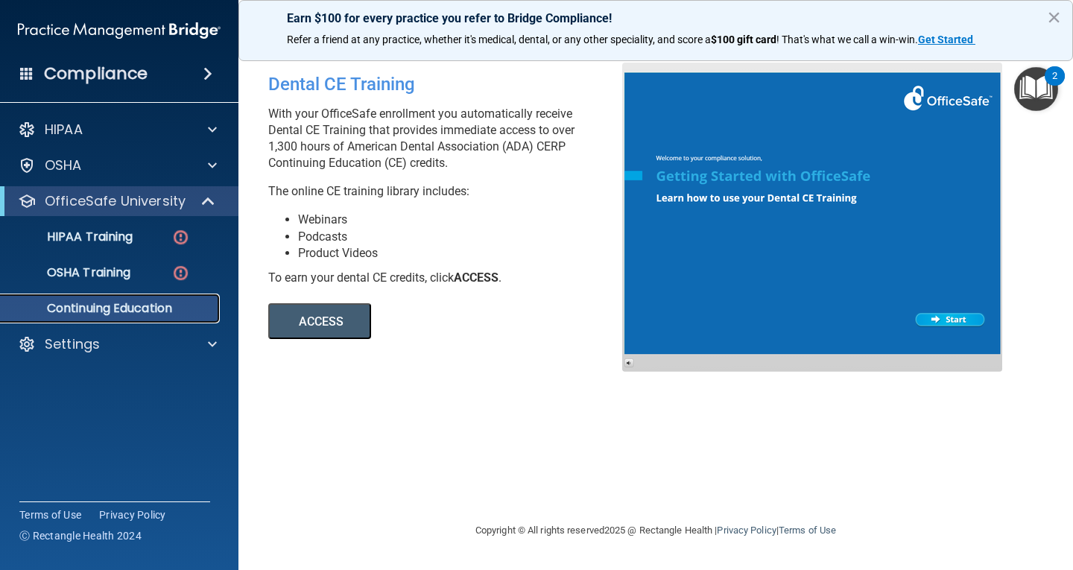
click at [129, 307] on p "Continuing Education" at bounding box center [111, 308] width 203 height 15
click at [146, 244] on link "HIPAA Training" at bounding box center [102, 237] width 235 height 30
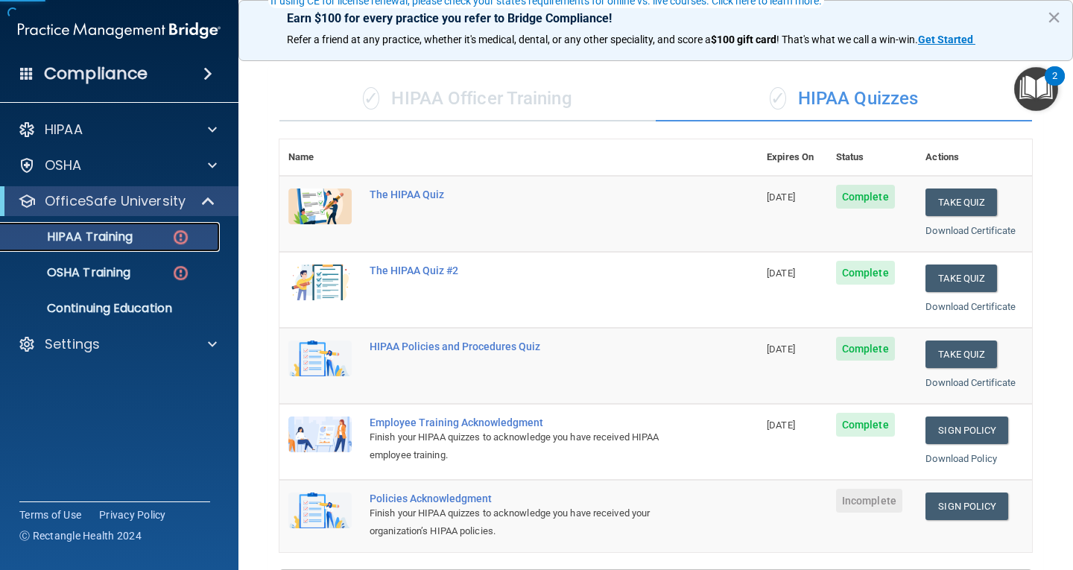
scroll to position [298, 0]
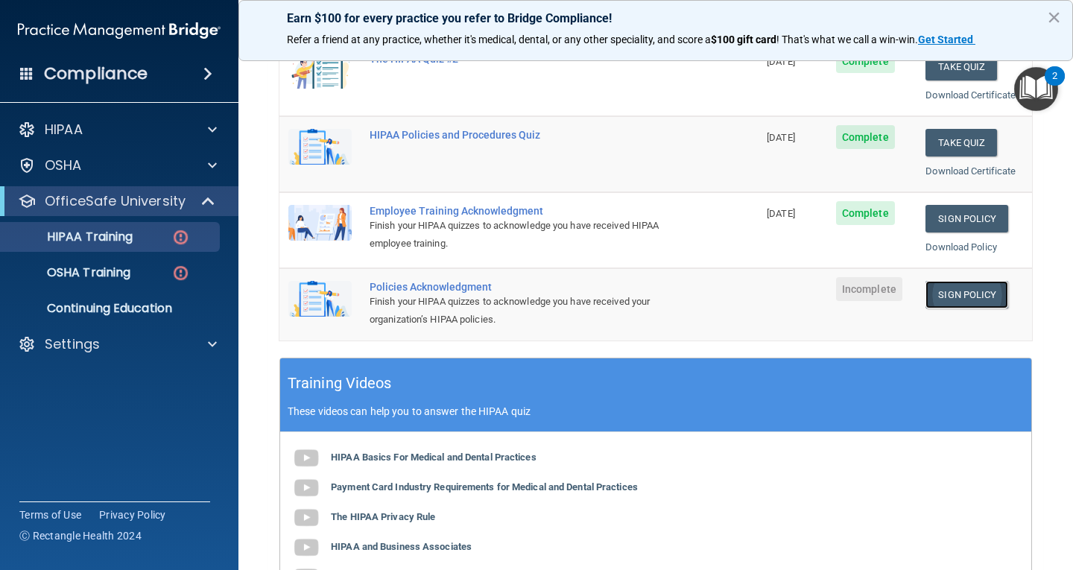
click at [954, 296] on link "Sign Policy" at bounding box center [966, 295] width 83 height 28
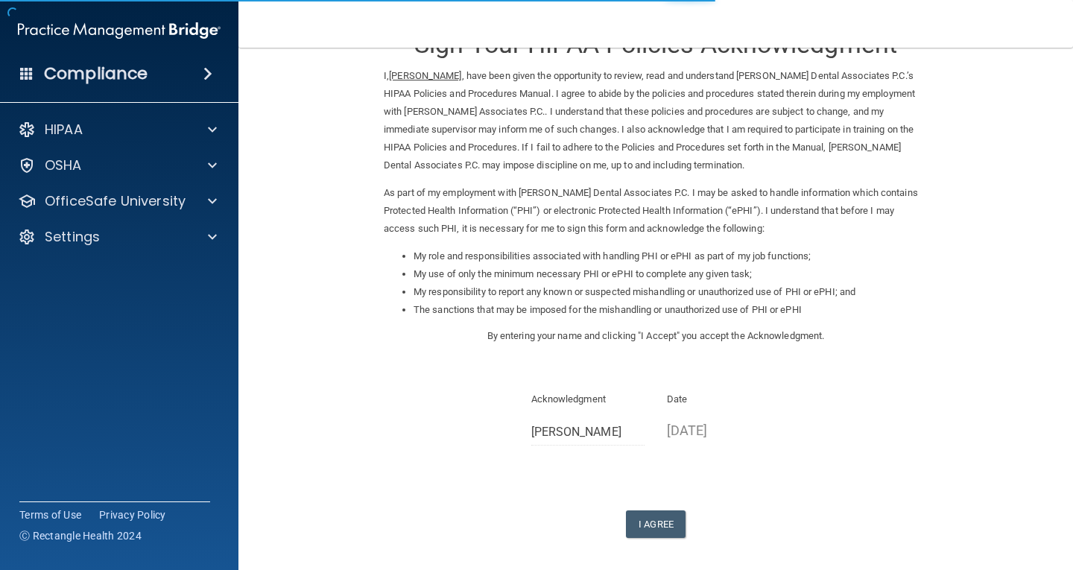
scroll to position [112, 0]
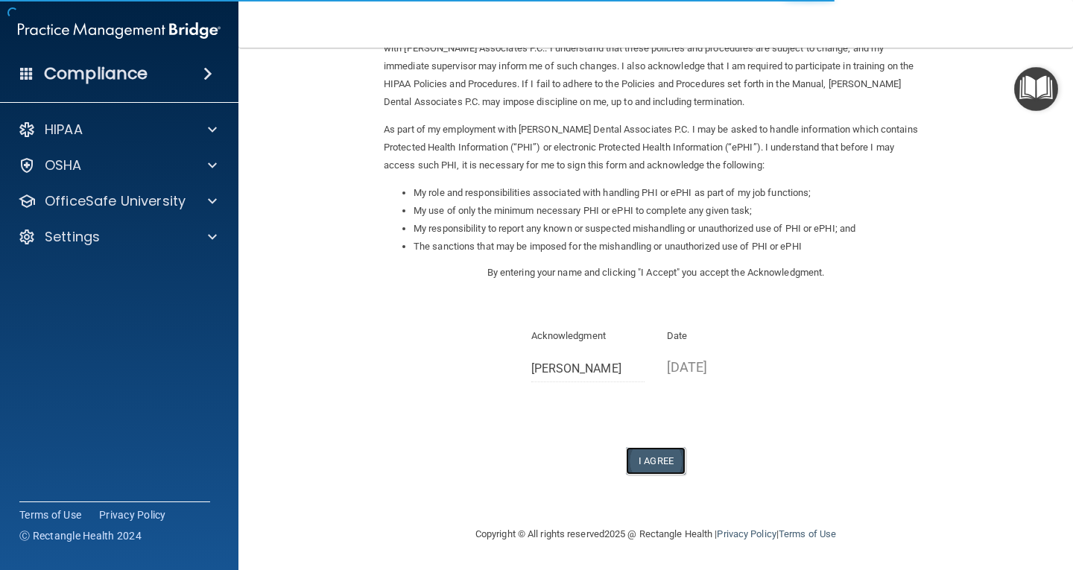
click at [649, 457] on button "I Agree" at bounding box center [656, 461] width 60 height 28
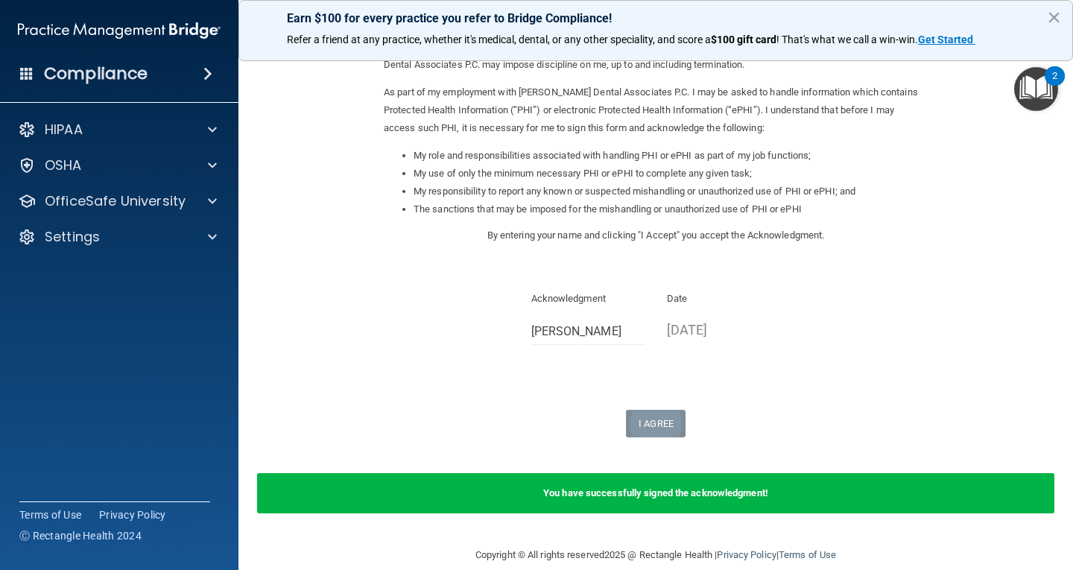
scroll to position [171, 0]
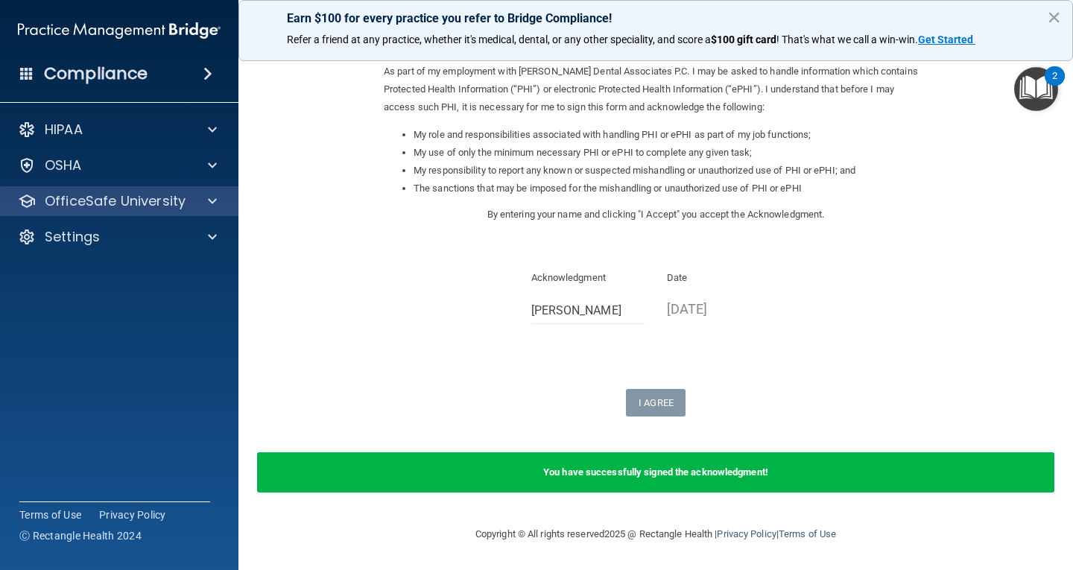
click at [145, 210] on div "OfficeSafe University" at bounding box center [119, 201] width 239 height 30
click at [176, 215] on div "OfficeSafe University" at bounding box center [119, 201] width 239 height 30
click at [201, 209] on div at bounding box center [209, 201] width 37 height 18
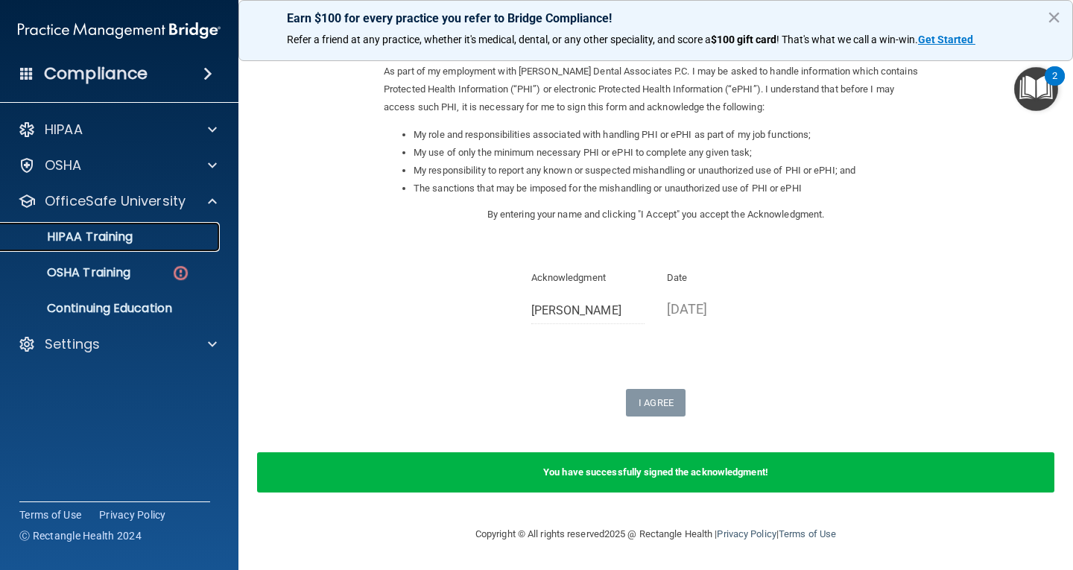
click at [155, 239] on div "HIPAA Training" at bounding box center [111, 236] width 203 height 15
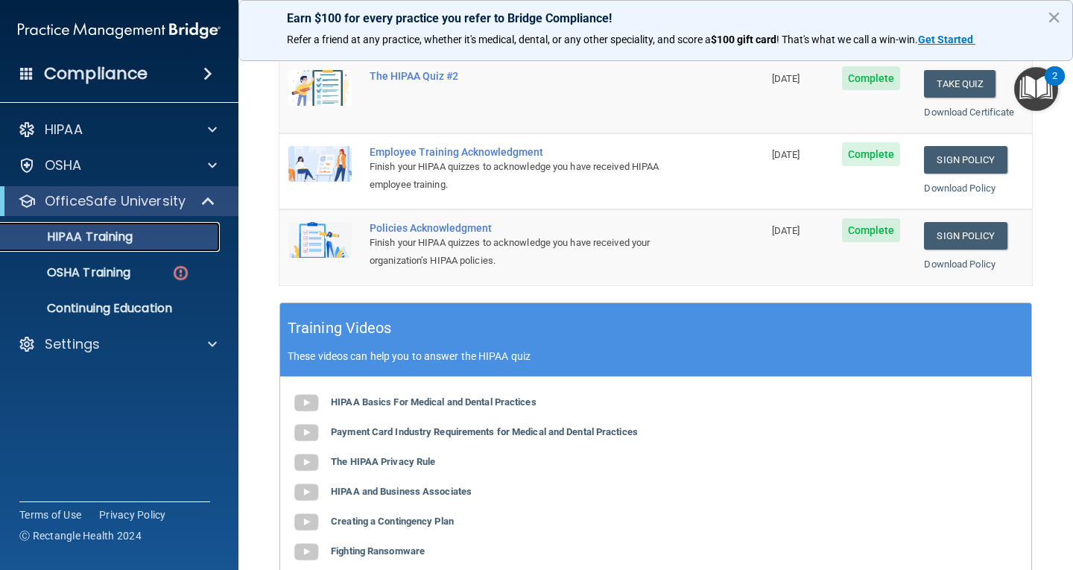
scroll to position [403, 0]
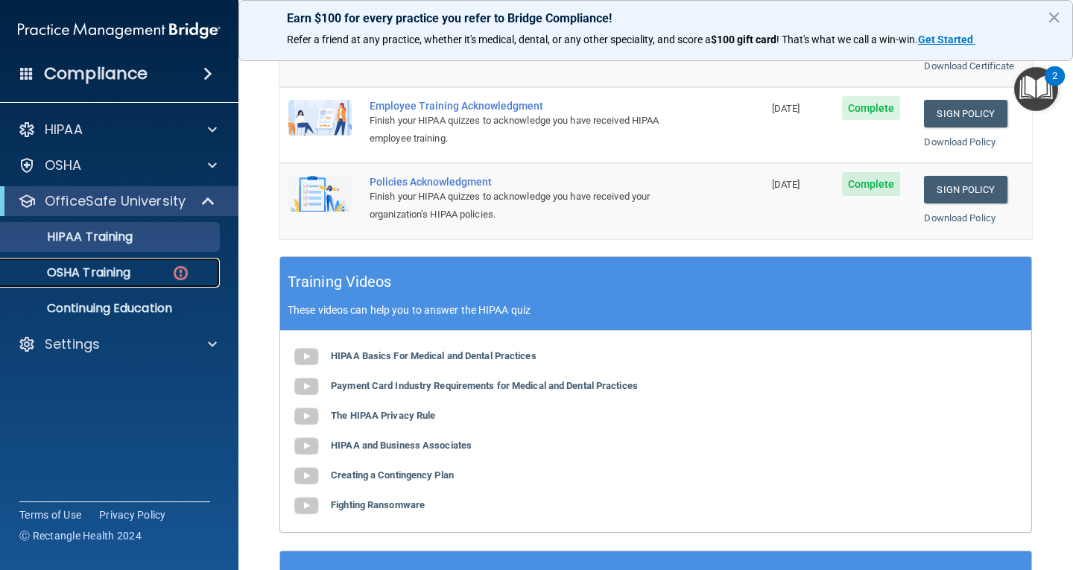
click at [123, 272] on p "OSHA Training" at bounding box center [70, 272] width 121 height 15
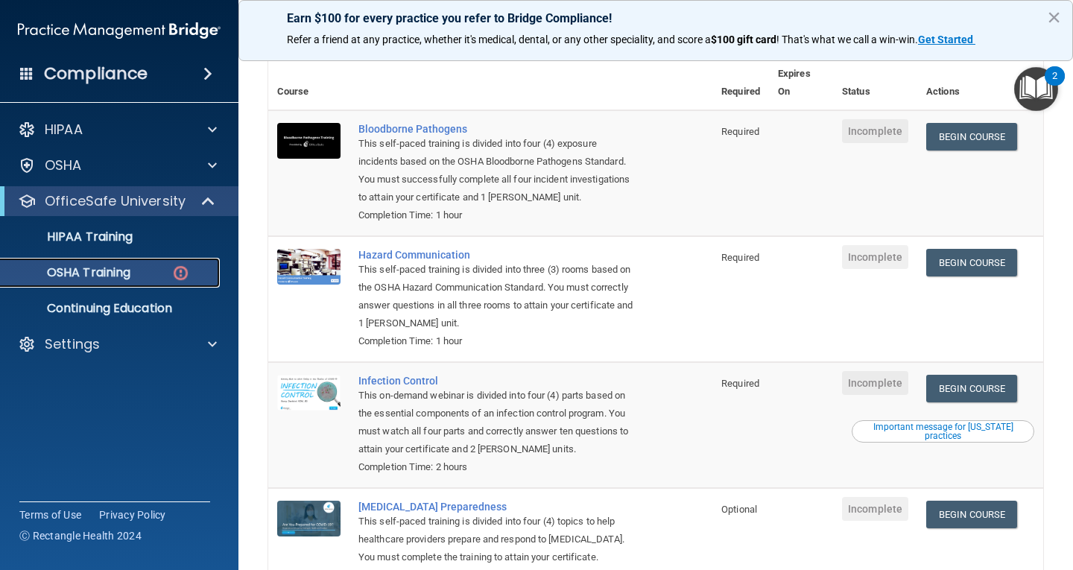
scroll to position [60, 0]
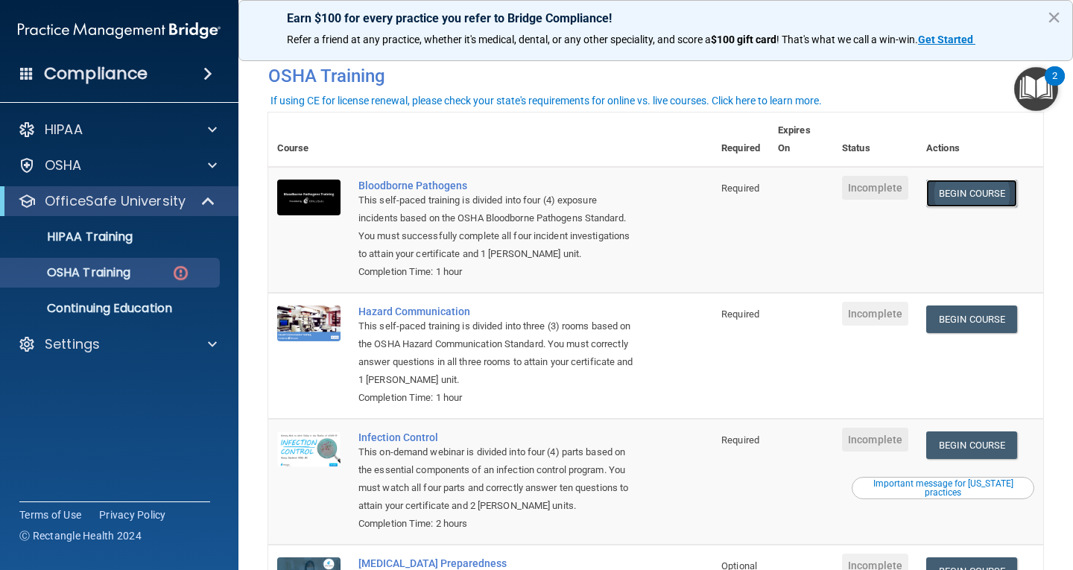
click at [966, 194] on link "Begin Course" at bounding box center [971, 194] width 91 height 28
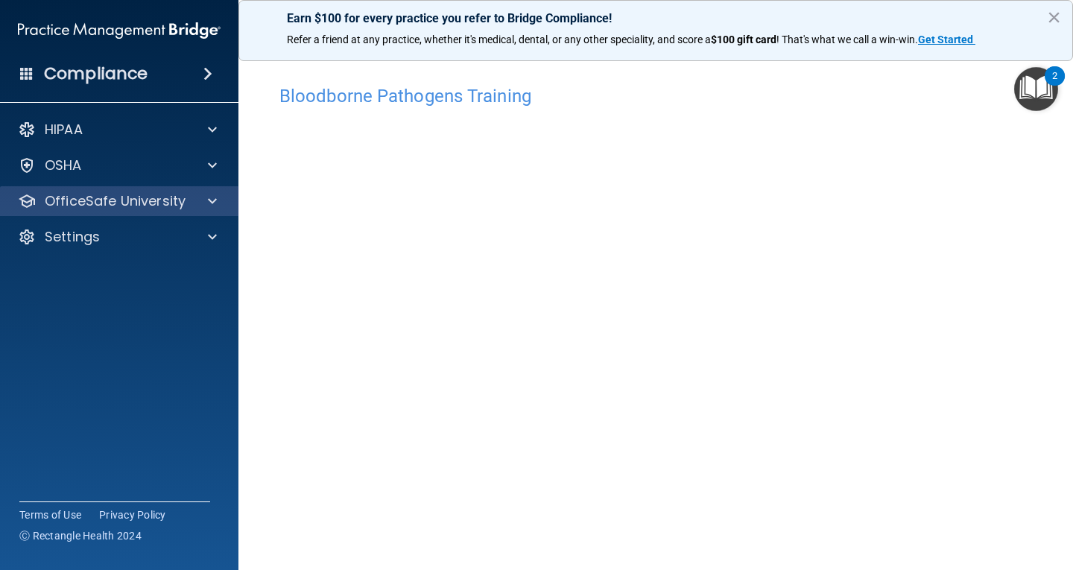
click at [215, 191] on div "OfficeSafe University" at bounding box center [119, 201] width 239 height 30
click at [208, 208] on div at bounding box center [209, 201] width 37 height 18
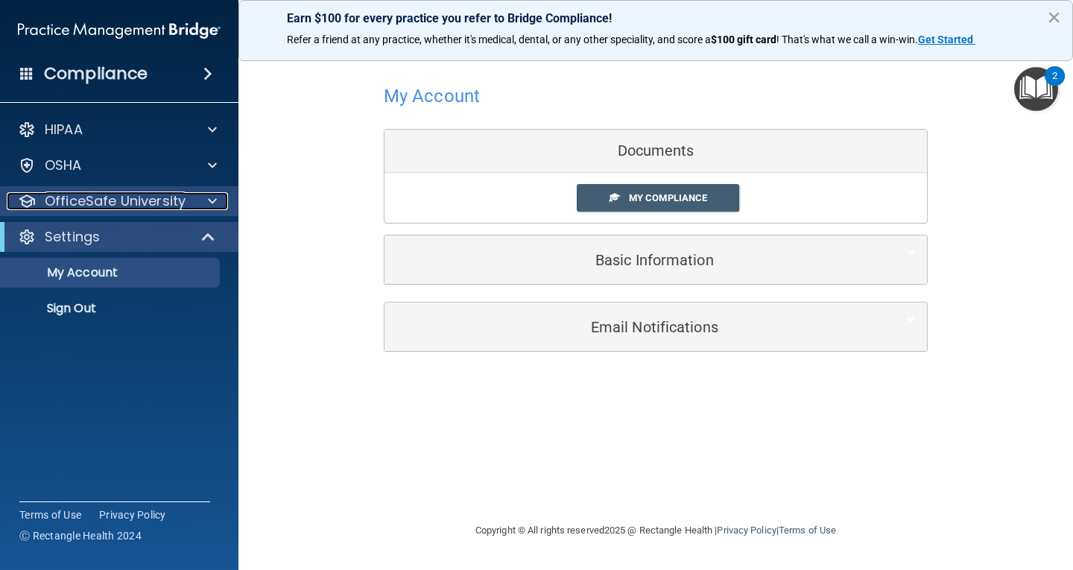
click at [208, 207] on div at bounding box center [209, 201] width 37 height 18
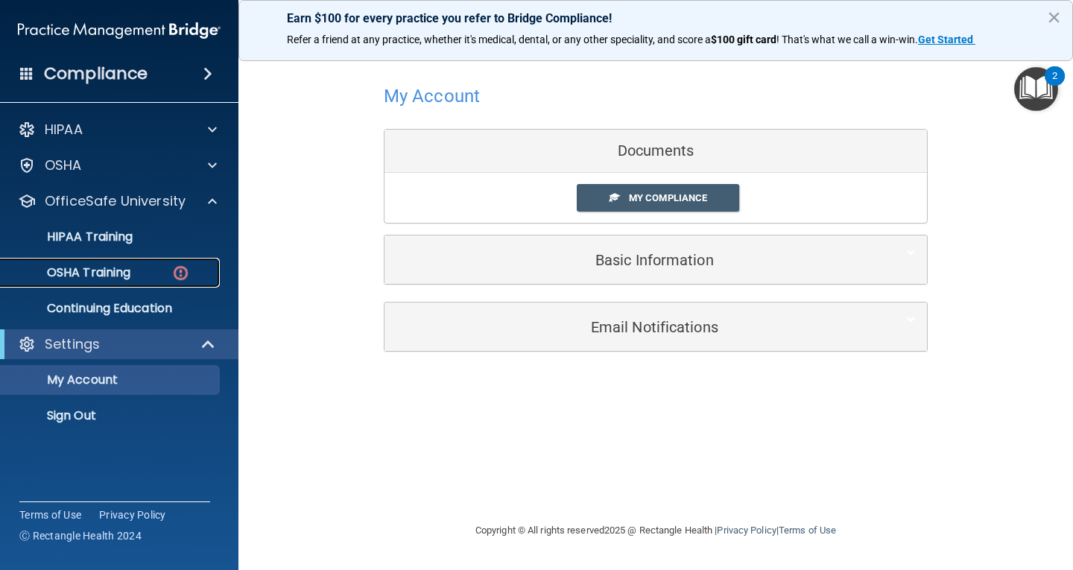
click at [171, 283] on link "OSHA Training" at bounding box center [102, 273] width 235 height 30
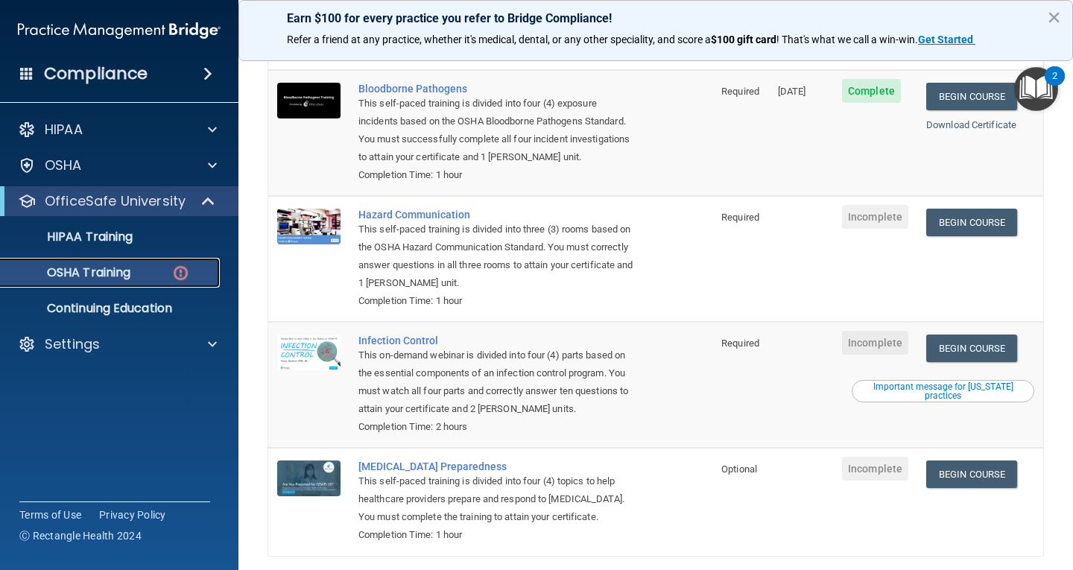
scroll to position [130, 0]
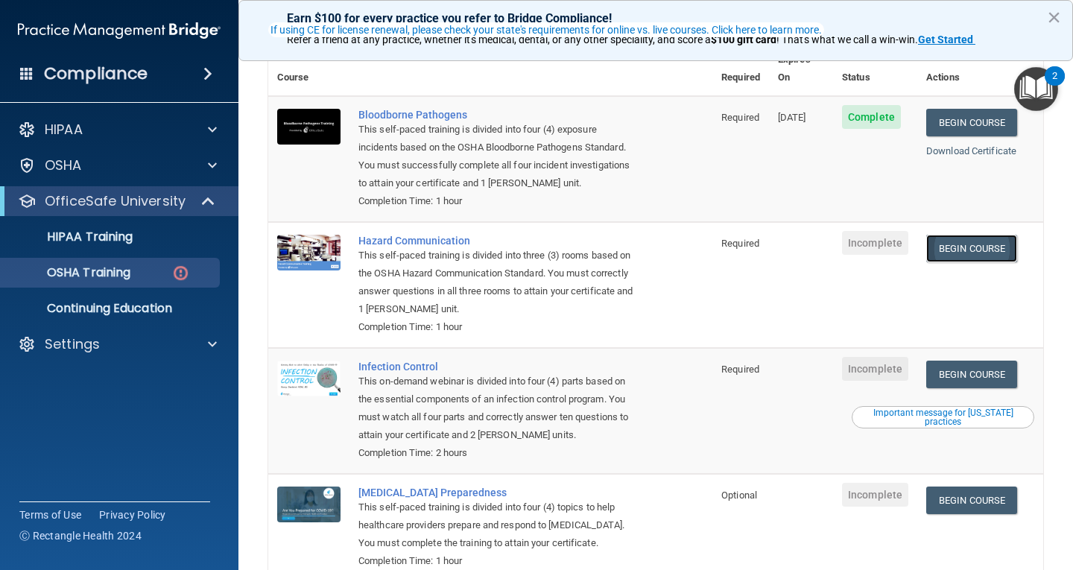
click at [980, 235] on link "Begin Course" at bounding box center [971, 249] width 91 height 28
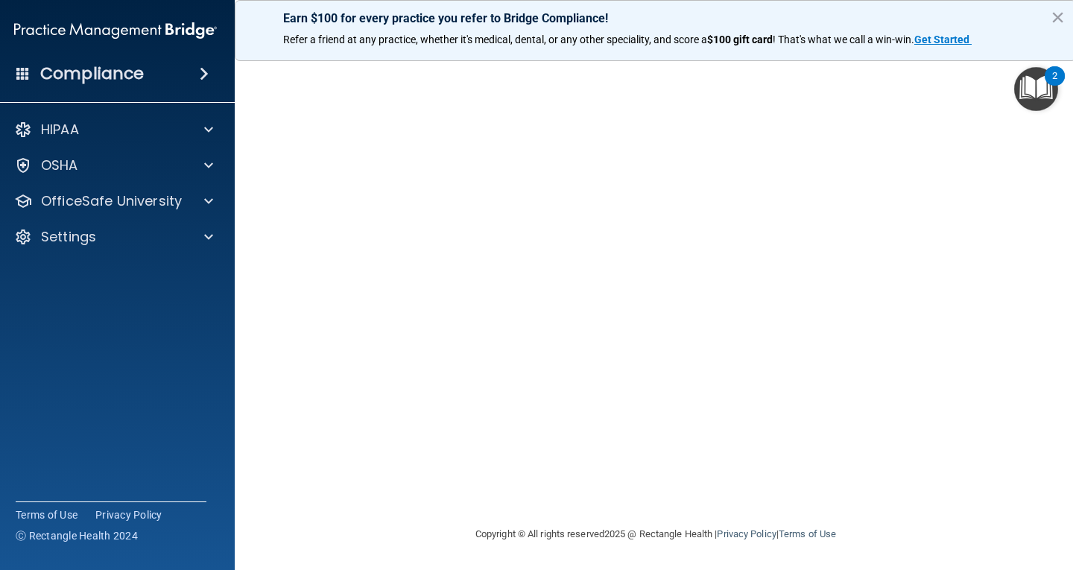
scroll to position [27, 0]
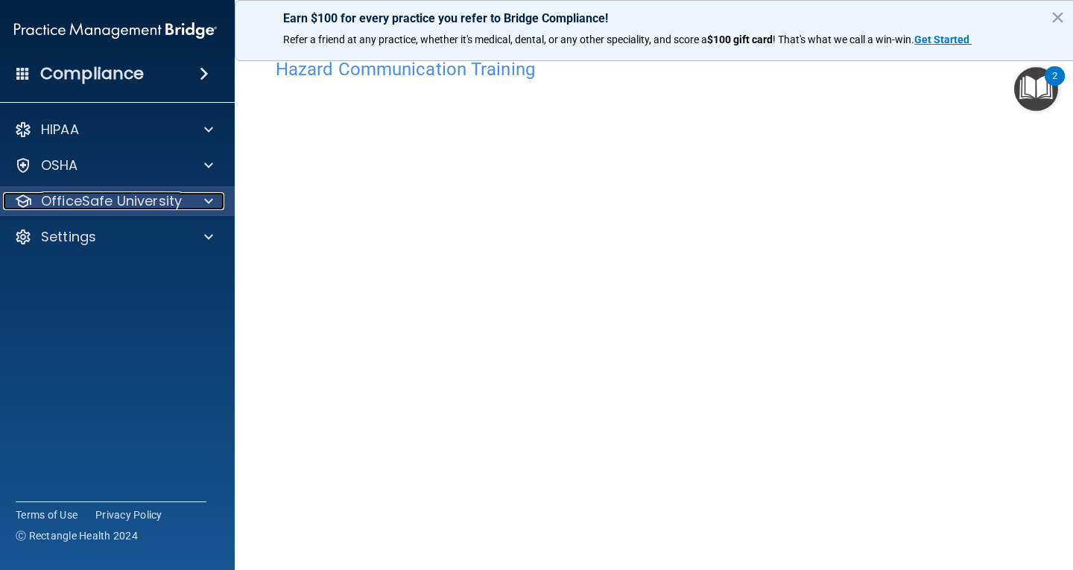
click at [204, 198] on span at bounding box center [208, 201] width 9 height 18
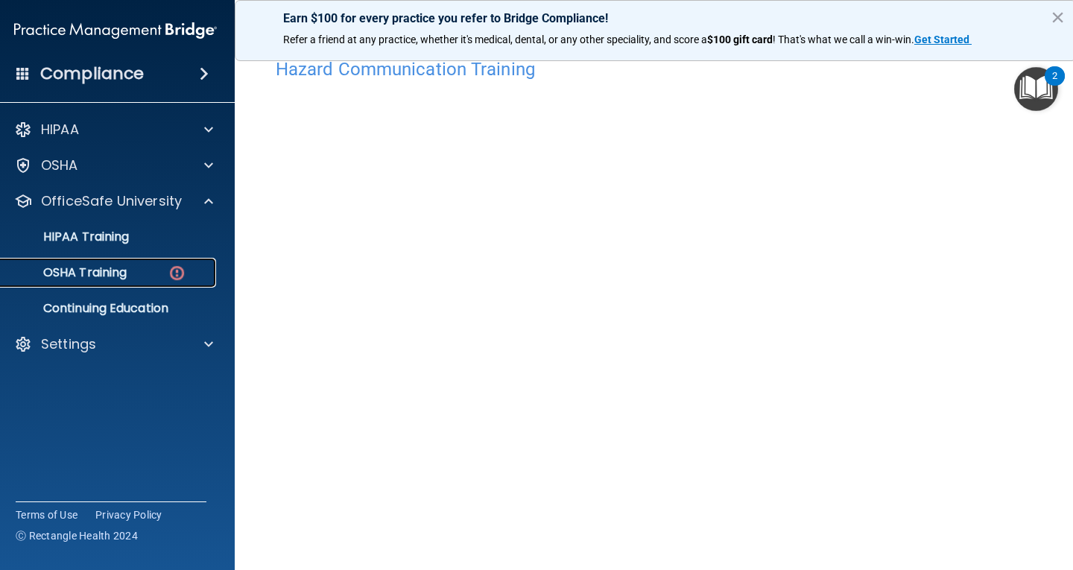
click at [168, 272] on img at bounding box center [177, 273] width 19 height 19
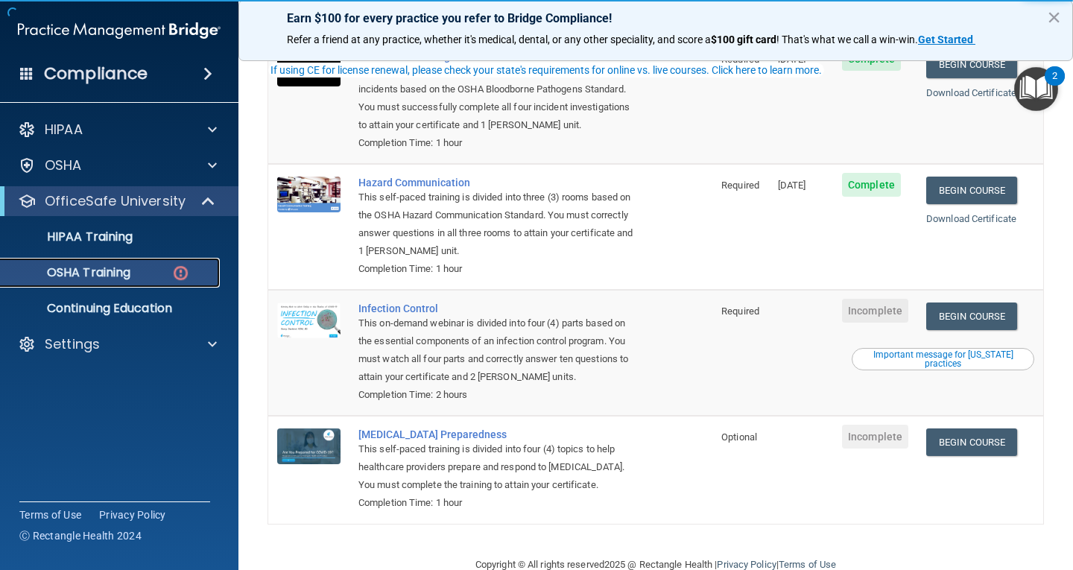
scroll to position [205, 0]
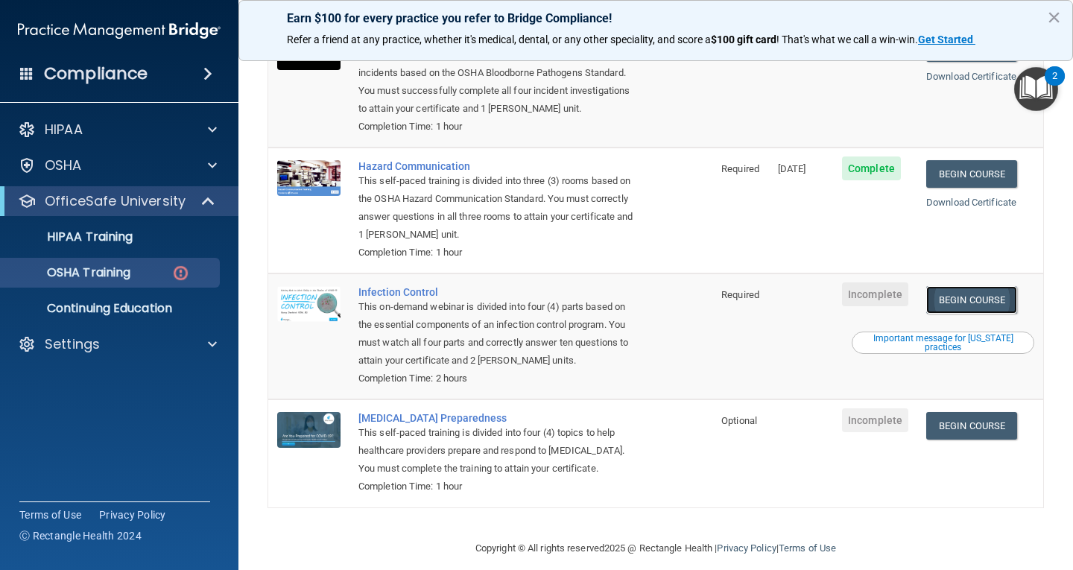
click at [977, 286] on link "Begin Course" at bounding box center [971, 300] width 91 height 28
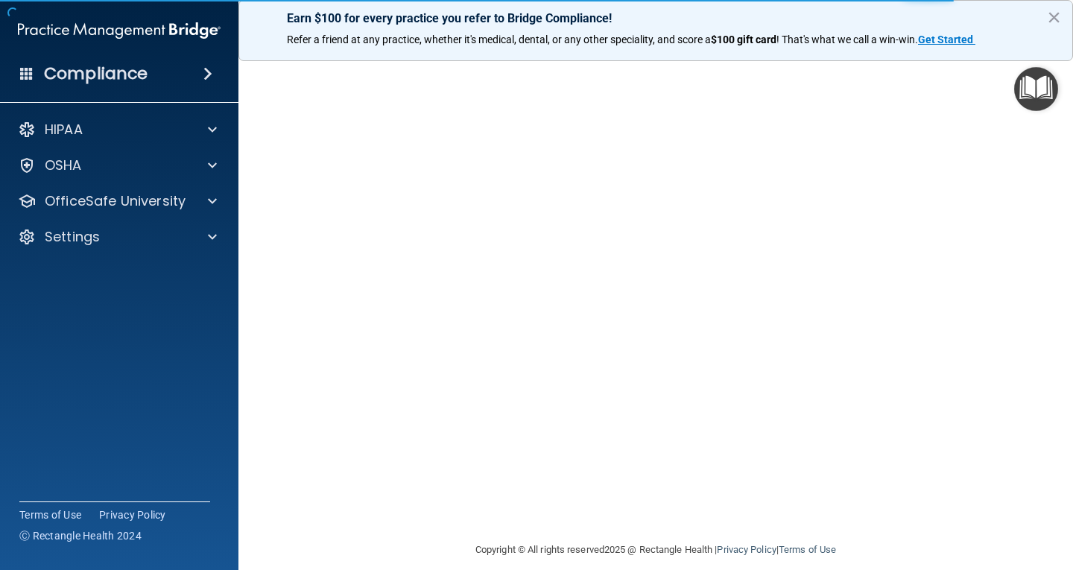
scroll to position [68, 0]
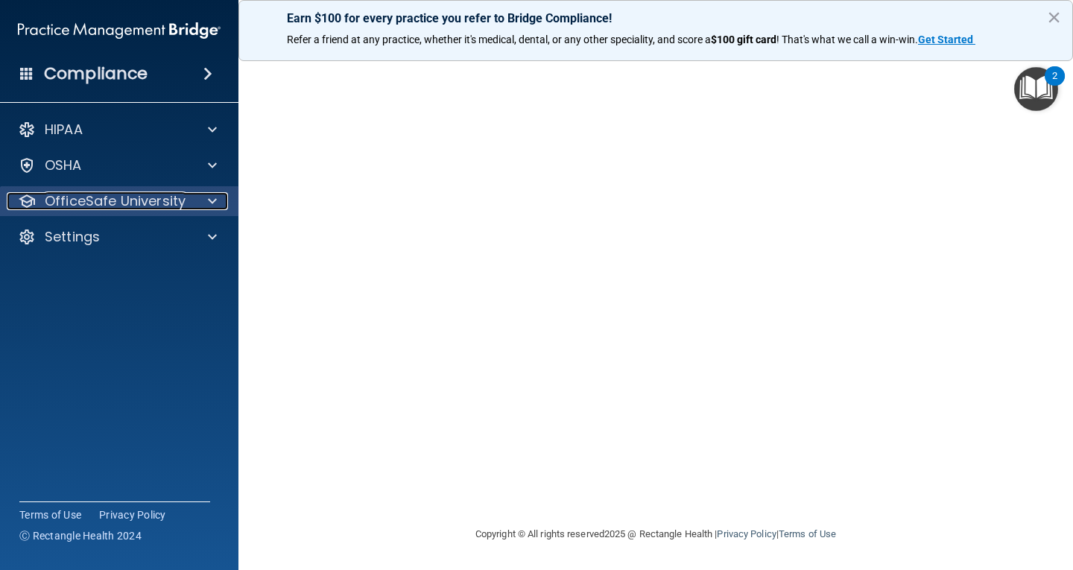
click at [162, 203] on p "OfficeSafe University" at bounding box center [115, 201] width 141 height 18
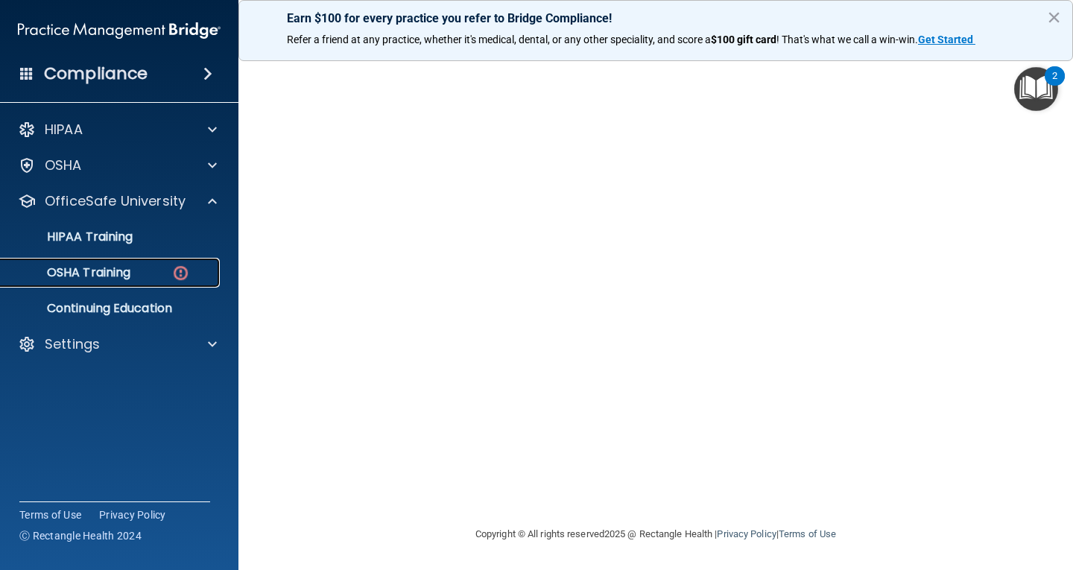
click at [139, 280] on link "OSHA Training" at bounding box center [102, 273] width 235 height 30
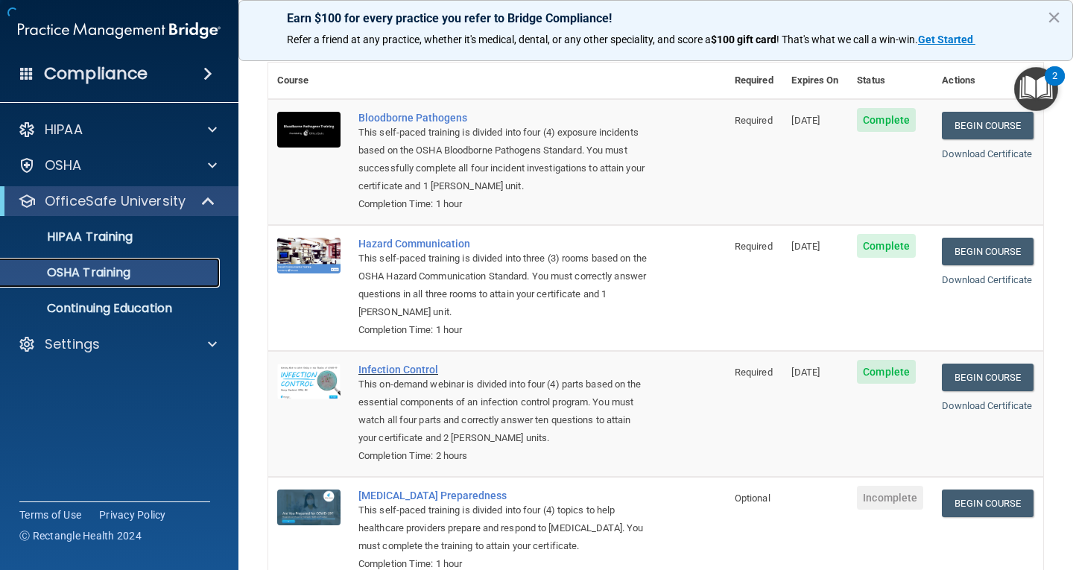
scroll to position [163, 0]
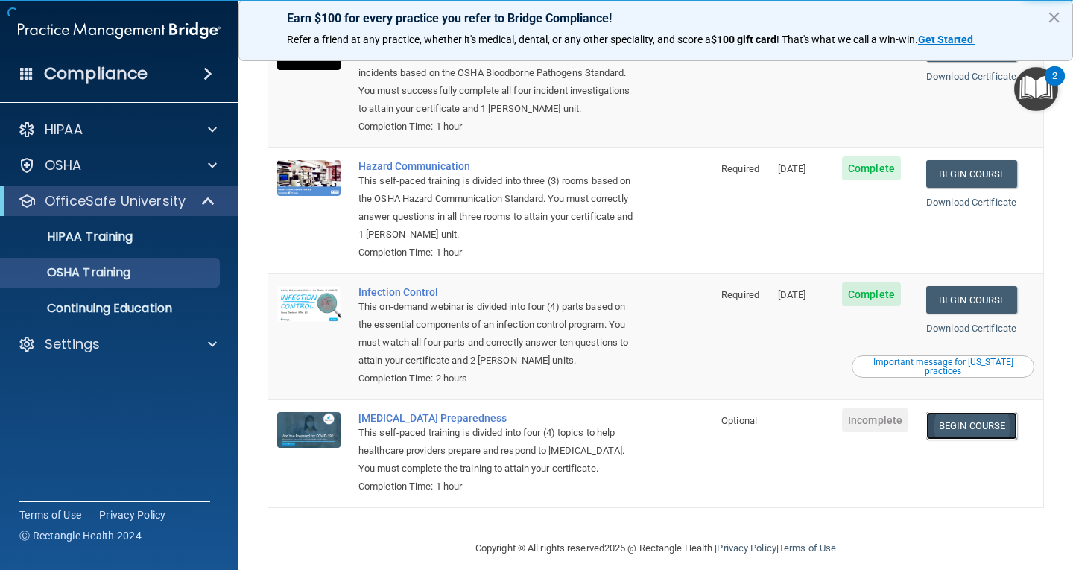
click at [962, 412] on link "Begin Course" at bounding box center [971, 426] width 91 height 28
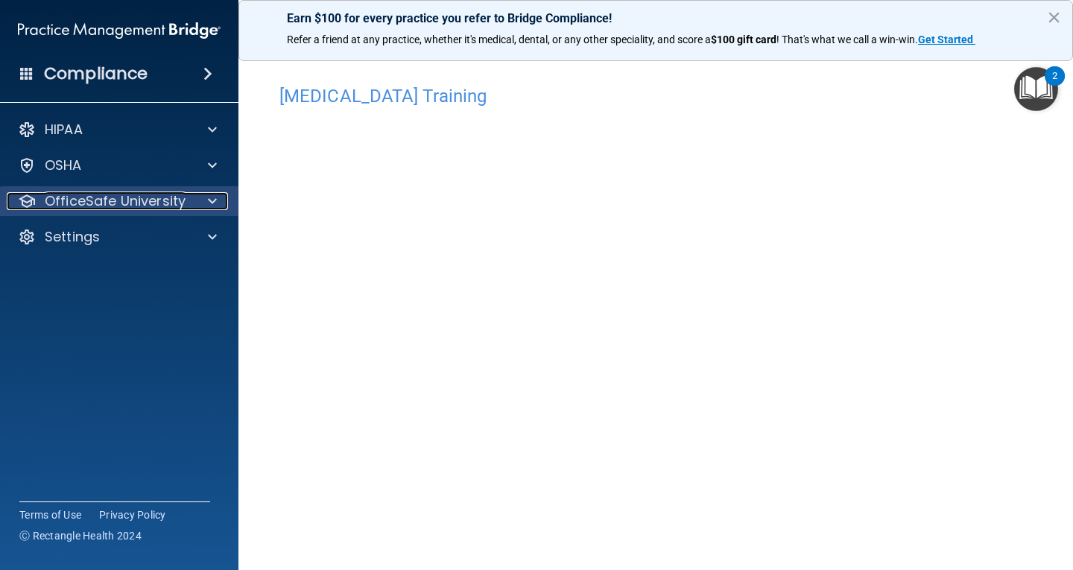
click at [188, 200] on div "OfficeSafe University" at bounding box center [99, 201] width 185 height 18
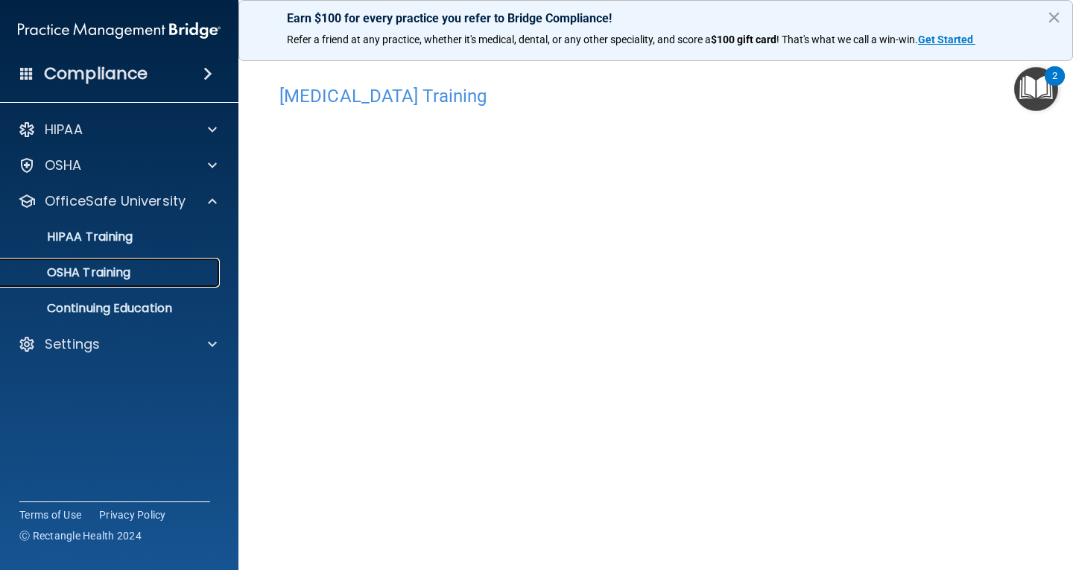
click at [170, 278] on div "OSHA Training" at bounding box center [111, 272] width 203 height 15
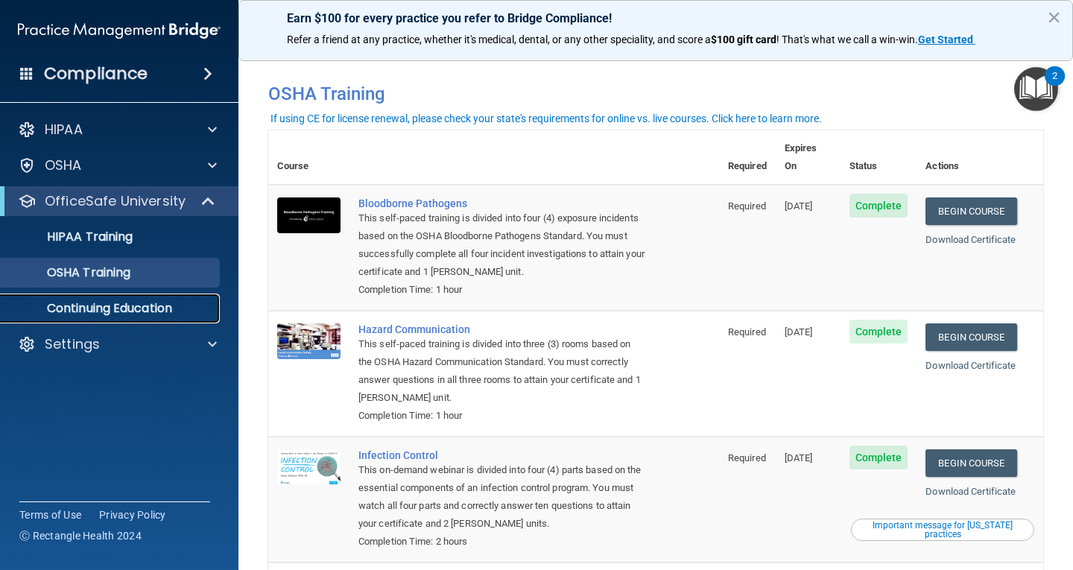
click at [180, 316] on link "Continuing Education" at bounding box center [102, 309] width 235 height 30
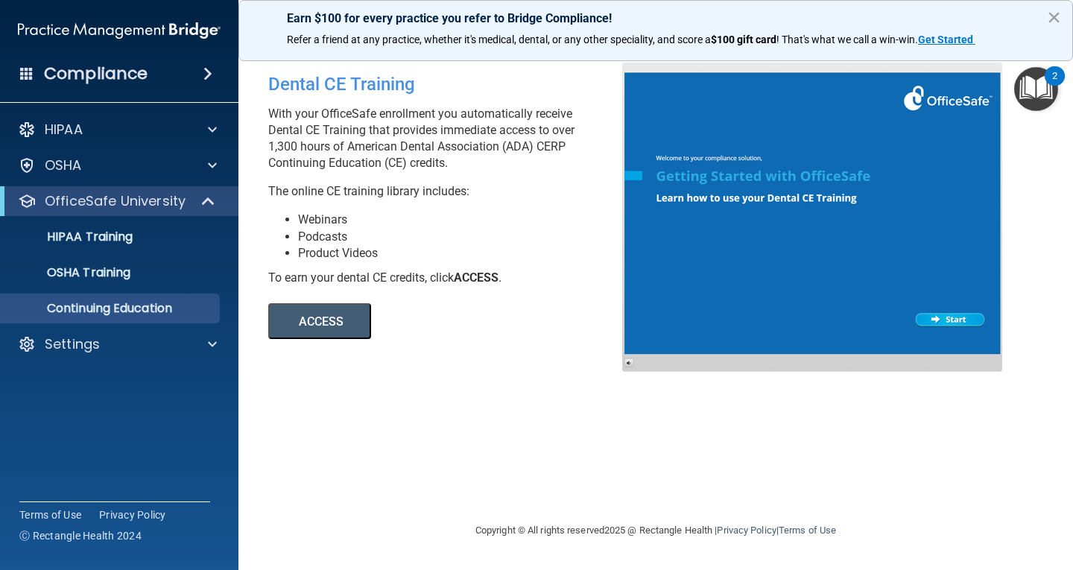
click at [338, 320] on button "ACCESS" at bounding box center [319, 321] width 103 height 36
click at [143, 272] on div "OSHA Training" at bounding box center [111, 272] width 203 height 15
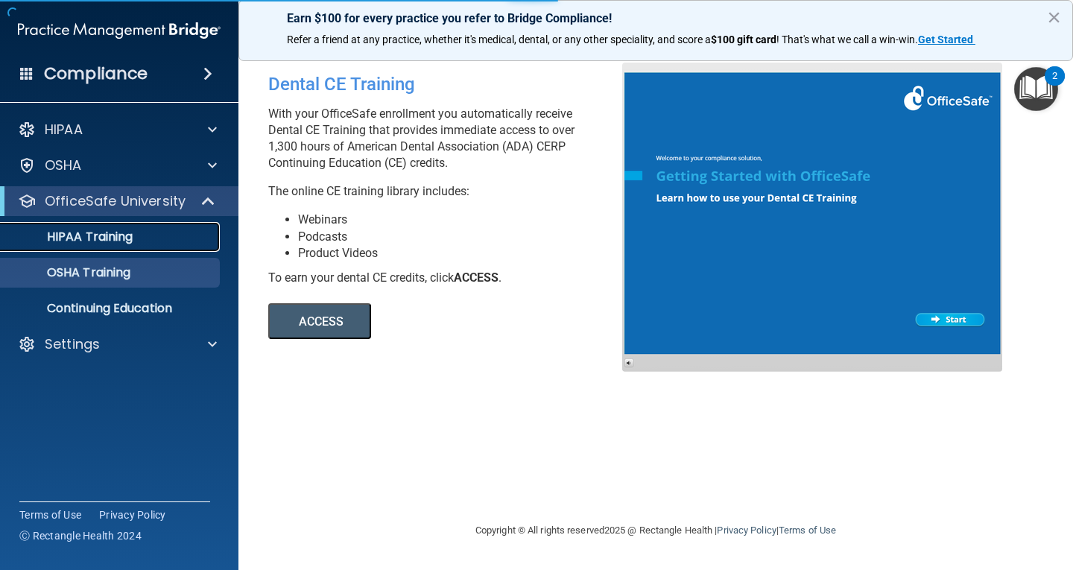
click at [148, 236] on div "HIPAA Training" at bounding box center [111, 236] width 203 height 15
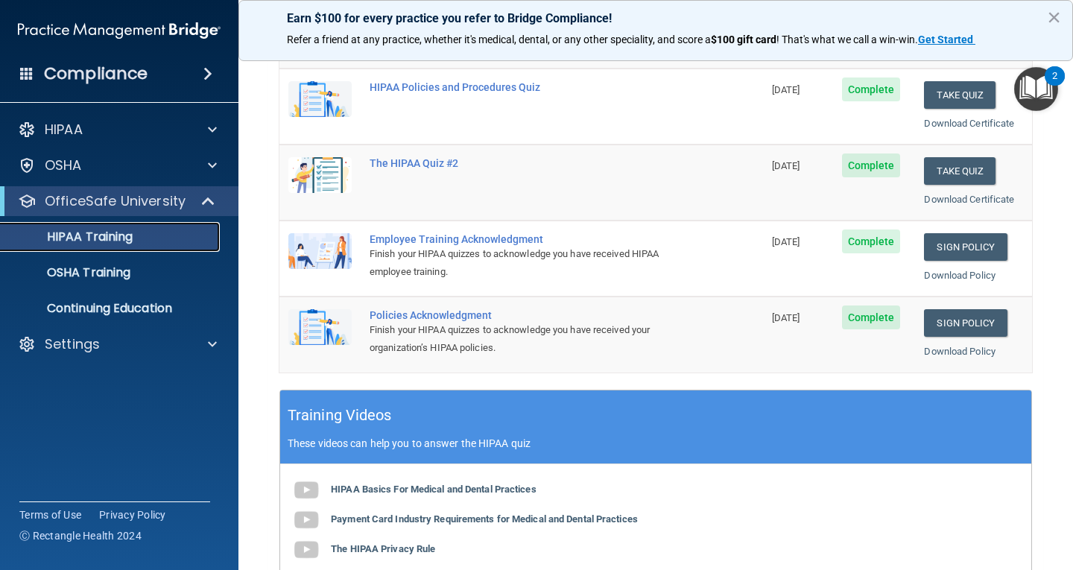
scroll to position [74, 0]
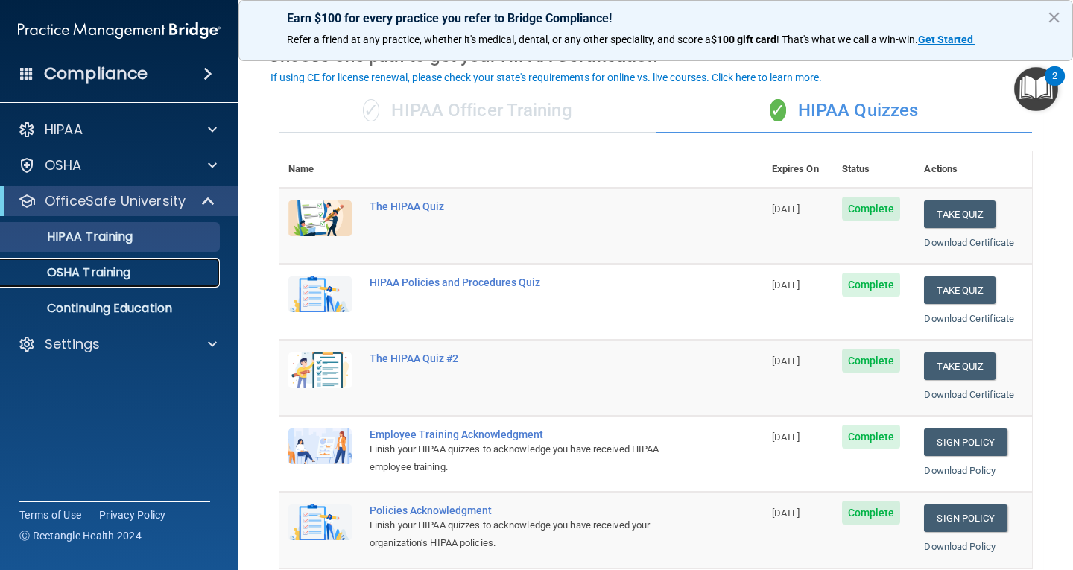
click at [111, 286] on link "OSHA Training" at bounding box center [102, 273] width 235 height 30
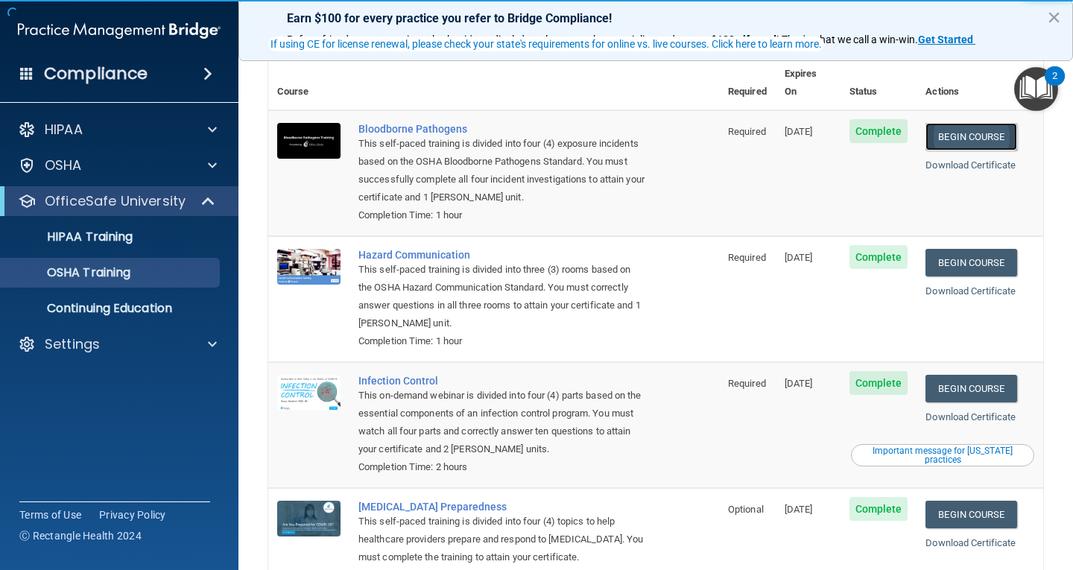
click at [940, 123] on link "Begin Course" at bounding box center [970, 137] width 91 height 28
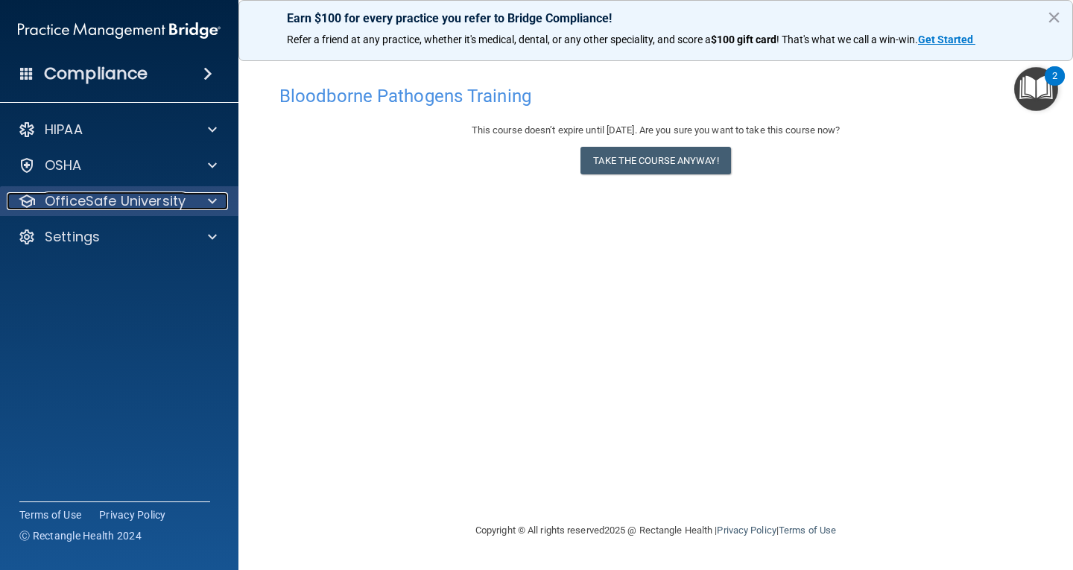
click at [92, 200] on p "OfficeSafe University" at bounding box center [115, 201] width 141 height 18
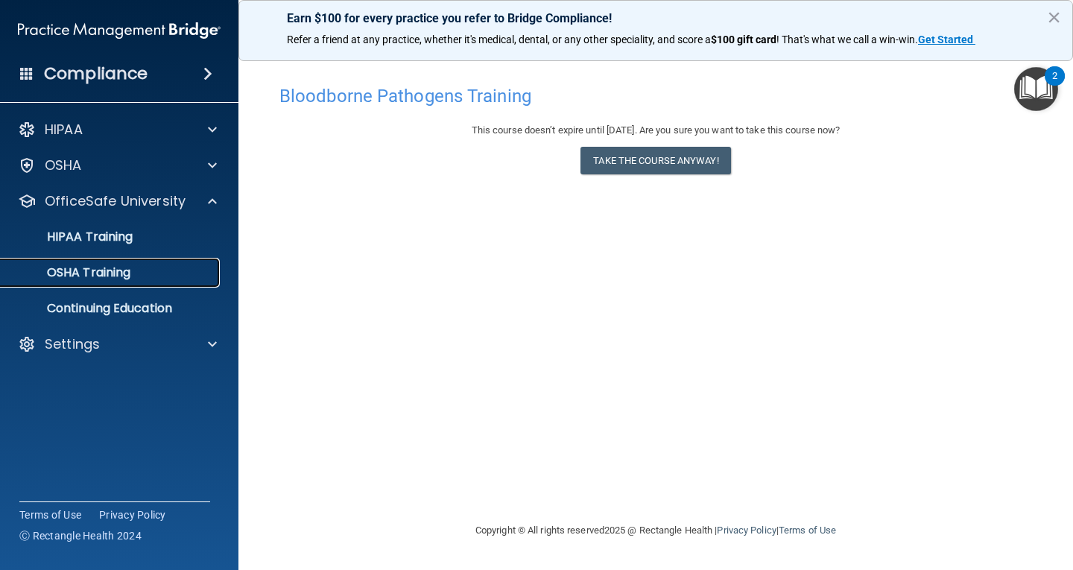
click at [103, 276] on p "OSHA Training" at bounding box center [70, 272] width 121 height 15
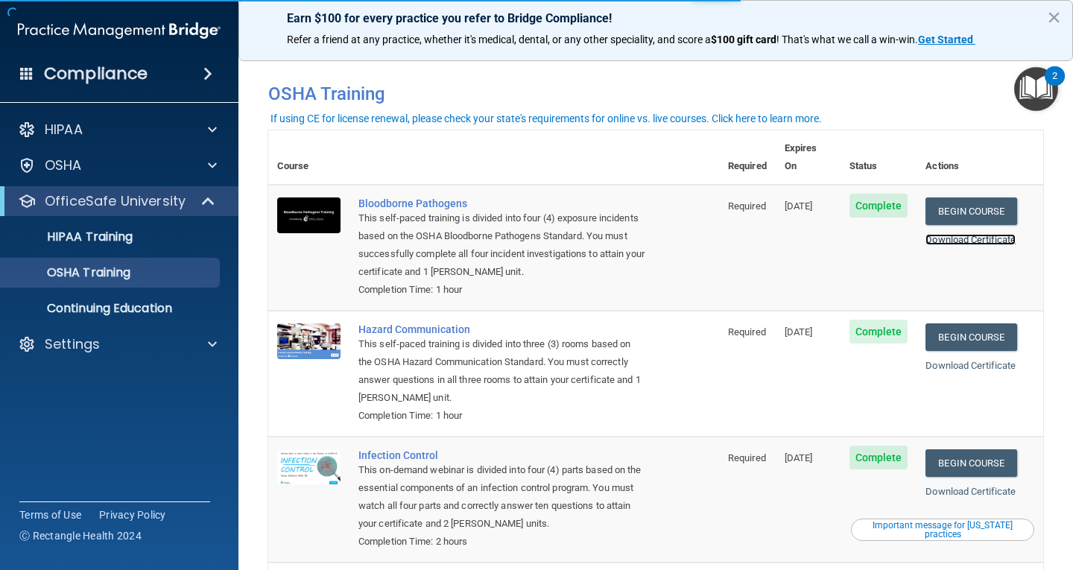
click at [967, 234] on link "Download Certificate" at bounding box center [970, 239] width 90 height 11
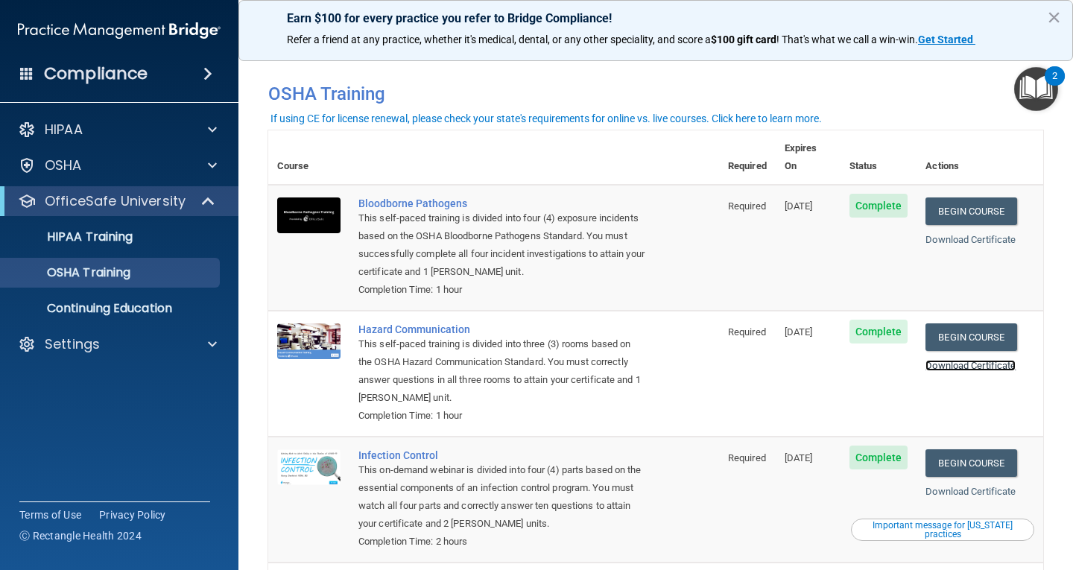
click at [964, 360] on link "Download Certificate" at bounding box center [970, 365] width 90 height 11
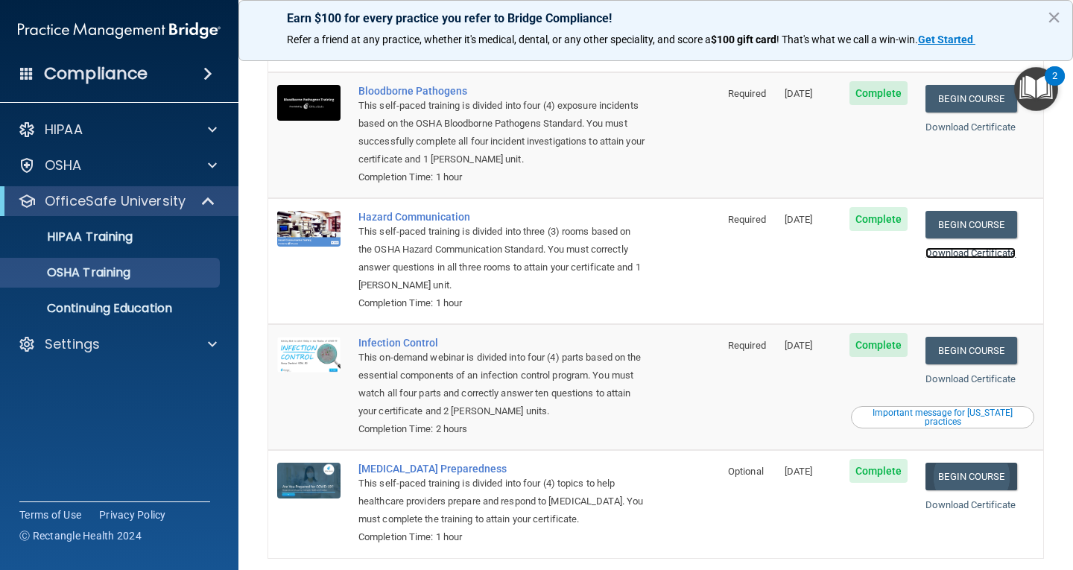
scroll to position [163, 0]
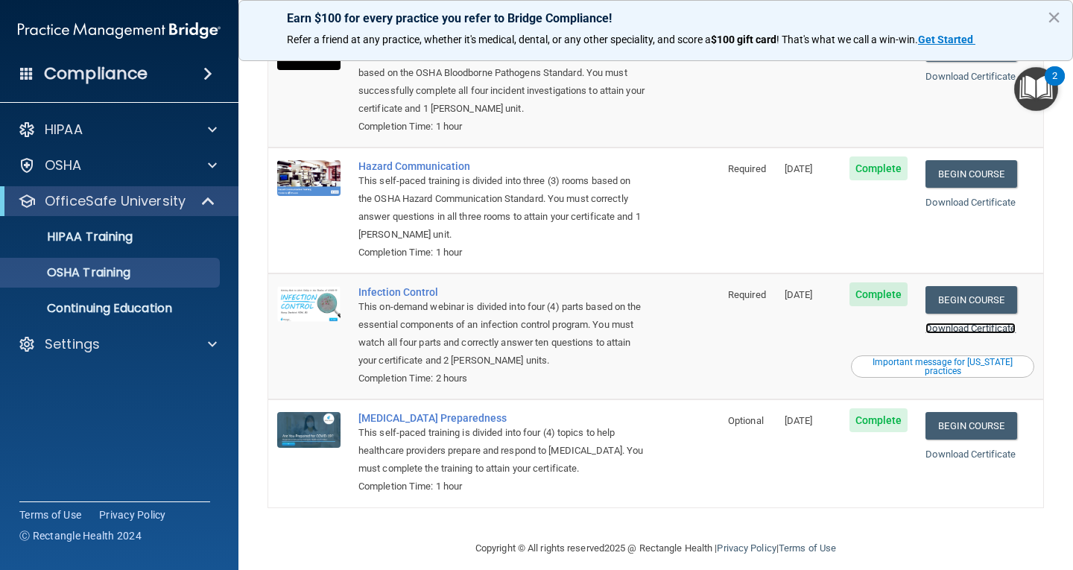
click at [967, 323] on link "Download Certificate" at bounding box center [970, 328] width 90 height 11
click at [999, 448] on link "Download Certificate" at bounding box center [970, 453] width 90 height 11
click at [139, 320] on link "Continuing Education" at bounding box center [102, 309] width 235 height 30
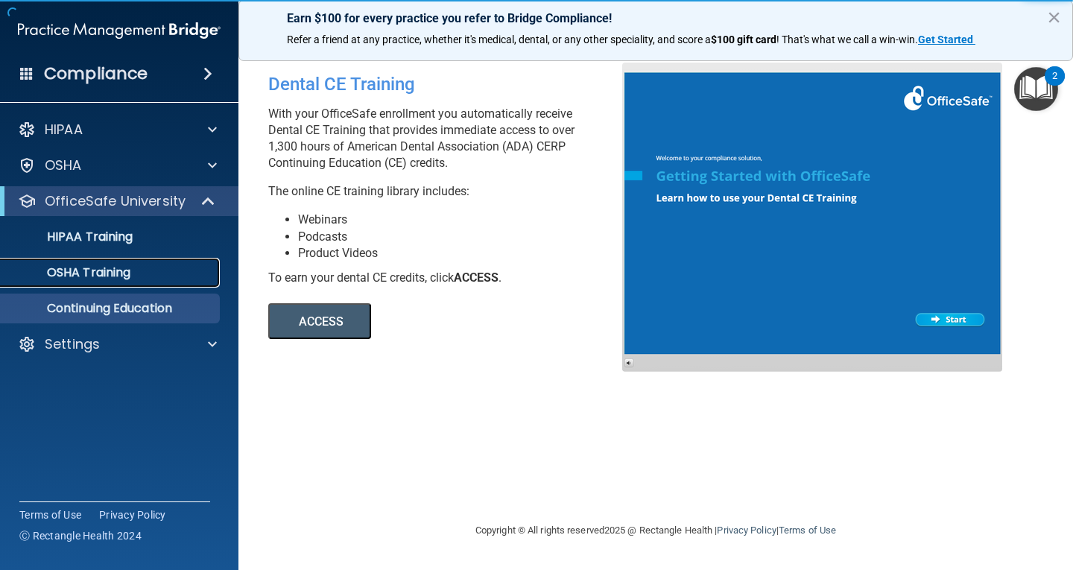
click at [121, 273] on p "OSHA Training" at bounding box center [70, 272] width 121 height 15
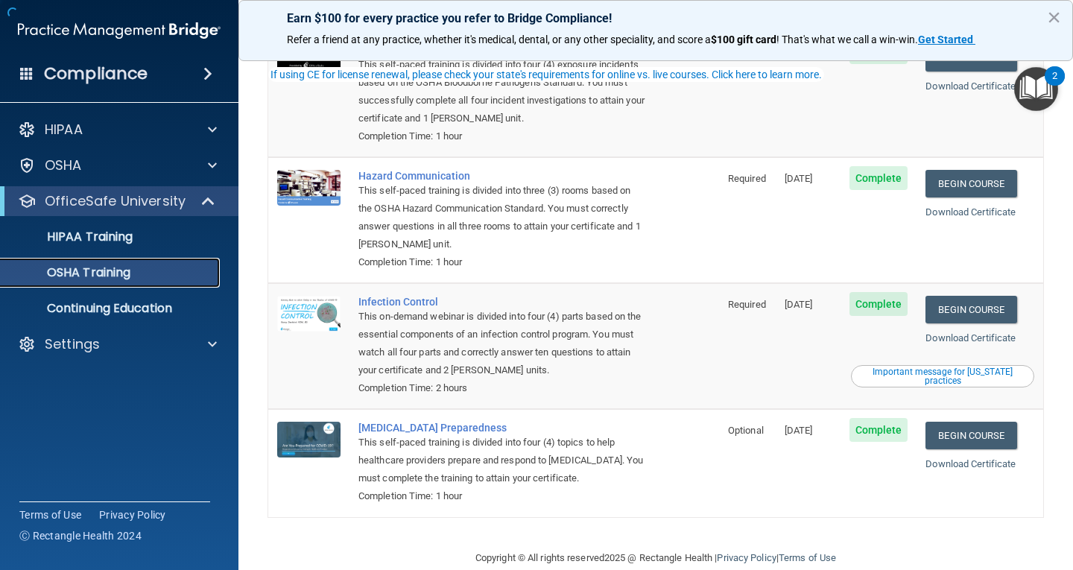
scroll to position [163, 0]
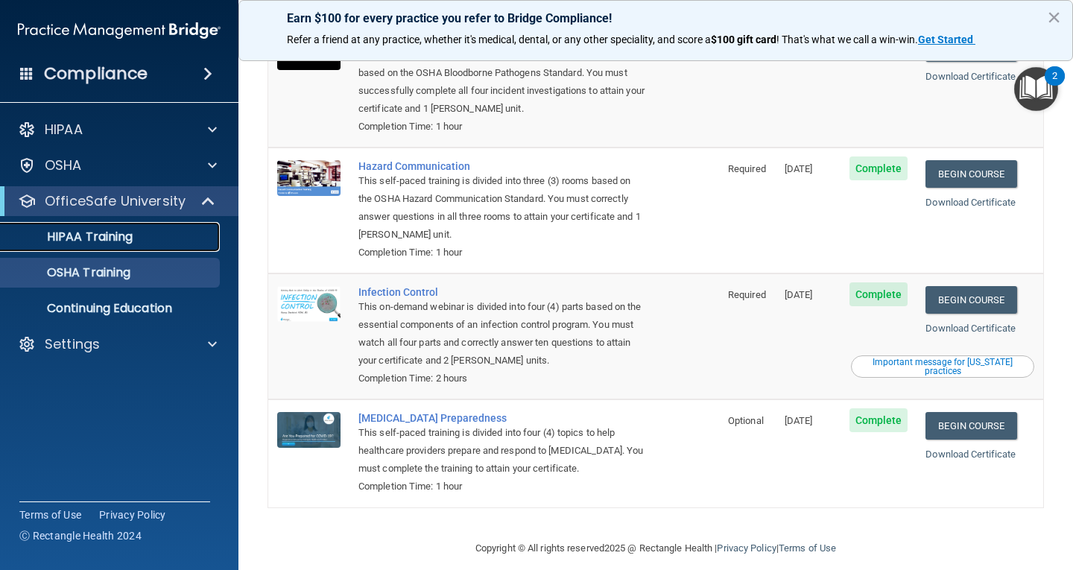
click at [119, 232] on p "HIPAA Training" at bounding box center [71, 236] width 123 height 15
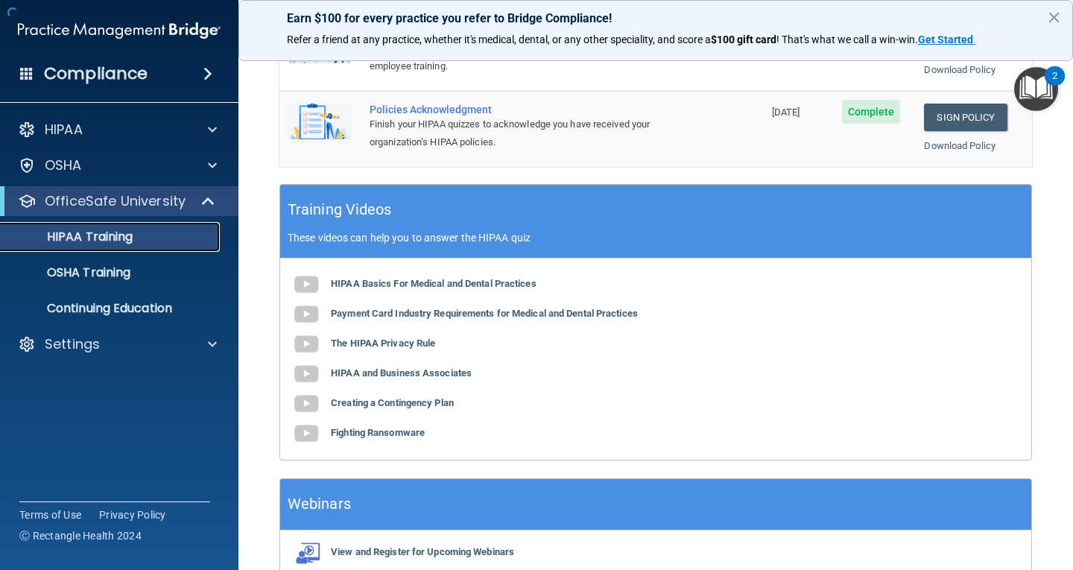
scroll to position [552, 0]
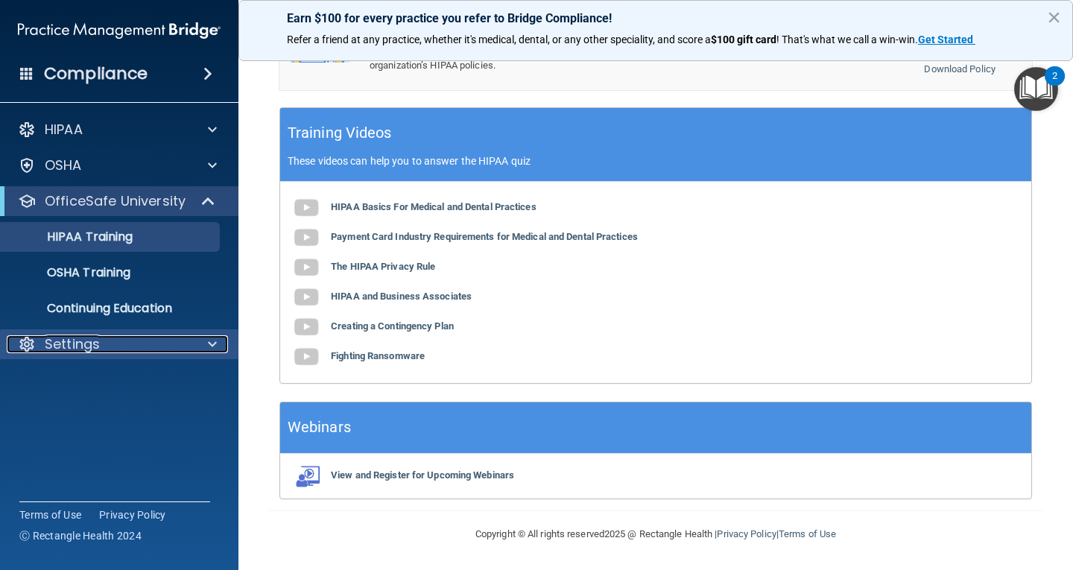
click at [134, 348] on div "Settings" at bounding box center [99, 344] width 185 height 18
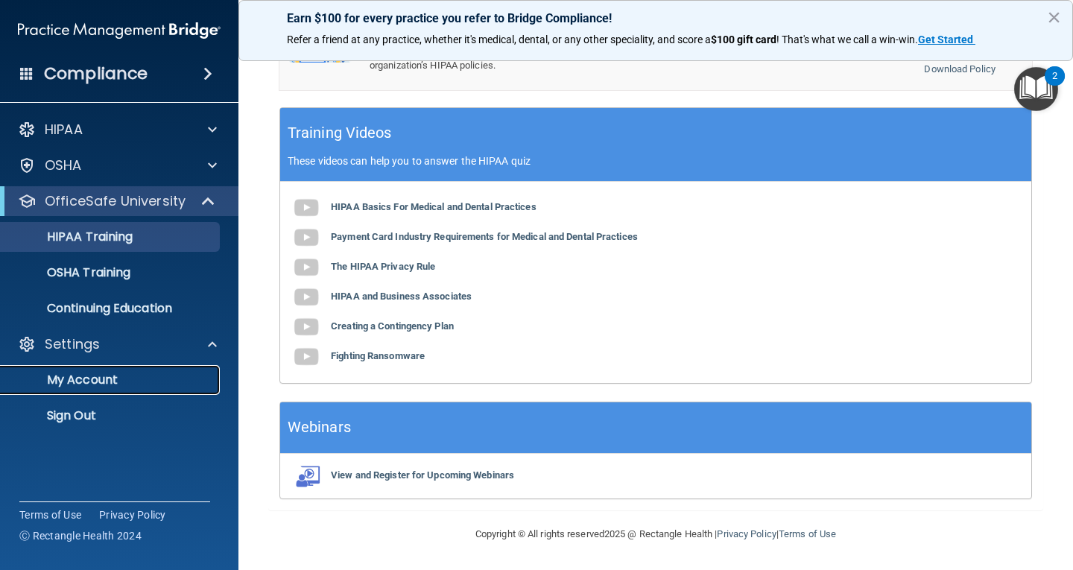
click at [110, 372] on p "My Account" at bounding box center [111, 379] width 203 height 15
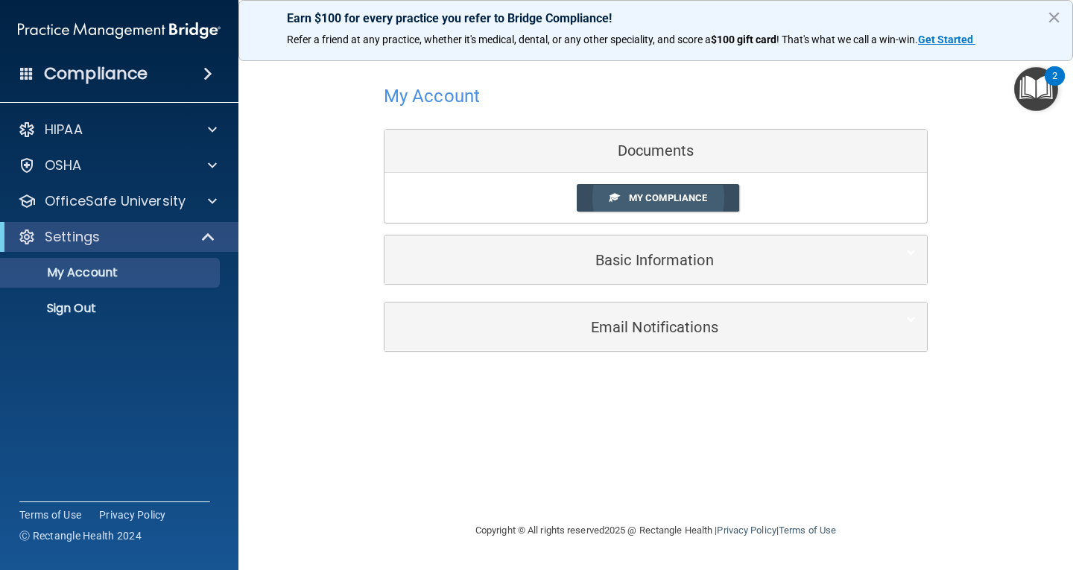
click at [661, 206] on link "My Compliance" at bounding box center [658, 198] width 163 height 28
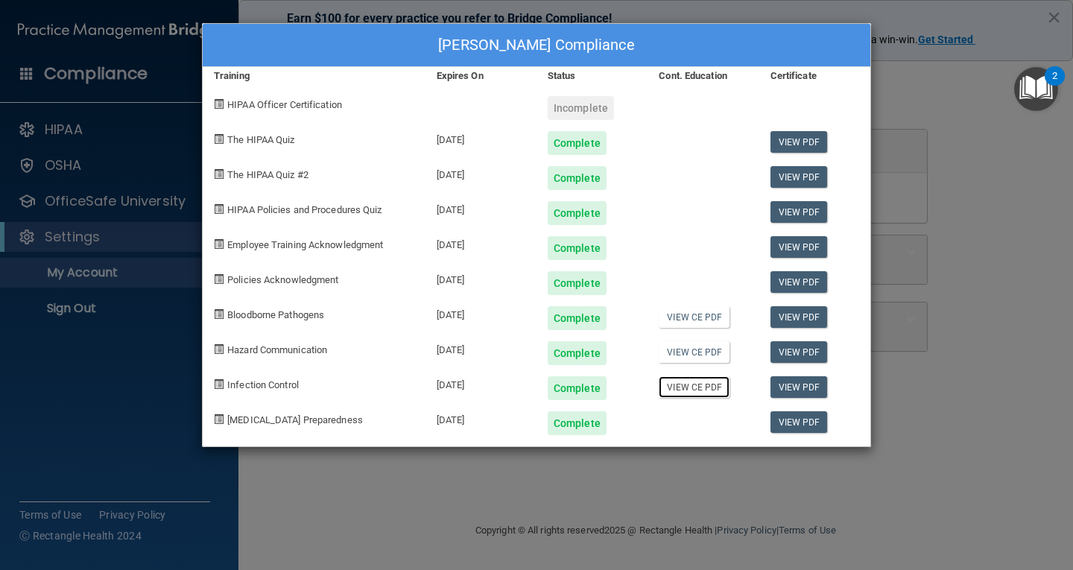
click at [706, 390] on link "View CE PDF" at bounding box center [694, 387] width 71 height 22
click at [685, 359] on link "View CE PDF" at bounding box center [694, 352] width 71 height 22
click at [708, 313] on link "View CE PDF" at bounding box center [694, 317] width 71 height 22
drag, startPoint x: 965, startPoint y: 95, endPoint x: 960, endPoint y: 103, distance: 9.1
click at [965, 96] on div "Zakiya Taylor's Compliance Training Expires On Status Cont. Education Certifica…" at bounding box center [536, 285] width 1073 height 570
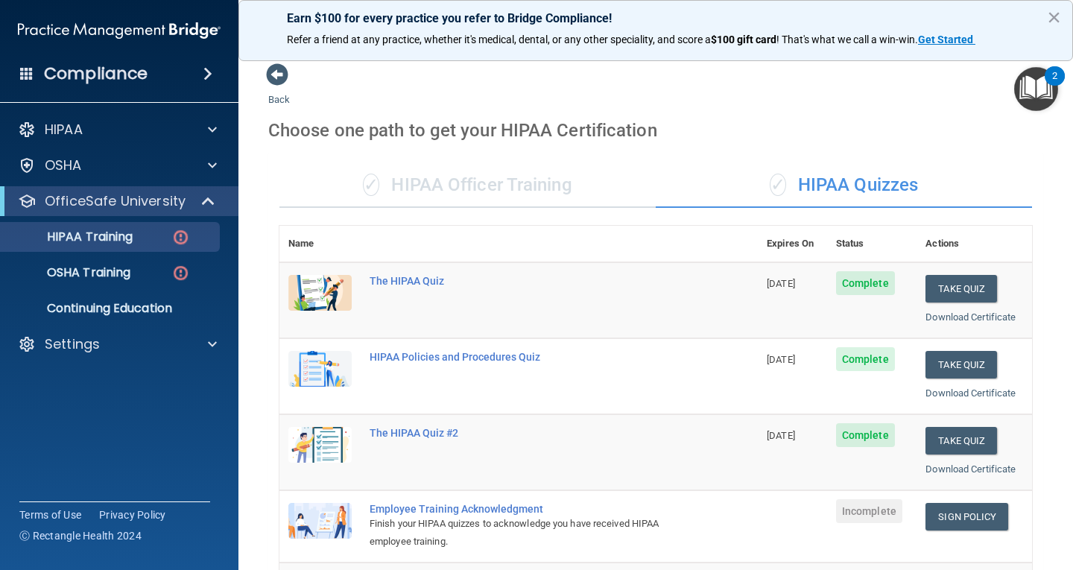
scroll to position [223, 0]
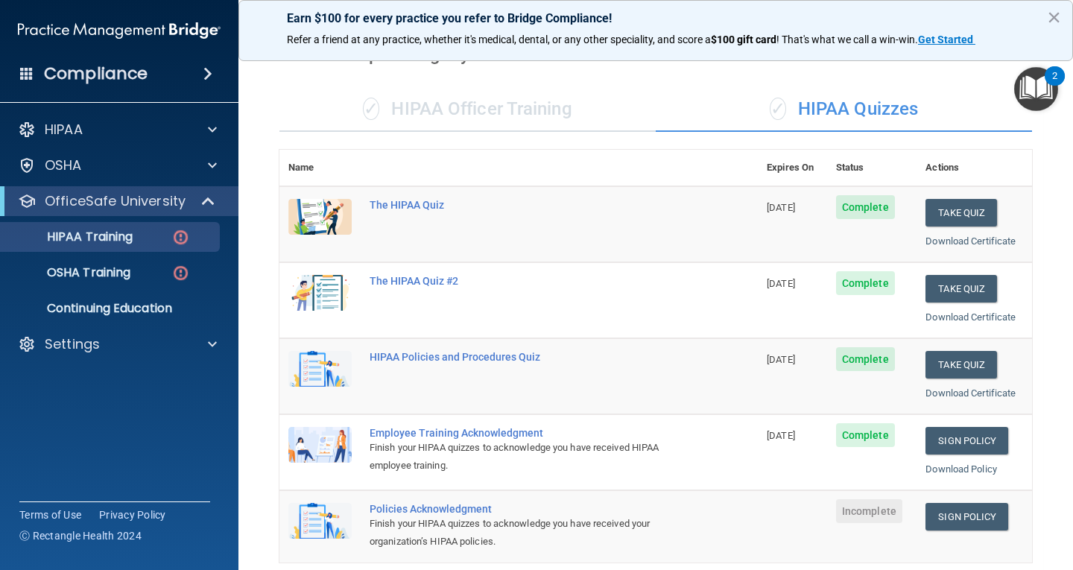
scroll to position [372, 0]
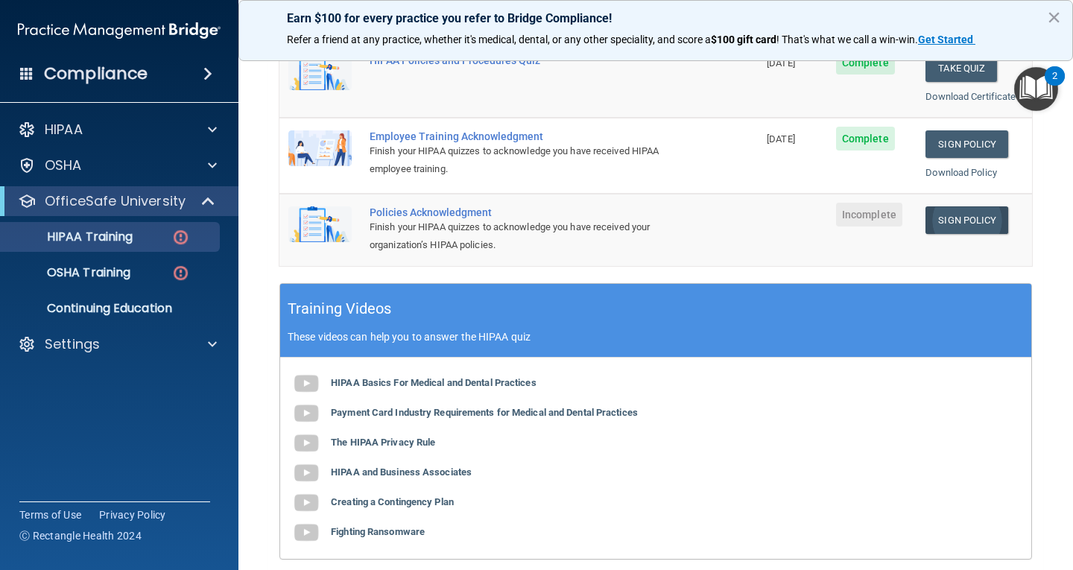
click at [942, 221] on link "Sign Policy" at bounding box center [966, 220] width 83 height 28
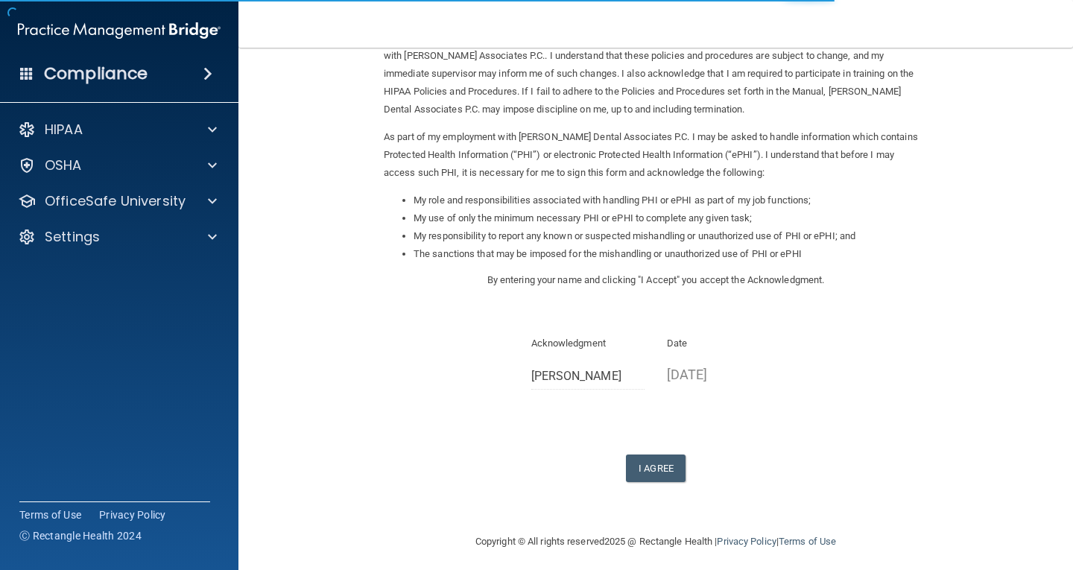
scroll to position [112, 0]
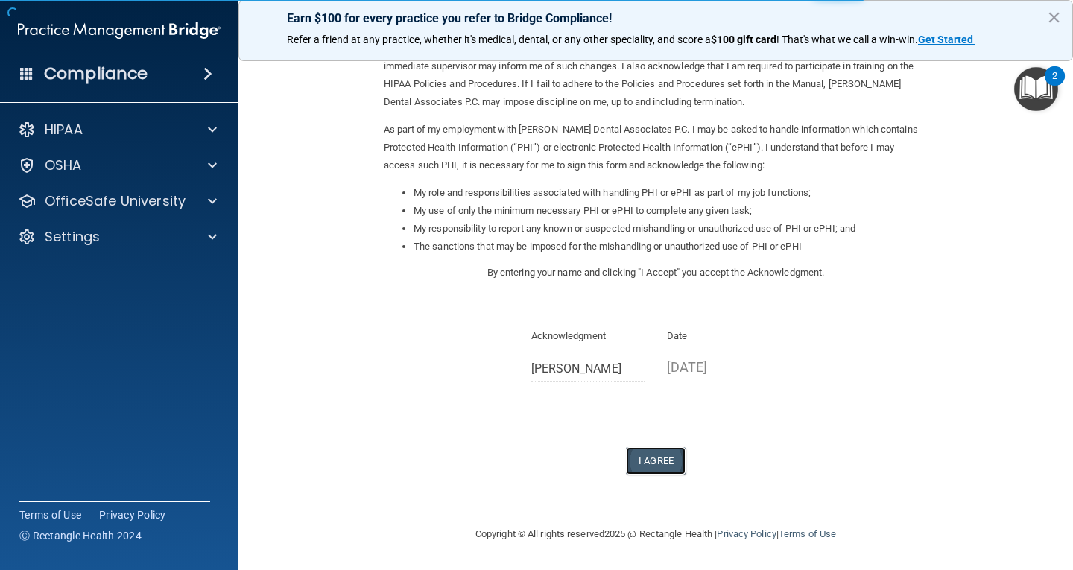
click at [659, 462] on button "I Agree" at bounding box center [656, 461] width 60 height 28
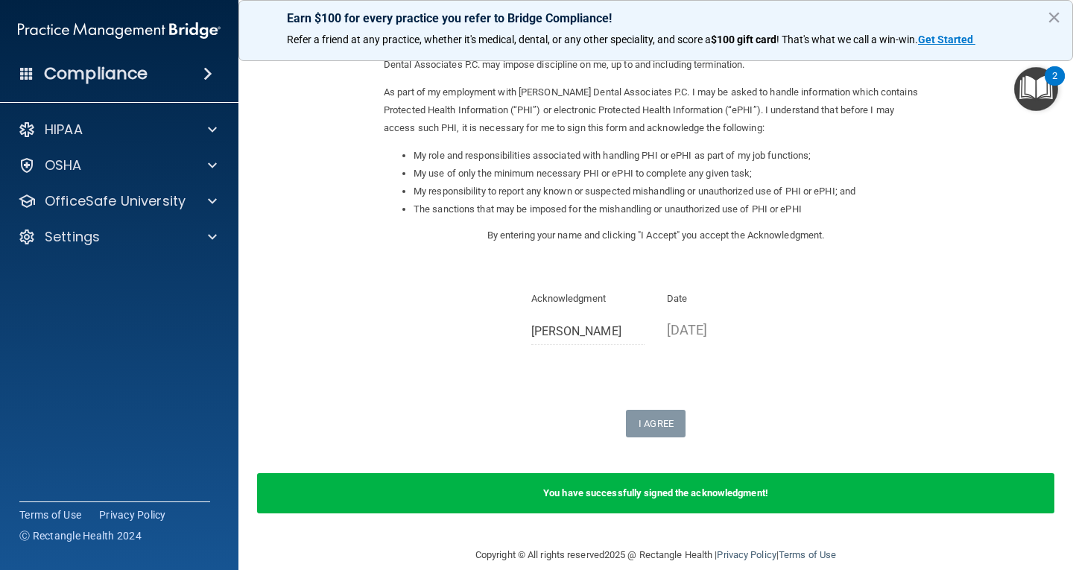
scroll to position [171, 0]
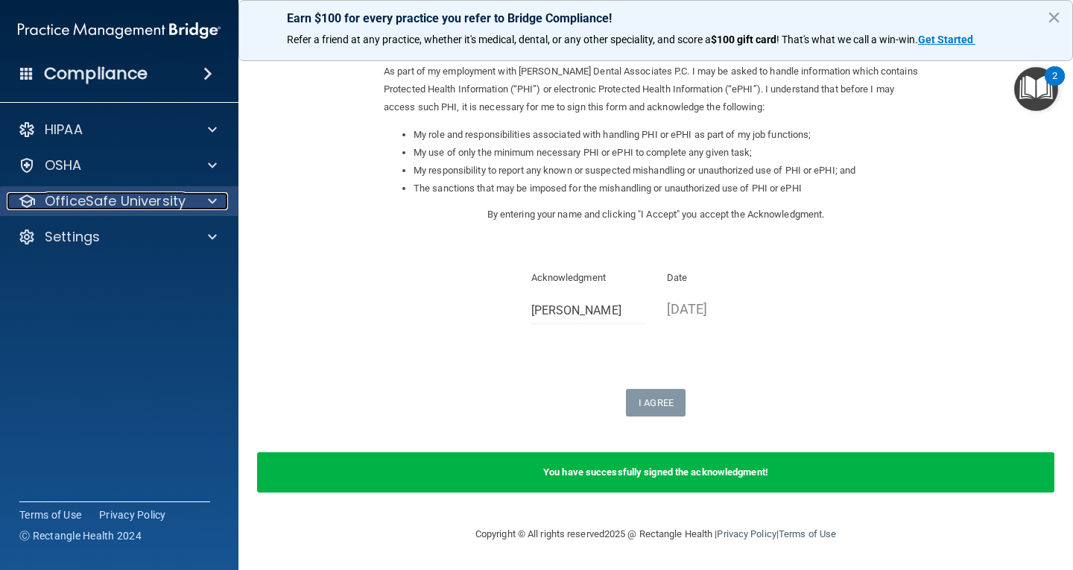
click at [148, 205] on p "OfficeSafe University" at bounding box center [115, 201] width 141 height 18
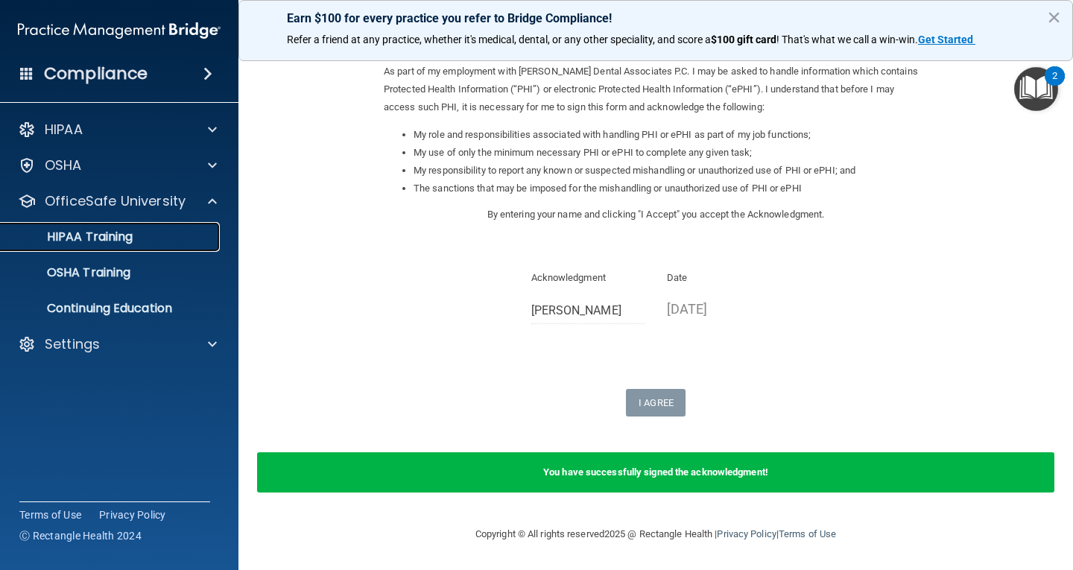
click at [150, 246] on link "HIPAA Training" at bounding box center [102, 237] width 235 height 30
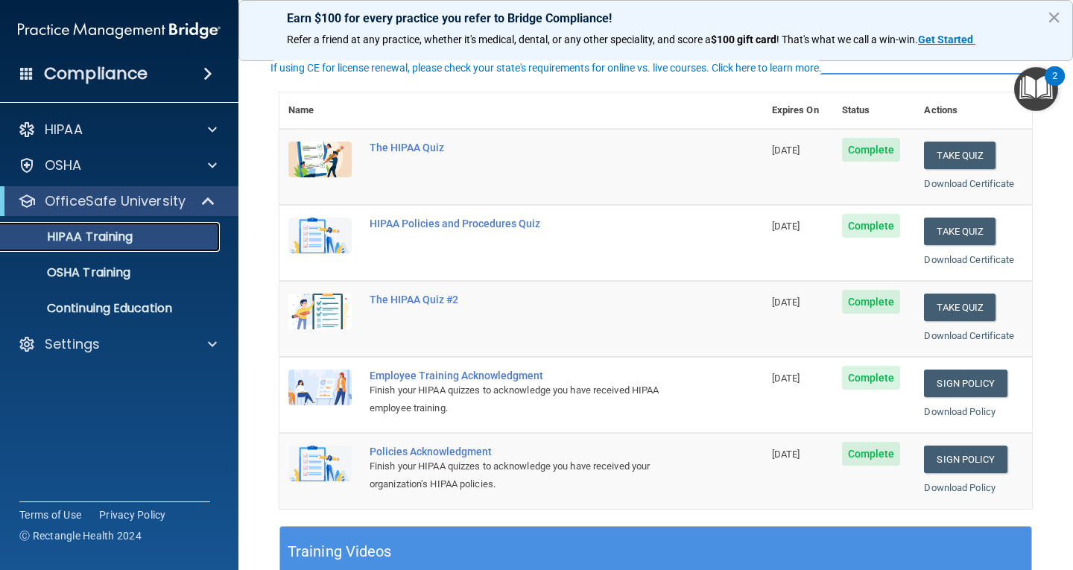
scroll to position [149, 0]
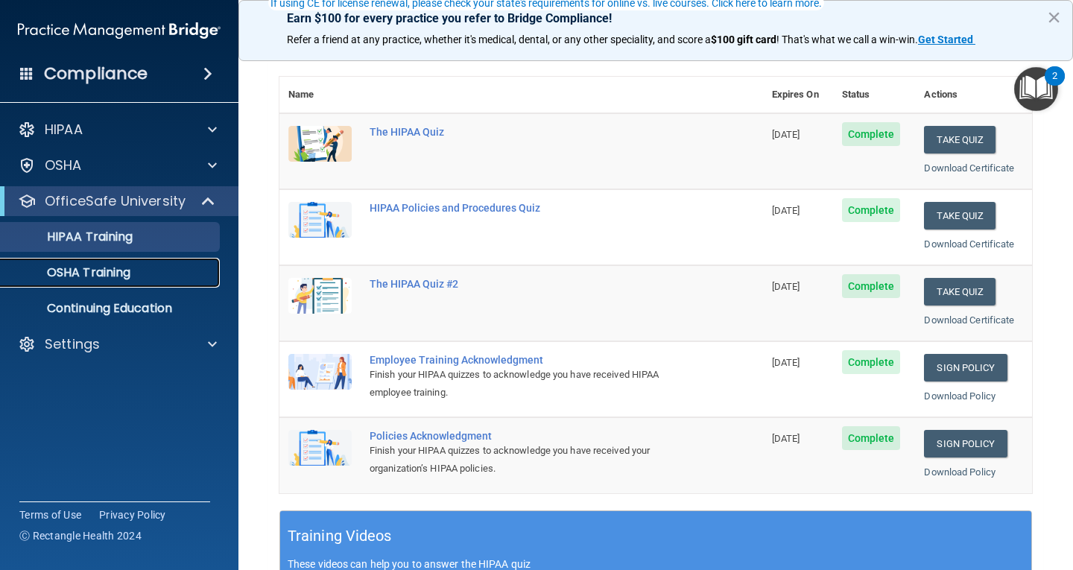
click at [53, 273] on p "OSHA Training" at bounding box center [70, 272] width 121 height 15
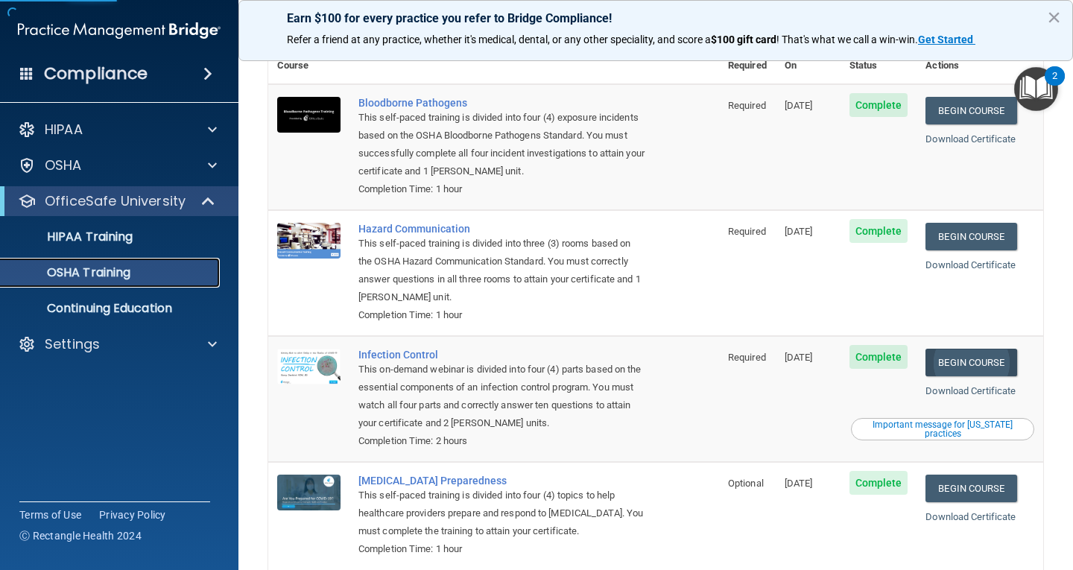
scroll to position [74, 0]
